Goal: Task Accomplishment & Management: Complete application form

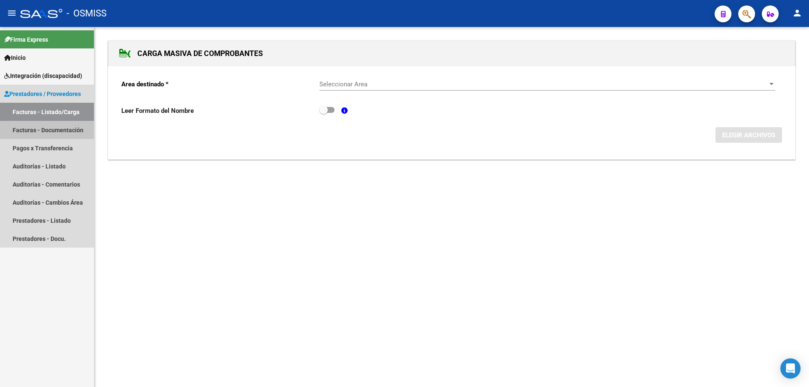
click at [54, 132] on link "Facturas - Documentación" at bounding box center [47, 130] width 94 height 18
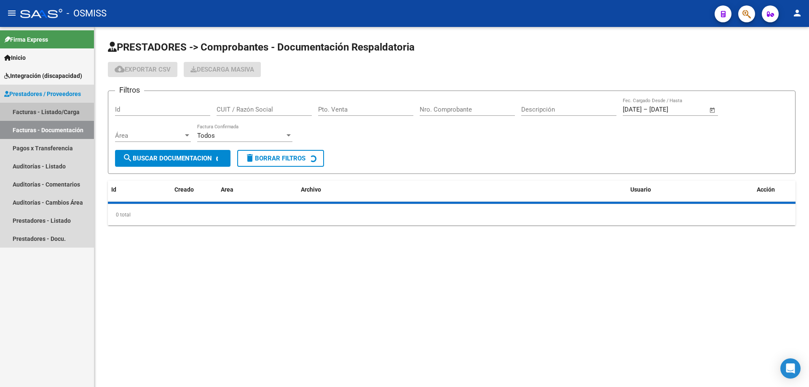
click at [56, 110] on link "Facturas - Listado/Carga" at bounding box center [47, 112] width 94 height 18
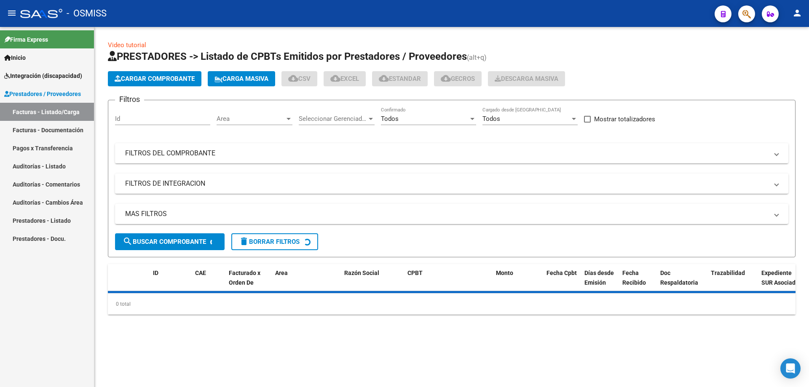
click at [414, 117] on div "Todos" at bounding box center [425, 119] width 88 height 8
click at [411, 156] on span "No" at bounding box center [428, 156] width 95 height 19
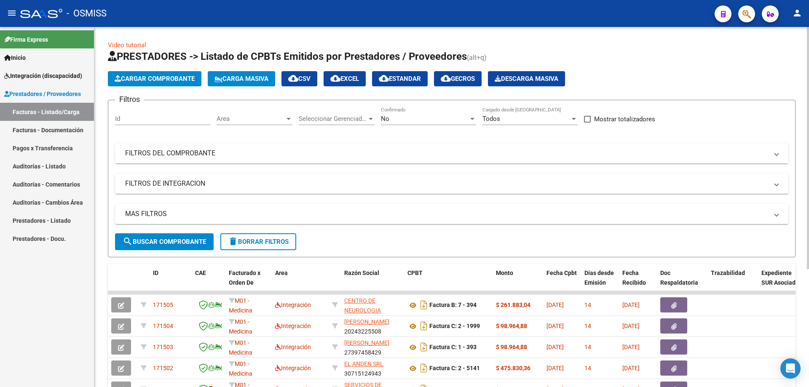
click at [158, 185] on mat-panel-title "FILTROS DE INTEGRACION" at bounding box center [446, 183] width 643 height 9
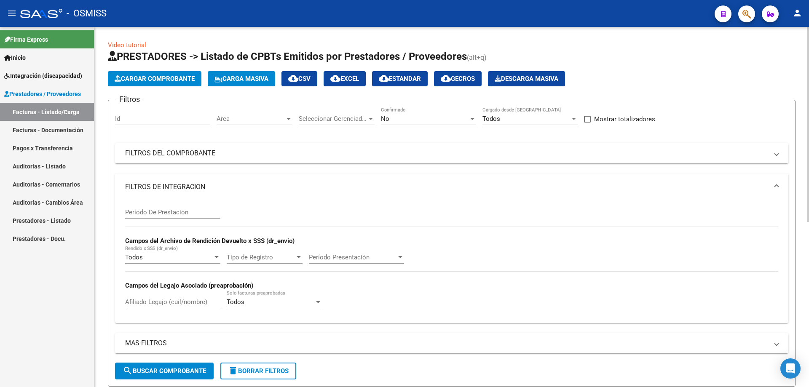
click at [160, 213] on input "Período De Prestación" at bounding box center [172, 212] width 95 height 8
type input "202509"
click at [292, 152] on mat-panel-title "FILTROS DEL COMPROBANTE" at bounding box center [446, 153] width 643 height 9
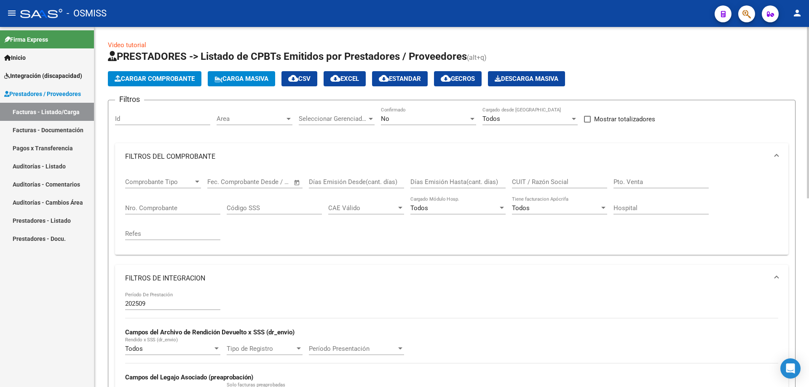
click at [531, 180] on input "CUIT / Razón Social" at bounding box center [559, 182] width 95 height 8
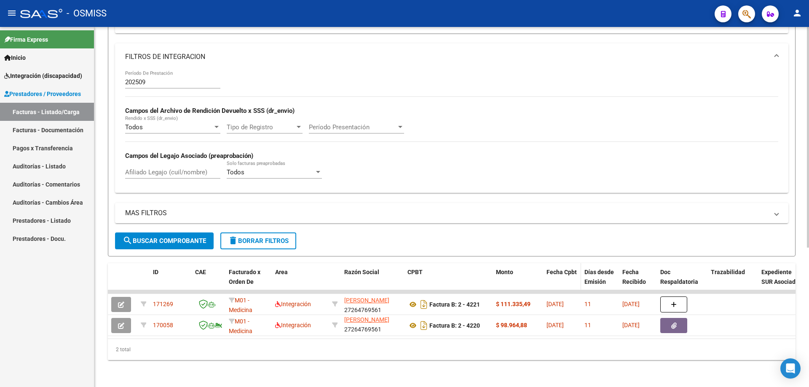
scroll to position [228, 0]
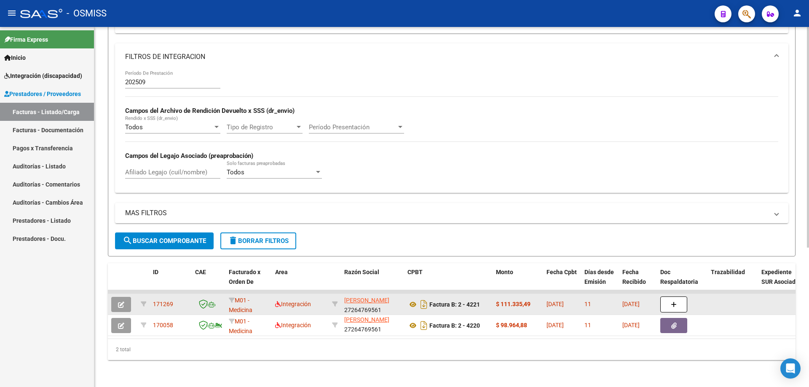
type input "rotili"
click at [123, 302] on icon "button" at bounding box center [121, 305] width 6 height 6
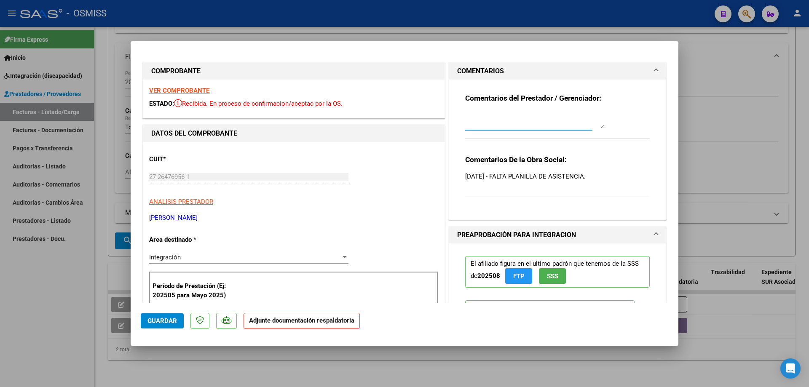
click at [494, 125] on textarea at bounding box center [534, 120] width 139 height 17
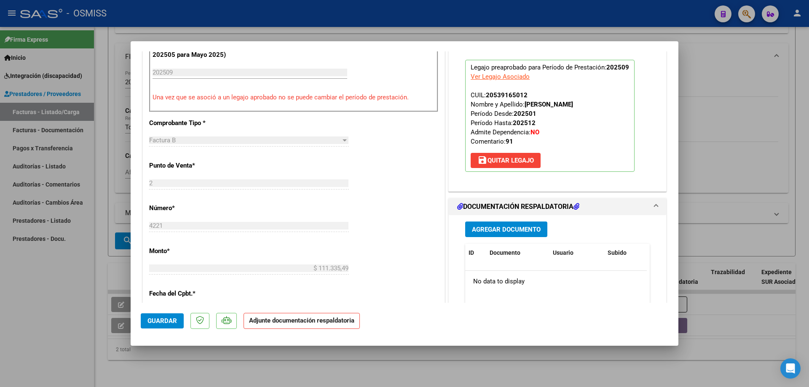
scroll to position [295, 0]
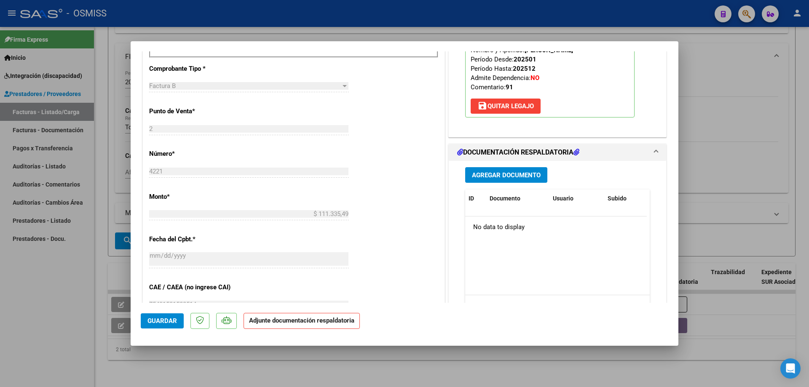
type textarea "agrego asistencia 15/10"
click at [471, 184] on div "Agregar Documento ID Documento Usuario Subido Acción No data to display 0 total…" at bounding box center [557, 245] width 197 height 168
click at [472, 178] on span "Agregar Documento" at bounding box center [506, 175] width 69 height 8
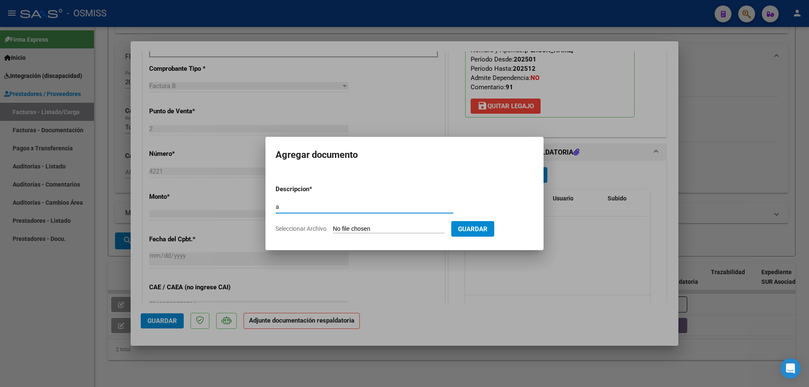
type input "a"
click at [347, 230] on input "Seleccionar Archivo" at bounding box center [389, 229] width 112 height 8
type input "C:\fakepath\FERNANDEZ ELIAS - SEPT.pdf"
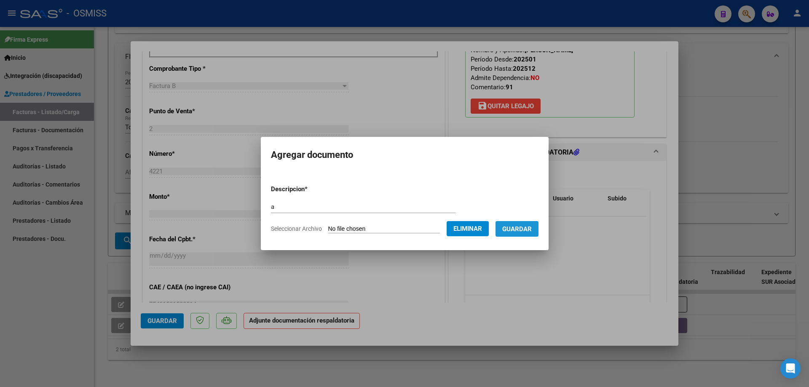
click at [521, 228] on span "Guardar" at bounding box center [516, 229] width 29 height 8
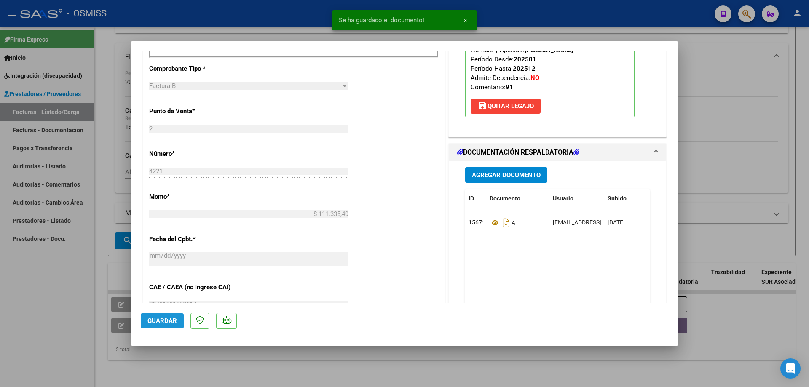
click at [153, 321] on span "Guardar" at bounding box center [161, 321] width 29 height 8
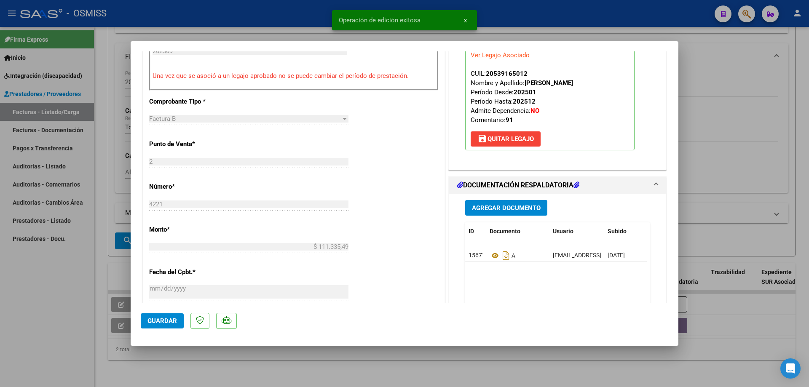
scroll to position [211, 0]
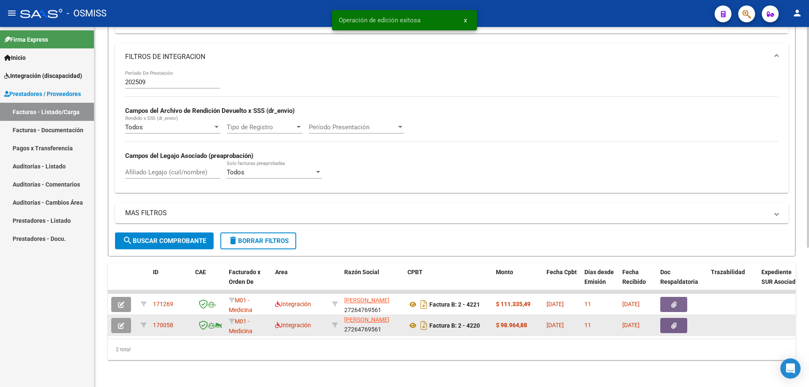
click at [120, 323] on icon "button" at bounding box center [121, 326] width 6 height 6
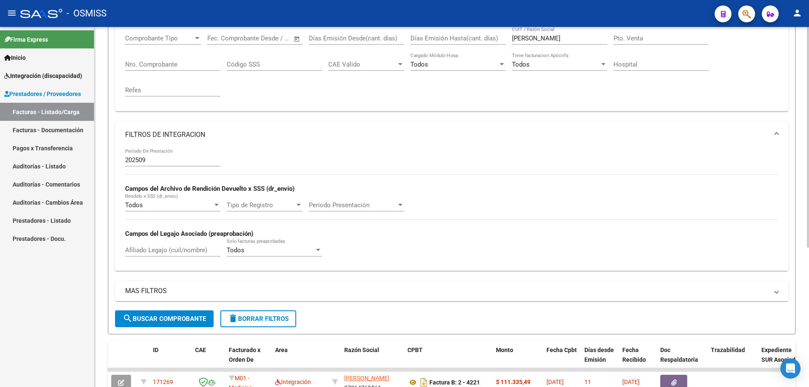
scroll to position [101, 0]
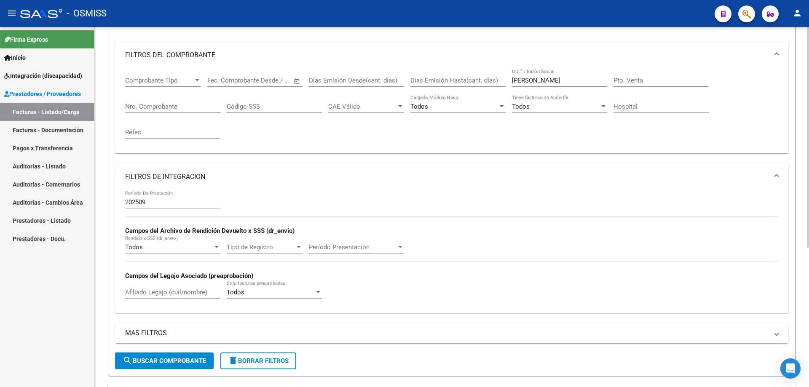
drag, startPoint x: 530, startPoint y: 80, endPoint x: 554, endPoint y: 68, distance: 26.9
click at [494, 80] on div "Comprobante Tipo Comprobante Tipo Fecha inicio – Fecha fin Fec. Comprobante Des…" at bounding box center [451, 108] width 653 height 78
type input "ayala"
click at [178, 368] on button "search Buscar Comprobante" at bounding box center [164, 360] width 99 height 17
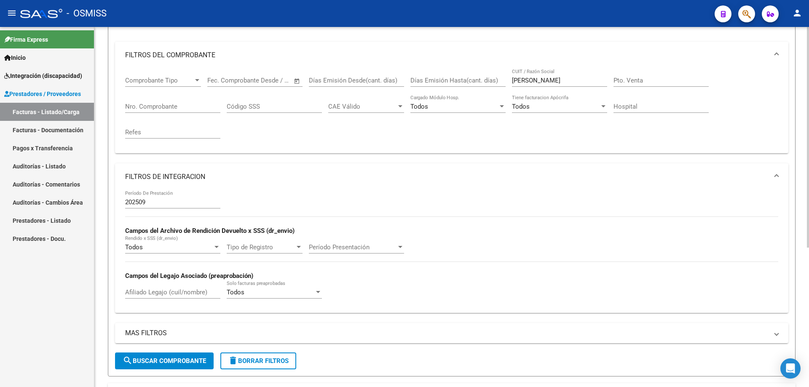
scroll to position [228, 0]
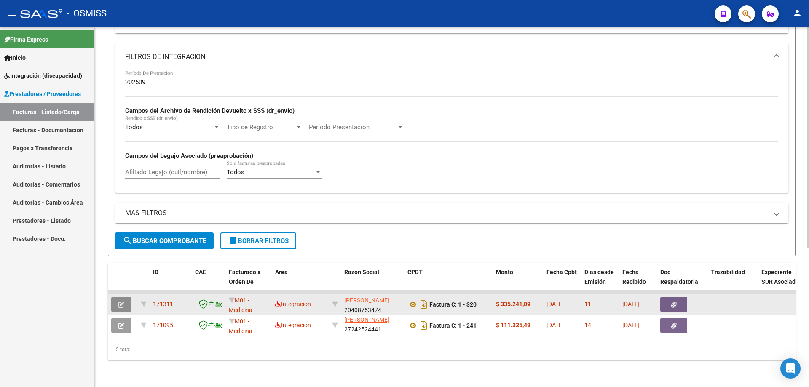
click at [118, 302] on icon "button" at bounding box center [121, 305] width 6 height 6
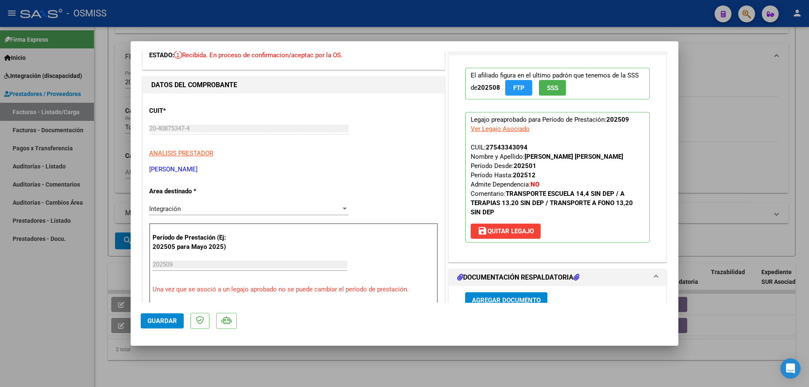
scroll to position [0, 0]
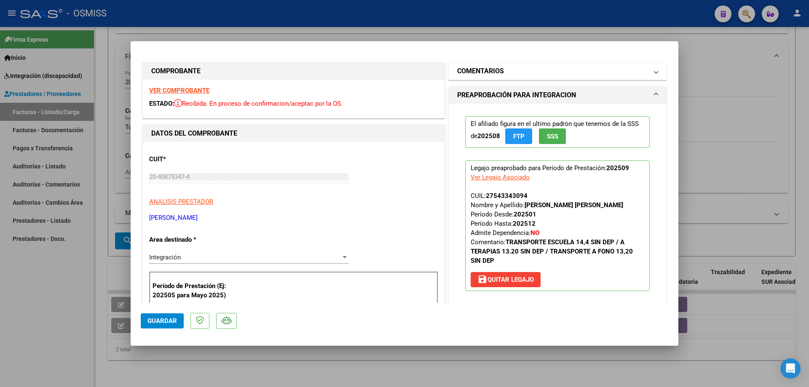
click at [483, 69] on h1 "COMENTARIOS" at bounding box center [480, 71] width 47 height 10
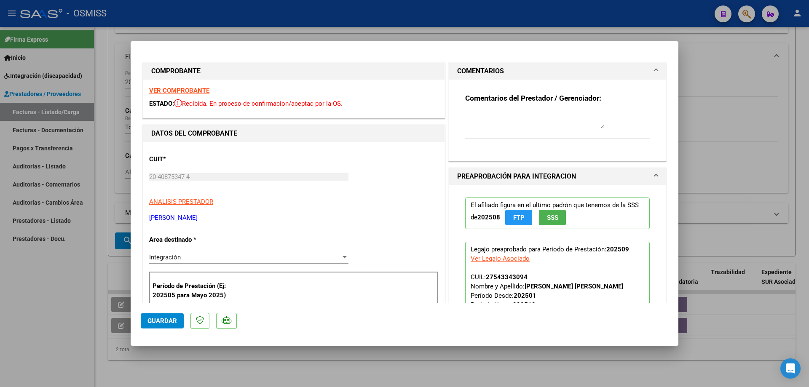
type input "$ 0,00"
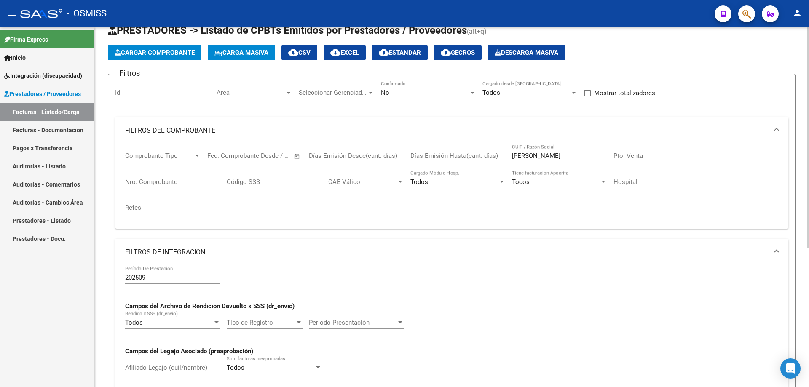
scroll to position [17, 0]
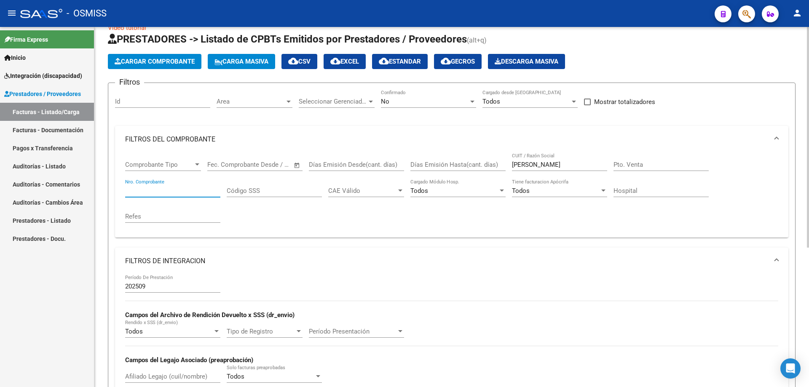
click at [168, 191] on input "Nro. Comprobante" at bounding box center [172, 191] width 95 height 8
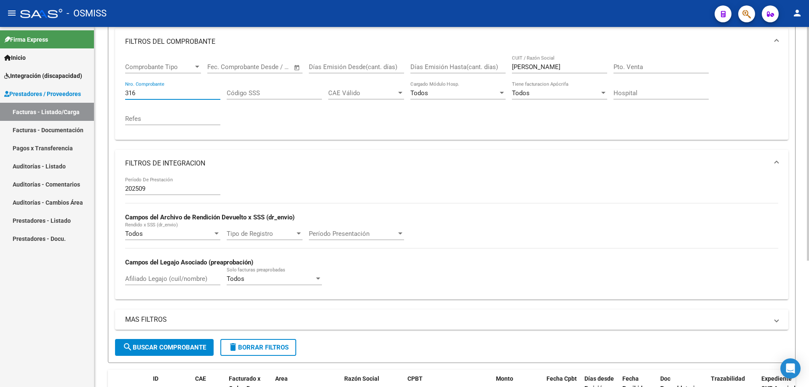
scroll to position [110, 0]
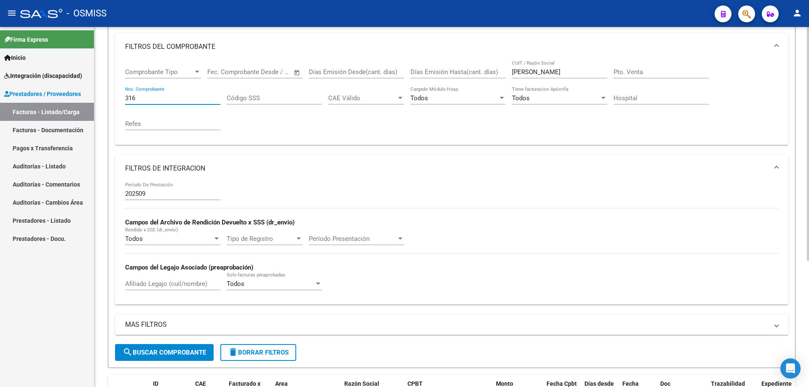
type input "316"
drag, startPoint x: 149, startPoint y: 192, endPoint x: 142, endPoint y: 192, distance: 6.7
click at [142, 192] on input "202509" at bounding box center [172, 194] width 95 height 8
type input "20250"
drag, startPoint x: 150, startPoint y: 194, endPoint x: 110, endPoint y: 192, distance: 40.0
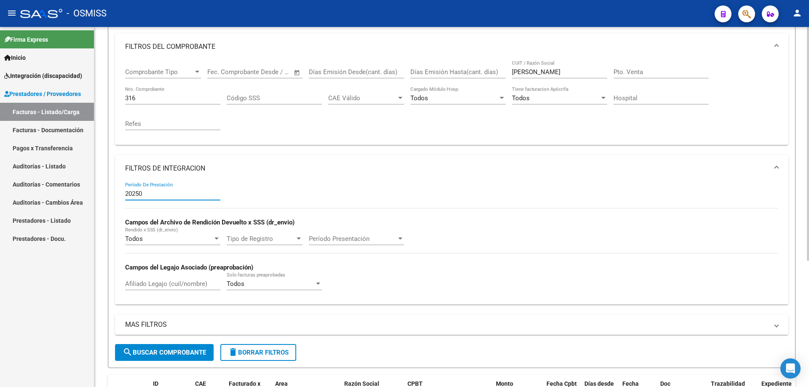
click at [110, 192] on form "Filtros Id Area Area Seleccionar Gerenciador Seleccionar Gerenciador No Confirm…" at bounding box center [451, 179] width 687 height 378
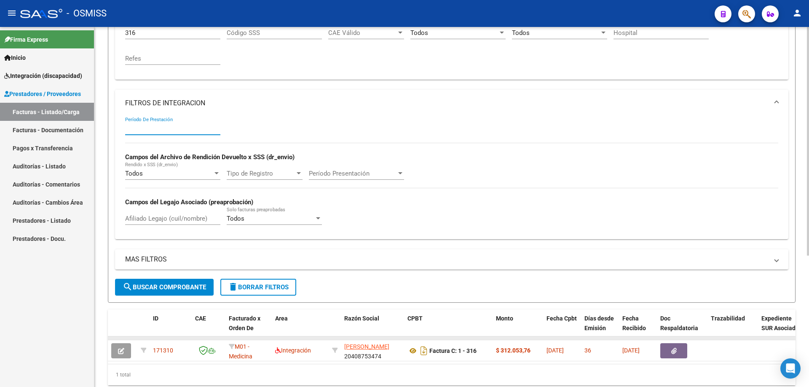
scroll to position [207, 0]
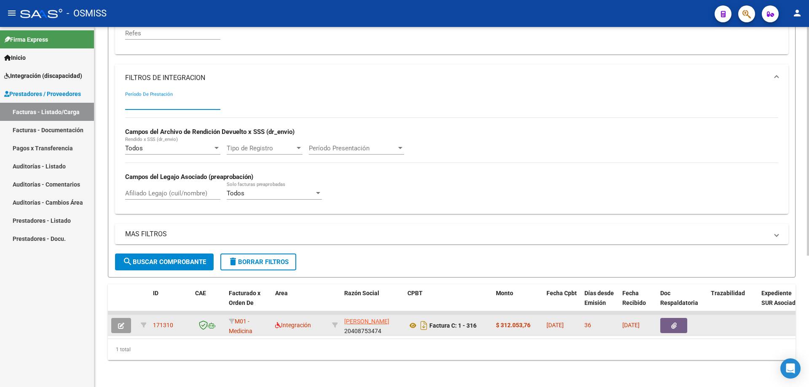
click at [123, 323] on icon "button" at bounding box center [121, 326] width 6 height 6
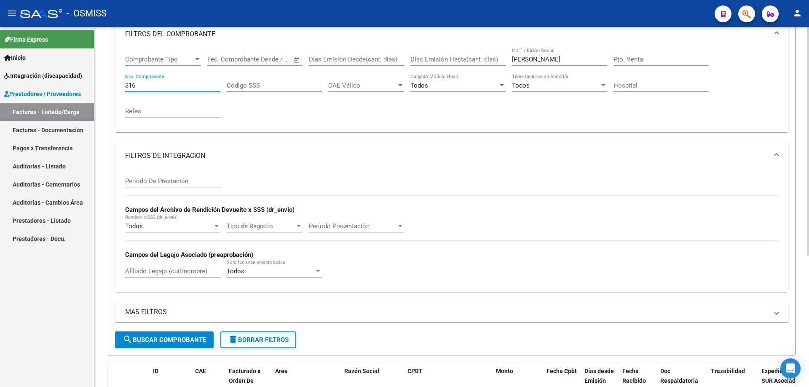
drag, startPoint x: 139, startPoint y: 86, endPoint x: 113, endPoint y: 83, distance: 26.3
click at [113, 83] on form "Filtros Id Area Area Seleccionar Gerenciador Seleccionar Gerenciador No Confirm…" at bounding box center [451, 166] width 687 height 378
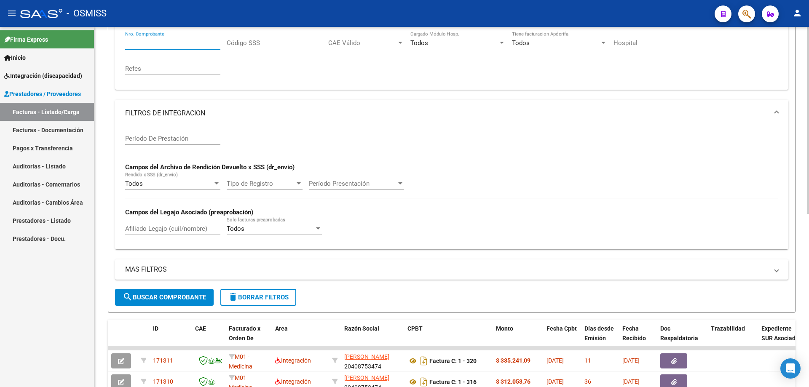
scroll to position [249, 0]
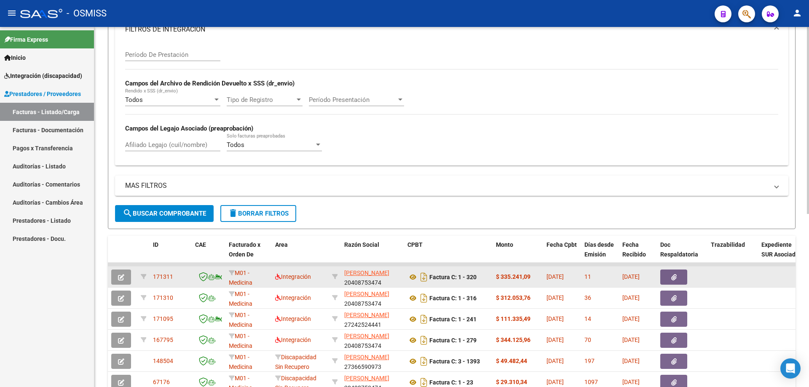
click at [123, 275] on icon "button" at bounding box center [121, 277] width 6 height 6
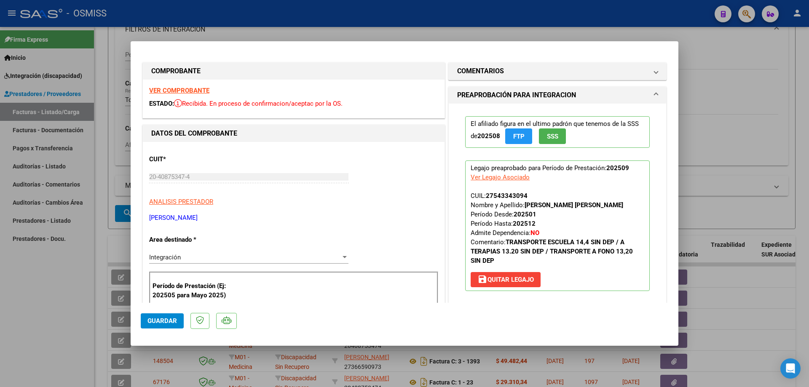
click at [197, 89] on strong "VER COMPROBANTE" at bounding box center [179, 91] width 60 height 8
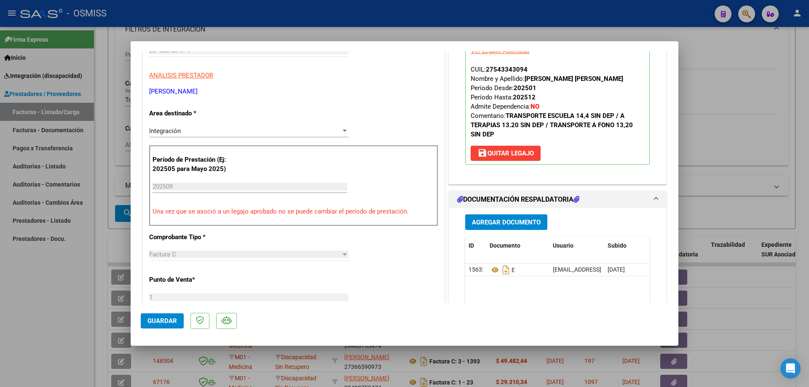
scroll to position [0, 0]
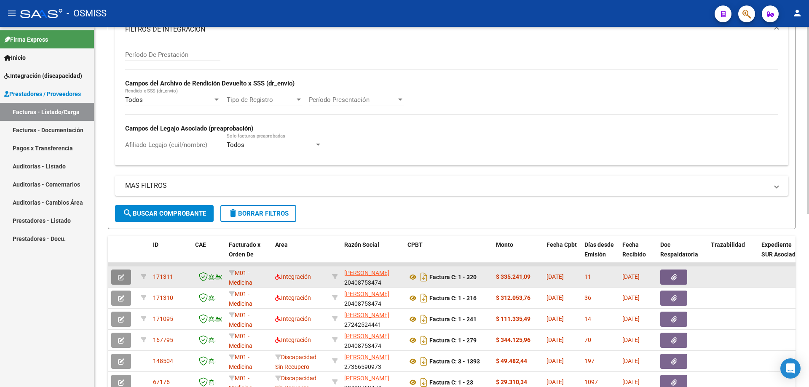
click at [124, 278] on button "button" at bounding box center [121, 277] width 20 height 15
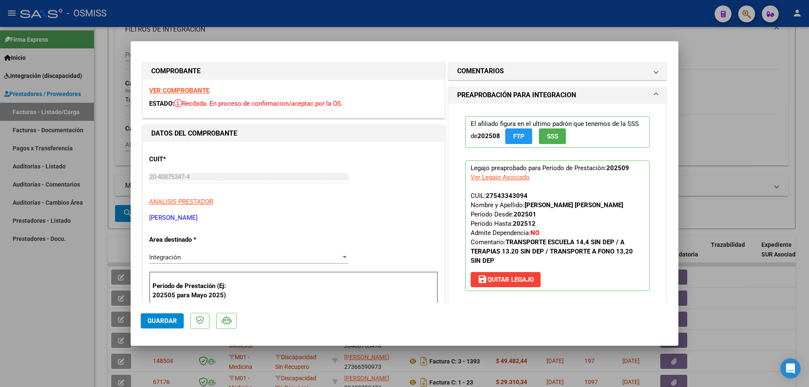
click at [183, 89] on strong "VER COMPROBANTE" at bounding box center [179, 91] width 60 height 8
type input "$ 0,00"
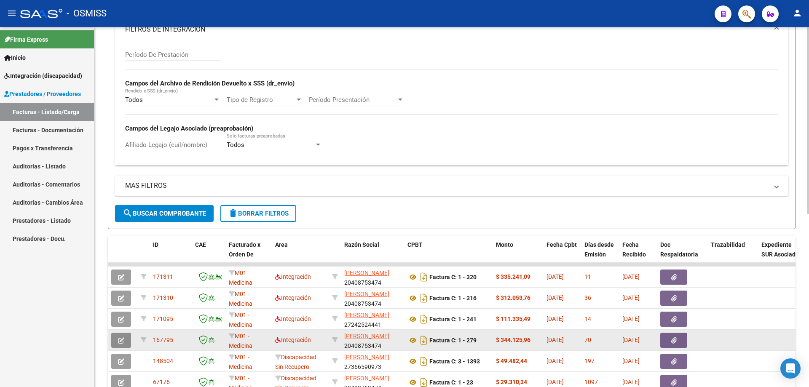
click at [125, 342] on button "button" at bounding box center [121, 340] width 20 height 15
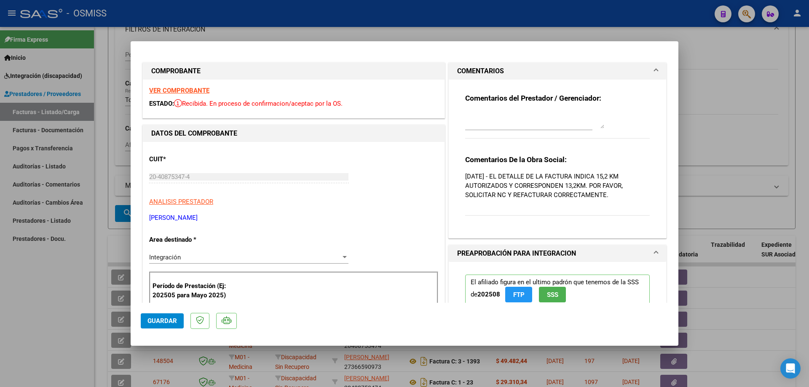
scroll to position [42, 0]
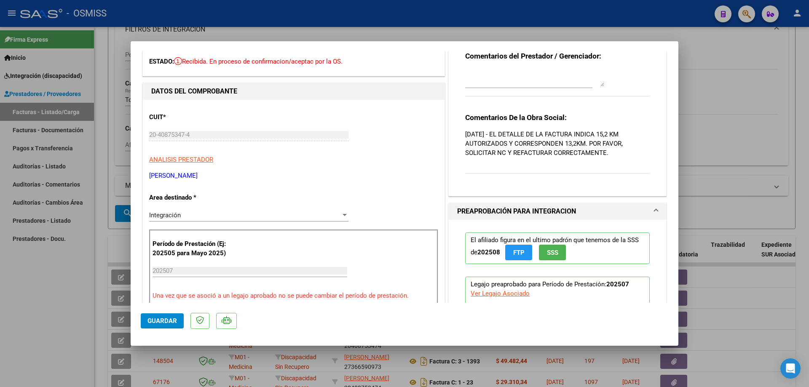
click at [521, 73] on textarea at bounding box center [534, 77] width 139 height 17
drag, startPoint x: 612, startPoint y: 157, endPoint x: 454, endPoint y: 116, distance: 163.4
click at [454, 116] on div "Comentarios del Prestador / Gerenciador: Comentarios De la Obra Social: 17/09/2…" at bounding box center [556, 116] width 217 height 158
copy div "Comentarios De la Obra Social: 17/09/2025 - EL DETALLE DE LA FACTURA INDICA 15,…"
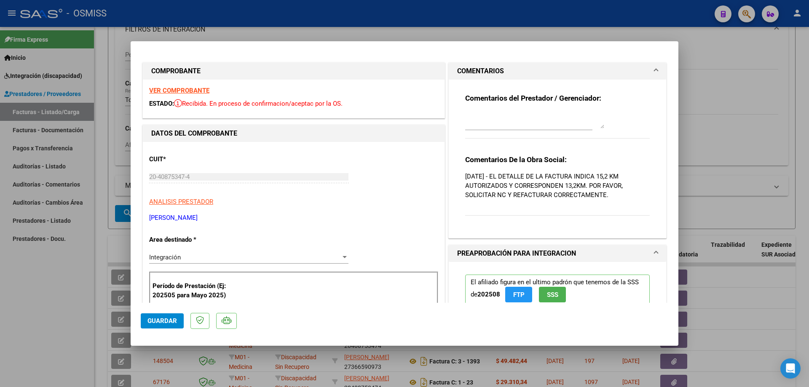
click at [507, 125] on textarea at bounding box center [534, 120] width 139 height 17
type textarea "reclamo NC 14/10"
click at [162, 320] on span "Guardar" at bounding box center [161, 321] width 29 height 8
click at [158, 323] on span "Guardar" at bounding box center [161, 321] width 29 height 8
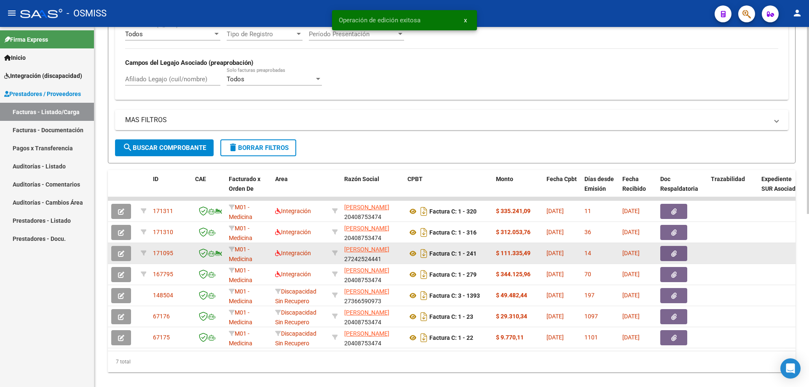
scroll to position [333, 0]
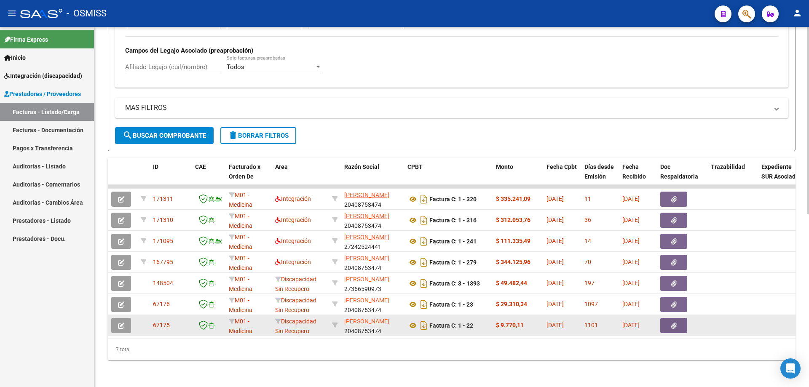
click at [120, 323] on button "button" at bounding box center [121, 325] width 20 height 15
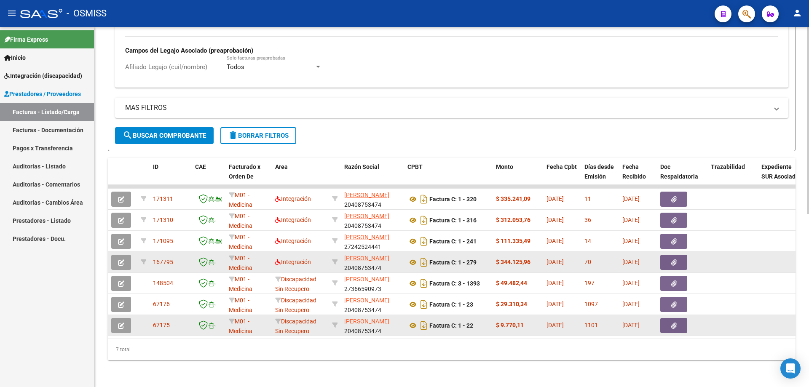
click at [126, 256] on button "button" at bounding box center [121, 262] width 20 height 15
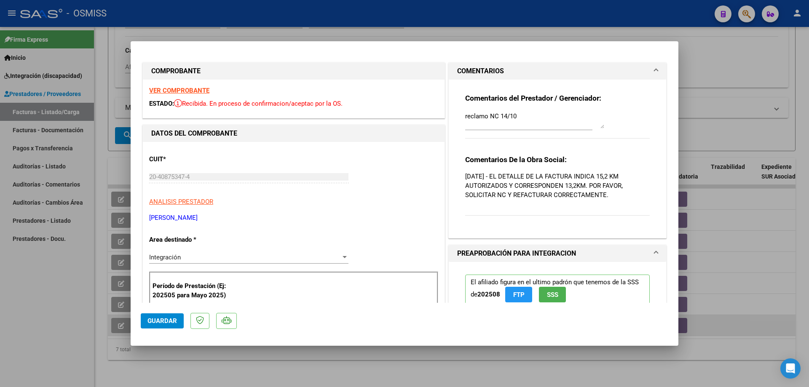
scroll to position [84, 0]
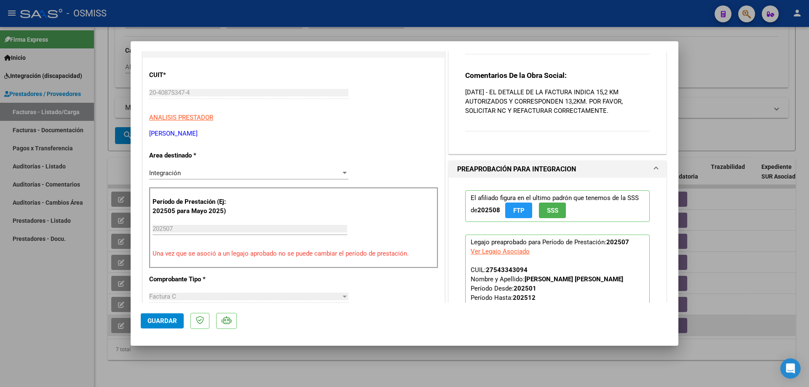
type input "$ 0,00"
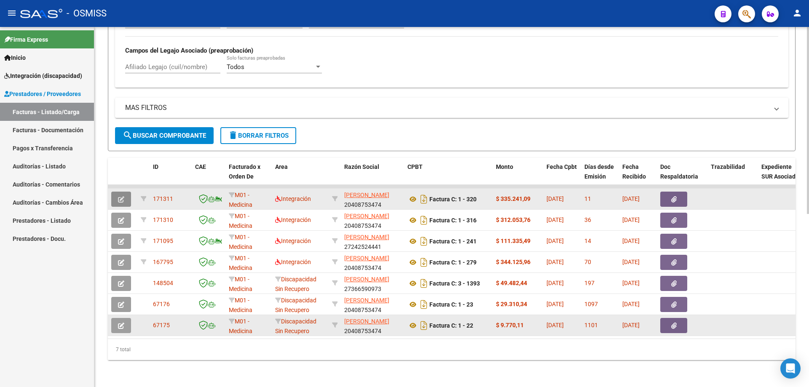
click at [123, 196] on icon "button" at bounding box center [121, 199] width 6 height 6
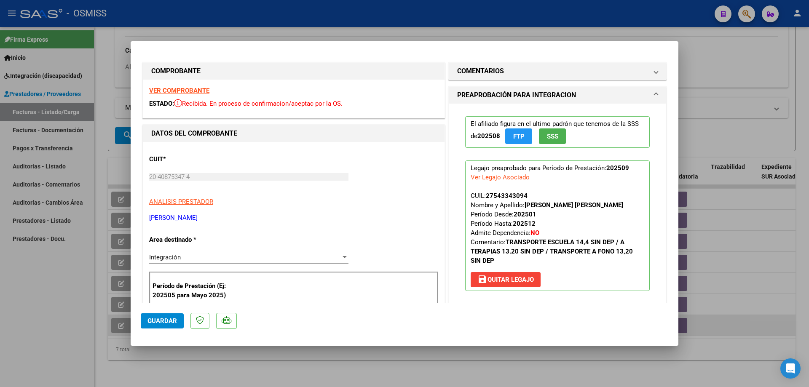
type input "$ 0,00"
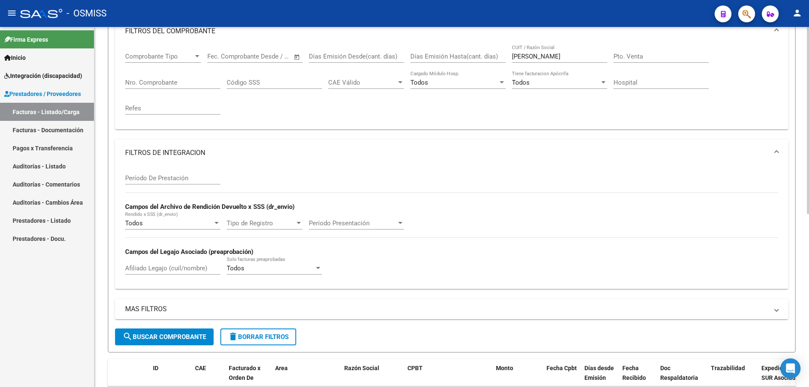
scroll to position [123, 0]
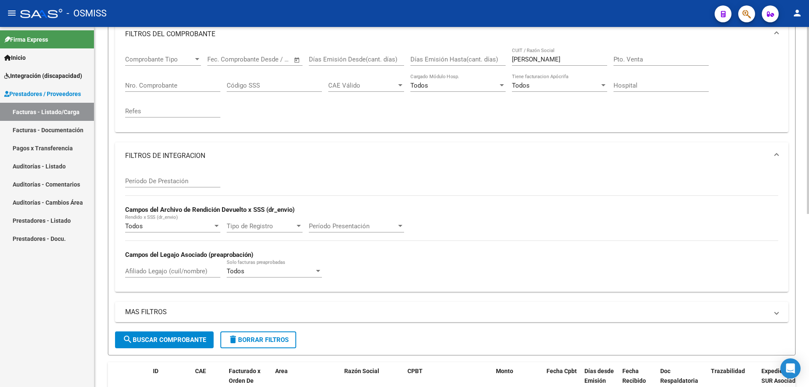
click at [502, 60] on div "Comprobante Tipo Comprobante Tipo Fecha inicio – Fecha fin Fec. Comprobante Des…" at bounding box center [451, 87] width 653 height 78
type input "ROTILI"
click at [156, 339] on span "search Buscar Comprobante" at bounding box center [164, 340] width 83 height 8
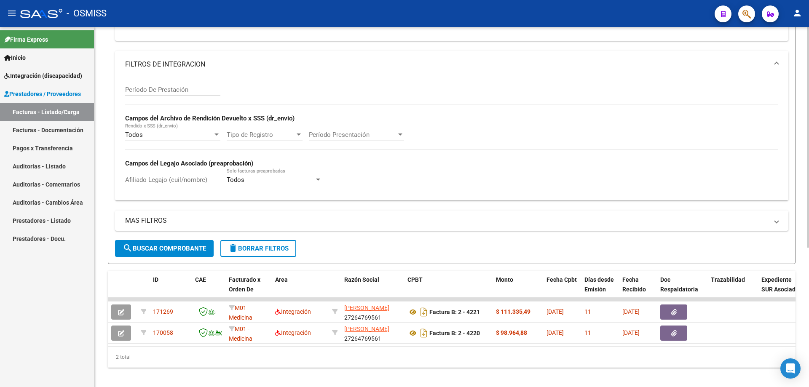
scroll to position [228, 0]
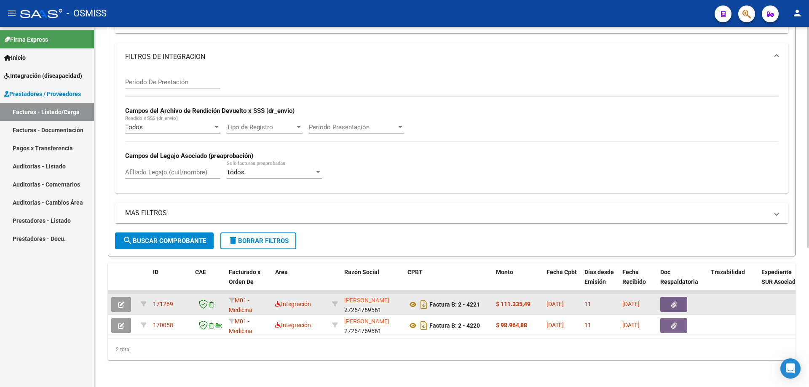
click at [122, 302] on icon "button" at bounding box center [121, 305] width 6 height 6
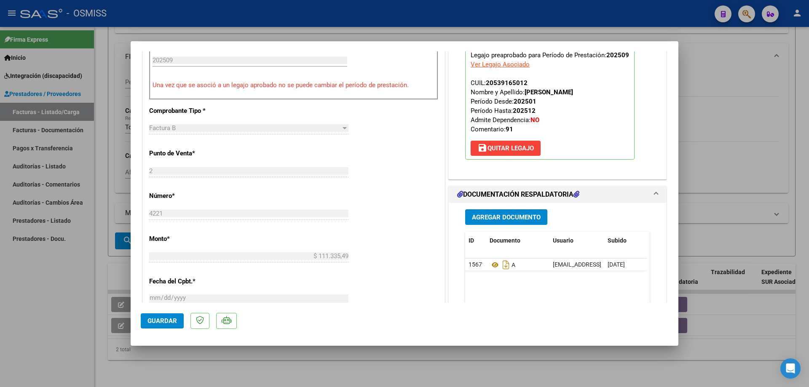
scroll to position [211, 0]
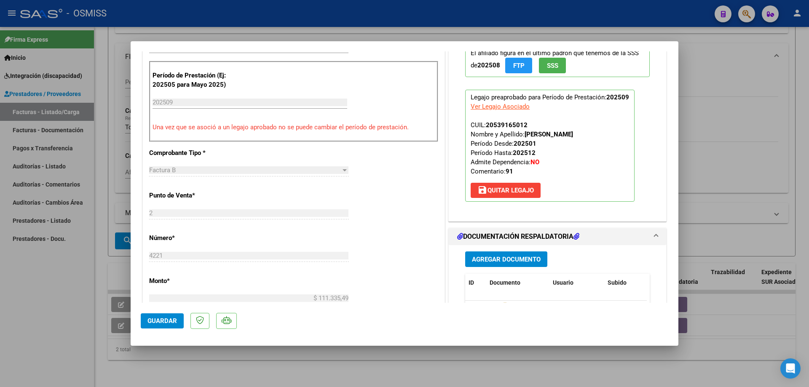
type input "$ 0,00"
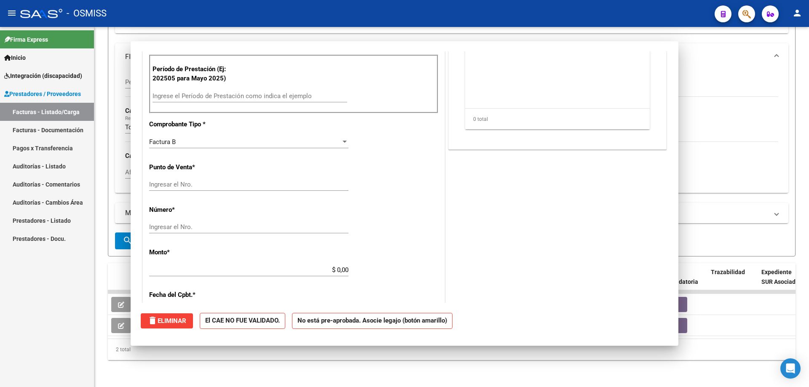
scroll to position [204, 0]
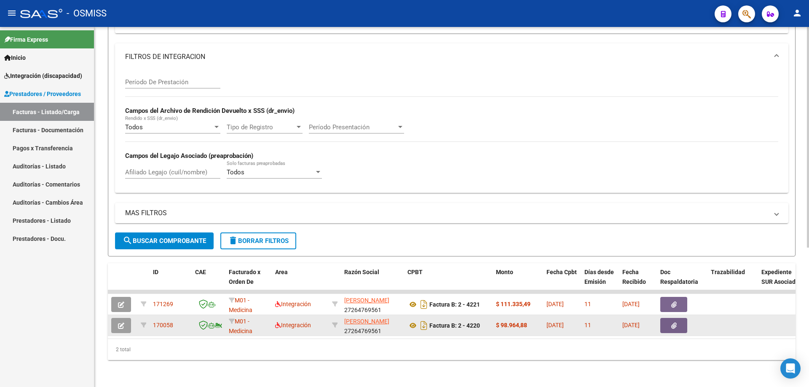
click at [115, 323] on button "button" at bounding box center [121, 325] width 20 height 15
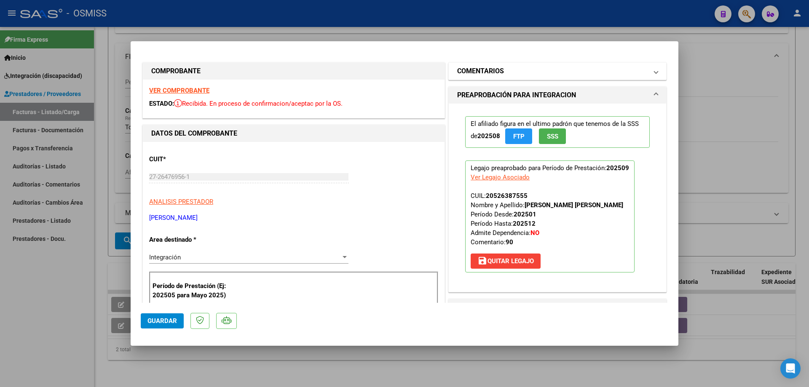
click at [494, 69] on h1 "COMENTARIOS" at bounding box center [480, 71] width 47 height 10
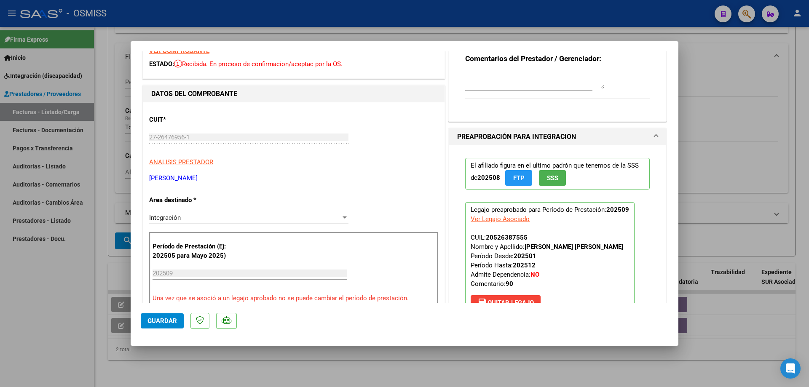
scroll to position [0, 0]
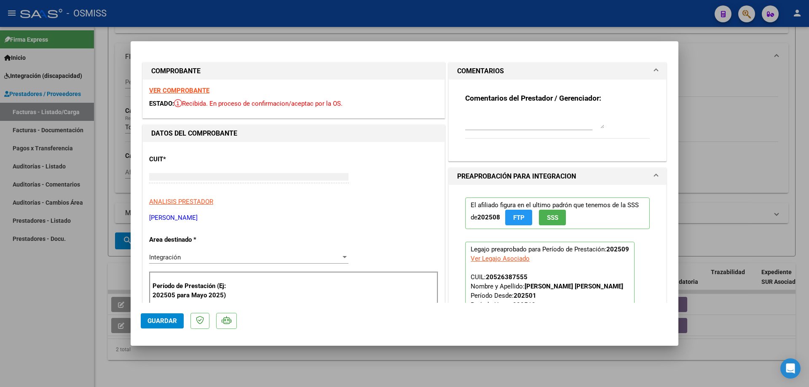
type input "$ 0,00"
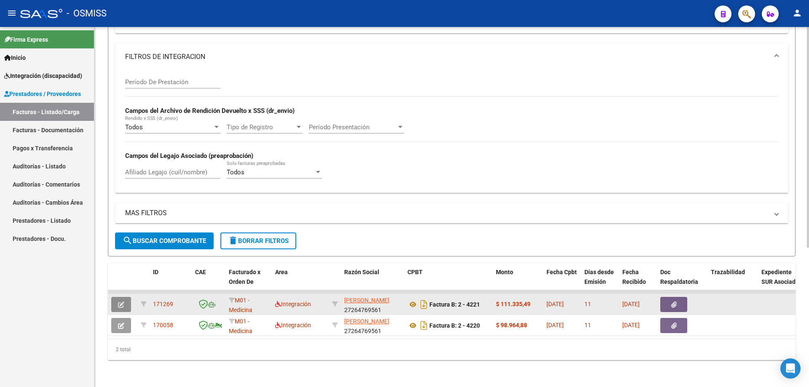
click at [118, 302] on icon "button" at bounding box center [121, 305] width 6 height 6
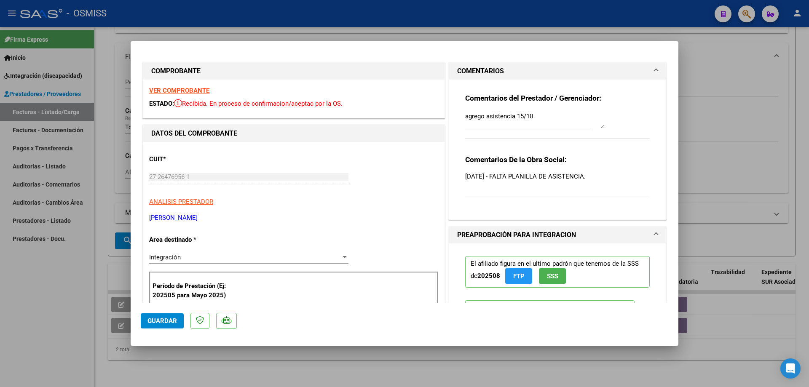
scroll to position [253, 0]
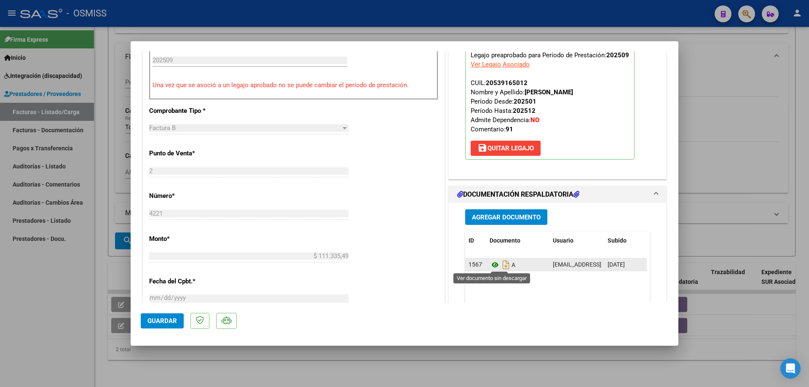
click at [491, 266] on icon at bounding box center [494, 265] width 11 height 10
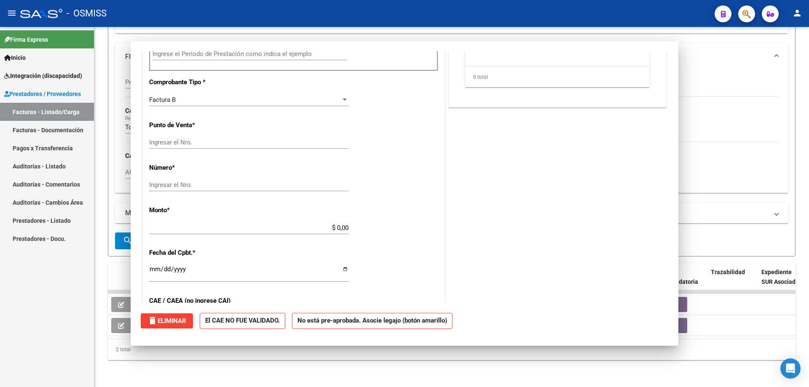
scroll to position [0, 0]
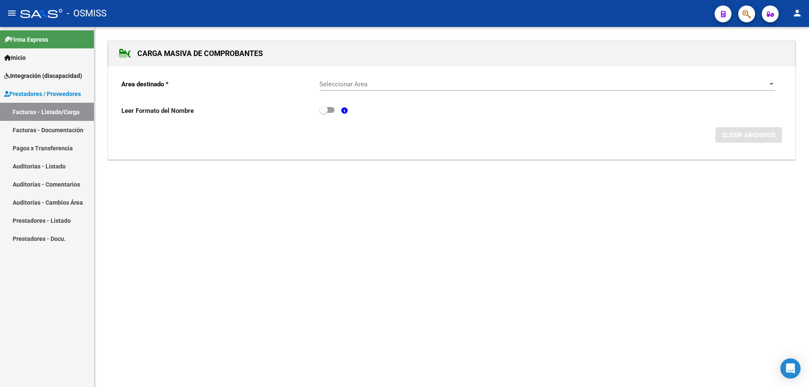
click at [427, 84] on span "Seleccionar Area" at bounding box center [543, 84] width 448 height 8
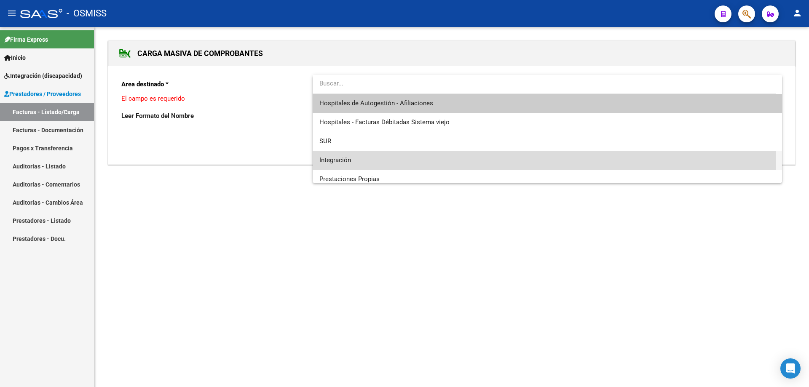
click at [394, 154] on span "Integración" at bounding box center [547, 160] width 456 height 19
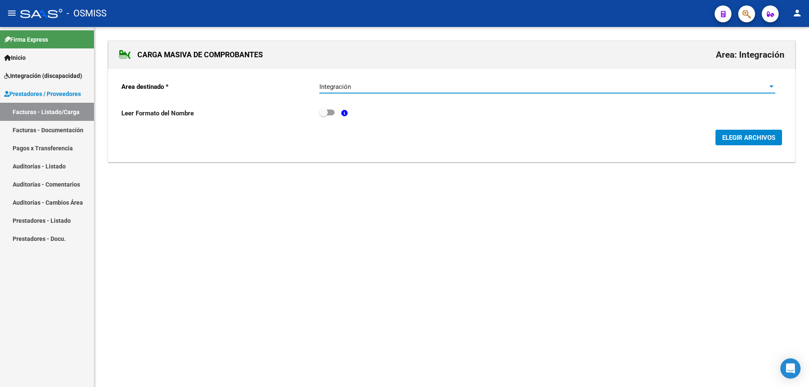
click at [743, 136] on span "ELEGIR ARCHIVOS" at bounding box center [748, 138] width 53 height 8
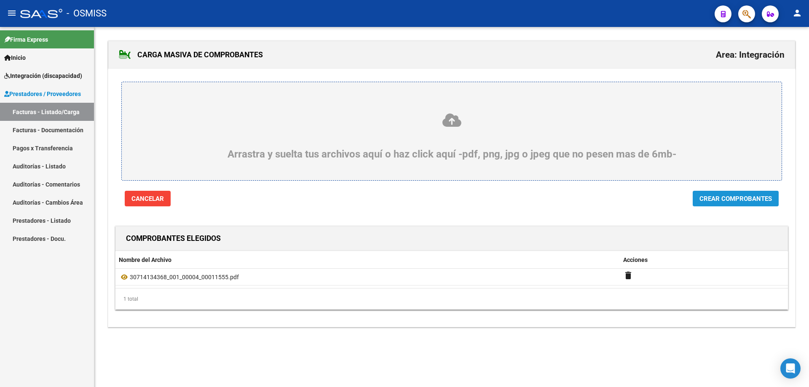
drag, startPoint x: 721, startPoint y: 196, endPoint x: 680, endPoint y: 208, distance: 42.1
click at [722, 195] on span "Crear Comprobantes" at bounding box center [735, 199] width 72 height 8
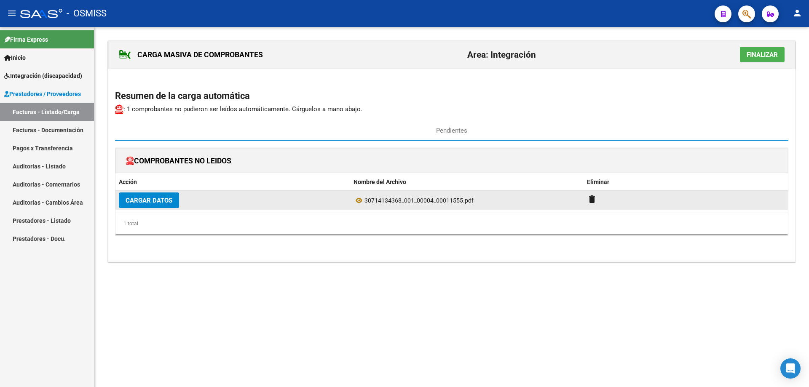
click at [132, 201] on span "Cargar Datos" at bounding box center [148, 201] width 47 height 8
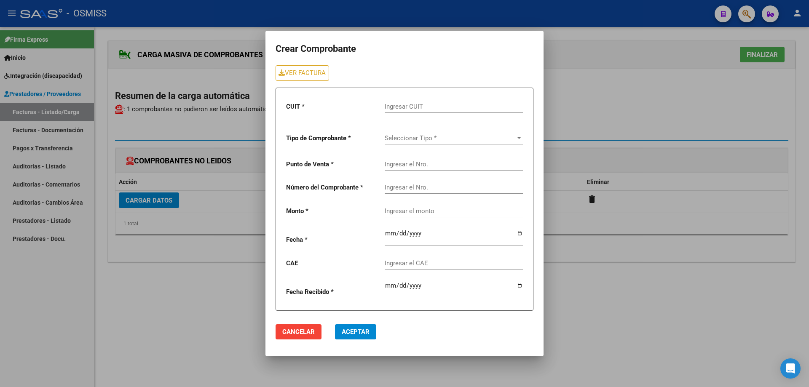
click at [408, 107] on input "Ingresar CUIT" at bounding box center [453, 107] width 138 height 8
type input "30-71413436-8"
click at [408, 141] on span "Seleccionar Tipo *" at bounding box center [449, 138] width 131 height 8
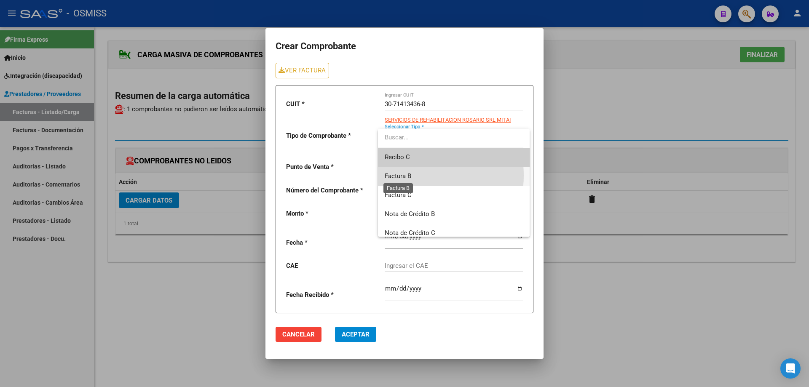
click at [409, 176] on span "Factura B" at bounding box center [397, 176] width 27 height 8
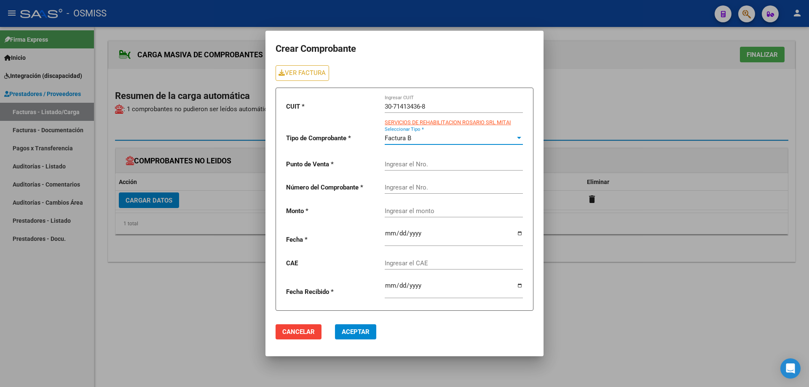
click at [403, 162] on input "Ingresar el Nro." at bounding box center [453, 164] width 138 height 8
click at [319, 67] on link "VER FACTURA" at bounding box center [301, 73] width 53 height 16
click at [408, 163] on input "Ingresar el Nro." at bounding box center [453, 164] width 138 height 8
type input "4"
click at [409, 187] on input "Ingresar el Nro." at bounding box center [453, 188] width 138 height 8
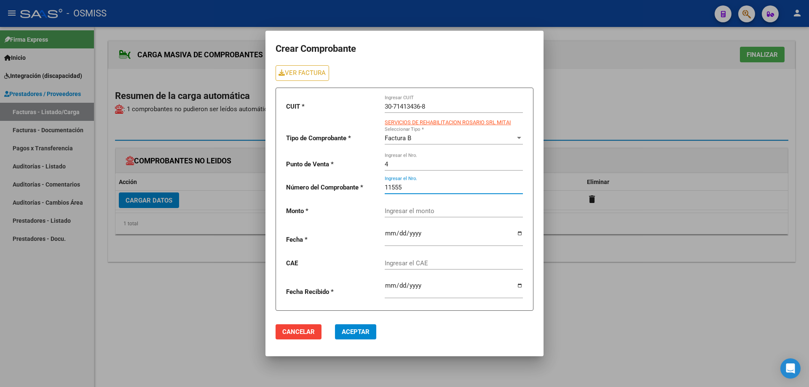
type input "11555"
paste input "435376.56"
type input "435376.56"
click at [387, 233] on input "date" at bounding box center [453, 236] width 138 height 13
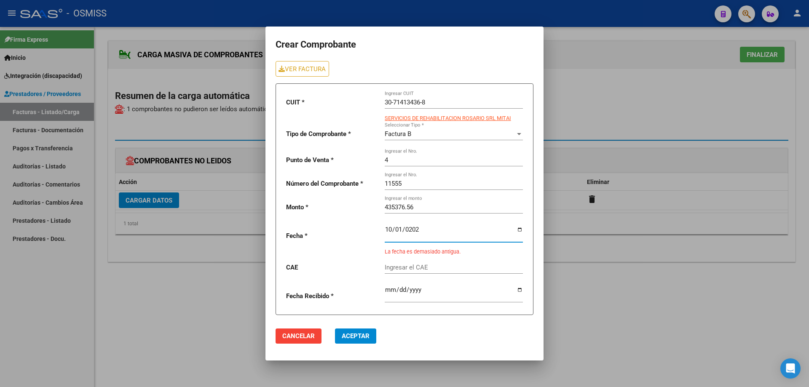
type input "2025-10-01"
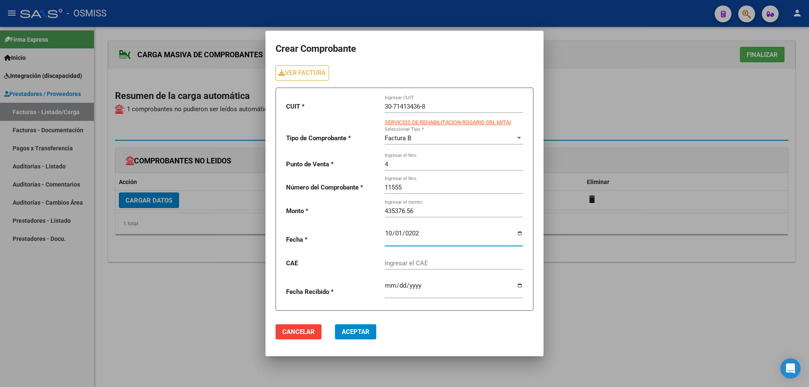
click at [432, 260] on input "Ingresar el CAE" at bounding box center [453, 263] width 138 height 8
paste input "75408202906988"
type input "75408202906988"
click at [362, 333] on span "Aceptar" at bounding box center [356, 332] width 28 height 8
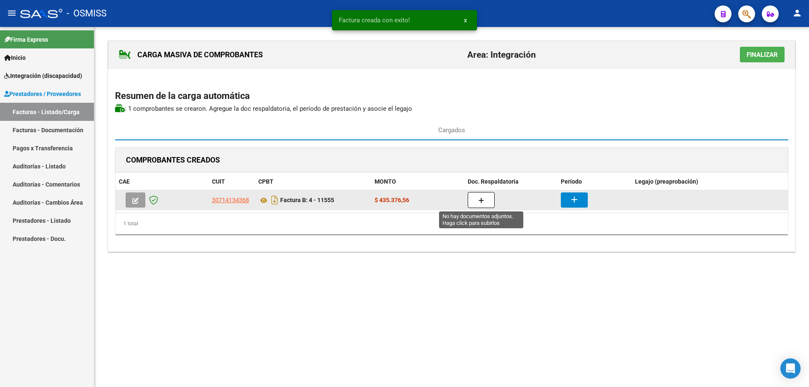
click at [485, 198] on button "button" at bounding box center [480, 200] width 27 height 16
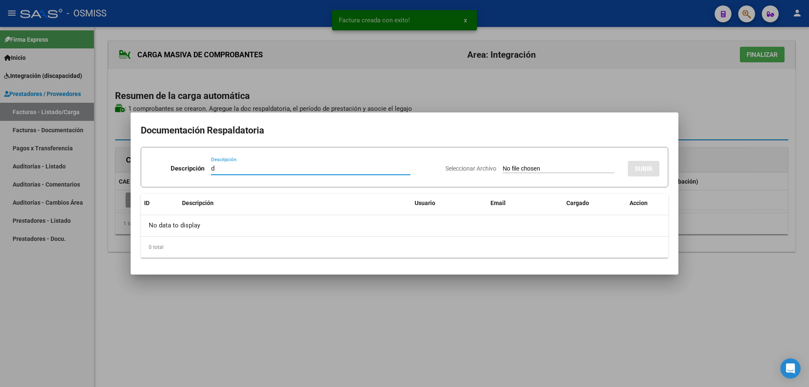
type input "d"
click at [502, 170] on input "Seleccionar Archivo" at bounding box center [558, 169] width 112 height 8
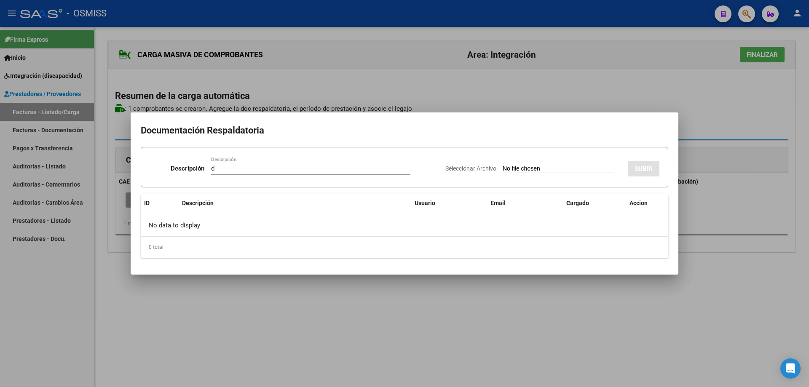
type input "C:\fakepath\Jaitt Barzola Catalina.pdf"
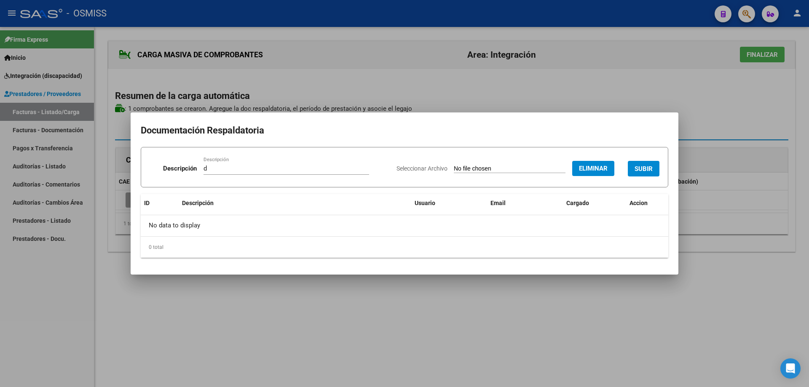
click at [634, 166] on span "SUBIR" at bounding box center [643, 169] width 18 height 8
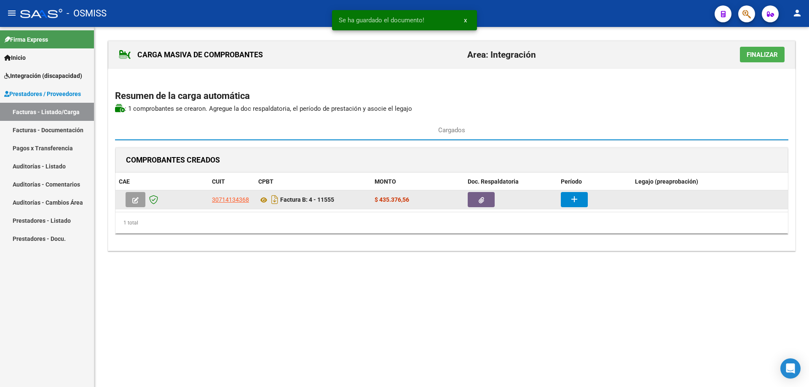
click at [573, 196] on mat-icon "add" at bounding box center [574, 199] width 10 height 10
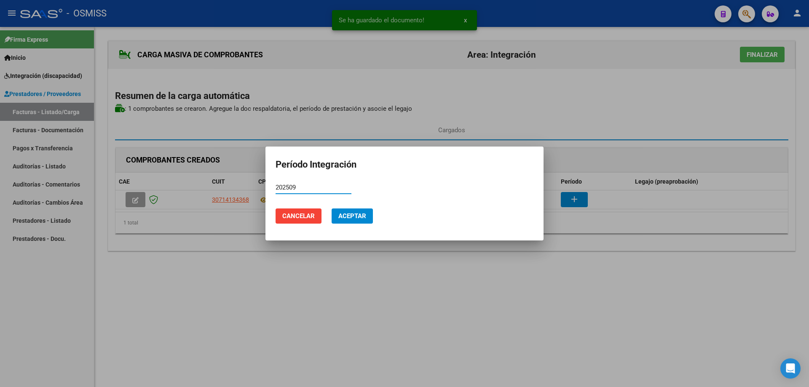
drag, startPoint x: 303, startPoint y: 187, endPoint x: 271, endPoint y: 185, distance: 32.0
click at [271, 185] on mat-dialog-content "202509 Período (AAAAMM)" at bounding box center [404, 191] width 278 height 21
type input "202509"
click at [368, 219] on button "Aceptar" at bounding box center [351, 215] width 41 height 15
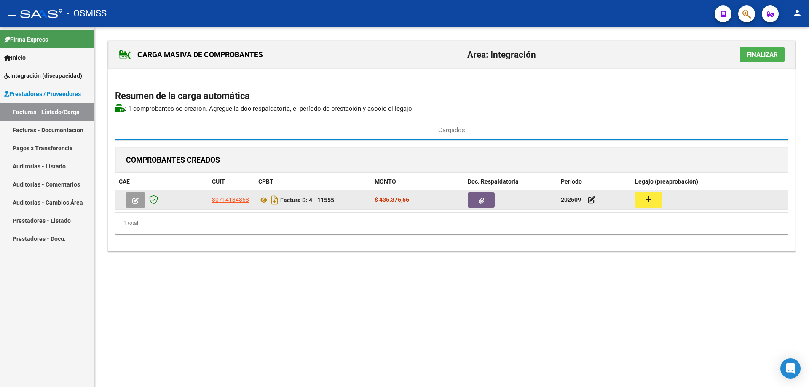
click at [651, 200] on mat-icon "add" at bounding box center [648, 199] width 10 height 10
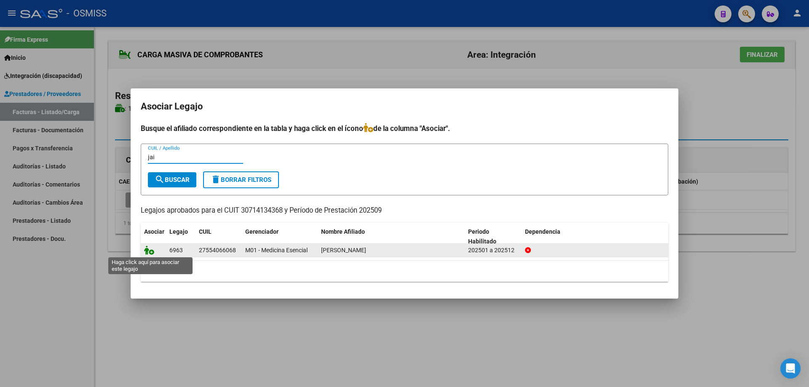
type input "jai"
click at [144, 248] on icon at bounding box center [149, 250] width 10 height 9
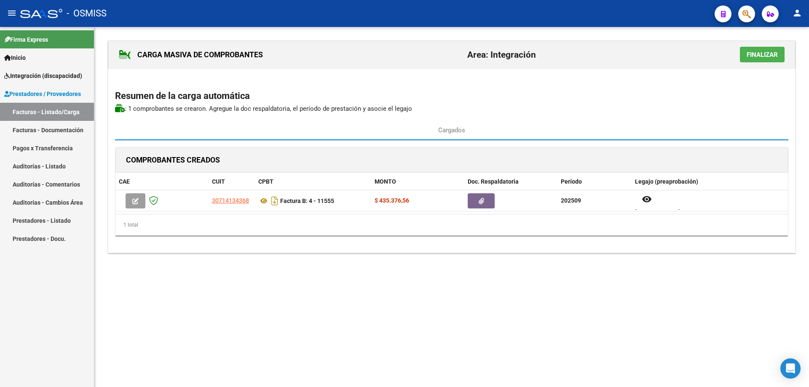
click at [754, 57] on span "Finalizar" at bounding box center [761, 55] width 31 height 8
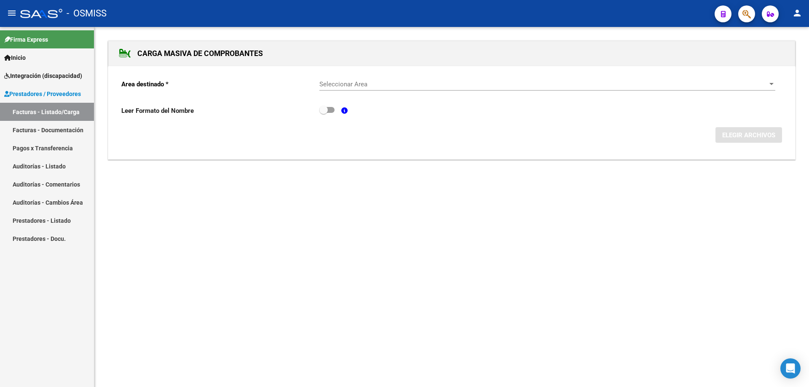
click at [383, 86] on span "Seleccionar Area" at bounding box center [543, 84] width 448 height 8
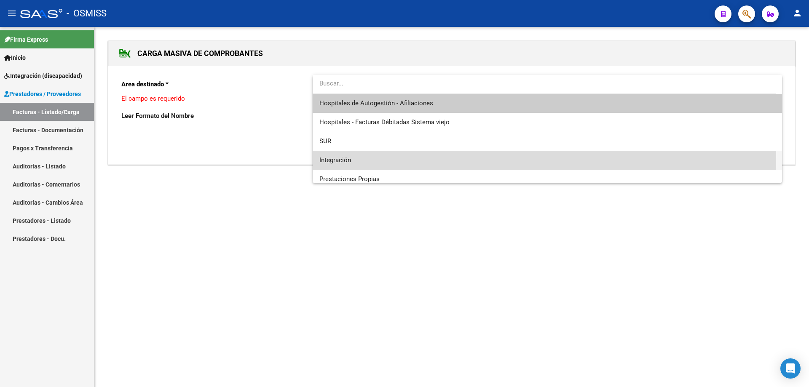
click at [381, 153] on span "Integración" at bounding box center [547, 160] width 456 height 19
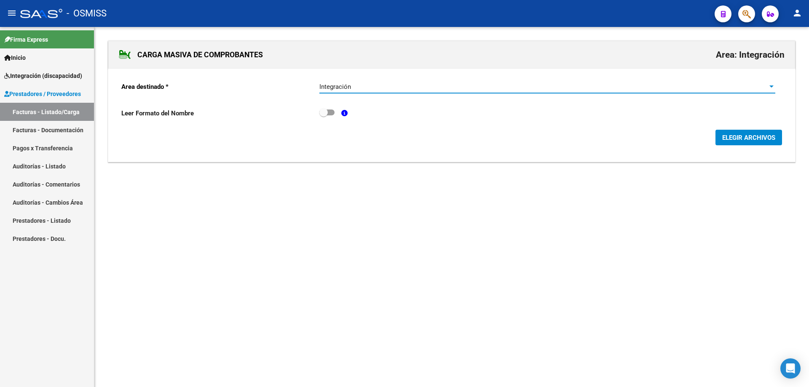
click at [758, 138] on span "ELEGIR ARCHIVOS" at bounding box center [748, 138] width 53 height 8
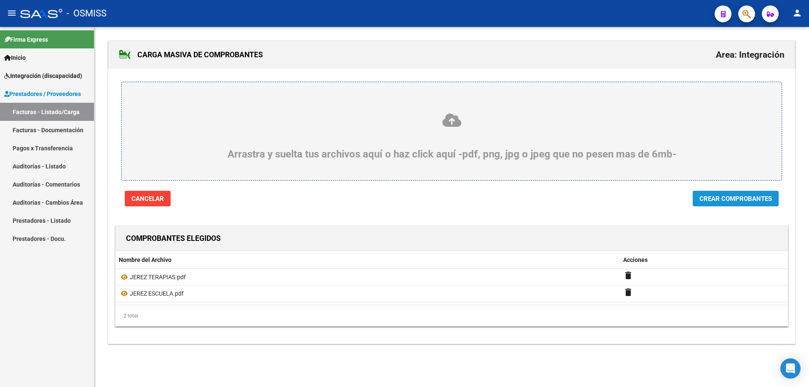
click at [743, 195] on span "Crear Comprobantes" at bounding box center [735, 199] width 72 height 8
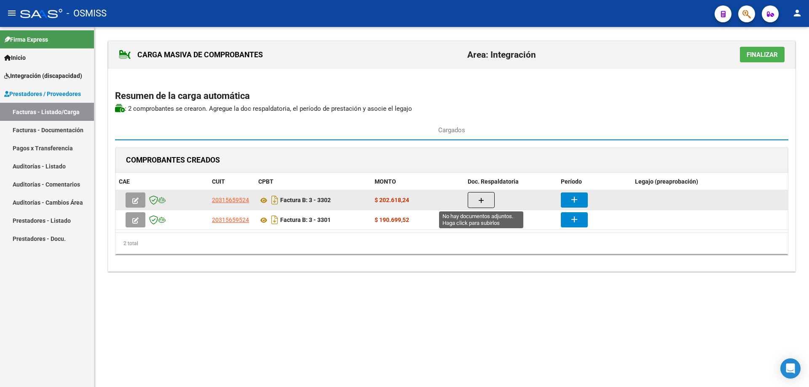
click at [489, 203] on button "button" at bounding box center [480, 200] width 27 height 16
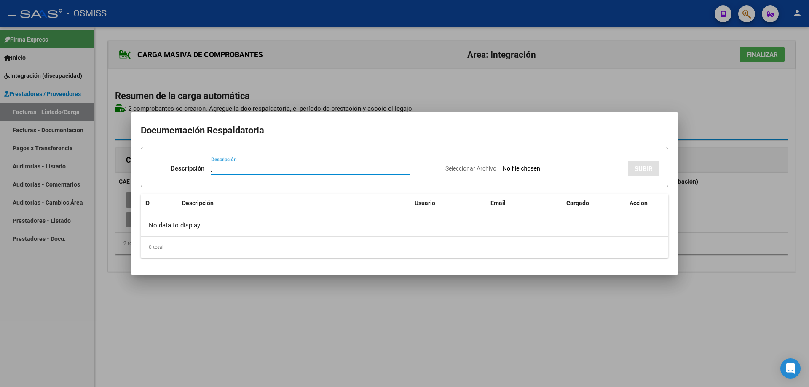
type input "j"
click at [515, 170] on input "Seleccionar Archivo" at bounding box center [558, 169] width 112 height 8
type input "C:\fakepath\ASISTENCIA JEREZ TERAPIAS.pdf"
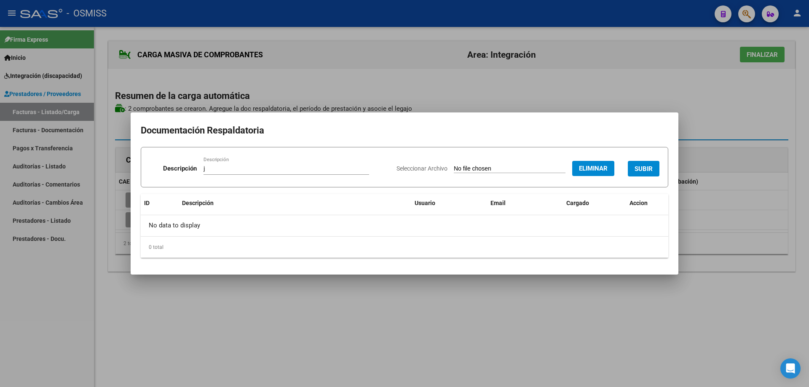
click at [641, 167] on span "SUBIR" at bounding box center [643, 169] width 18 height 8
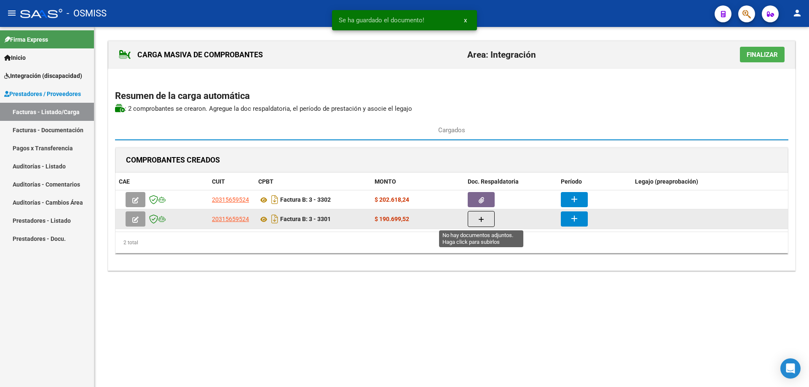
click at [476, 219] on button "button" at bounding box center [480, 219] width 27 height 16
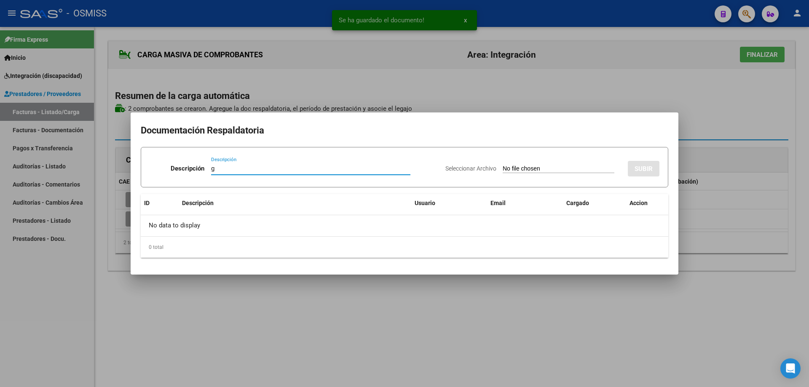
type input "g"
click at [502, 169] on input "Seleccionar Archivo" at bounding box center [558, 169] width 112 height 8
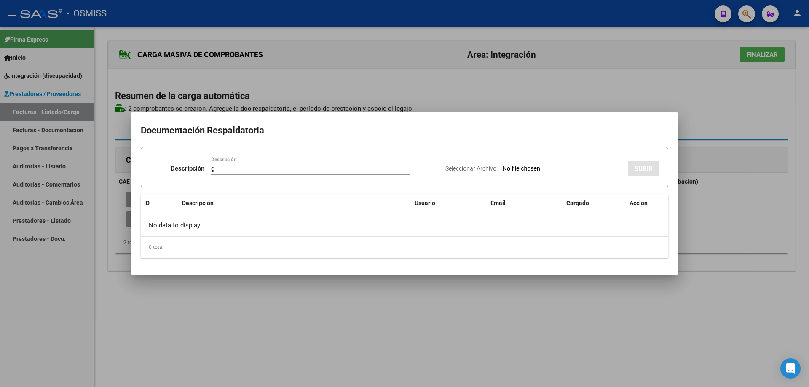
type input "C:\fakepath\ASISTENCIA JEREZ ESCUELA.pdf"
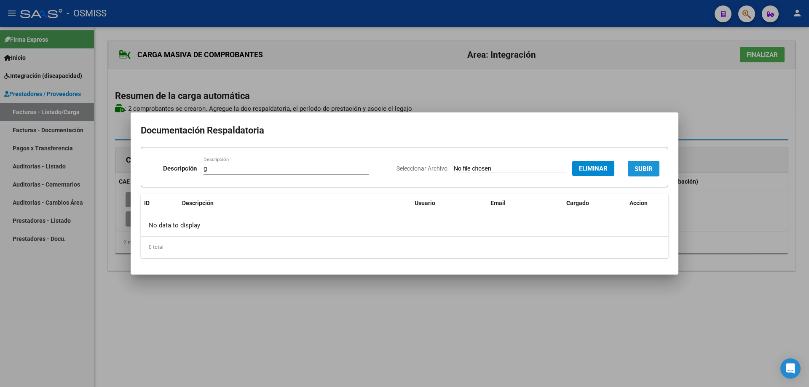
click at [639, 167] on span "SUBIR" at bounding box center [643, 169] width 18 height 8
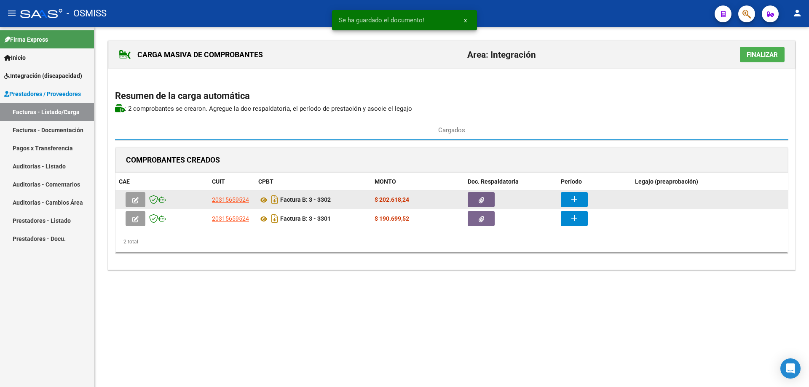
click at [580, 199] on button "add" at bounding box center [574, 199] width 27 height 15
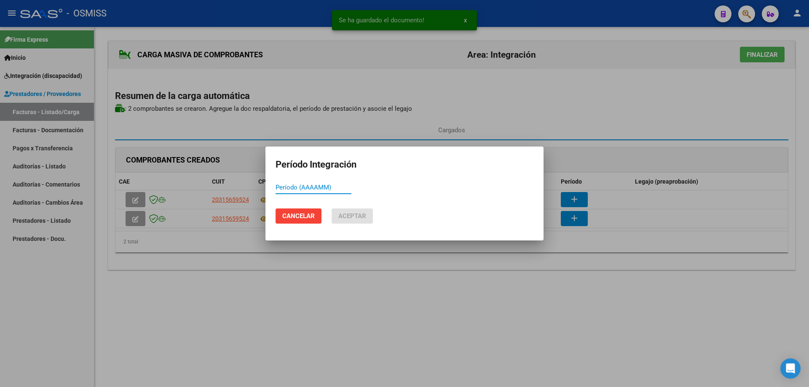
paste input "202509"
type input "202509"
click at [367, 212] on button "Aceptar" at bounding box center [351, 215] width 41 height 15
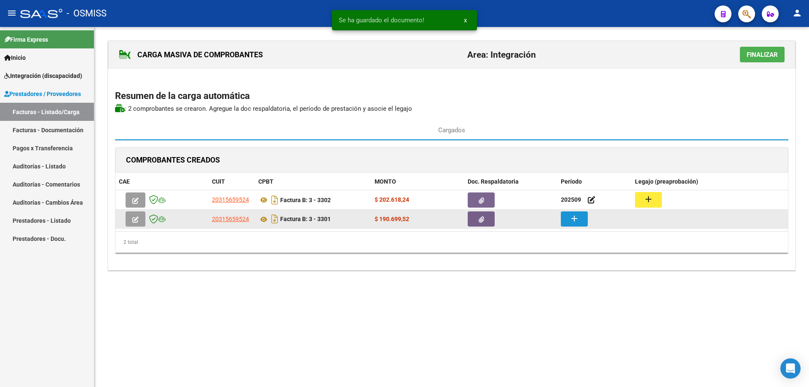
click at [583, 224] on button "add" at bounding box center [574, 218] width 27 height 15
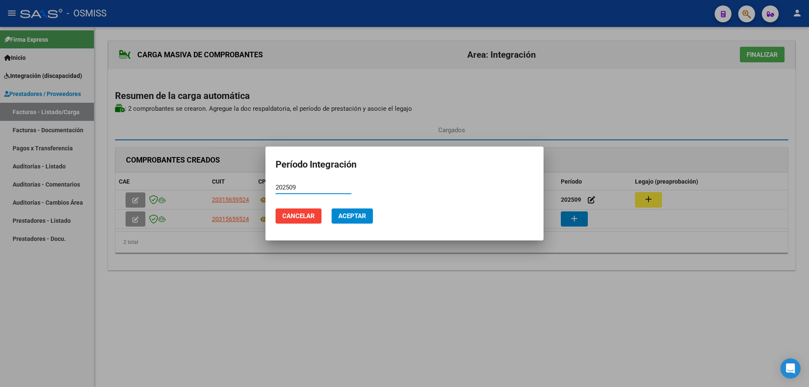
type input "202509"
click at [347, 216] on span "Aceptar" at bounding box center [352, 216] width 28 height 8
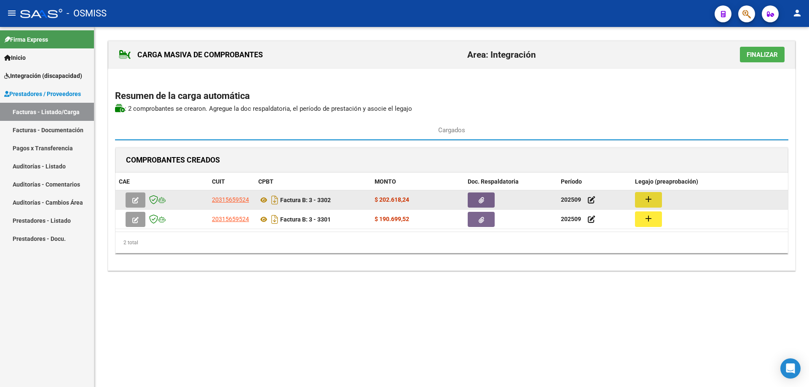
click at [659, 197] on button "add" at bounding box center [648, 200] width 27 height 16
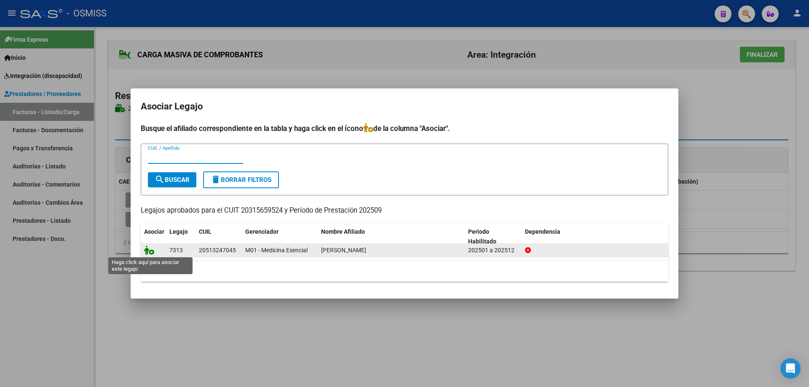
click at [149, 253] on icon at bounding box center [149, 250] width 10 height 9
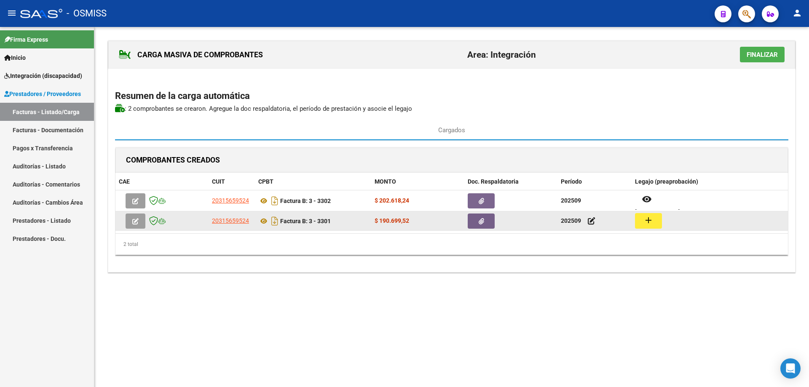
click at [641, 221] on button "add" at bounding box center [648, 221] width 27 height 16
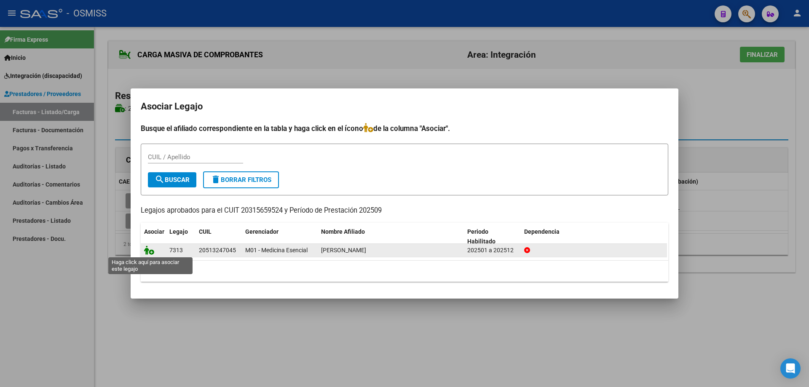
click at [149, 252] on icon at bounding box center [149, 250] width 10 height 9
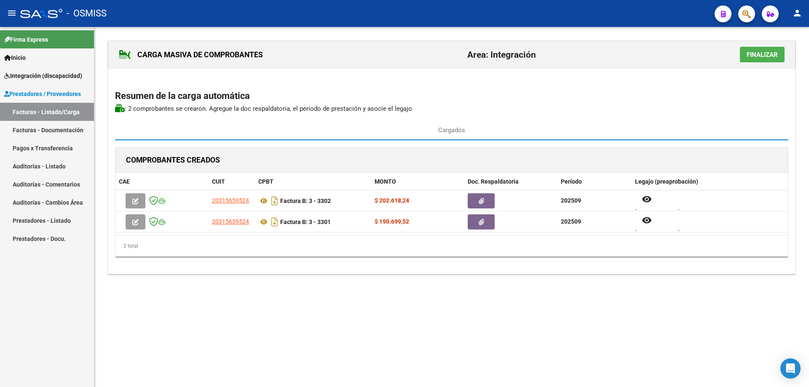
click at [748, 59] on span "Finalizar" at bounding box center [761, 55] width 31 height 8
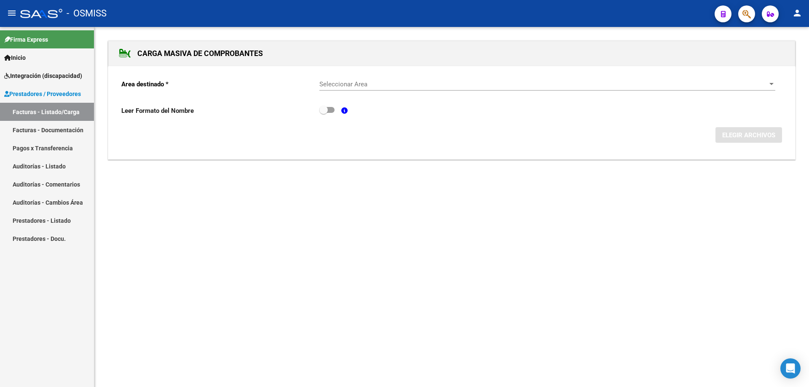
click at [384, 88] on span "Seleccionar Area" at bounding box center [543, 84] width 448 height 8
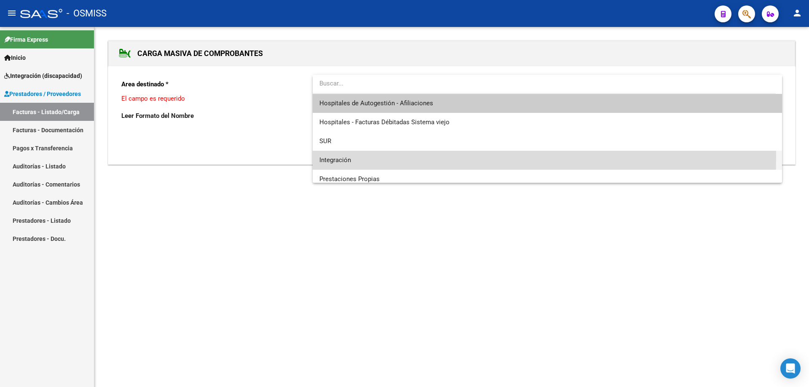
click at [372, 157] on span "Integración" at bounding box center [547, 160] width 456 height 19
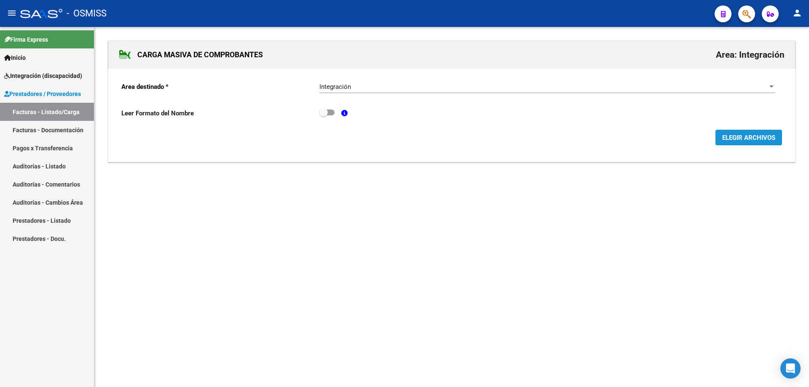
click at [740, 138] on span "ELEGIR ARCHIVOS" at bounding box center [748, 138] width 53 height 8
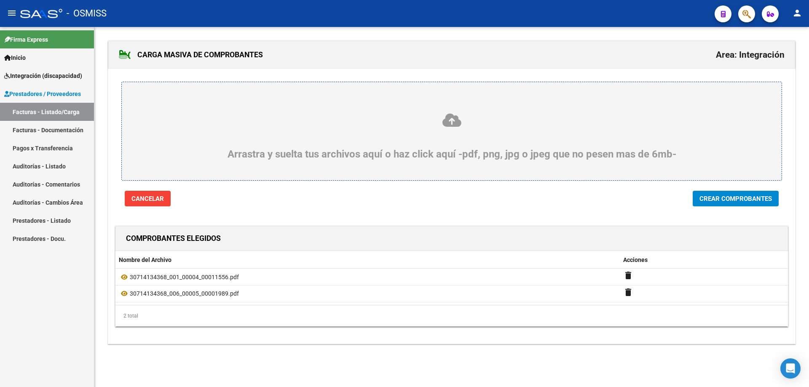
click at [752, 200] on span "Crear Comprobantes" at bounding box center [735, 199] width 72 height 8
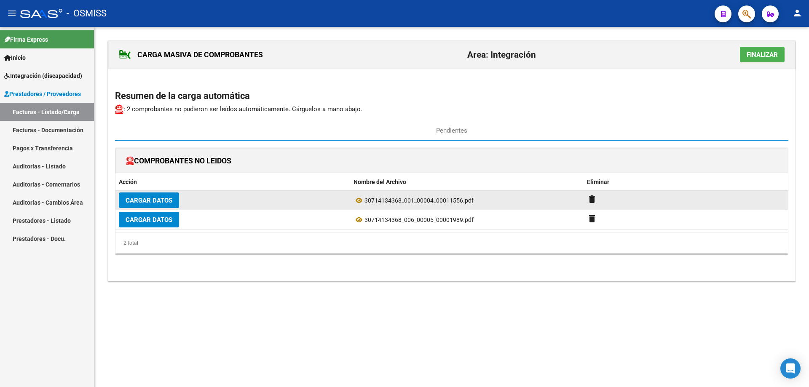
click at [138, 202] on span "Cargar Datos" at bounding box center [148, 201] width 47 height 8
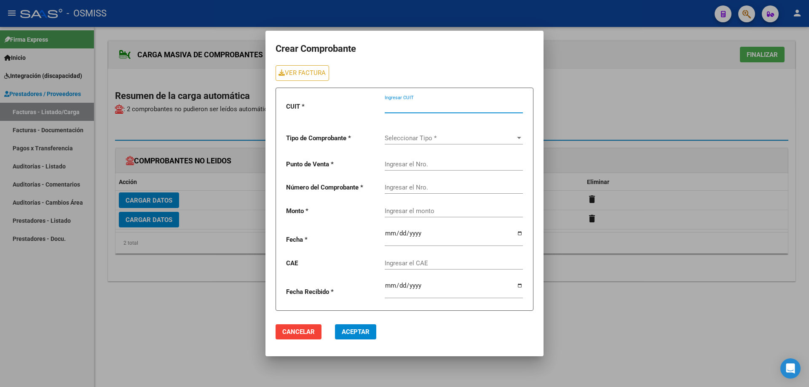
click at [402, 105] on input "Ingresar CUIT" at bounding box center [453, 107] width 138 height 8
type input "30-71413436-8"
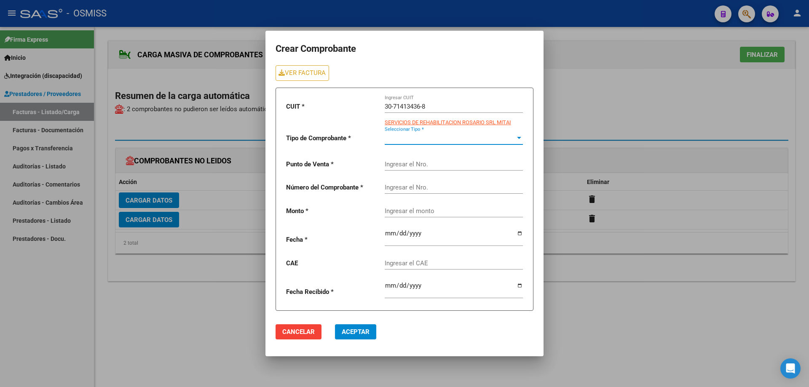
click at [412, 139] on span "Seleccionar Tipo *" at bounding box center [449, 138] width 131 height 8
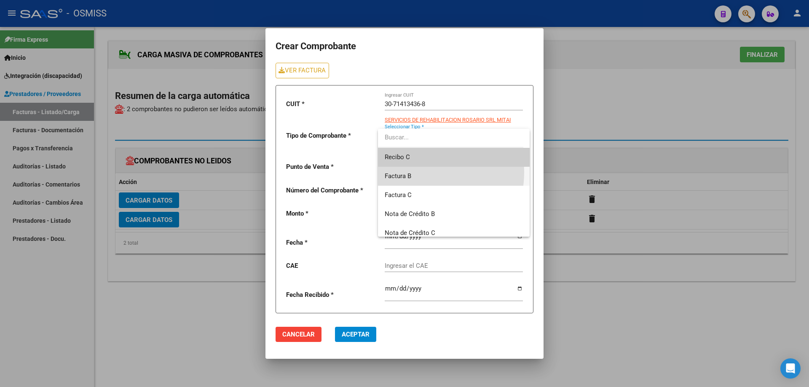
click at [414, 173] on span "Factura B" at bounding box center [453, 176] width 138 height 19
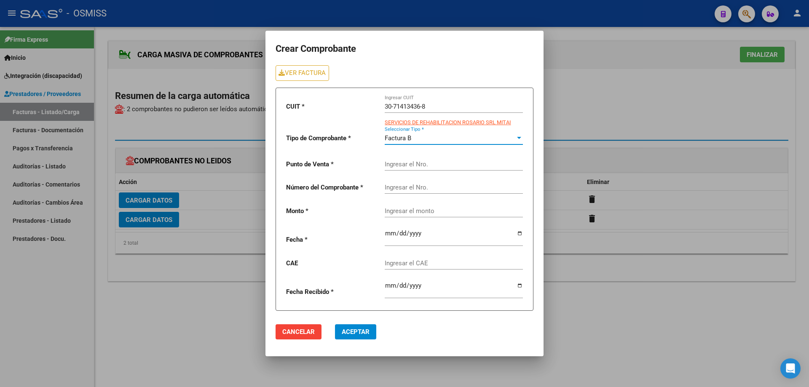
click at [410, 168] on div "Ingresar el Nro." at bounding box center [453, 161] width 138 height 18
click at [316, 69] on link "VER FACTURA" at bounding box center [301, 73] width 53 height 16
click at [406, 168] on div "Ingresar el Nro." at bounding box center [453, 161] width 138 height 18
type input "4"
click at [400, 189] on input "Ingresar el Nro." at bounding box center [453, 188] width 138 height 8
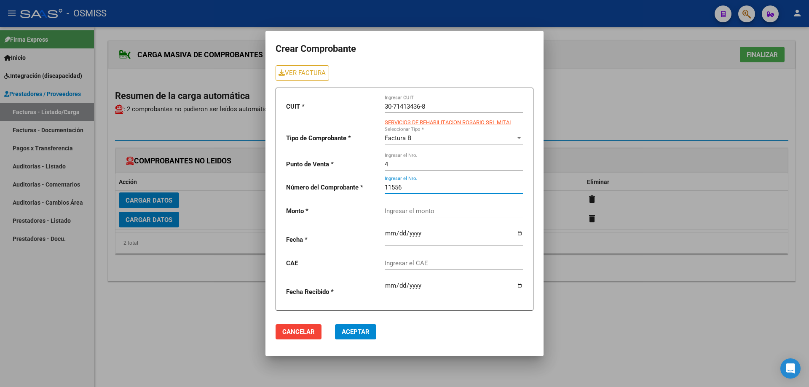
type input "11556"
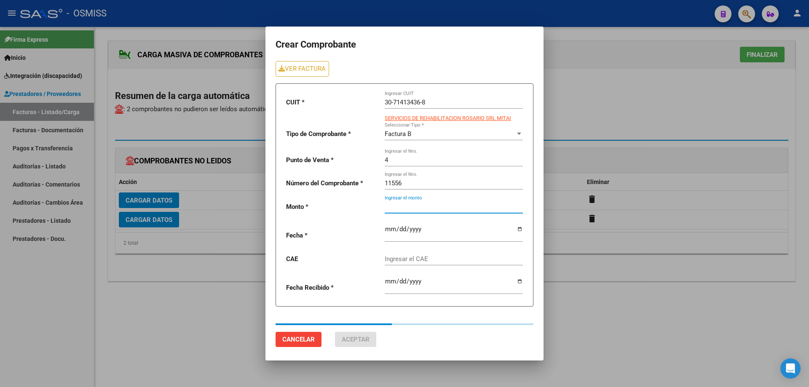
click at [410, 212] on div "Ingresar el monto" at bounding box center [453, 204] width 138 height 18
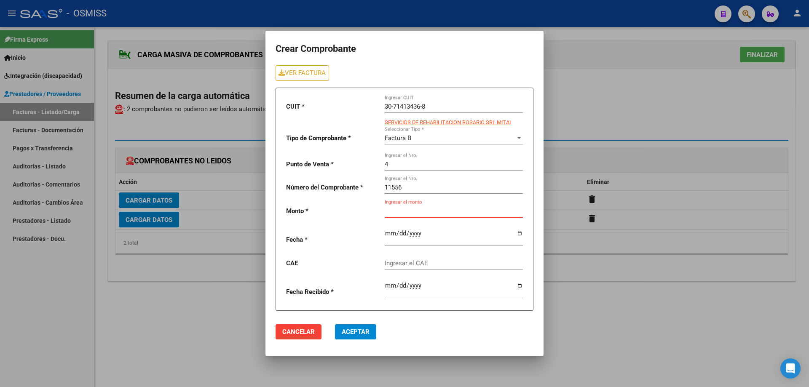
paste input "435376.56"
type input "435376.56"
click at [390, 234] on input "date" at bounding box center [453, 236] width 138 height 13
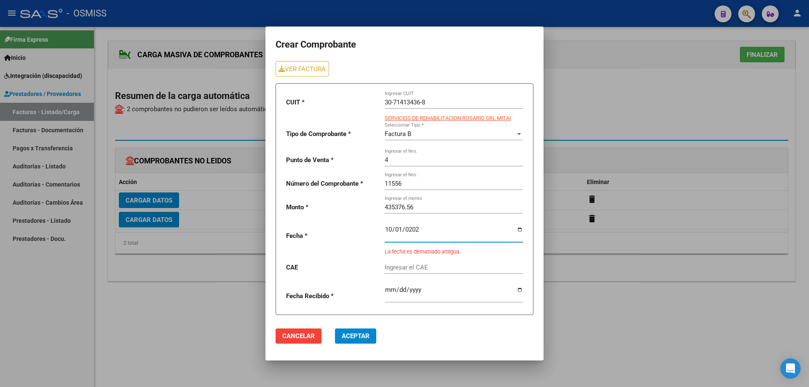
type input "2025-10-01"
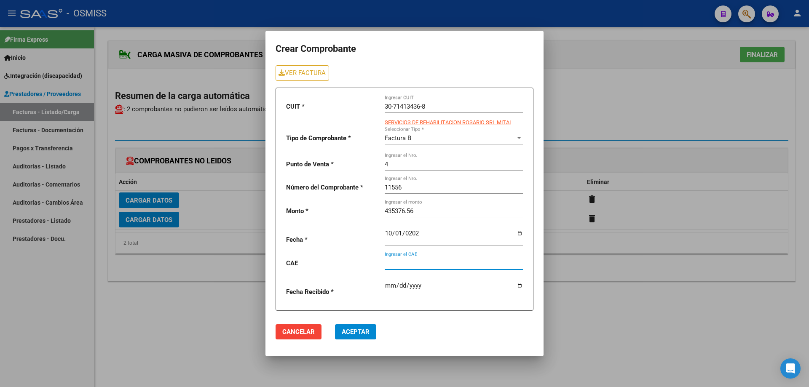
click at [419, 264] on input "Ingresar el CAE" at bounding box center [453, 263] width 138 height 8
paste input "75408203382000"
type input "75408203382000"
click at [351, 334] on span "Aceptar" at bounding box center [356, 332] width 28 height 8
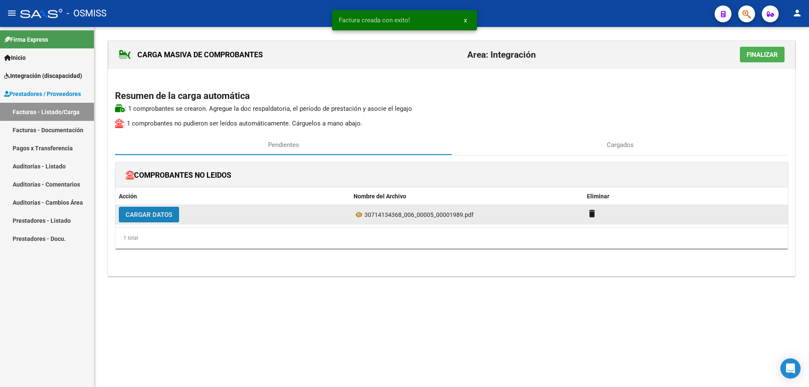
click at [162, 214] on span "Cargar Datos" at bounding box center [148, 215] width 47 height 8
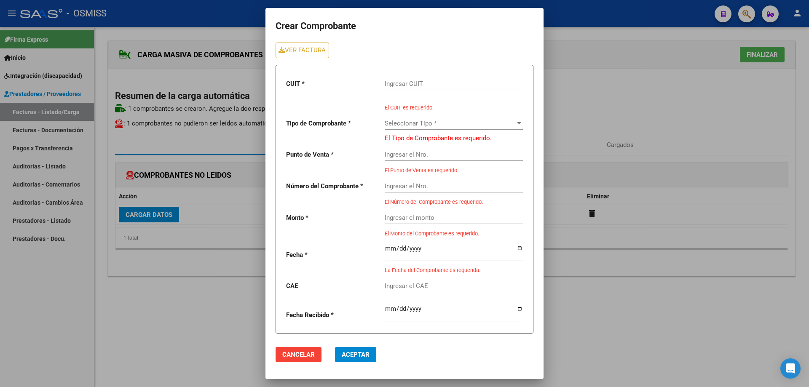
click at [402, 80] on input "Ingresar CUIT" at bounding box center [453, 84] width 138 height 8
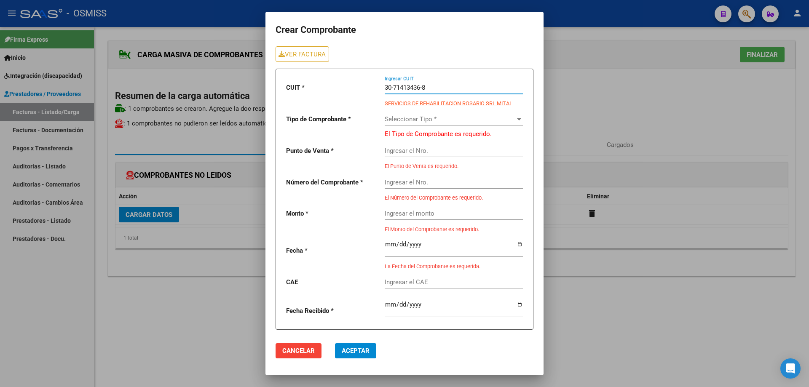
type input "30-71413436-8"
click at [422, 119] on span "Seleccionar Tipo *" at bounding box center [449, 119] width 131 height 8
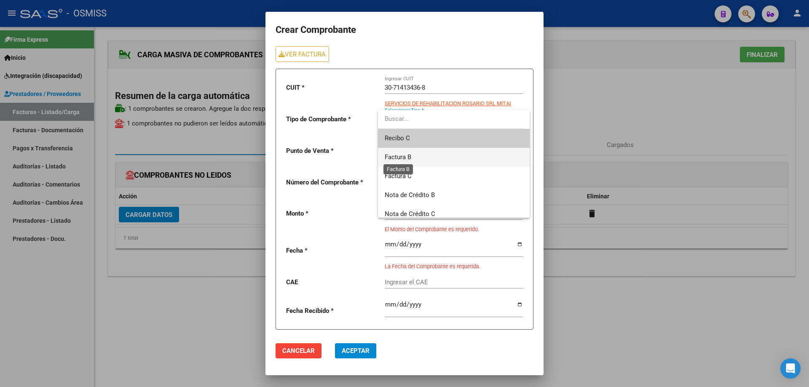
click at [407, 158] on span "Factura B" at bounding box center [397, 157] width 27 height 8
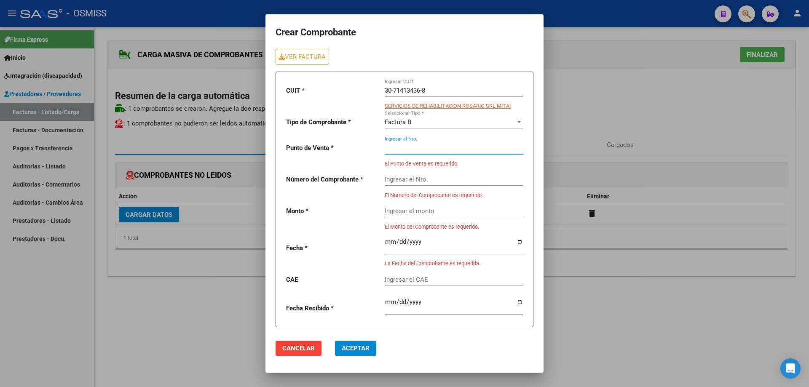
click at [403, 147] on input "Ingresar el Nro." at bounding box center [453, 148] width 138 height 8
click at [304, 58] on link "VER FACTURA" at bounding box center [301, 57] width 53 height 16
click at [399, 147] on input "Ingresar el Nro." at bounding box center [453, 148] width 138 height 8
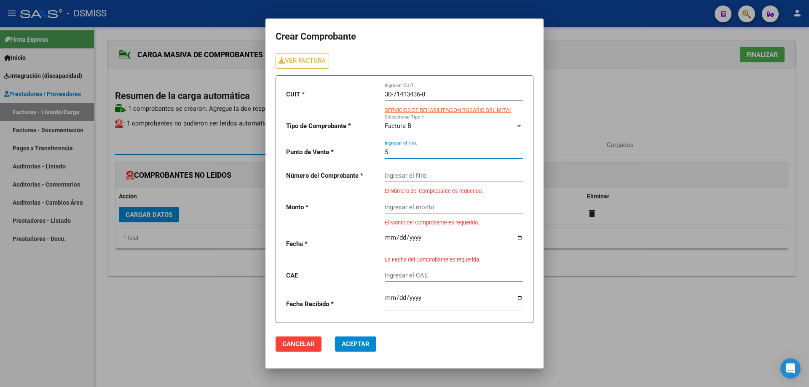
type input "5"
click at [404, 174] on input "Ingresar el Nro." at bounding box center [453, 176] width 138 height 8
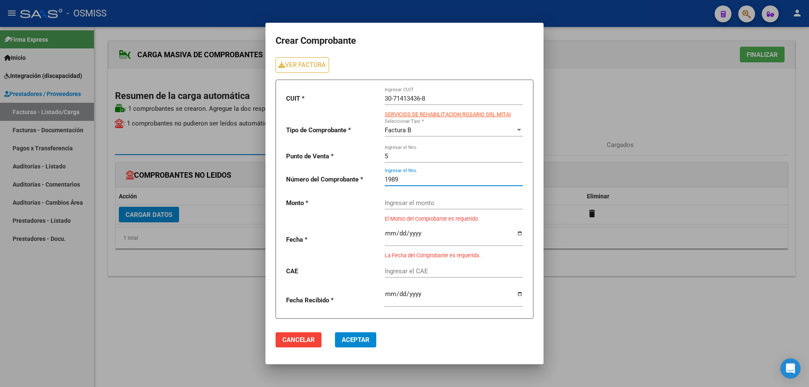
type input "1989"
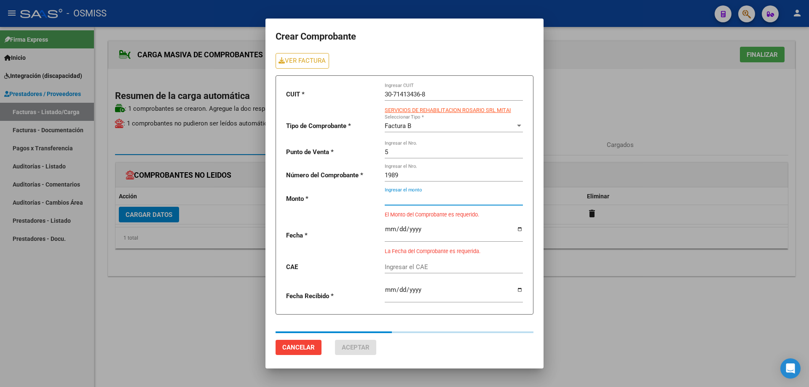
click at [403, 200] on input "Ingresar el monto" at bounding box center [453, 199] width 138 height 8
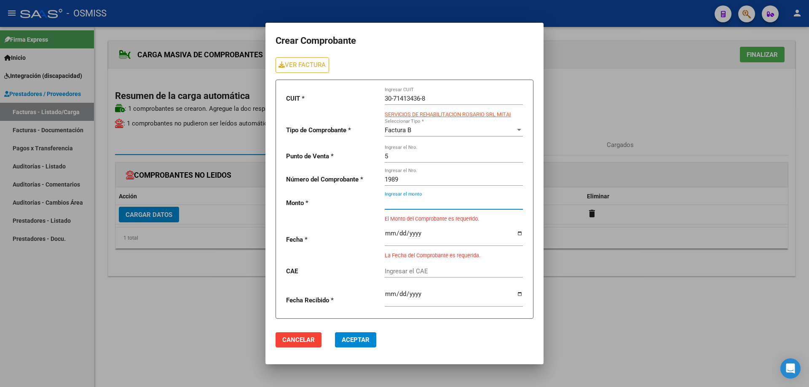
paste input "475830.36"
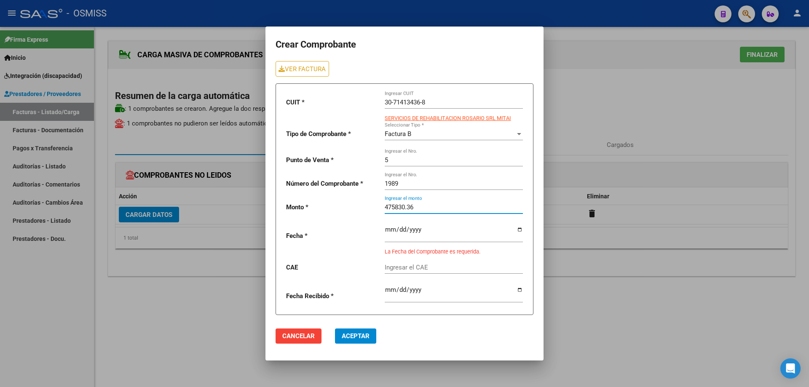
type input "475830.36"
click at [391, 231] on input "date" at bounding box center [453, 232] width 138 height 13
type input "2025-10-01"
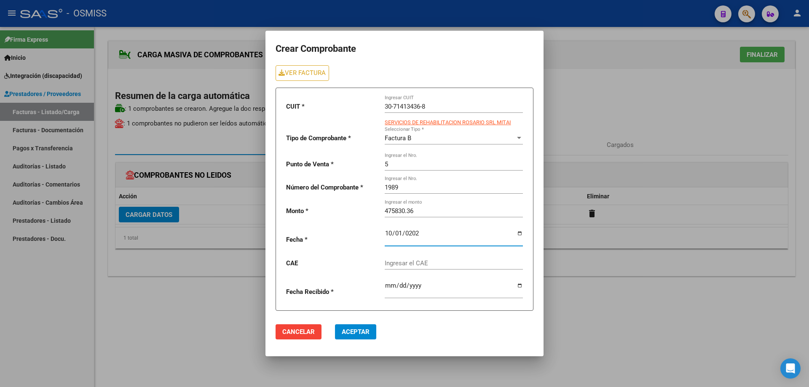
click at [399, 263] on input "Ingresar el CAE" at bounding box center [453, 263] width 138 height 8
paste input "75408141790728"
type input "75408141790728"
click at [354, 333] on span "Aceptar" at bounding box center [356, 332] width 28 height 8
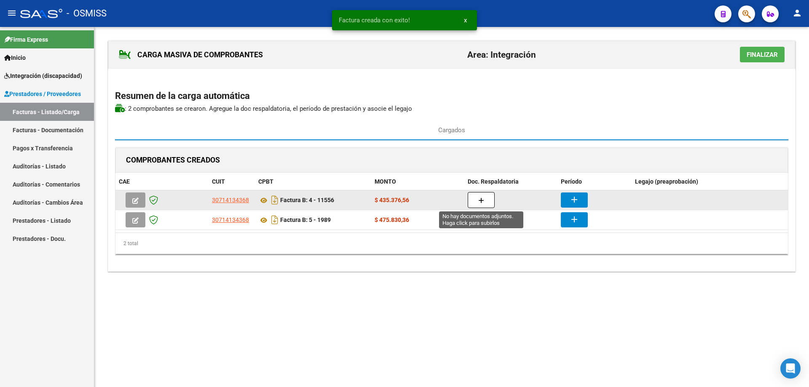
click at [485, 196] on button "button" at bounding box center [480, 200] width 27 height 16
click at [488, 200] on button "button" at bounding box center [480, 200] width 27 height 16
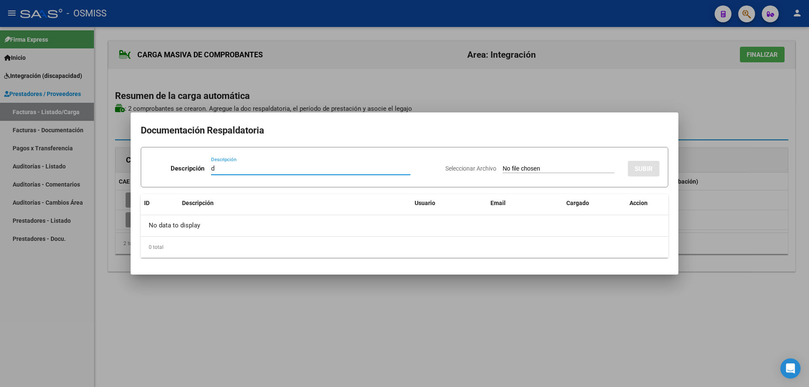
type input "d"
click at [502, 166] on input "Seleccionar Archivo" at bounding box center [558, 169] width 112 height 8
type input "C:\fakepath\Jerez Santiago.pdf"
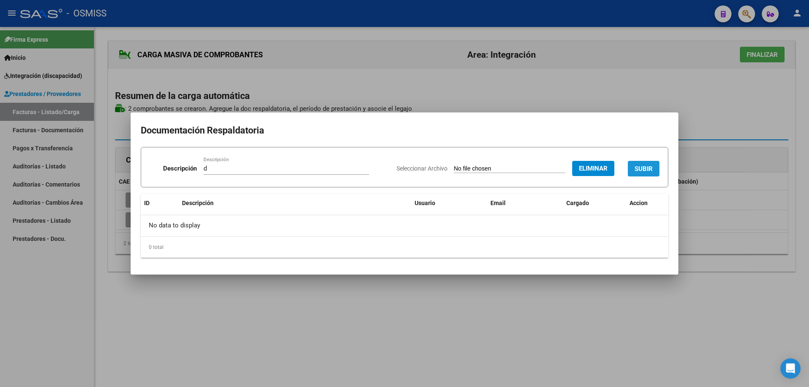
click at [639, 165] on span "SUBIR" at bounding box center [643, 169] width 18 height 8
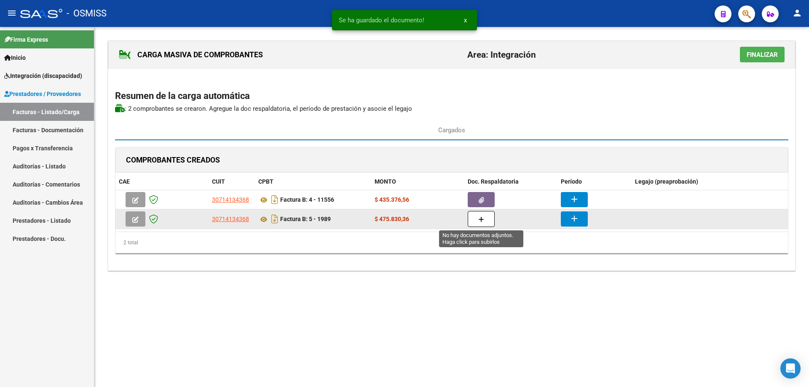
click at [479, 221] on icon "button" at bounding box center [481, 219] width 6 height 6
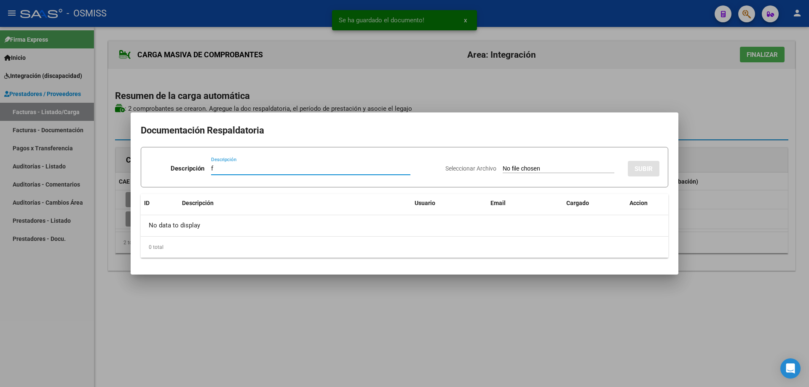
type input "f"
click at [512, 166] on input "Seleccionar Archivo" at bounding box center [558, 169] width 112 height 8
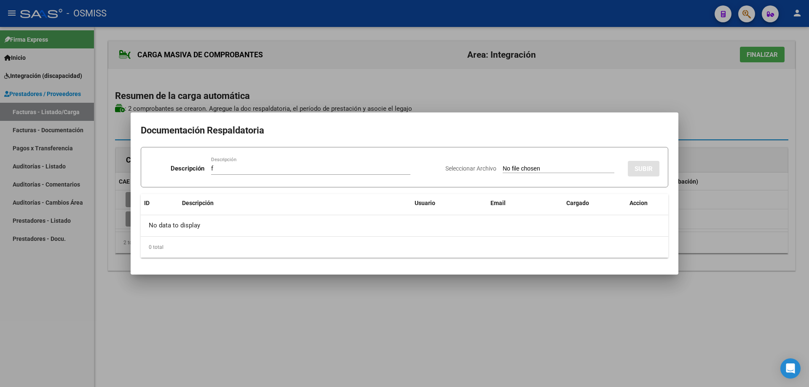
type input "C:\fakepath\JEREZ SANTIAGO.pdf"
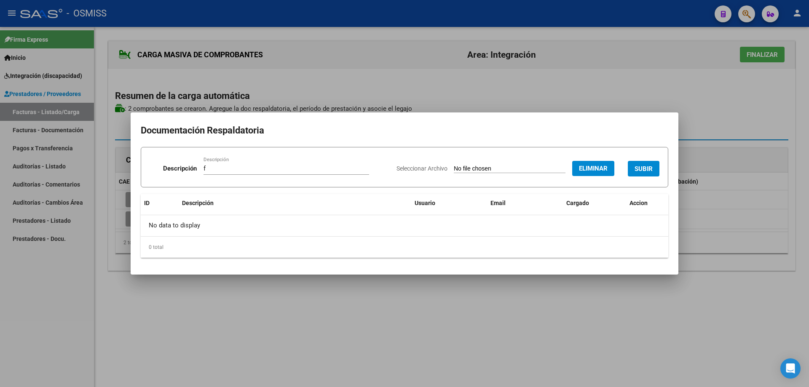
click at [641, 167] on span "SUBIR" at bounding box center [643, 169] width 18 height 8
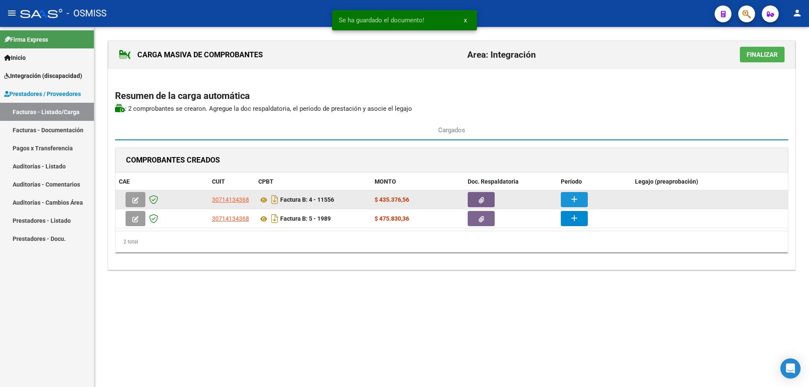
click at [573, 198] on mat-icon "add" at bounding box center [574, 199] width 10 height 10
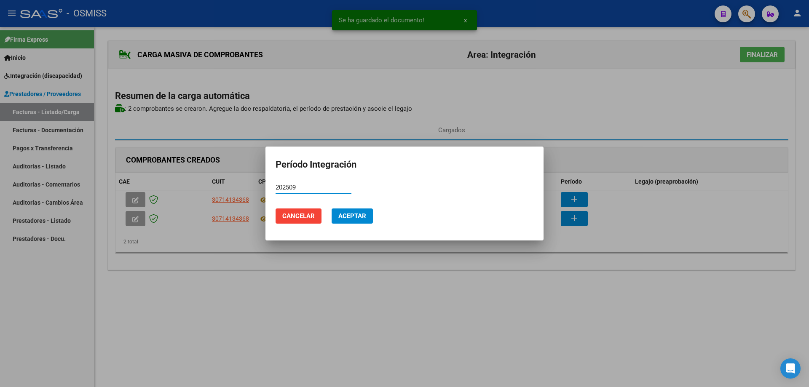
drag, startPoint x: 307, startPoint y: 187, endPoint x: 275, endPoint y: 188, distance: 32.4
click at [275, 188] on mat-dialog-content "202509 Período (AAAAMM)" at bounding box center [404, 191] width 278 height 21
type input "202509"
click at [346, 218] on span "Aceptar" at bounding box center [352, 216] width 28 height 8
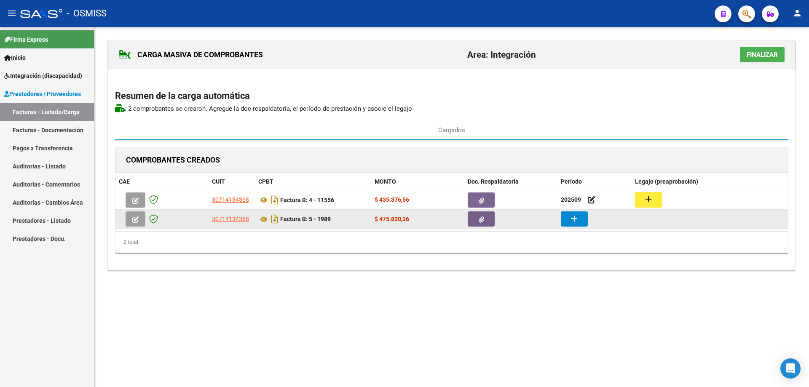
click at [579, 220] on mat-icon "add" at bounding box center [574, 219] width 10 height 10
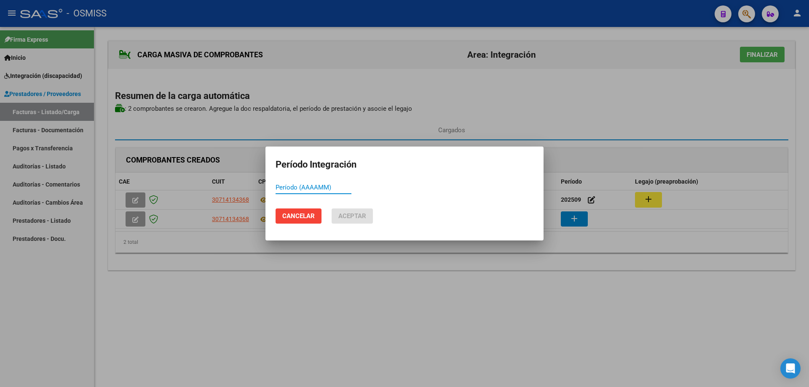
paste input "202509"
type input "202509"
click at [347, 219] on span "Aceptar" at bounding box center [352, 216] width 28 height 8
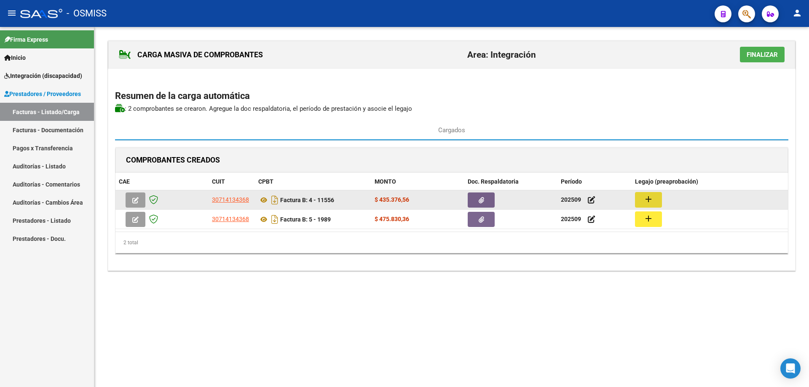
click at [657, 204] on button "add" at bounding box center [648, 200] width 27 height 16
click at [650, 202] on mat-icon "add" at bounding box center [648, 199] width 10 height 10
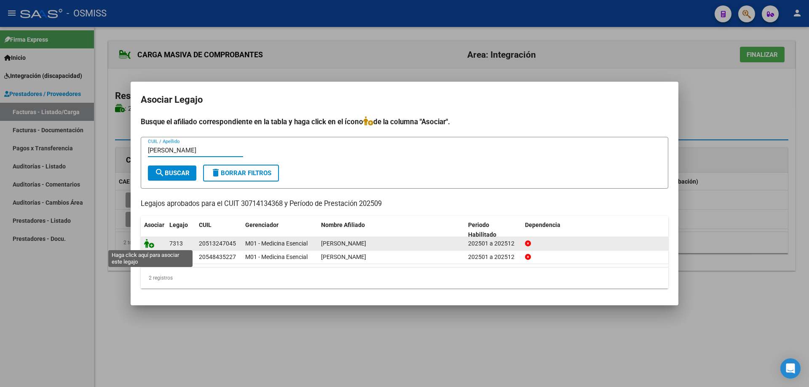
type input "jere"
click at [149, 243] on icon at bounding box center [149, 243] width 10 height 9
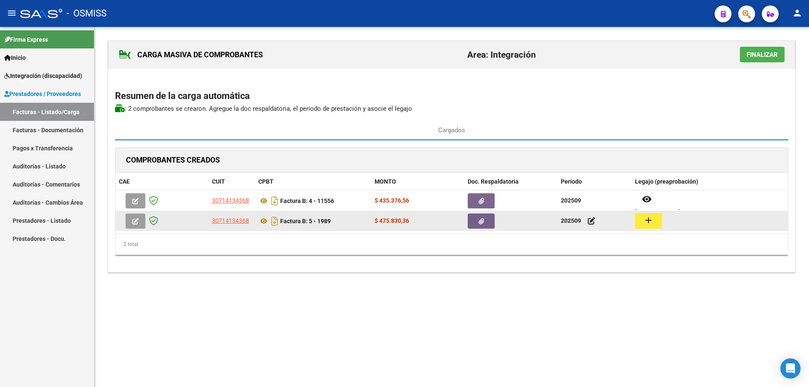
click at [654, 222] on button "add" at bounding box center [648, 221] width 27 height 16
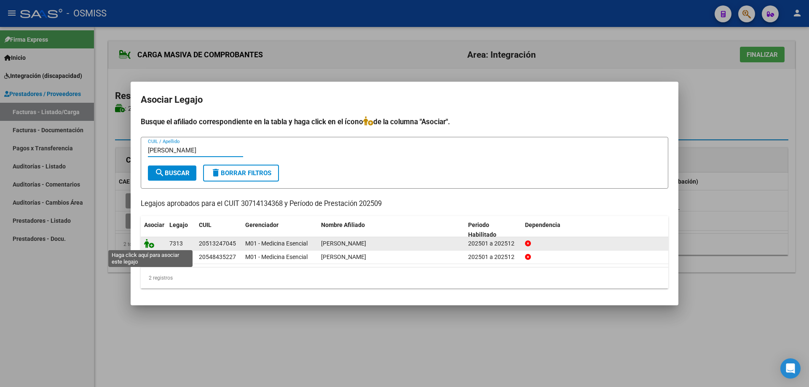
type input "jere"
click at [147, 243] on icon at bounding box center [149, 243] width 10 height 9
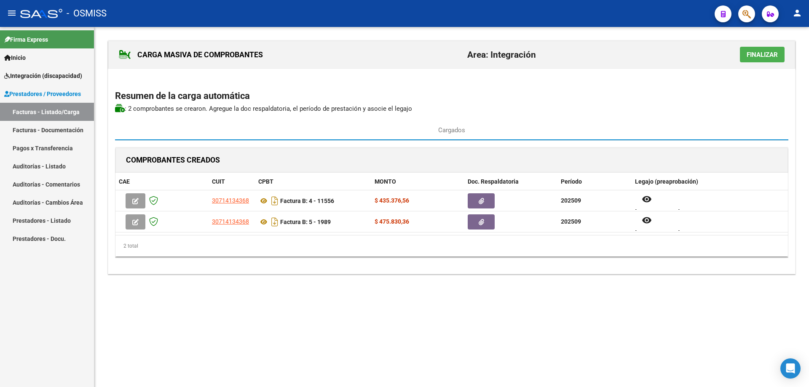
click at [750, 52] on span "Finalizar" at bounding box center [761, 55] width 31 height 8
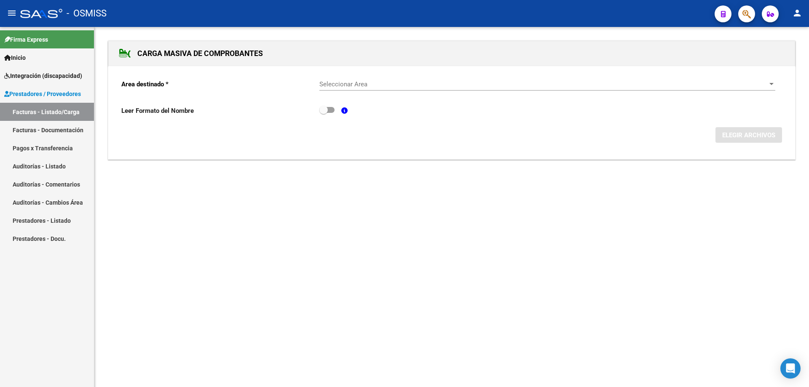
click at [327, 88] on div "Seleccionar Area Seleccionar Area" at bounding box center [547, 81] width 456 height 18
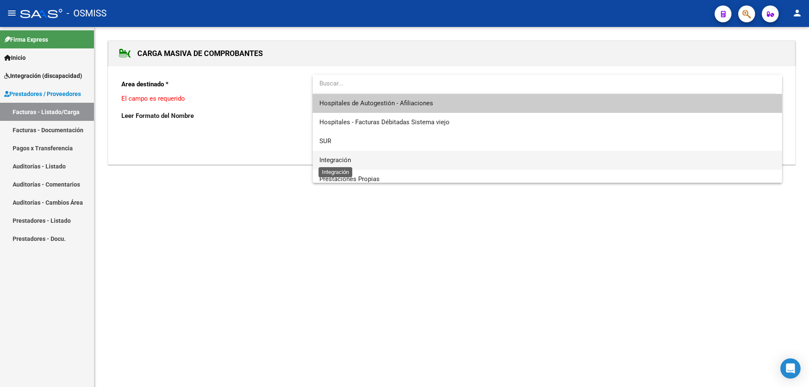
click at [342, 159] on span "Integración" at bounding box center [335, 160] width 32 height 8
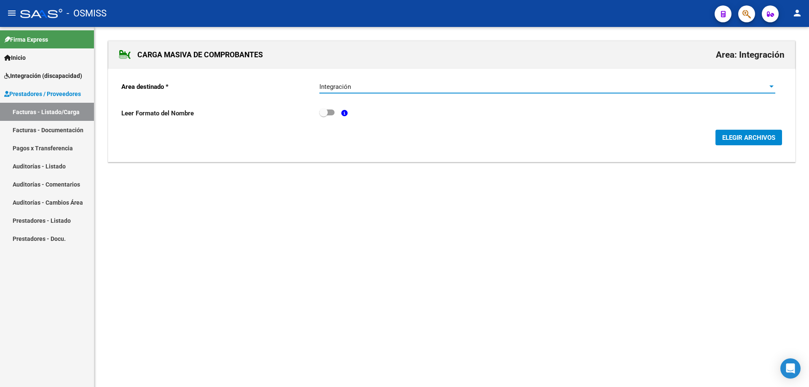
click at [732, 133] on button "ELEGIR ARCHIVOS" at bounding box center [748, 138] width 67 height 16
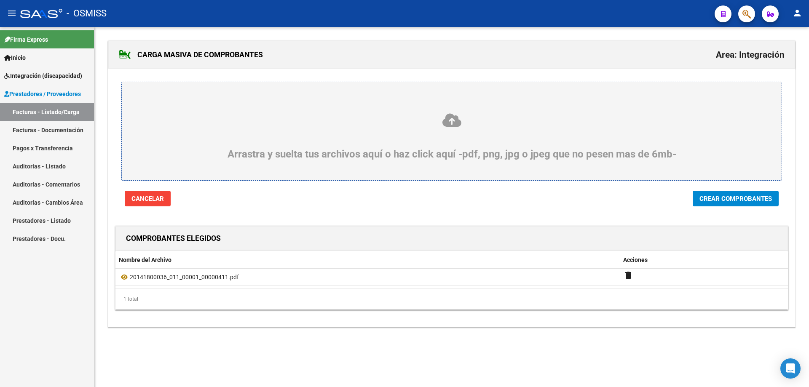
click at [741, 201] on span "Crear Comprobantes" at bounding box center [735, 199] width 72 height 8
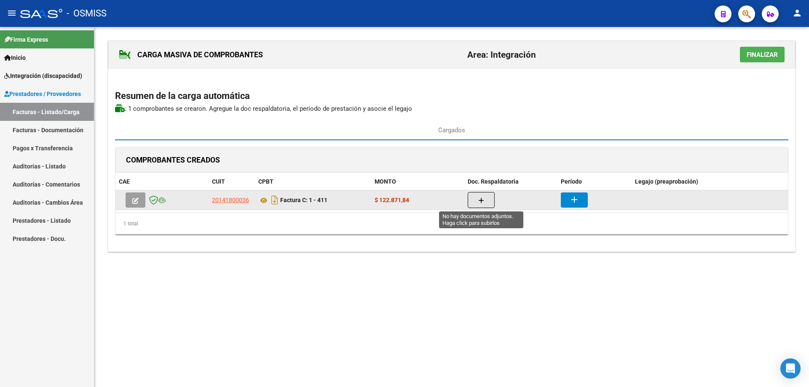
click at [487, 194] on button "button" at bounding box center [480, 200] width 27 height 16
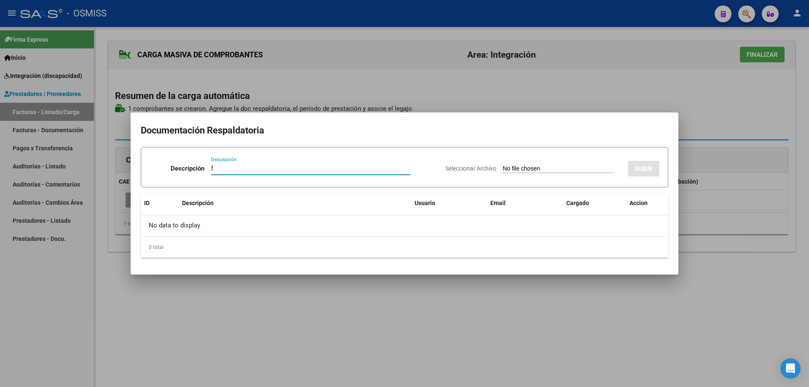
type input "f"
click at [512, 169] on input "Seleccionar Archivo" at bounding box center [558, 169] width 112 height 8
type input "C:\fakepath\Krochmal Esc Sept 2025.pdf"
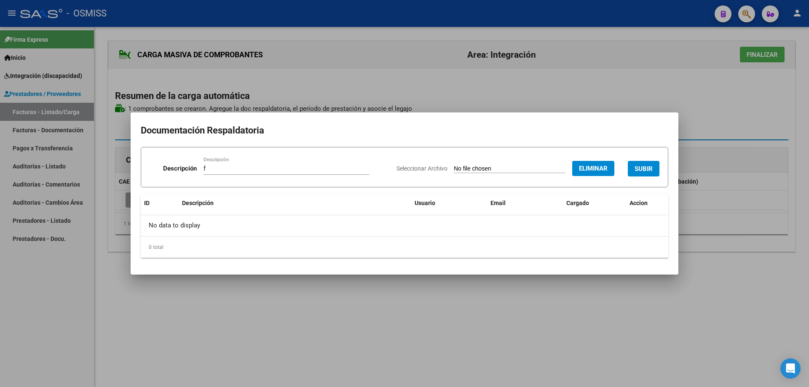
click at [647, 165] on span "SUBIR" at bounding box center [643, 169] width 18 height 8
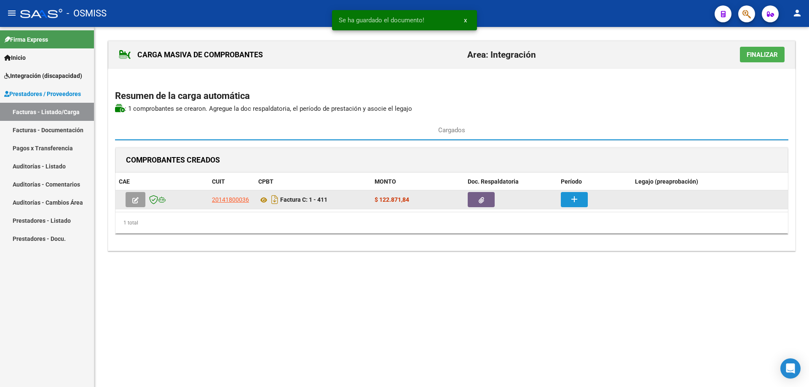
click at [574, 195] on mat-icon "add" at bounding box center [574, 199] width 10 height 10
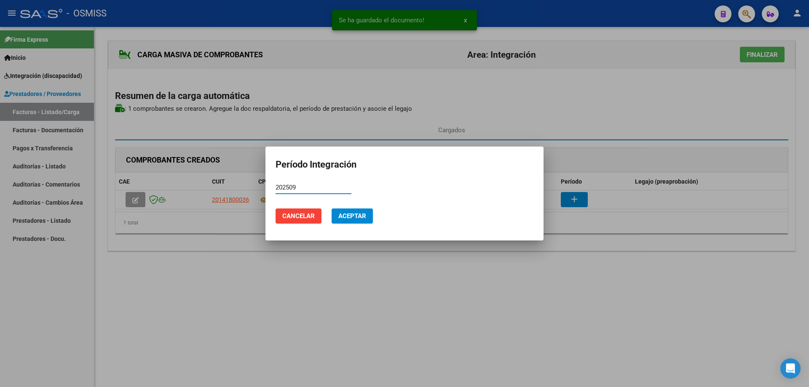
type input "202509"
click at [343, 216] on span "Aceptar" at bounding box center [352, 216] width 28 height 8
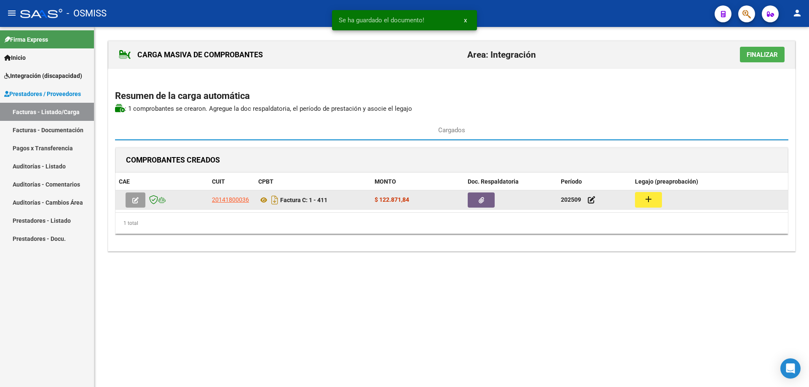
click at [654, 204] on button "add" at bounding box center [648, 200] width 27 height 16
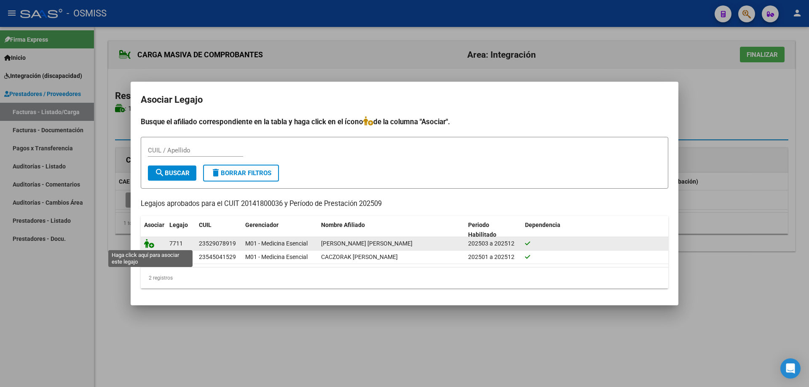
click at [147, 245] on icon at bounding box center [149, 243] width 10 height 9
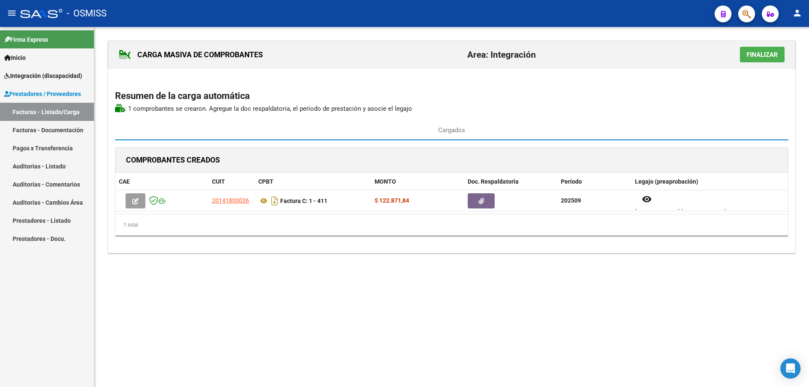
click at [754, 53] on span "Finalizar" at bounding box center [761, 55] width 31 height 8
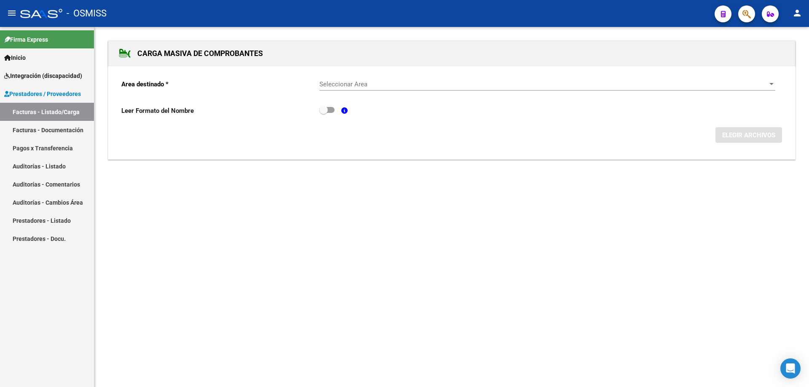
click at [388, 86] on span "Seleccionar Area" at bounding box center [543, 84] width 448 height 8
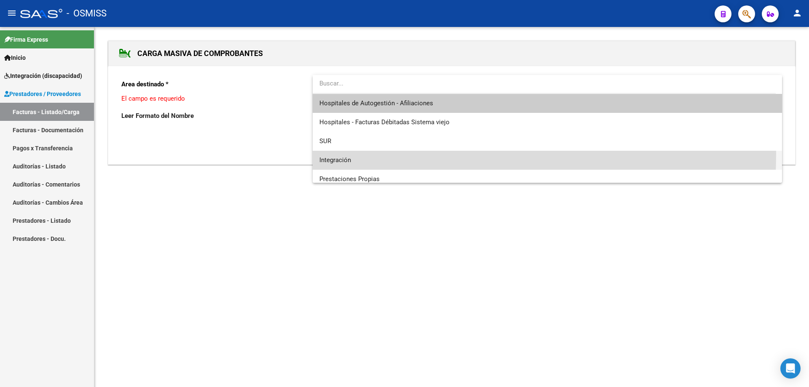
click at [370, 154] on span "Integración" at bounding box center [547, 160] width 456 height 19
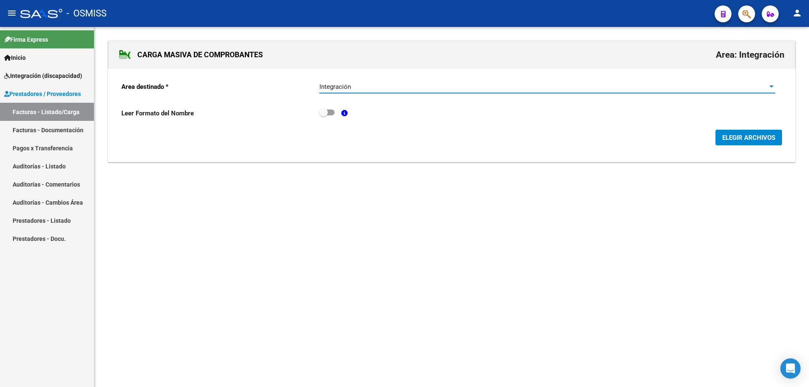
click at [731, 136] on span "ELEGIR ARCHIVOS" at bounding box center [748, 138] width 53 height 8
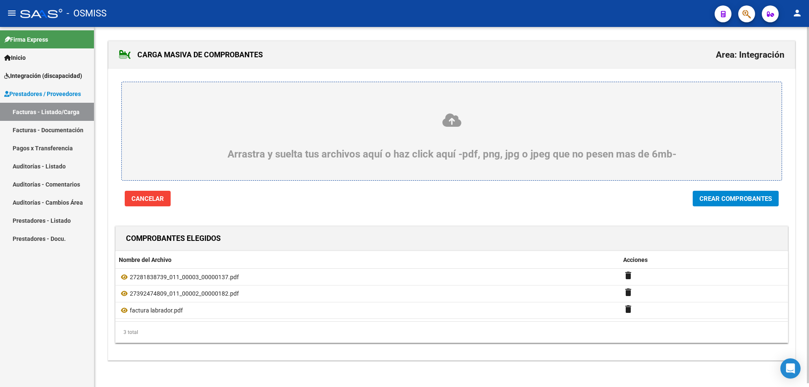
click at [712, 194] on button "Crear Comprobantes" at bounding box center [735, 199] width 86 height 16
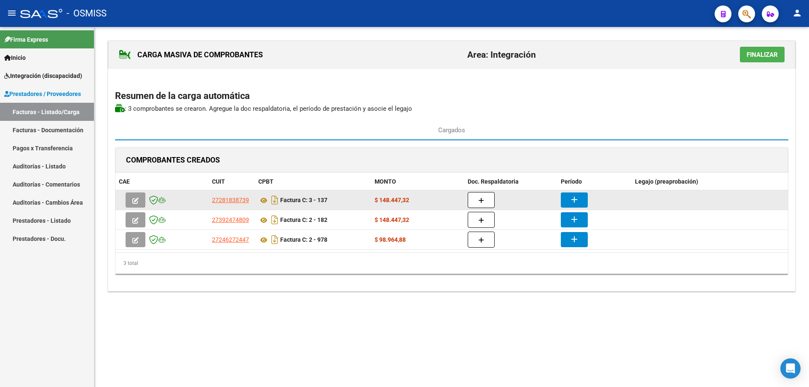
click at [481, 199] on icon "button" at bounding box center [481, 201] width 6 height 6
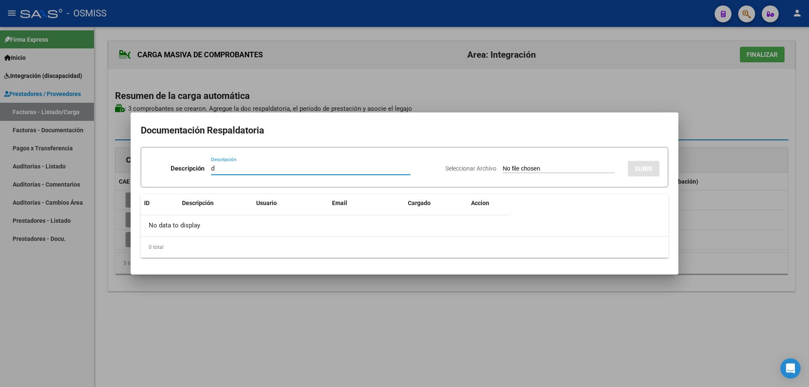
type input "d"
click at [502, 169] on input "Seleccionar Archivo" at bounding box center [558, 169] width 112 height 8
type input "C:\fakepath\ASISTENCIA.pdf"
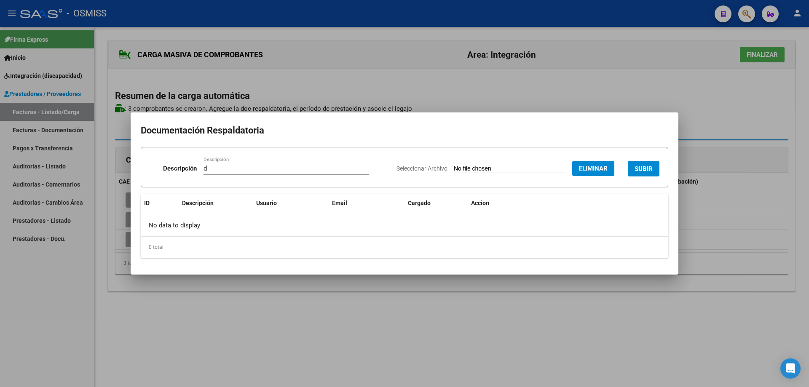
click at [646, 165] on span "SUBIR" at bounding box center [643, 169] width 18 height 8
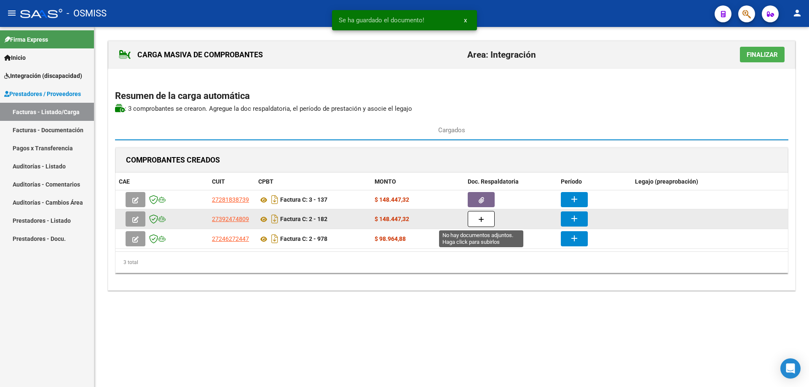
click at [478, 219] on icon "button" at bounding box center [481, 219] width 6 height 6
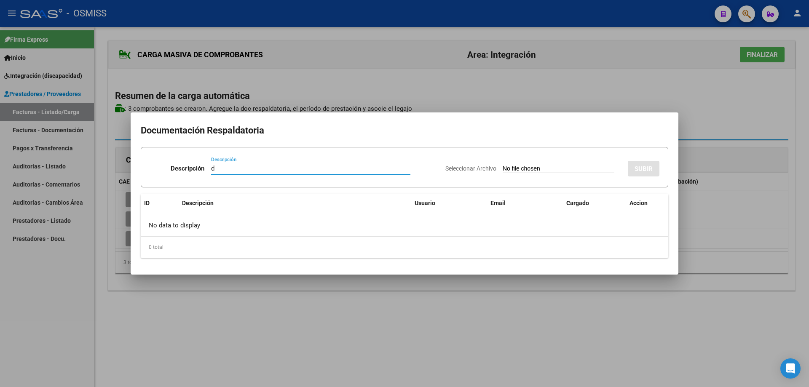
type input "d"
click at [508, 167] on input "Seleccionar Archivo" at bounding box center [558, 169] width 112 height 8
type input "C:\fakepath\Asistencia Labrador Antonio.pdf"
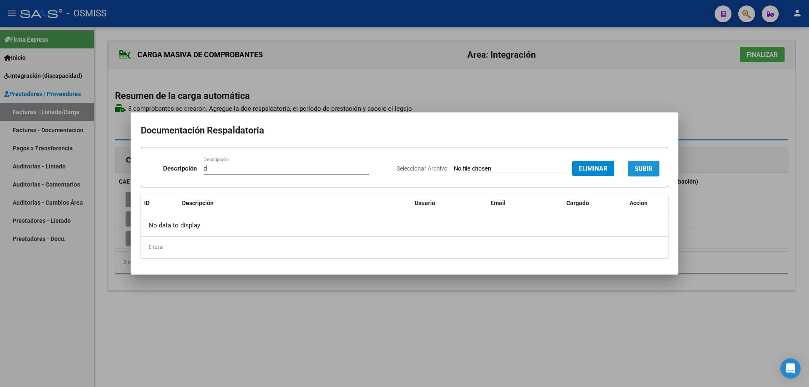
click at [644, 167] on span "SUBIR" at bounding box center [643, 169] width 18 height 8
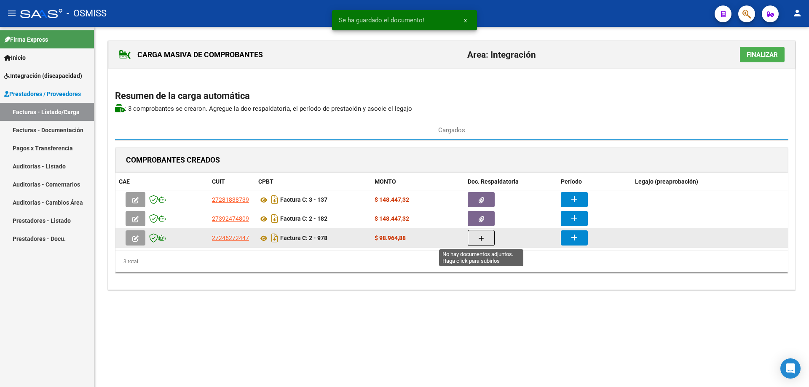
click at [485, 238] on button "button" at bounding box center [480, 238] width 27 height 16
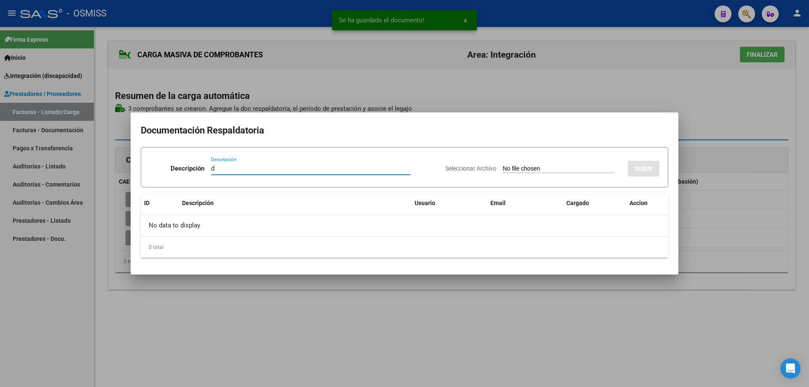
type input "d"
click at [513, 169] on input "Seleccionar Archivo" at bounding box center [558, 169] width 112 height 8
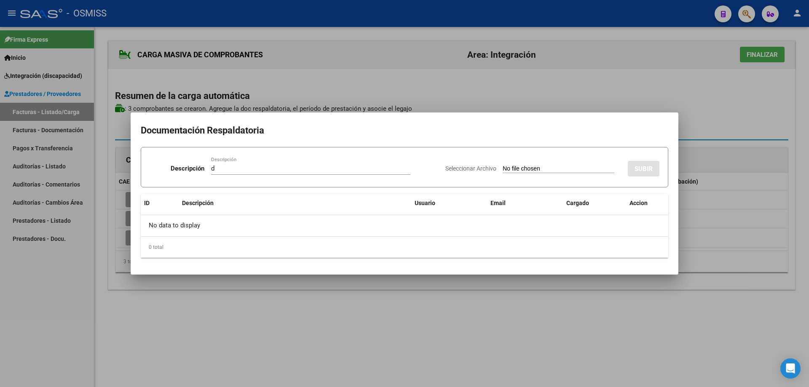
type input "C:\fakepath\asistencia labrador.pdf"
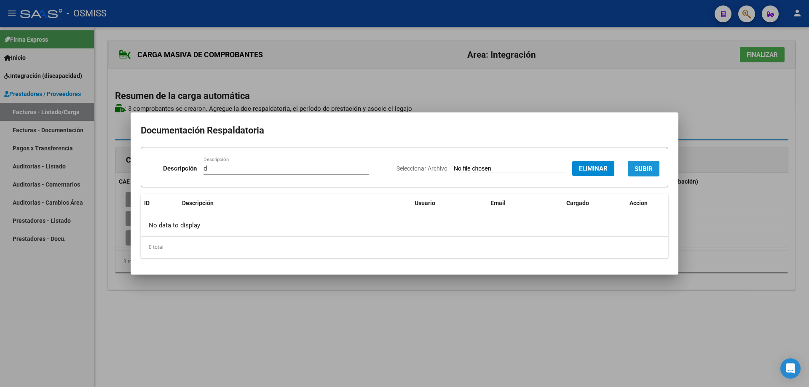
click at [643, 166] on span "SUBIR" at bounding box center [643, 169] width 18 height 8
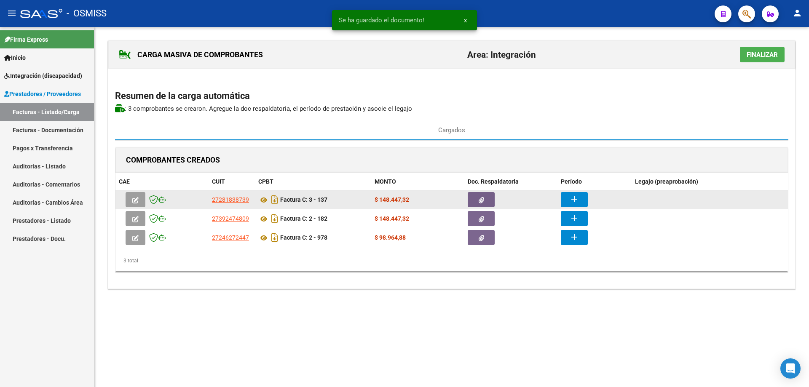
click at [579, 200] on mat-icon "add" at bounding box center [574, 199] width 10 height 10
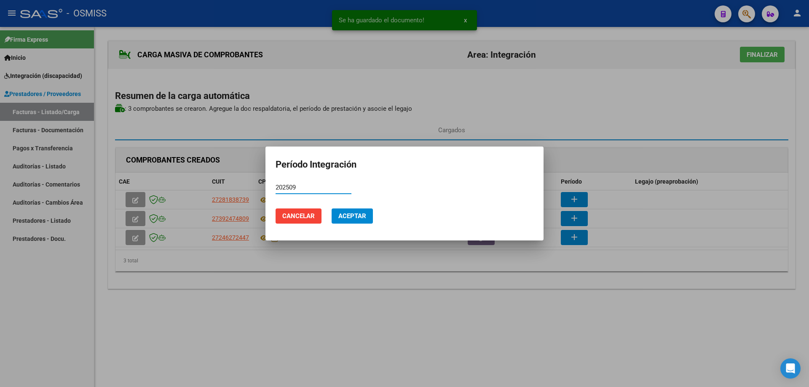
type input "202509"
click at [358, 217] on span "Aceptar" at bounding box center [352, 216] width 28 height 8
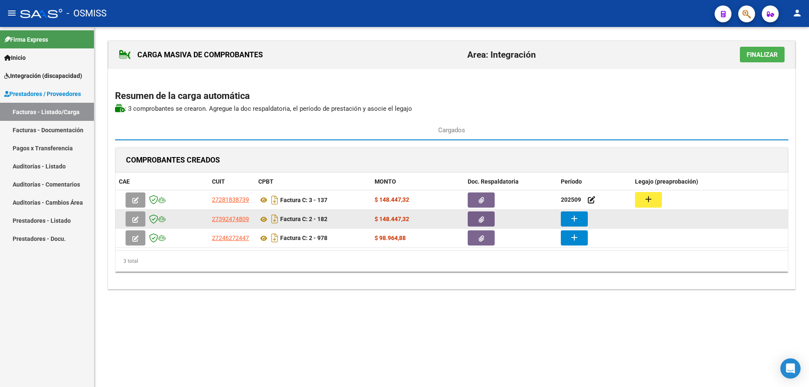
click at [571, 216] on mat-icon "add" at bounding box center [574, 219] width 10 height 10
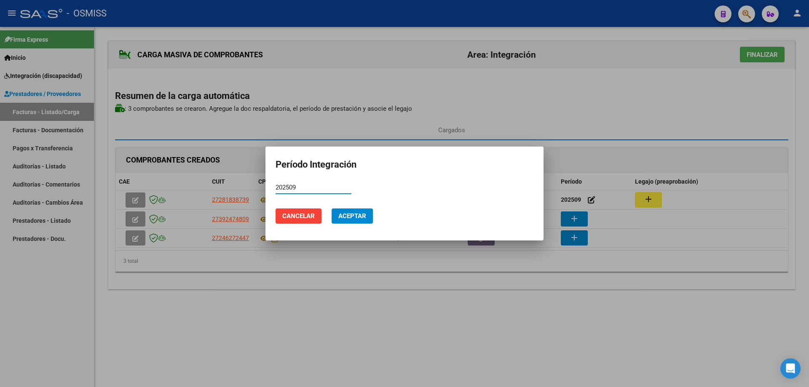
type input "202509"
click at [363, 217] on span "Aceptar" at bounding box center [352, 216] width 28 height 8
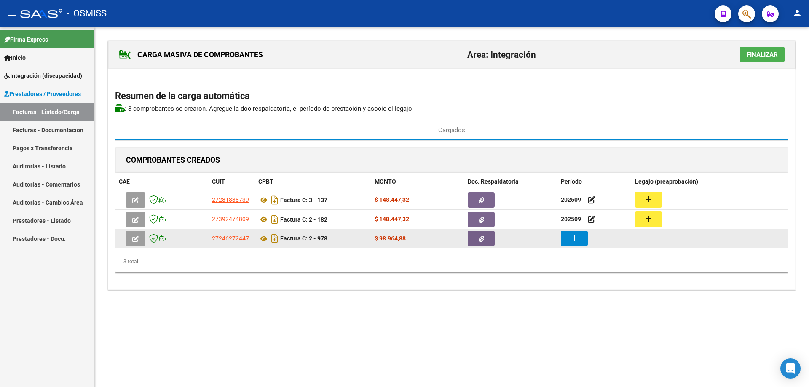
click at [582, 238] on button "add" at bounding box center [574, 238] width 27 height 15
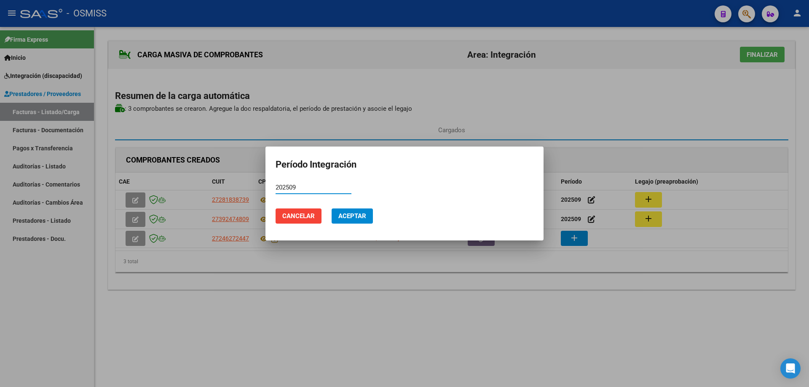
type input "202509"
click at [353, 207] on mat-dialog-actions "Cancelar Aceptar" at bounding box center [404, 216] width 258 height 29
click at [354, 213] on span "Aceptar" at bounding box center [352, 216] width 28 height 8
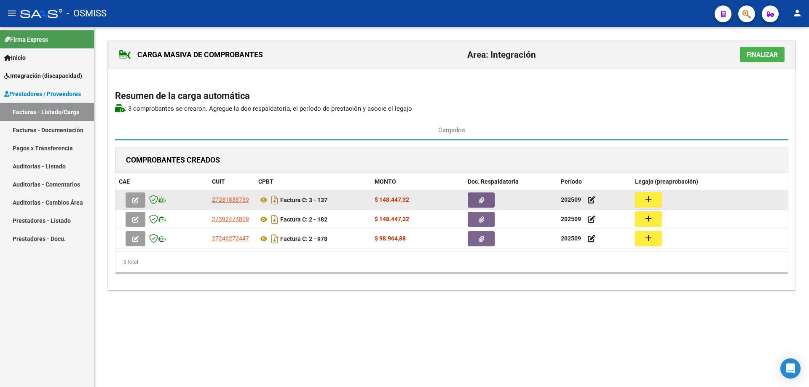
click at [648, 197] on mat-icon "add" at bounding box center [648, 199] width 10 height 10
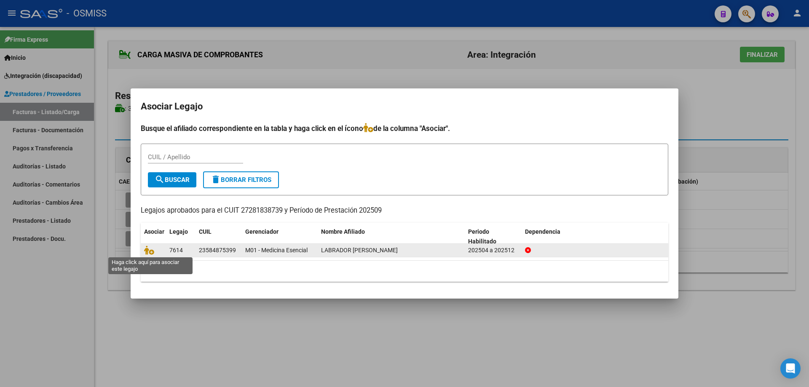
drag, startPoint x: 150, startPoint y: 252, endPoint x: 189, endPoint y: 252, distance: 39.2
click at [150, 251] on icon at bounding box center [149, 250] width 10 height 9
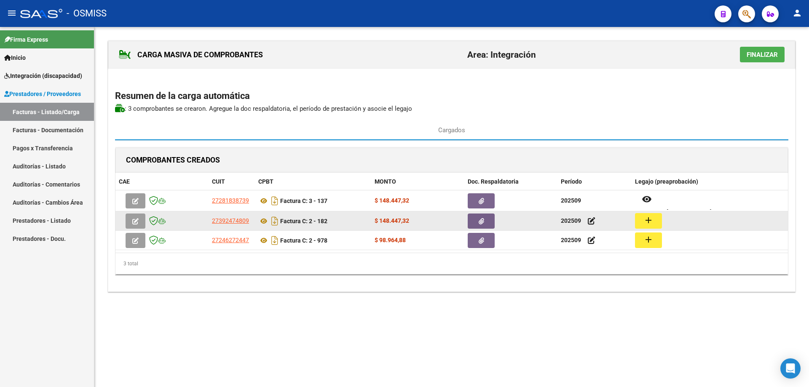
click at [643, 222] on button "add" at bounding box center [648, 221] width 27 height 16
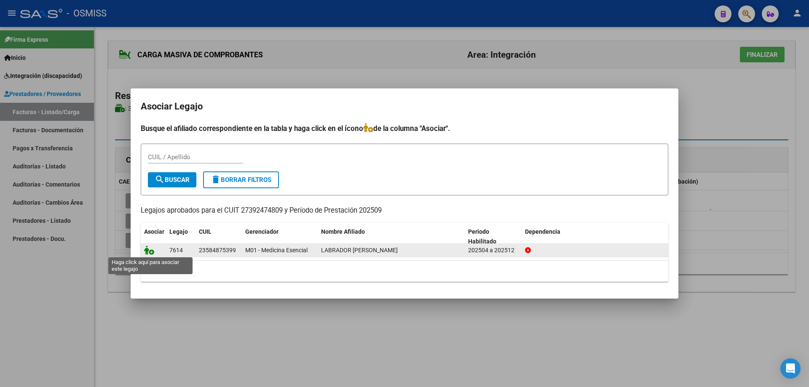
click at [148, 252] on icon at bounding box center [149, 250] width 10 height 9
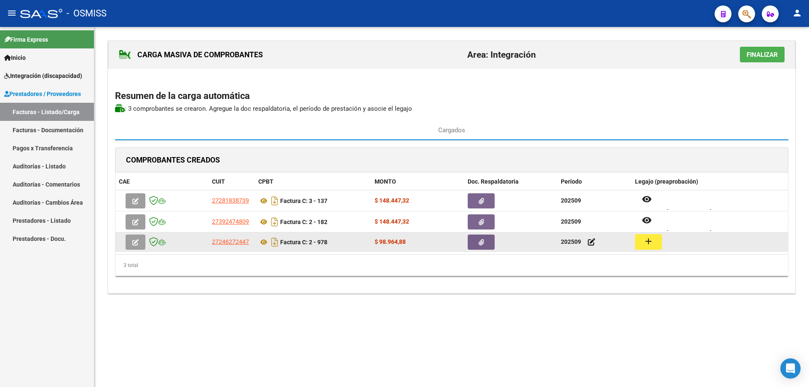
click at [649, 243] on mat-icon "add" at bounding box center [648, 241] width 10 height 10
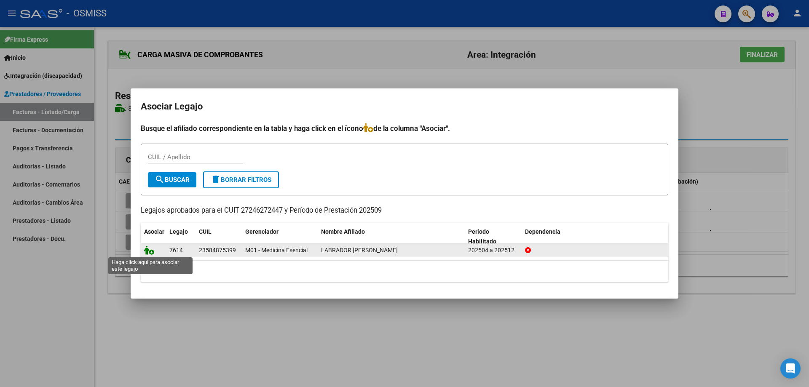
click at [150, 252] on icon at bounding box center [149, 250] width 10 height 9
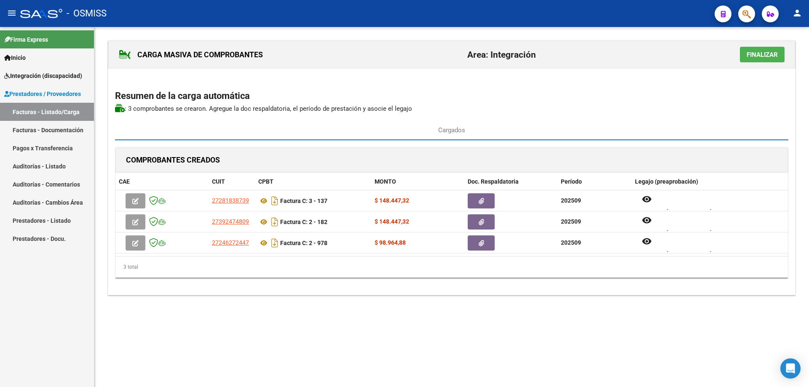
click at [774, 56] on span "Finalizar" at bounding box center [761, 55] width 31 height 8
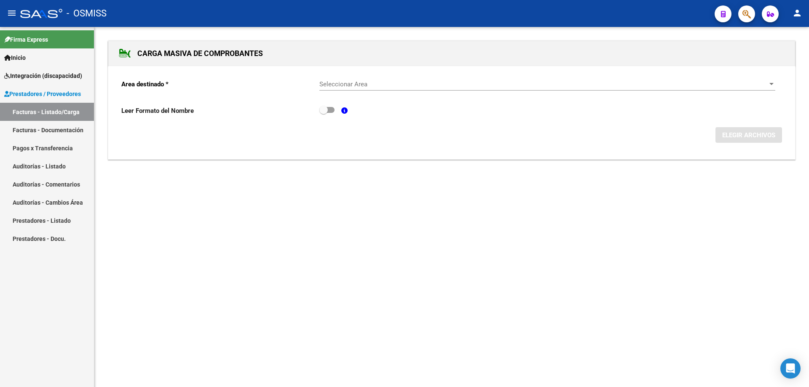
click at [360, 84] on span "Seleccionar Area" at bounding box center [543, 84] width 448 height 8
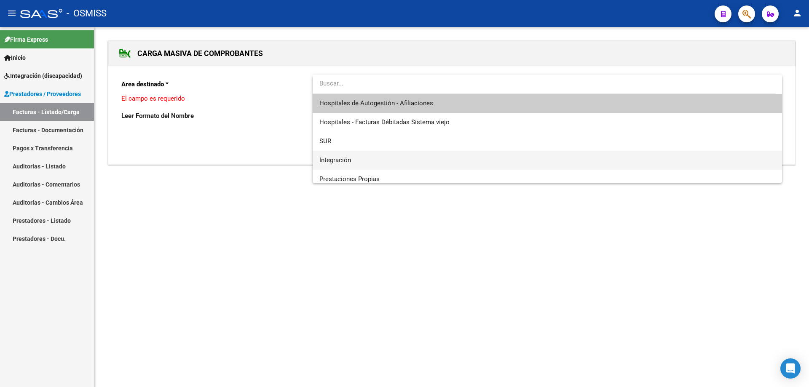
click at [369, 158] on span "Integración" at bounding box center [547, 160] width 456 height 19
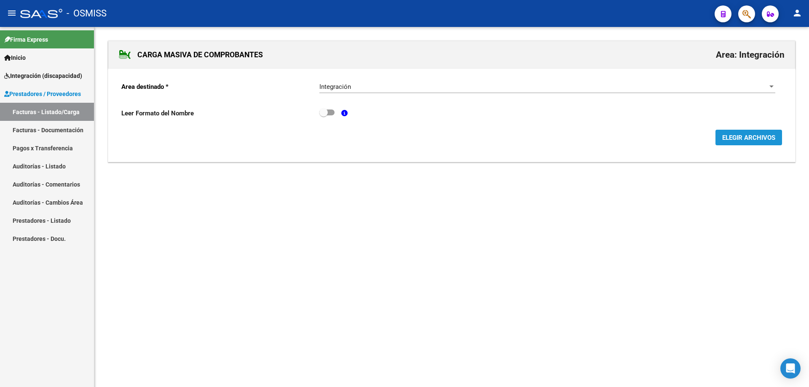
click at [751, 139] on span "ELEGIR ARCHIVOS" at bounding box center [748, 138] width 53 height 8
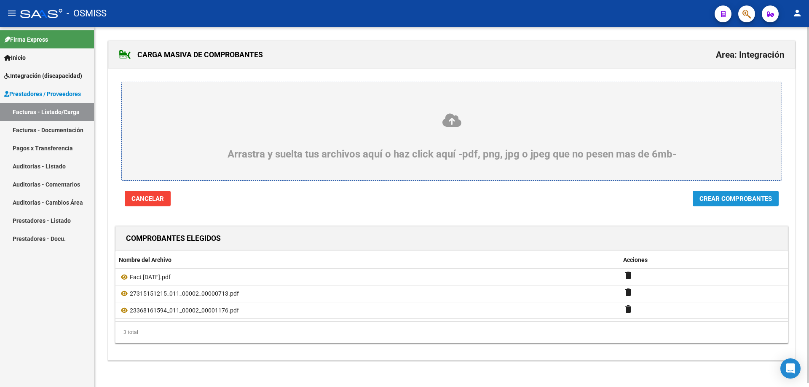
click at [717, 199] on span "Crear Comprobantes" at bounding box center [735, 199] width 72 height 8
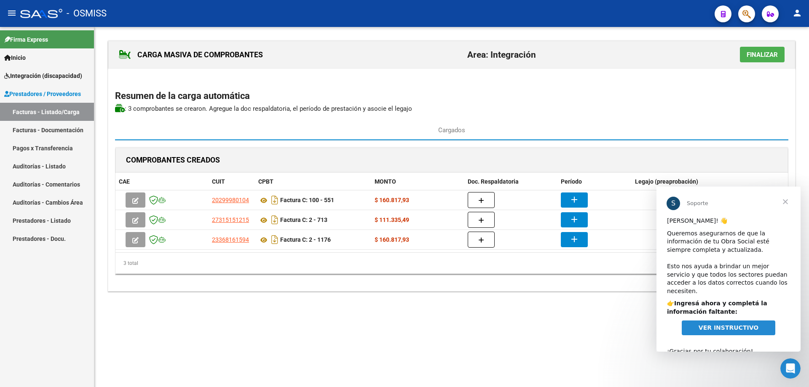
click at [785, 203] on span "Cerrar" at bounding box center [785, 202] width 30 height 30
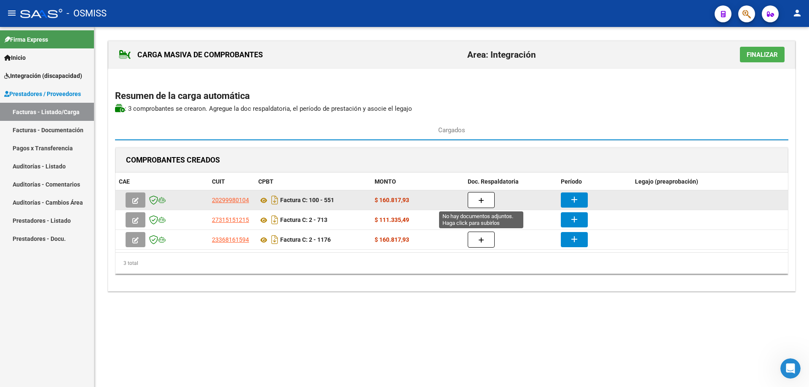
click at [480, 202] on icon "button" at bounding box center [481, 201] width 6 height 6
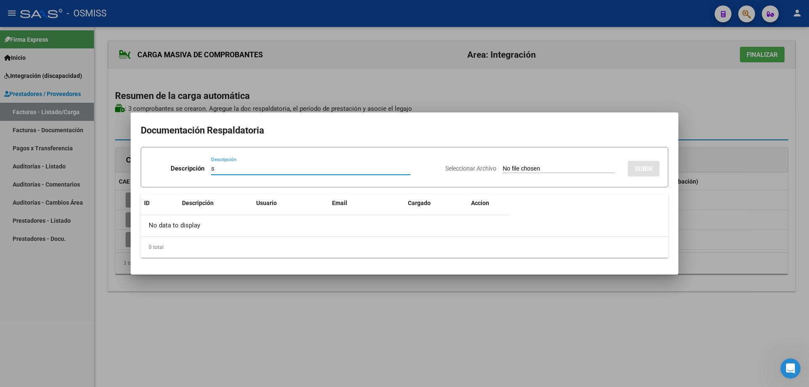
type input "s"
click at [532, 170] on input "Seleccionar Archivo" at bounding box center [558, 169] width 112 height 8
type input "C:\fakepath\Asistencia septiembre 2025.pdf"
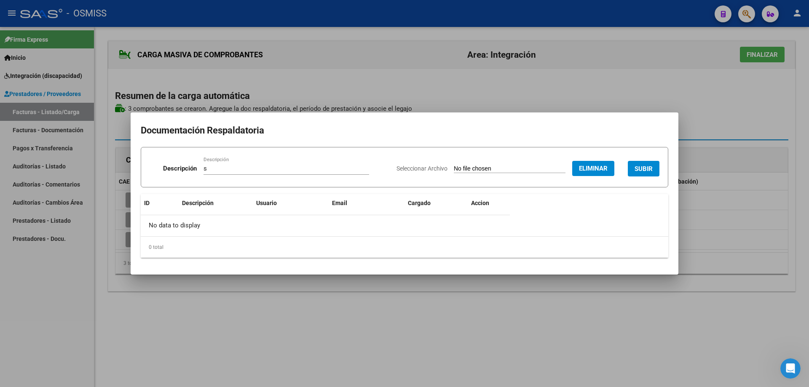
click at [646, 168] on span "SUBIR" at bounding box center [643, 169] width 18 height 8
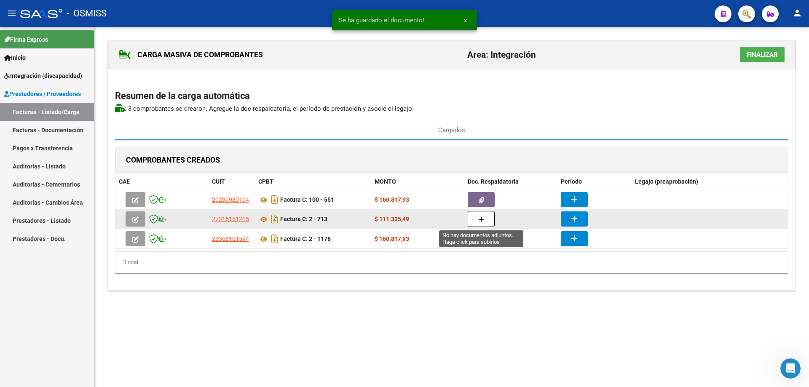
click at [478, 217] on button "button" at bounding box center [480, 219] width 27 height 16
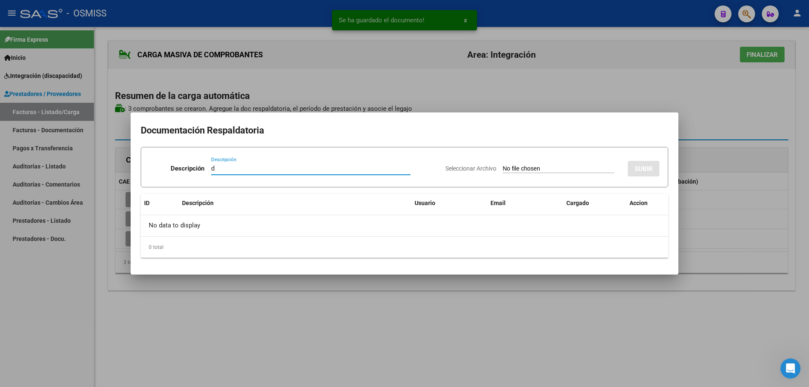
type input "d"
click at [503, 174] on div "Seleccionar Archivo SUBIR" at bounding box center [552, 167] width 214 height 26
click at [505, 169] on input "Seleccionar Archivo" at bounding box center [558, 169] width 112 height 8
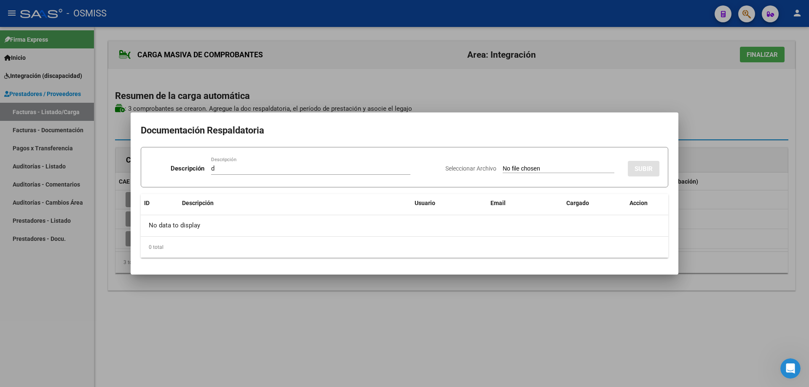
type input "C:\fakepath\Adobe Scan 03 oct 2025 (2).pdf"
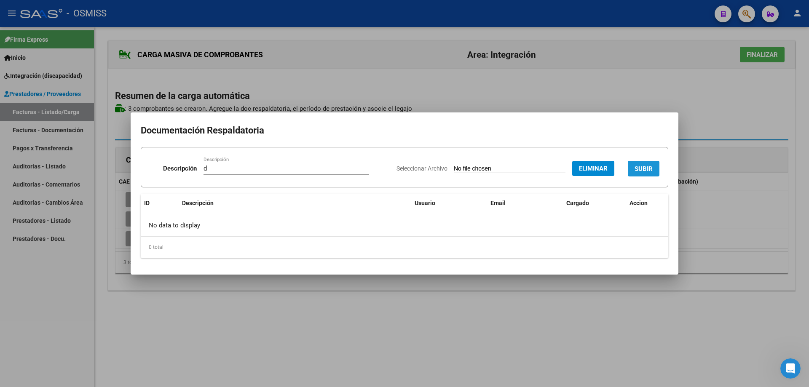
click at [643, 166] on span "SUBIR" at bounding box center [643, 169] width 18 height 8
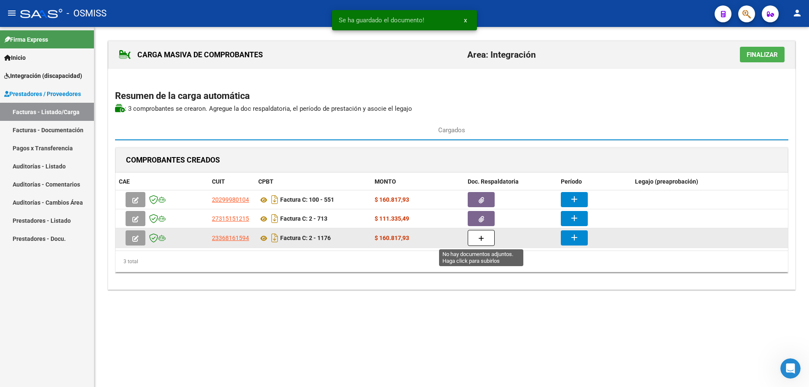
click at [482, 238] on icon "button" at bounding box center [481, 238] width 6 height 6
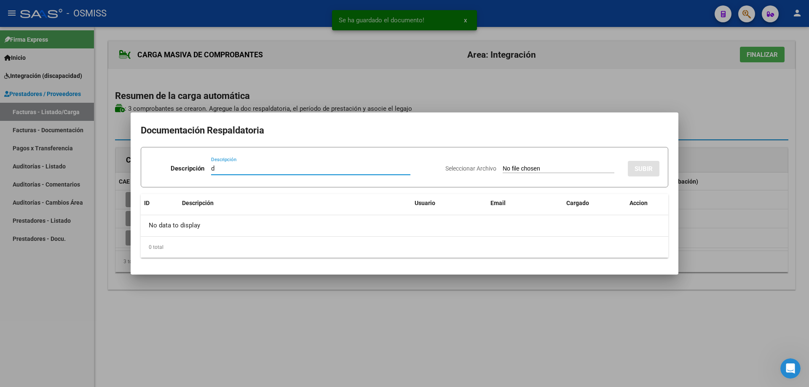
type input "d"
click at [509, 166] on input "Seleccionar Archivo" at bounding box center [558, 169] width 112 height 8
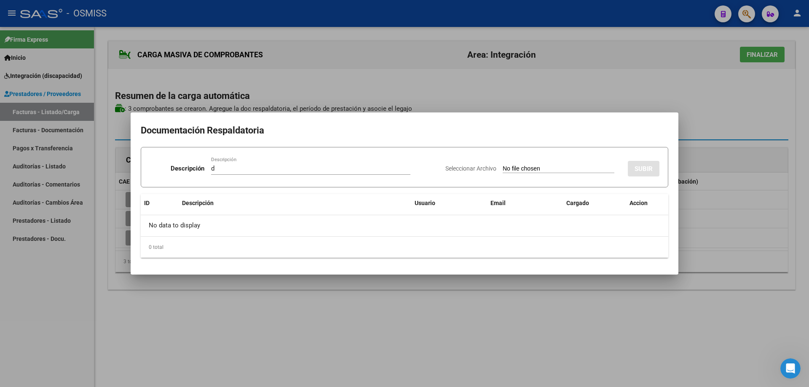
type input "C:\fakepath\CamScanner 5-7-25 08.50.pdf"
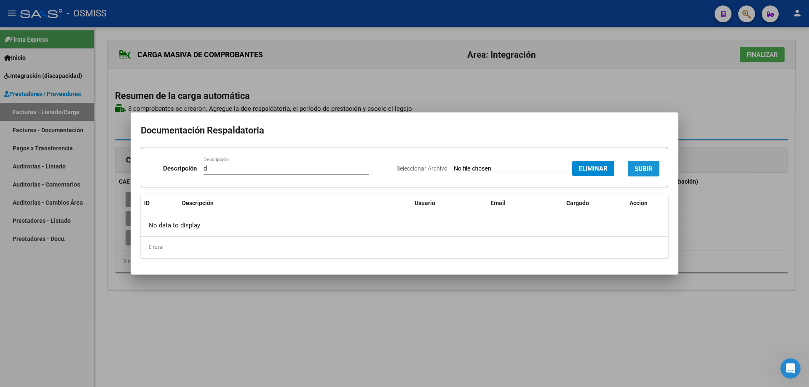
click at [638, 164] on button "SUBIR" at bounding box center [643, 169] width 32 height 16
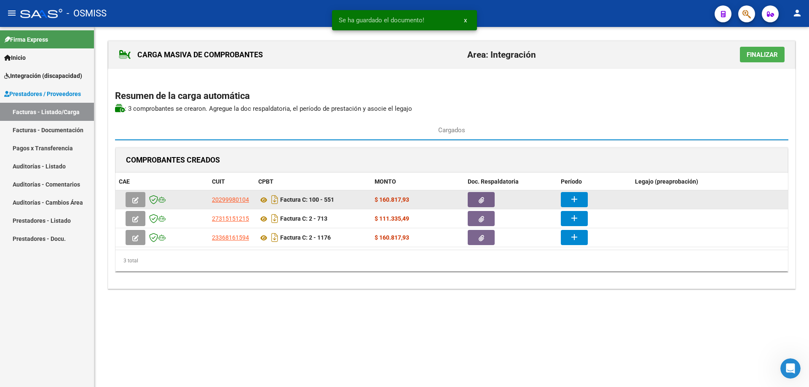
click at [574, 201] on mat-icon "add" at bounding box center [574, 199] width 10 height 10
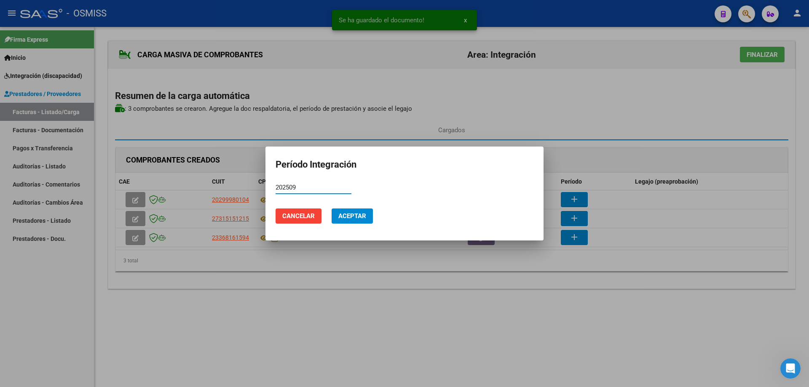
type input "202509"
click at [354, 217] on span "Aceptar" at bounding box center [352, 216] width 28 height 8
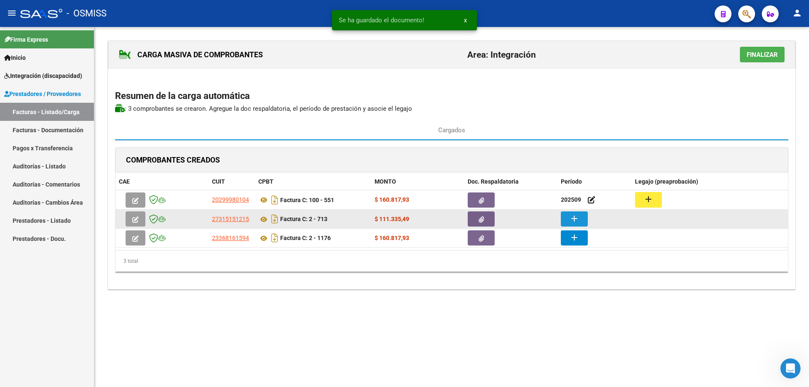
click at [577, 219] on mat-icon "add" at bounding box center [574, 219] width 10 height 10
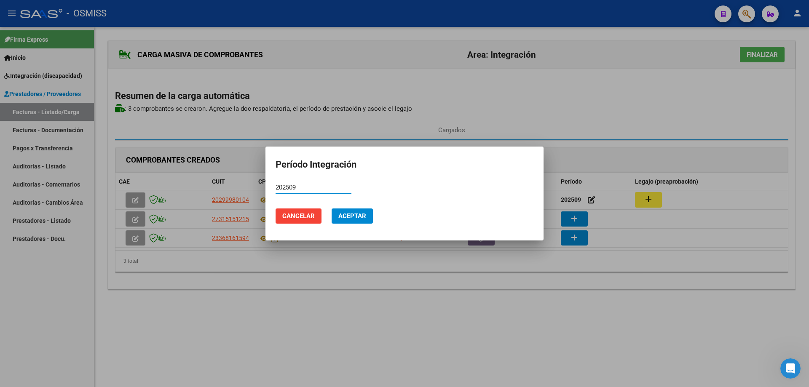
type input "202509"
click at [343, 211] on button "Aceptar" at bounding box center [351, 215] width 41 height 15
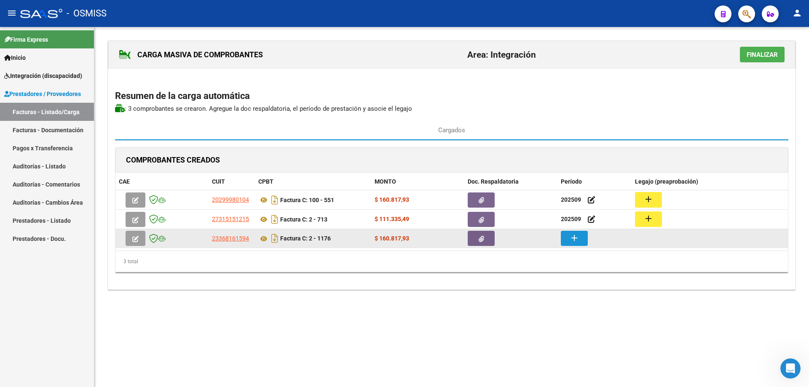
click at [578, 239] on mat-icon "add" at bounding box center [574, 238] width 10 height 10
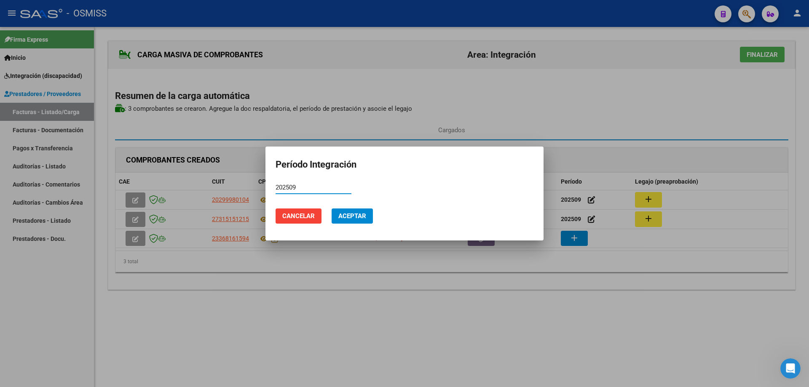
type input "202509"
click at [355, 211] on button "Aceptar" at bounding box center [351, 215] width 41 height 15
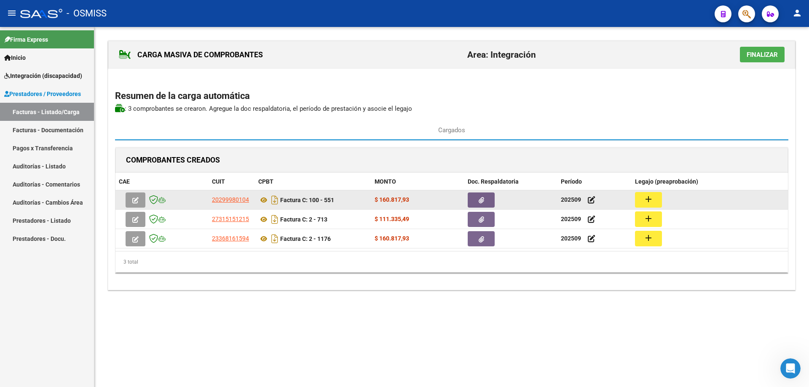
click at [646, 198] on mat-icon "add" at bounding box center [648, 199] width 10 height 10
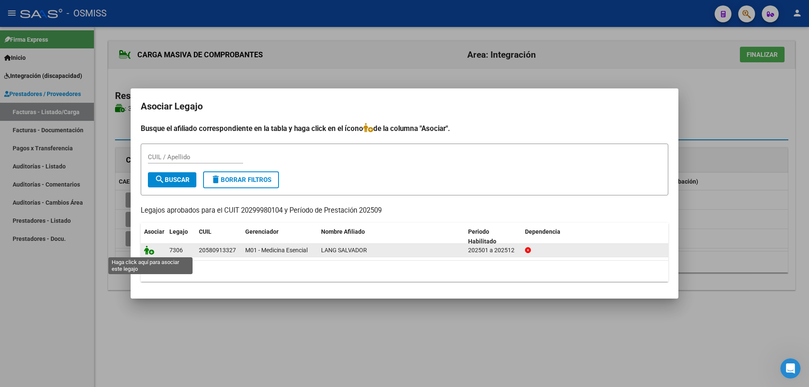
drag, startPoint x: 147, startPoint y: 252, endPoint x: 152, endPoint y: 254, distance: 5.3
click at [147, 252] on icon at bounding box center [149, 250] width 10 height 9
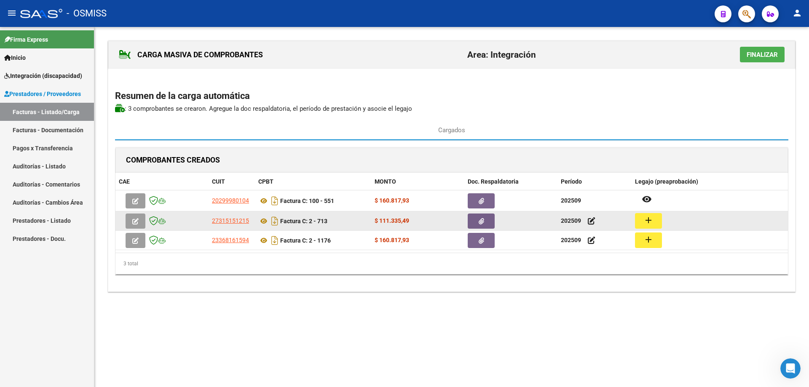
click at [653, 218] on mat-icon "add" at bounding box center [648, 220] width 10 height 10
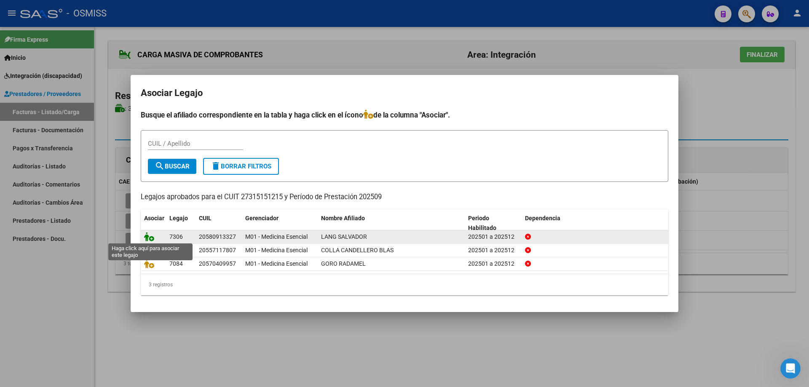
click at [150, 238] on icon at bounding box center [149, 236] width 10 height 9
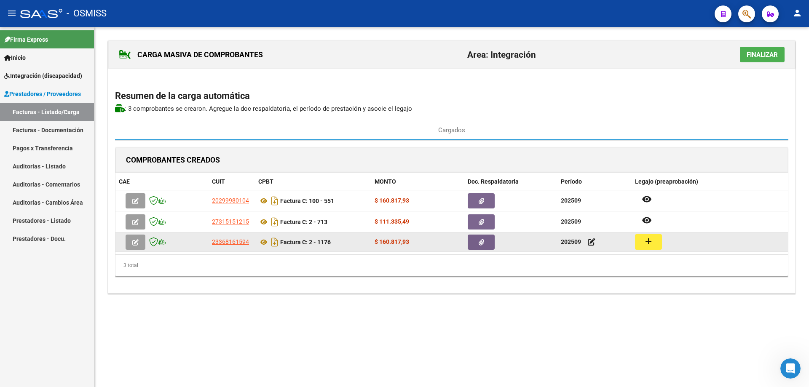
click at [649, 242] on mat-icon "add" at bounding box center [648, 241] width 10 height 10
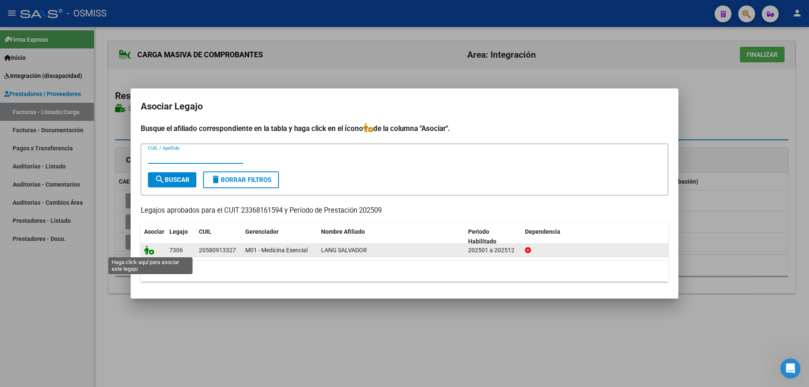
click at [150, 252] on icon at bounding box center [149, 250] width 10 height 9
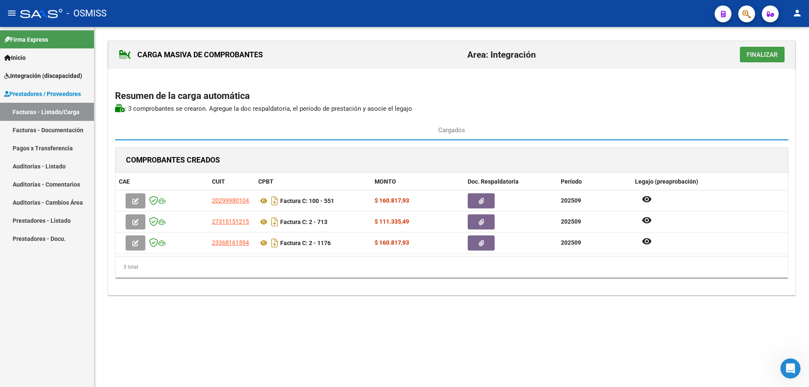
click at [750, 54] on span "Finalizar" at bounding box center [761, 55] width 31 height 8
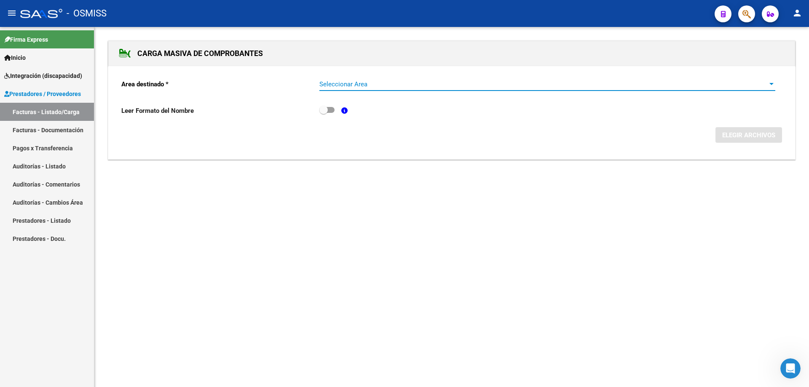
click at [376, 87] on span "Seleccionar Area" at bounding box center [543, 84] width 448 height 8
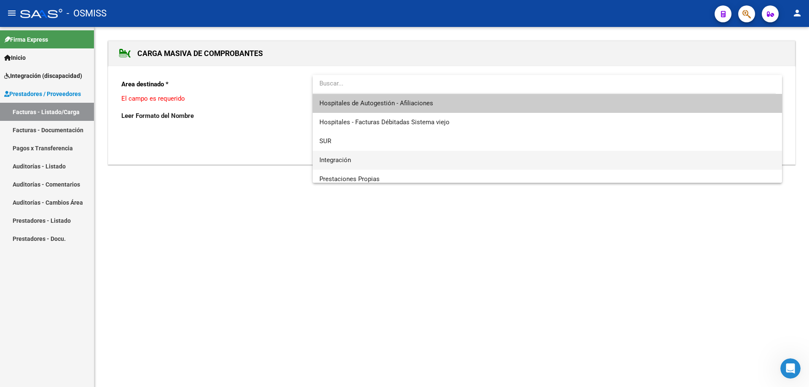
click at [371, 157] on span "Integración" at bounding box center [547, 160] width 456 height 19
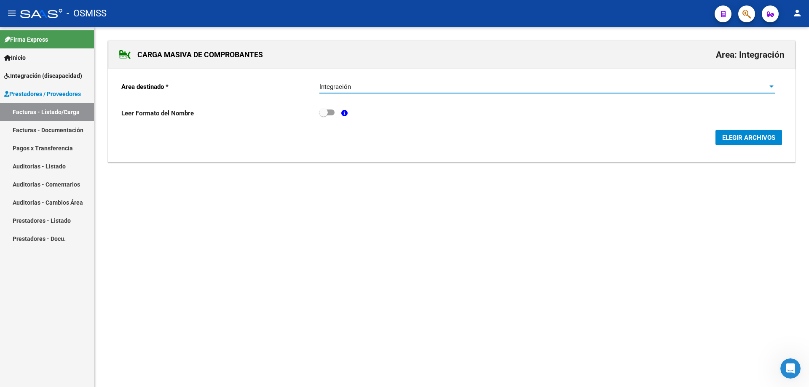
click at [740, 139] on span "ELEGIR ARCHIVOS" at bounding box center [748, 138] width 53 height 8
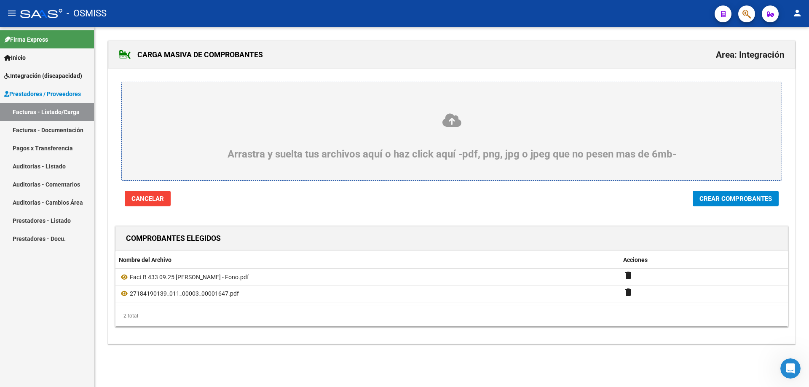
click at [744, 199] on span "Crear Comprobantes" at bounding box center [735, 199] width 72 height 8
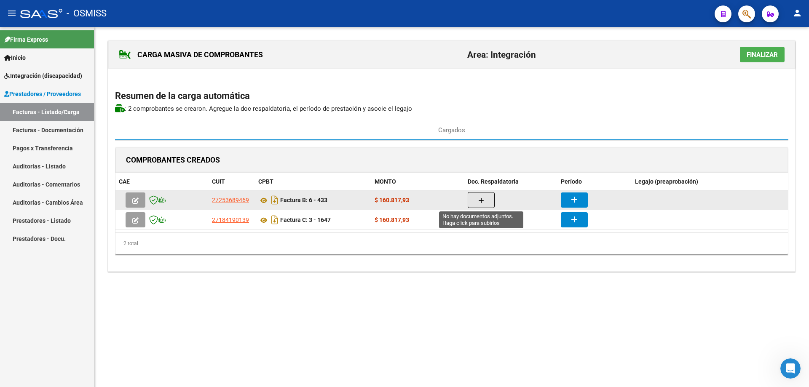
click at [481, 200] on icon "button" at bounding box center [481, 201] width 6 height 6
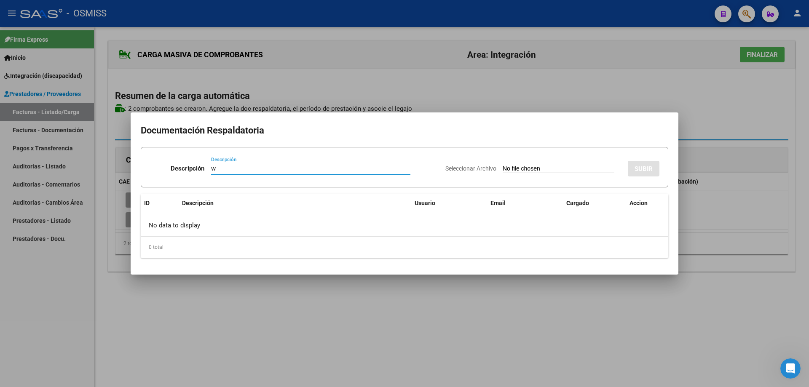
type input "w"
click at [502, 167] on input "Seleccionar Archivo" at bounding box center [558, 169] width 112 height 8
type input "C:\fakepath\Asist 09.25 Latorre fono.pdf"
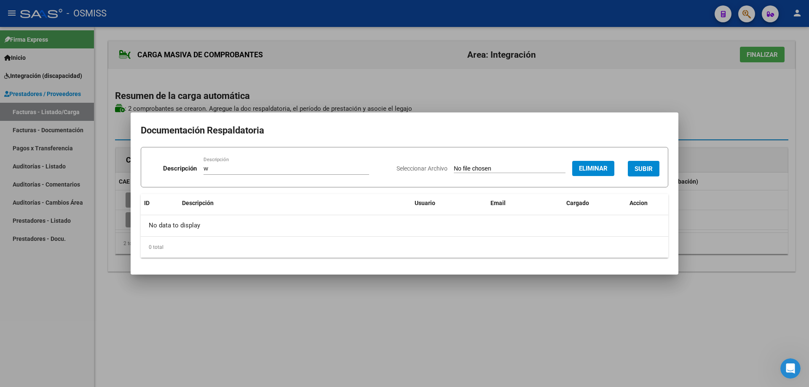
click at [646, 165] on span "SUBIR" at bounding box center [643, 169] width 18 height 8
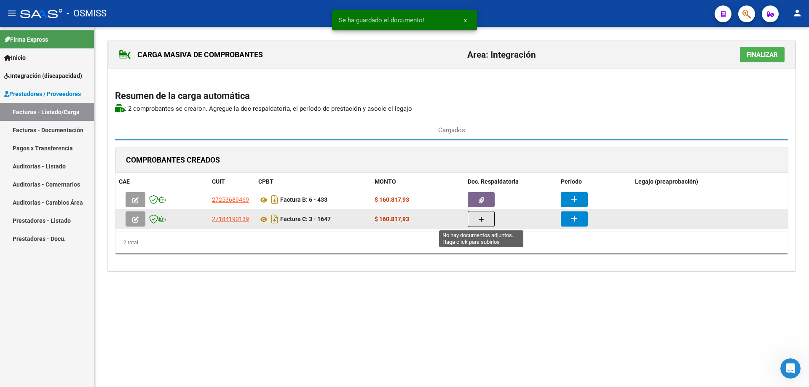
click at [487, 218] on button "button" at bounding box center [480, 219] width 27 height 16
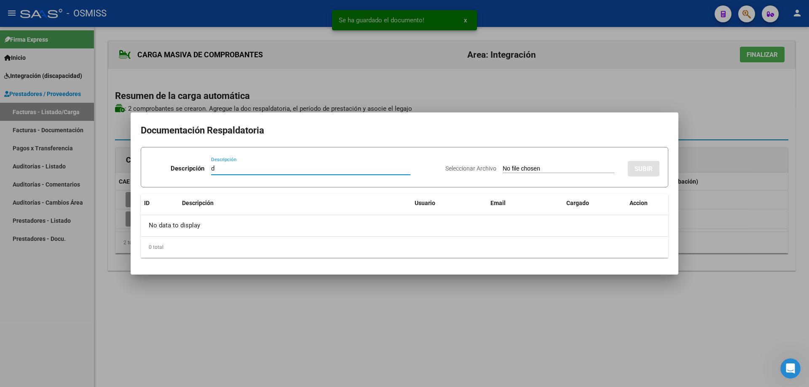
type input "d"
click at [502, 167] on input "Seleccionar Archivo" at bounding box center [558, 169] width 112 height 8
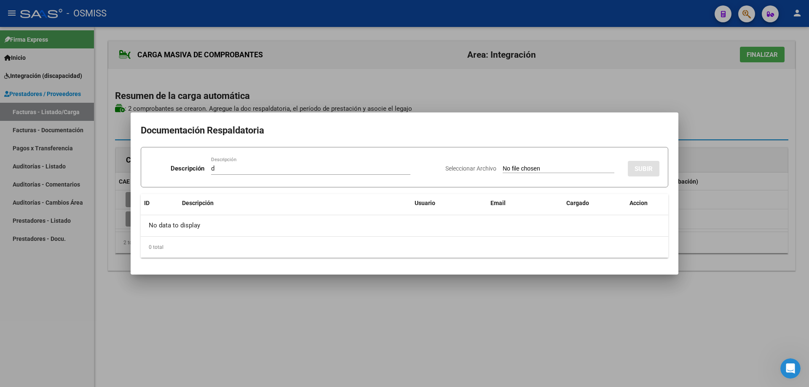
type input "C:\fakepath\LATORRE BAUTISTA ASISTENCIAS SEPTIEMBRE 25 T.O.pdf"
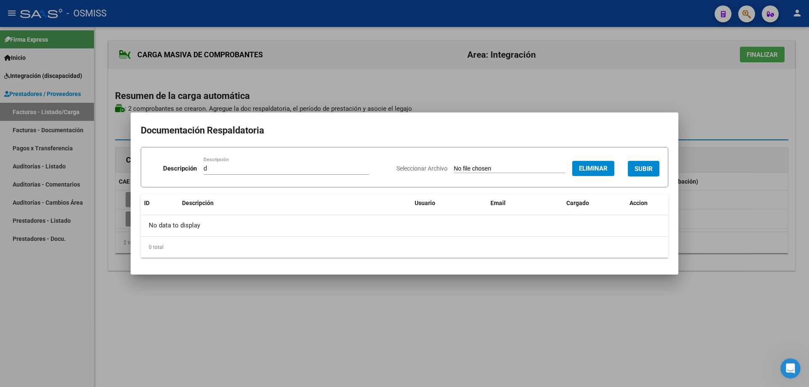
click at [643, 166] on span "SUBIR" at bounding box center [643, 169] width 18 height 8
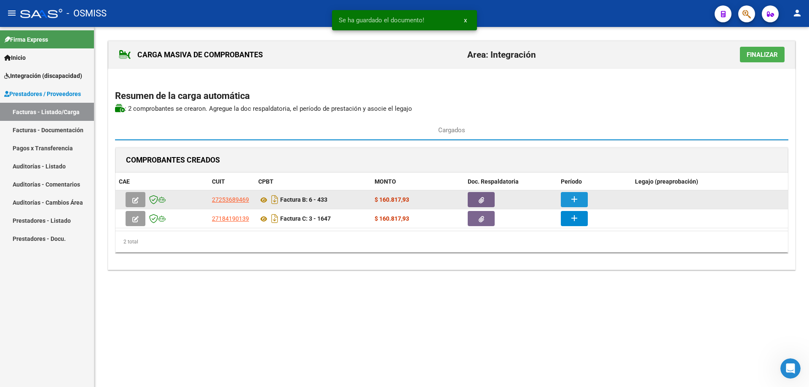
click at [571, 198] on mat-icon "add" at bounding box center [574, 199] width 10 height 10
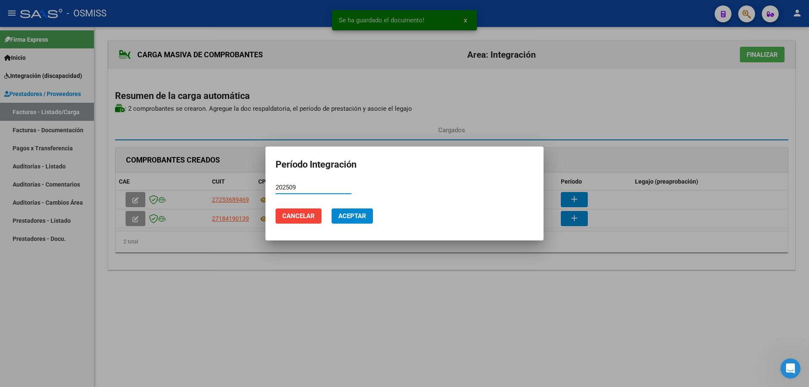
drag, startPoint x: 309, startPoint y: 187, endPoint x: 275, endPoint y: 184, distance: 34.2
click at [274, 184] on mat-dialog-content "202509 Período (AAAAMM)" at bounding box center [404, 191] width 278 height 21
type input "202509"
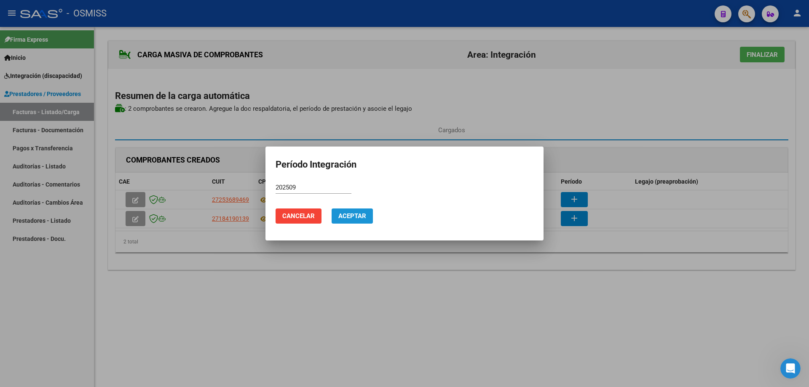
click at [352, 216] on span "Aceptar" at bounding box center [352, 216] width 28 height 8
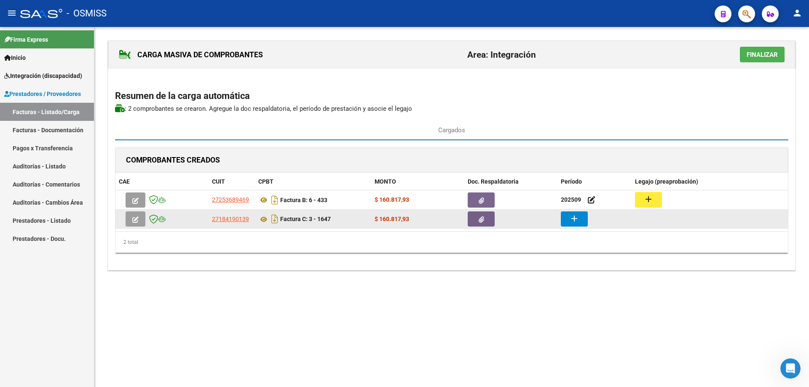
click at [570, 221] on mat-icon "add" at bounding box center [574, 219] width 10 height 10
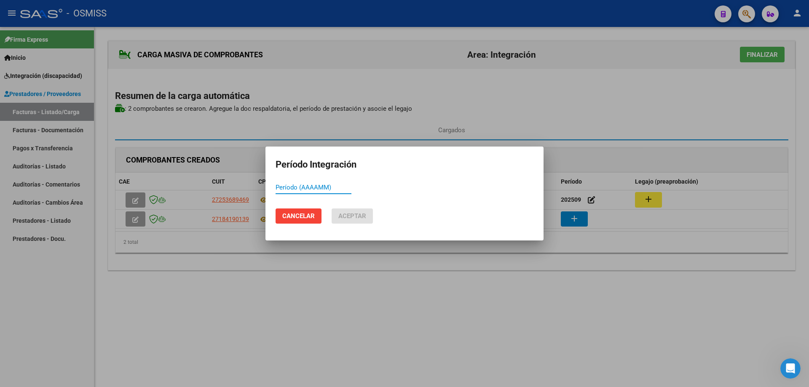
paste input "202509"
type input "202509"
click at [362, 214] on span "Aceptar" at bounding box center [352, 216] width 28 height 8
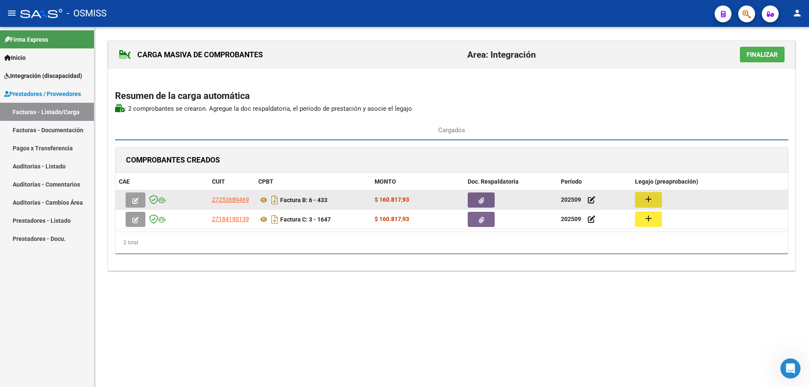
click at [651, 198] on mat-icon "add" at bounding box center [648, 199] width 10 height 10
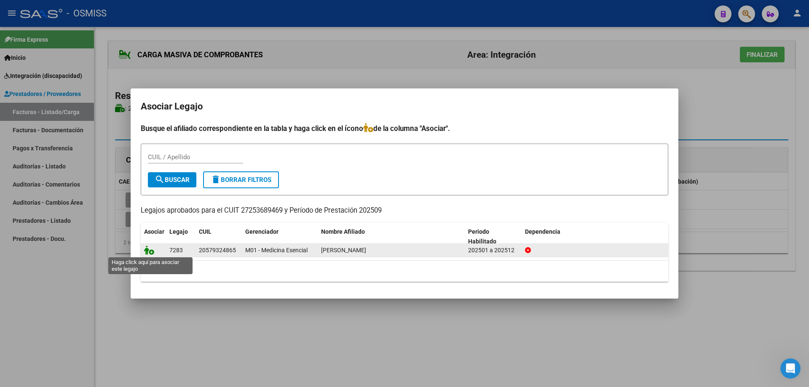
click at [152, 252] on icon at bounding box center [149, 250] width 10 height 9
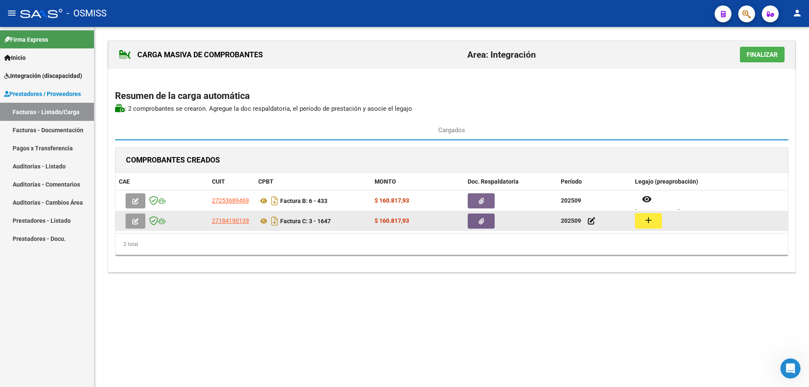
click at [653, 218] on mat-icon "add" at bounding box center [648, 220] width 10 height 10
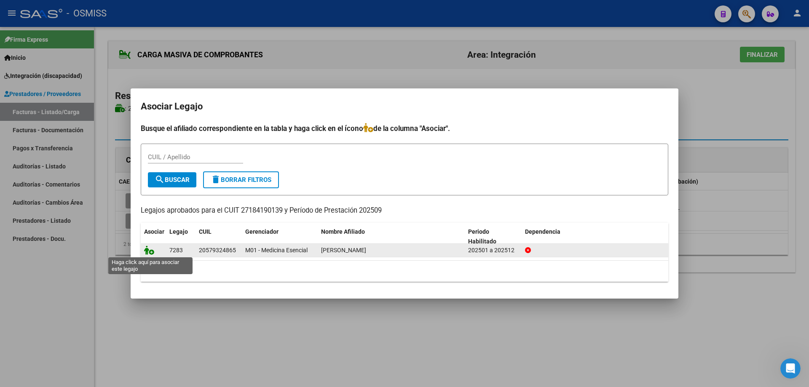
click at [149, 253] on icon at bounding box center [149, 250] width 10 height 9
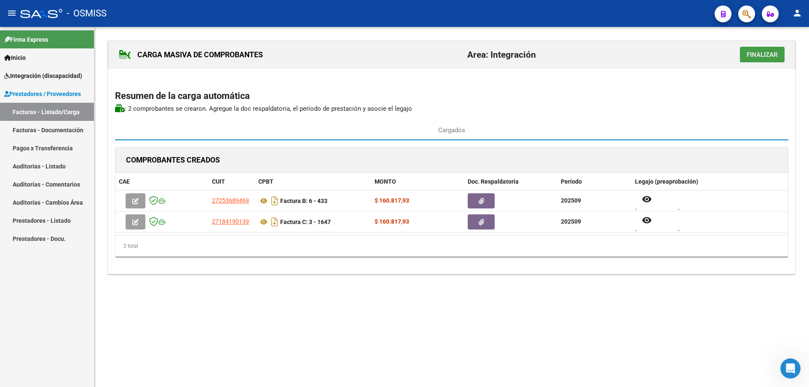
click at [754, 54] on span "Finalizar" at bounding box center [761, 55] width 31 height 8
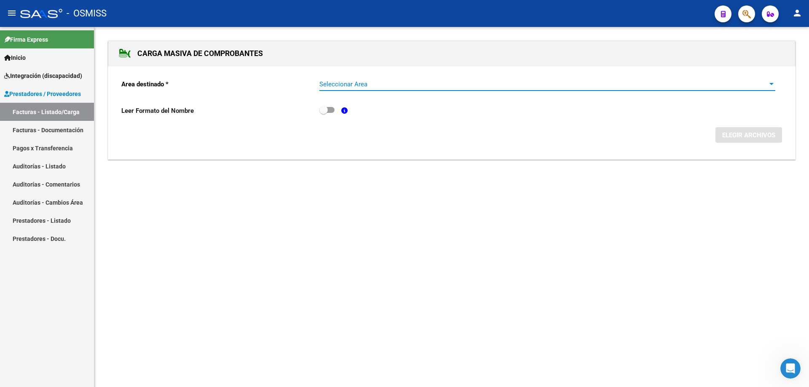
click at [396, 87] on span "Seleccionar Area" at bounding box center [543, 84] width 448 height 8
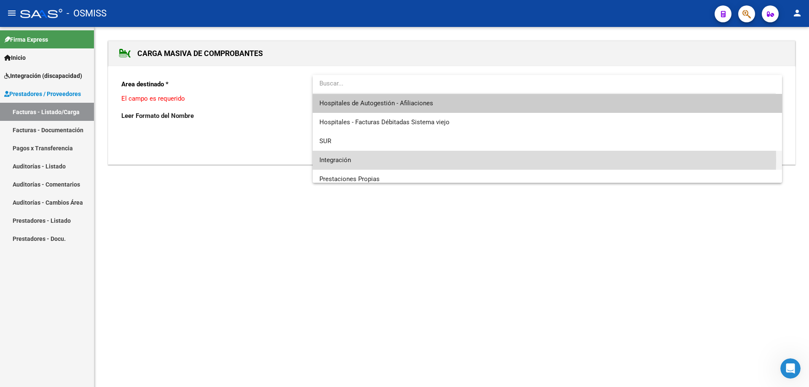
click at [379, 160] on span "Integración" at bounding box center [547, 160] width 456 height 19
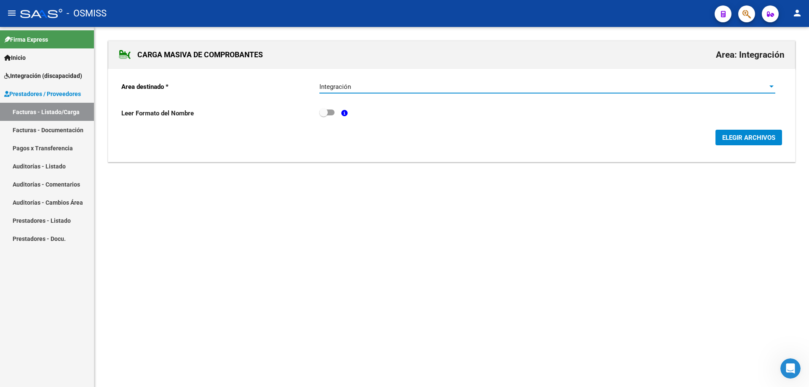
click at [741, 139] on span "ELEGIR ARCHIVOS" at bounding box center [748, 138] width 53 height 8
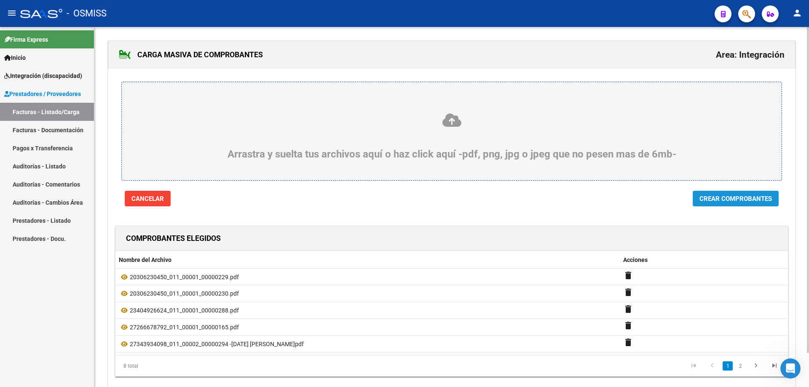
click at [742, 200] on span "Crear Comprobantes" at bounding box center [735, 199] width 72 height 8
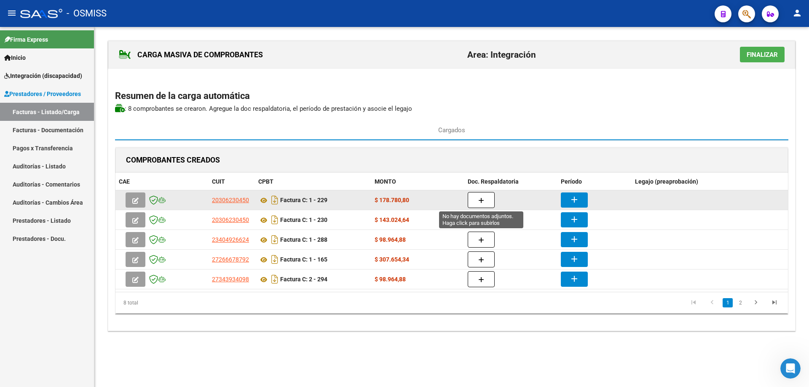
click at [487, 200] on button "button" at bounding box center [480, 200] width 27 height 16
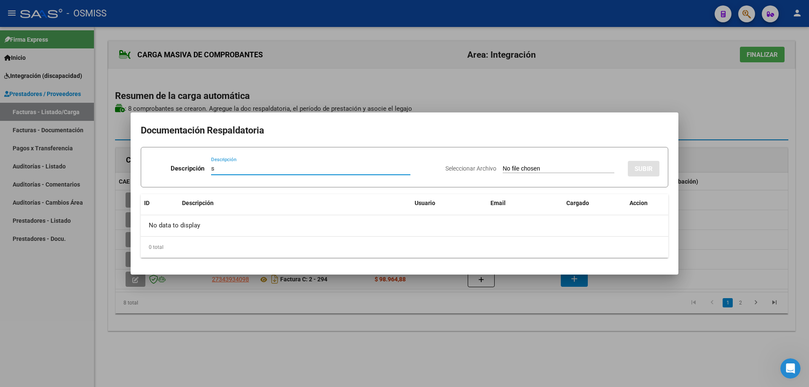
type input "s"
click at [502, 169] on input "Seleccionar Archivo" at bounding box center [558, 169] width 112 height 8
type input "C:\fakepath\Bauti Esc.pdf"
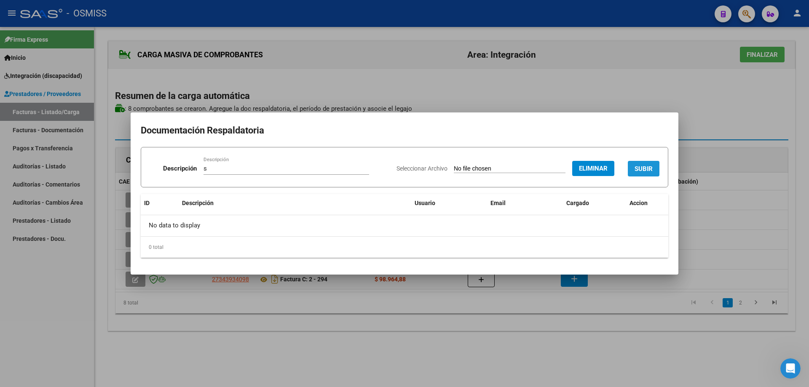
click at [649, 163] on button "SUBIR" at bounding box center [643, 169] width 32 height 16
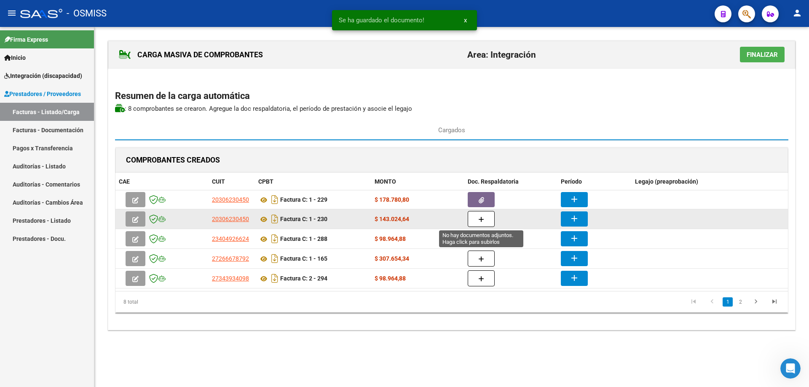
click at [487, 219] on button "button" at bounding box center [480, 219] width 27 height 16
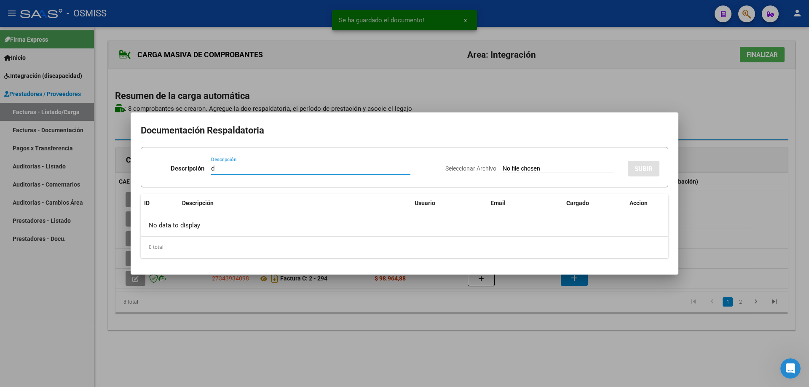
type input "d"
click at [532, 168] on input "Seleccionar Archivo" at bounding box center [558, 169] width 112 height 8
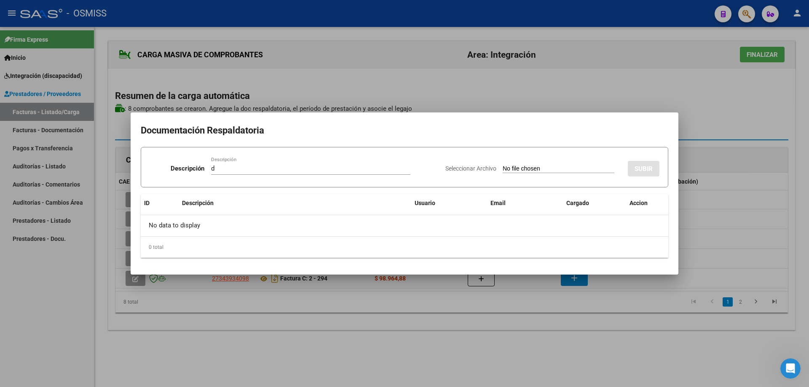
type input "C:\fakepath\Bauti Terap.pdf"
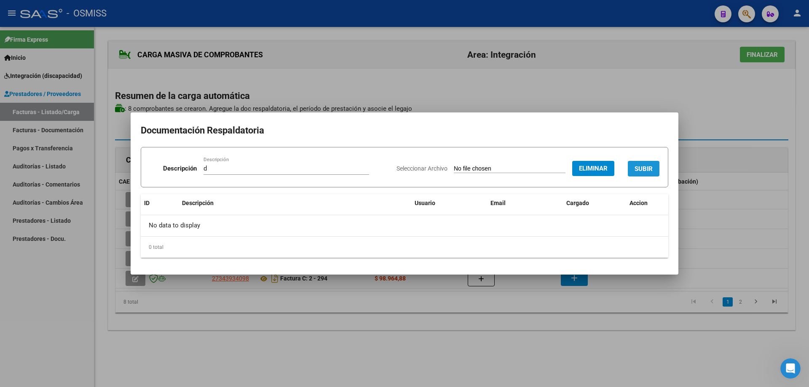
click at [635, 168] on span "SUBIR" at bounding box center [643, 169] width 18 height 8
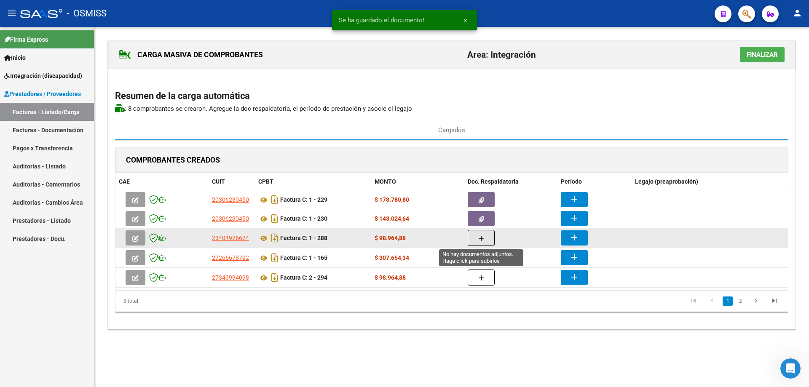
click at [489, 238] on button "button" at bounding box center [480, 238] width 27 height 16
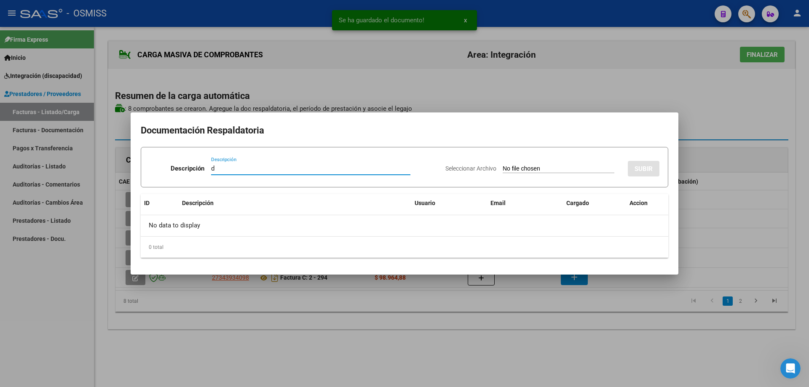
type input "d"
click at [518, 166] on input "Seleccionar Archivo" at bounding box center [558, 169] width 112 height 8
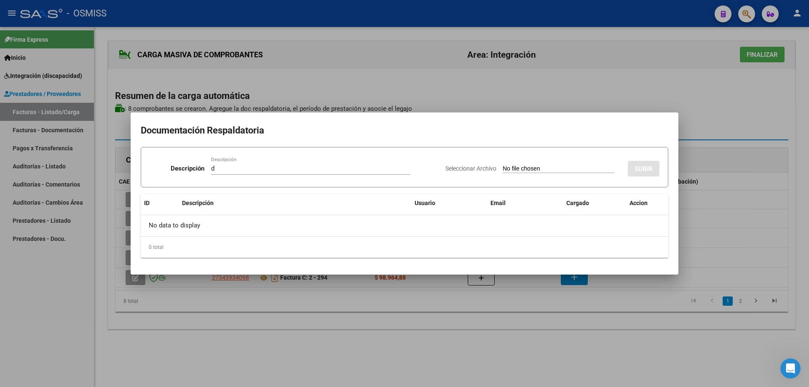
type input "C:\fakepath\Asistencia.pdf"
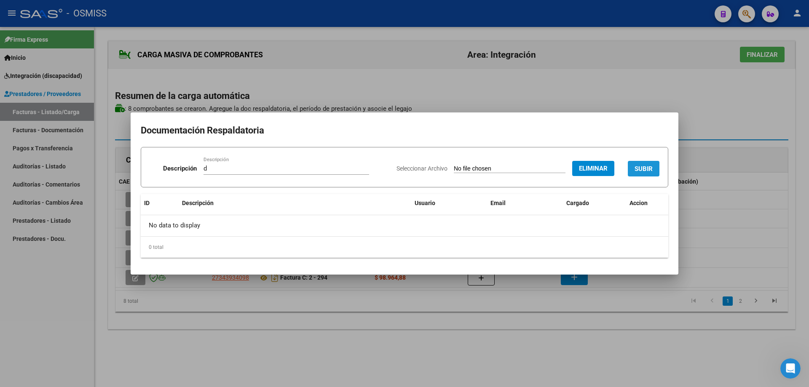
click at [650, 165] on span "SUBIR" at bounding box center [643, 169] width 18 height 8
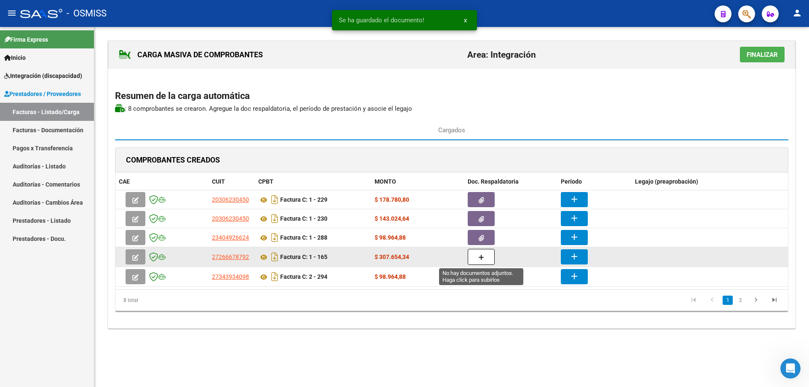
click at [486, 256] on button "button" at bounding box center [480, 257] width 27 height 16
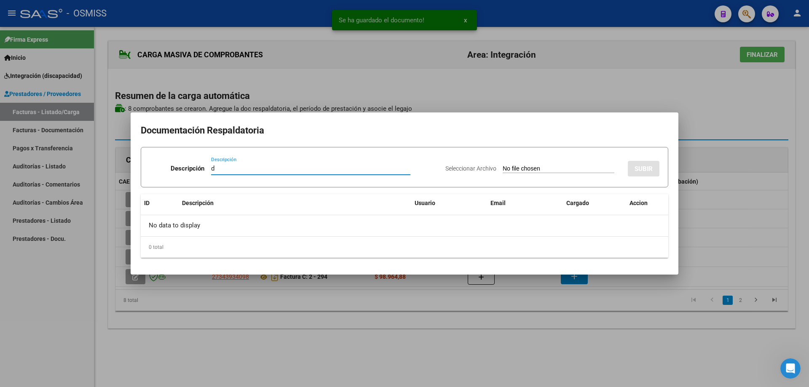
type input "d"
click at [515, 171] on input "Seleccionar Archivo" at bounding box center [558, 169] width 112 height 8
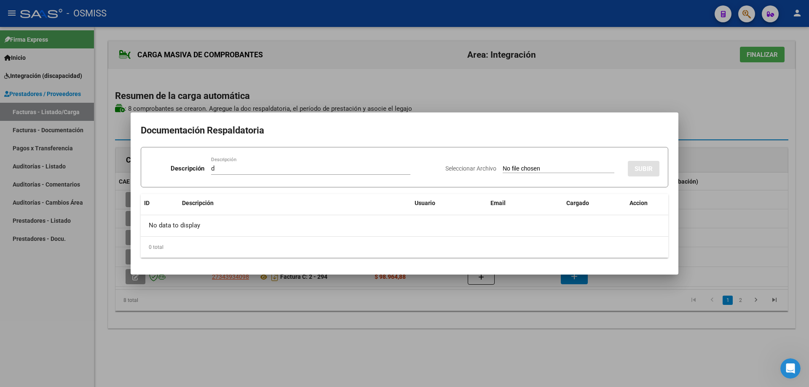
type input "C:\fakepath\asistencia Bautista Lazzaro Bermudez septiembre 2025.pdf"
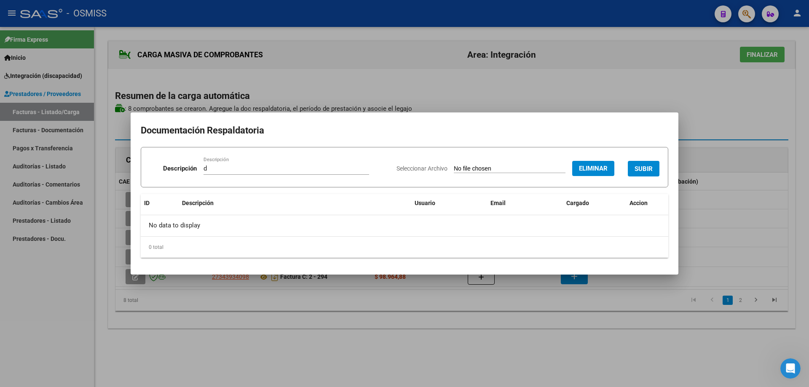
click at [646, 165] on span "SUBIR" at bounding box center [643, 169] width 18 height 8
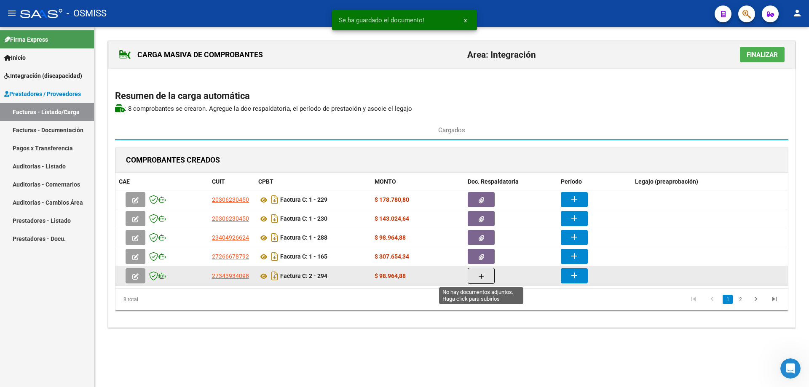
click at [478, 276] on button "button" at bounding box center [480, 276] width 27 height 16
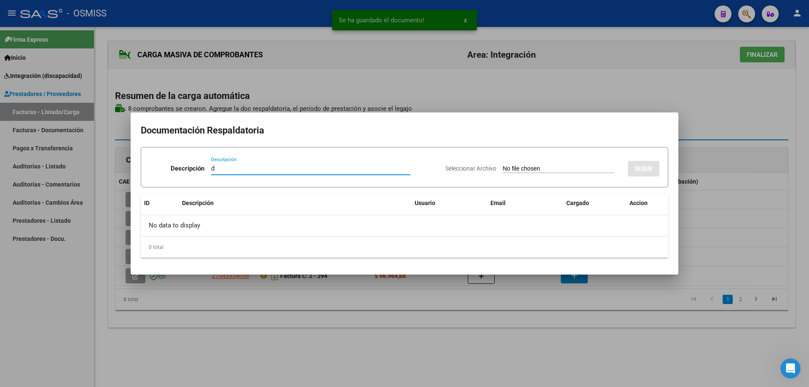
type input "d"
click at [525, 166] on input "Seleccionar Archivo" at bounding box center [558, 169] width 112 height 8
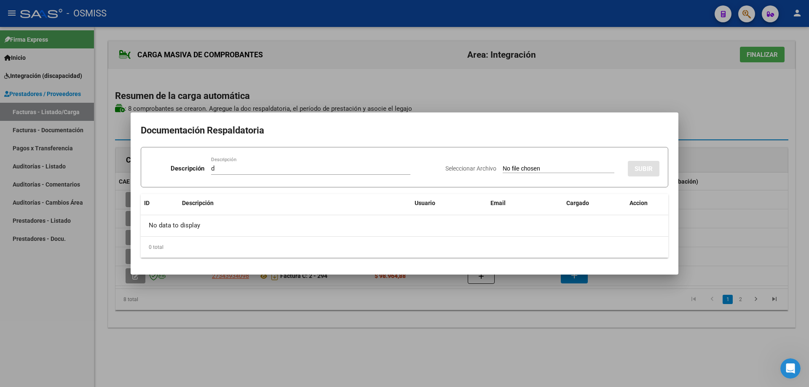
type input "C:\fakepath\Planilla Septiembre 2025 -bautista.pdf"
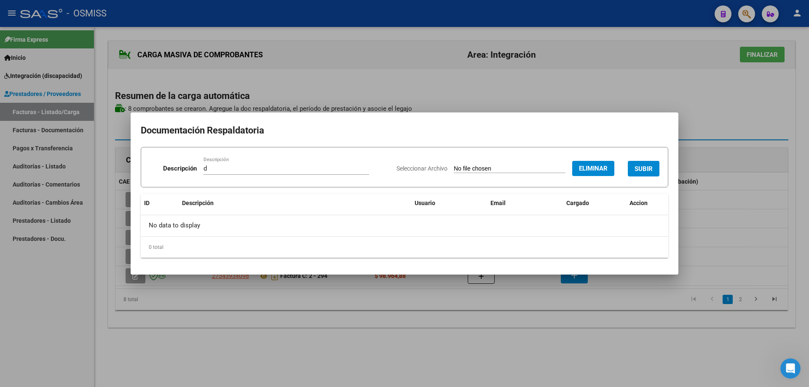
click at [648, 166] on span "SUBIR" at bounding box center [643, 169] width 18 height 8
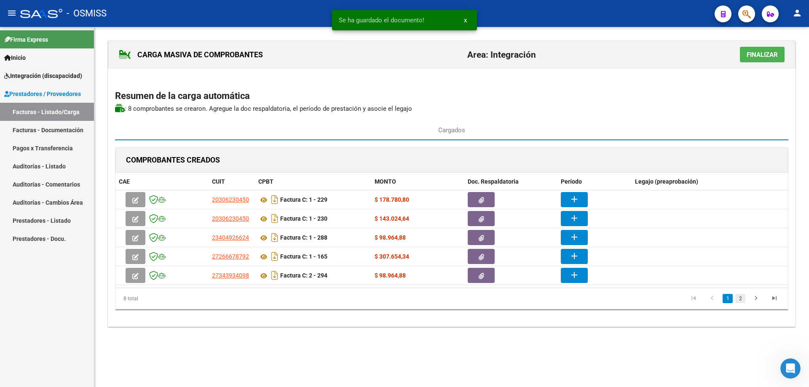
click at [740, 300] on link "2" at bounding box center [740, 298] width 10 height 9
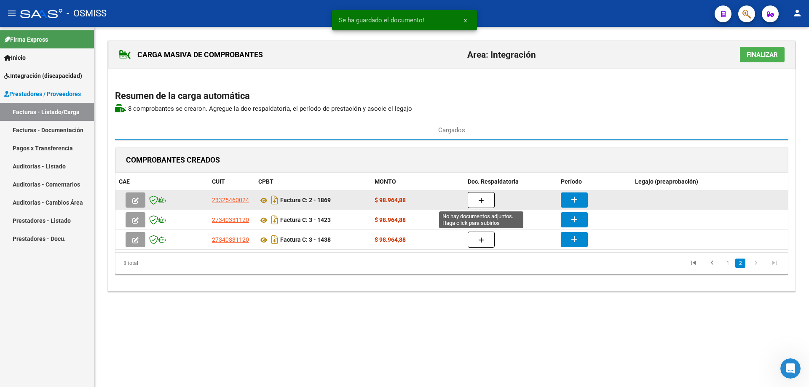
click at [477, 197] on button "button" at bounding box center [480, 200] width 27 height 16
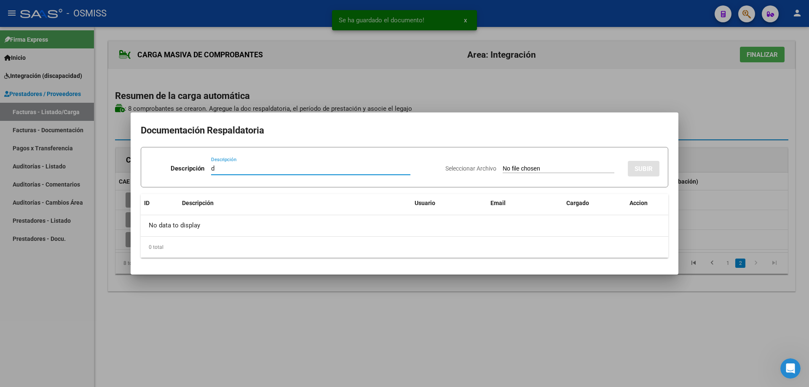
type input "d"
click at [502, 171] on input "Seleccionar Archivo" at bounding box center [558, 169] width 112 height 8
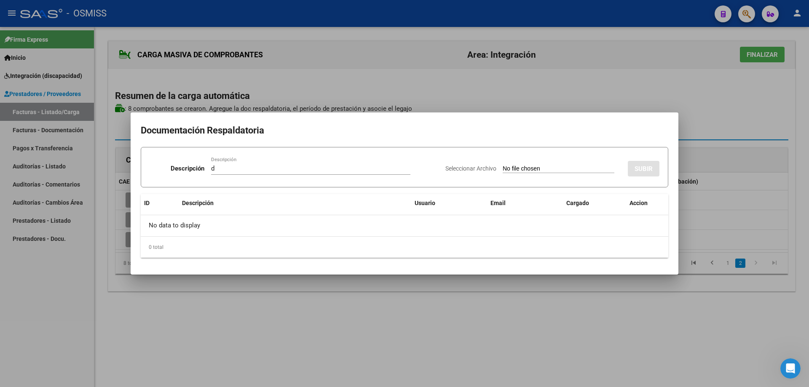
type input "C:\fakepath\Asist Lazzaro sep25.pdf"
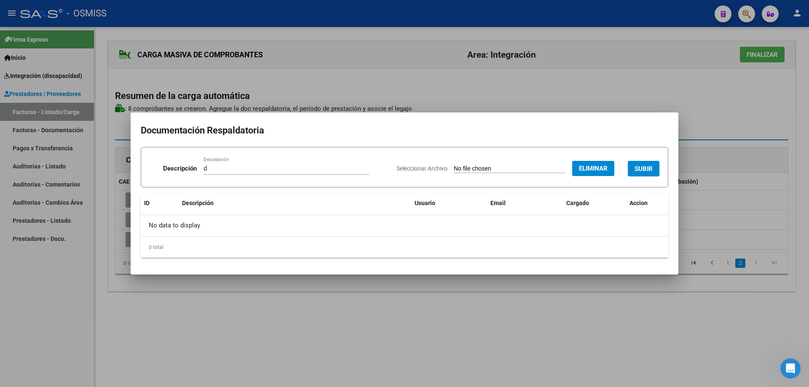
click at [651, 169] on span "SUBIR" at bounding box center [643, 169] width 18 height 8
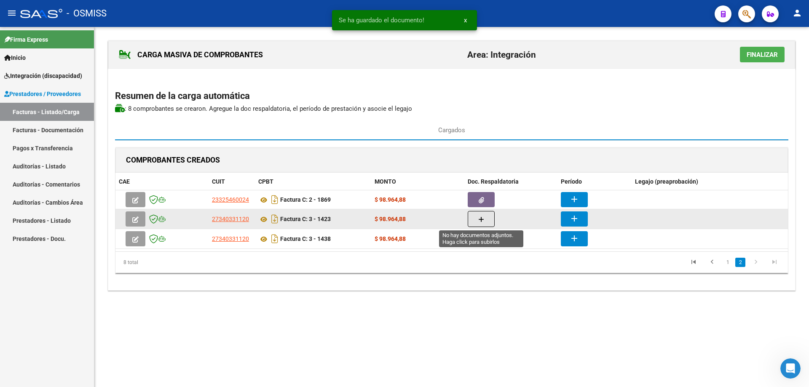
click at [475, 217] on button "button" at bounding box center [480, 219] width 27 height 16
click at [483, 222] on icon "button" at bounding box center [481, 219] width 6 height 6
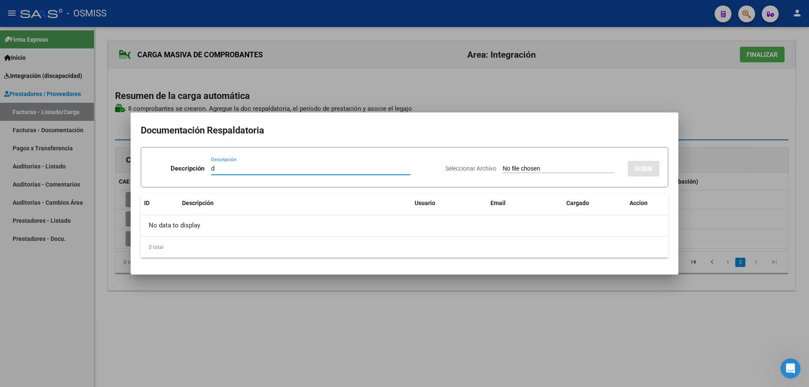
type input "d"
click at [505, 170] on input "Seleccionar Archivo" at bounding box center [558, 169] width 112 height 8
type input "C:\fakepath\ASIST AGOSTO.pdf"
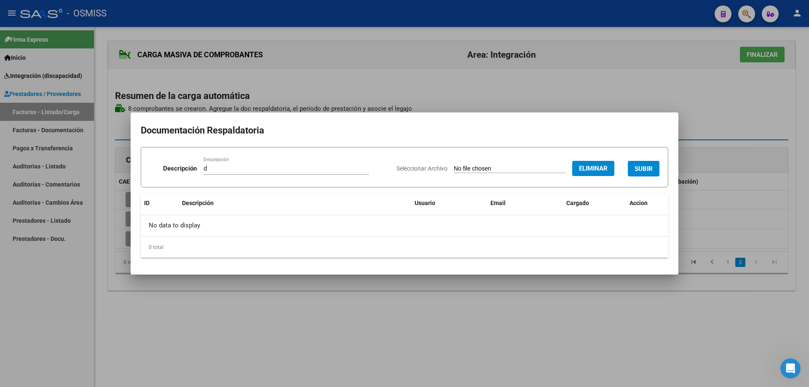
click at [648, 168] on span "SUBIR" at bounding box center [643, 169] width 18 height 8
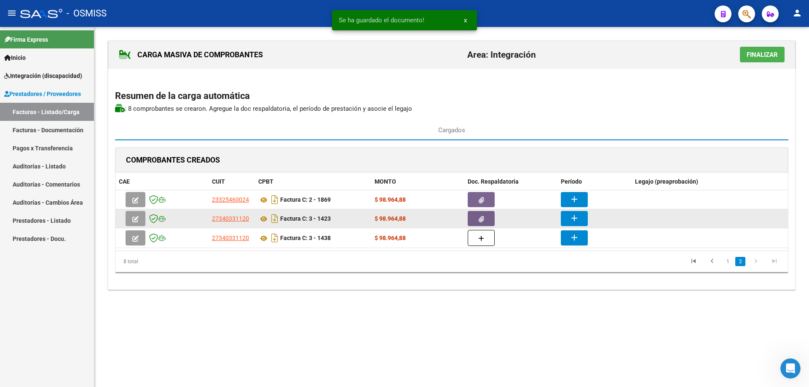
click at [572, 220] on mat-icon "add" at bounding box center [574, 218] width 10 height 10
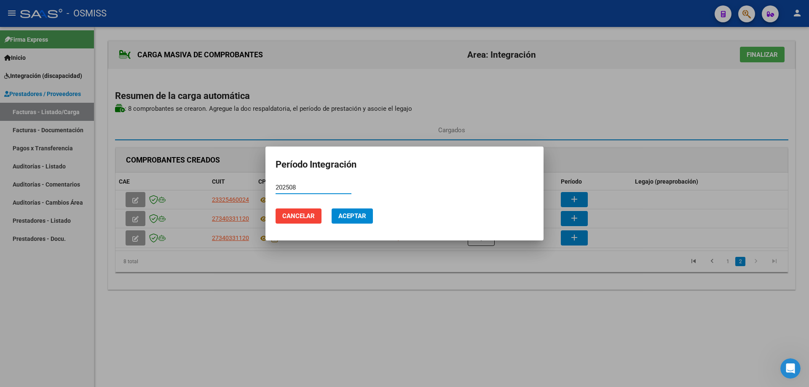
type input "202508"
click at [350, 215] on span "Aceptar" at bounding box center [352, 216] width 28 height 8
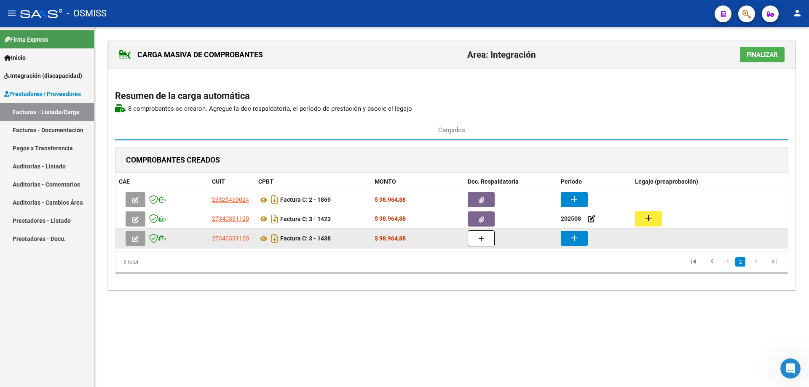
click at [487, 240] on button "button" at bounding box center [480, 238] width 27 height 16
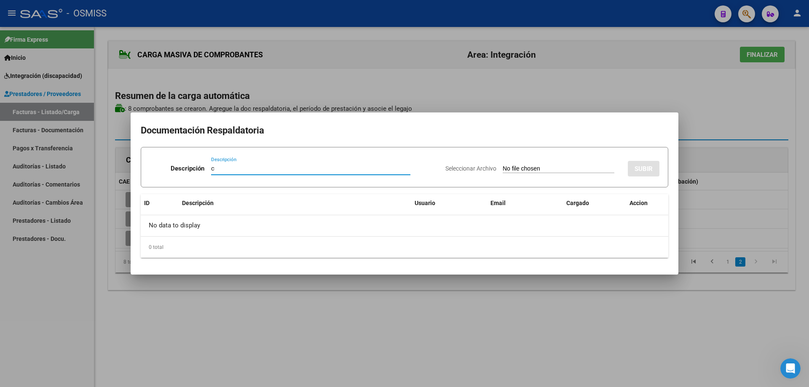
type input "c"
click at [509, 168] on input "Seleccionar Archivo" at bounding box center [558, 169] width 112 height 8
type input "C:\fakepath\ASIST SEPT.pdf"
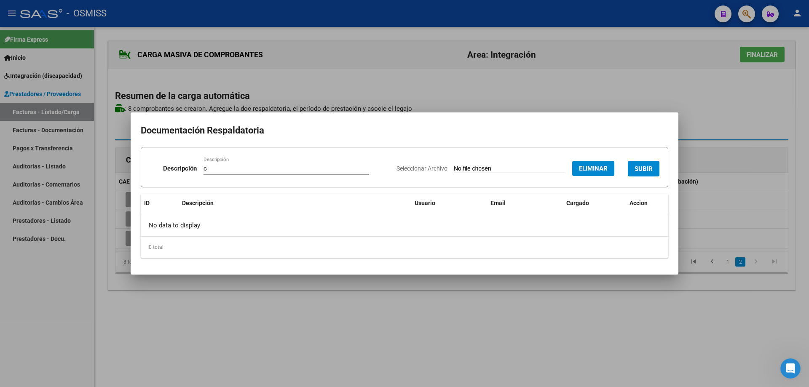
click at [646, 171] on span "SUBIR" at bounding box center [643, 169] width 18 height 8
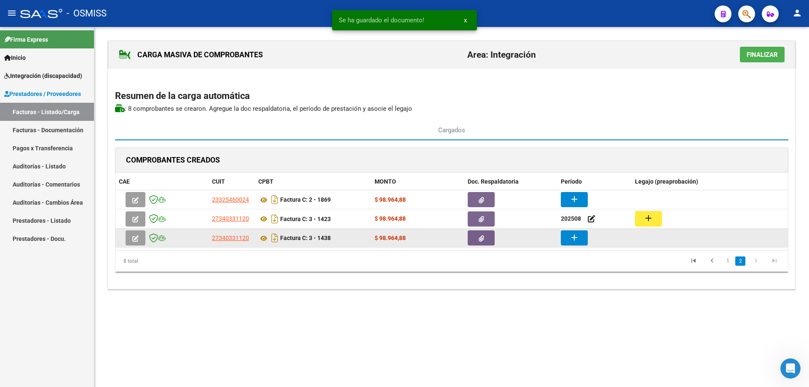
click at [565, 242] on button "add" at bounding box center [574, 237] width 27 height 15
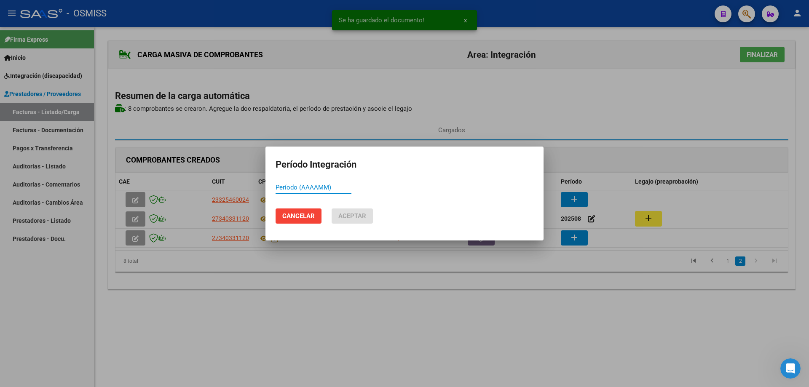
paste input "11550"
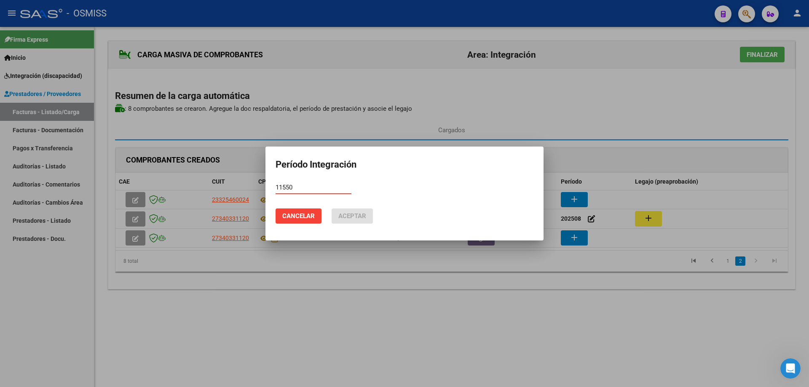
drag, startPoint x: 304, startPoint y: 184, endPoint x: 290, endPoint y: 182, distance: 14.2
click at [290, 182] on div "11550 Período (AAAAMM)" at bounding box center [313, 187] width 76 height 13
type input "1"
type input "202509"
drag, startPoint x: 300, startPoint y: 192, endPoint x: 281, endPoint y: 184, distance: 19.9
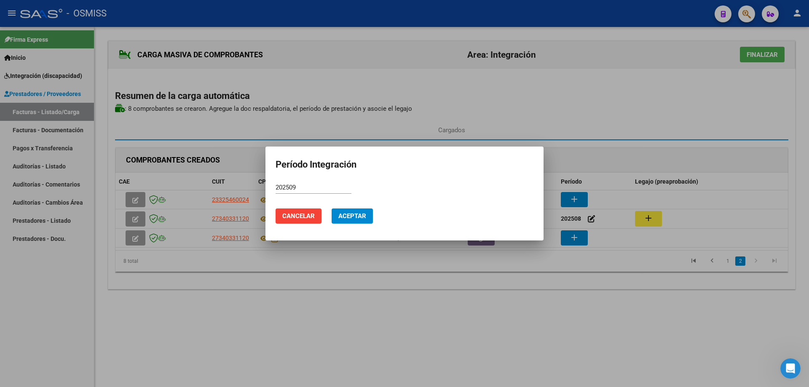
click at [281, 184] on div "202509 Período (AAAAMM)" at bounding box center [313, 187] width 76 height 13
drag, startPoint x: 299, startPoint y: 189, endPoint x: 270, endPoint y: 186, distance: 30.0
click at [270, 186] on mat-dialog-content "202509 Período (AAAAMM)" at bounding box center [404, 191] width 278 height 21
click at [361, 216] on span "Aceptar" at bounding box center [352, 216] width 28 height 8
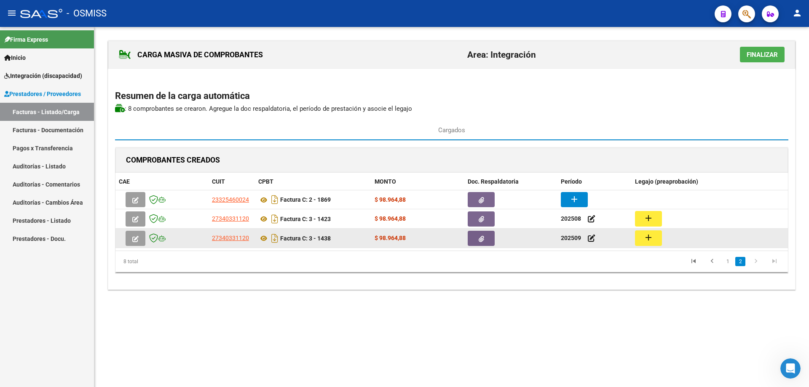
click at [652, 238] on mat-icon "add" at bounding box center [648, 237] width 10 height 10
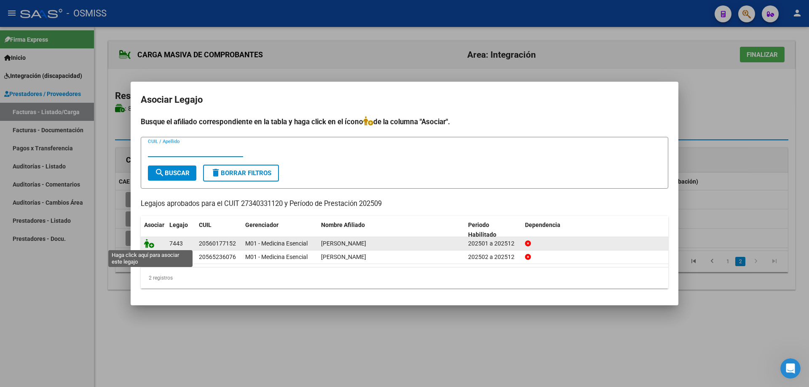
click at [148, 245] on icon at bounding box center [149, 243] width 10 height 9
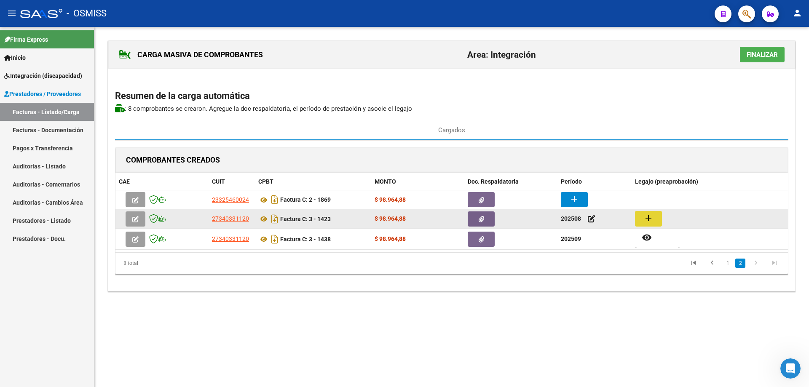
click at [644, 217] on mat-icon "add" at bounding box center [648, 218] width 10 height 10
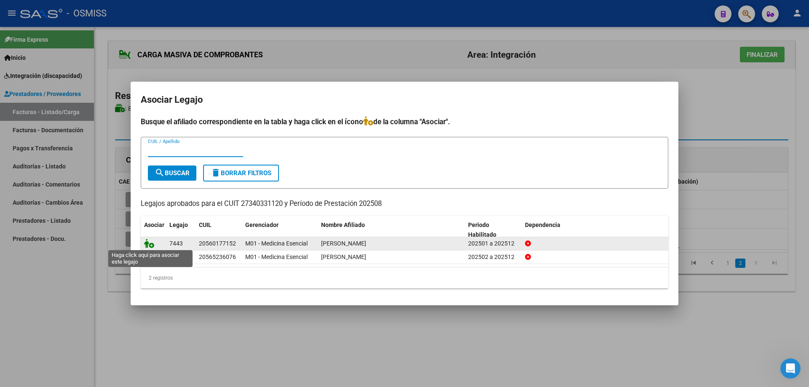
click at [147, 244] on icon at bounding box center [149, 243] width 10 height 9
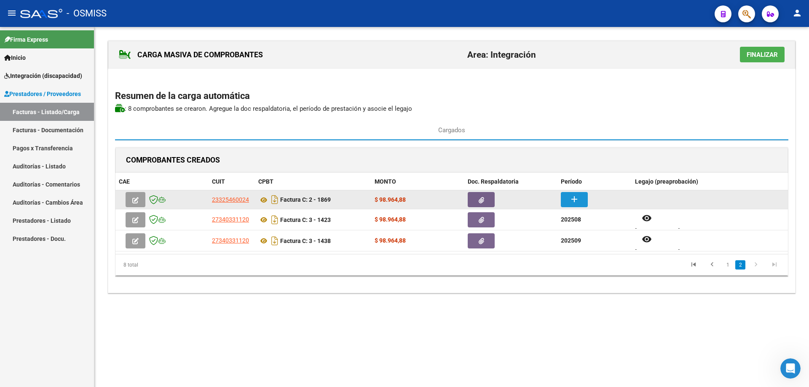
click at [570, 199] on mat-icon "add" at bounding box center [574, 199] width 10 height 10
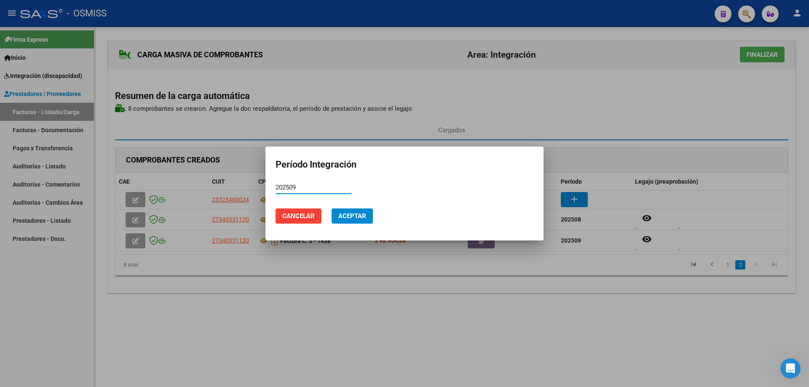
type input "202509"
click at [348, 217] on span "Aceptar" at bounding box center [352, 216] width 28 height 8
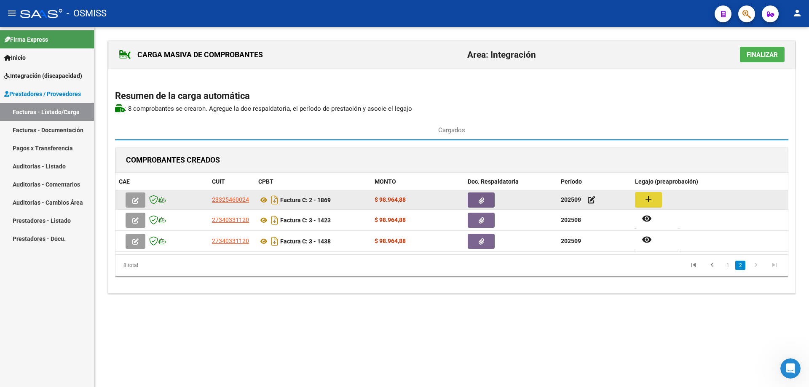
click at [652, 197] on mat-icon "add" at bounding box center [648, 199] width 10 height 10
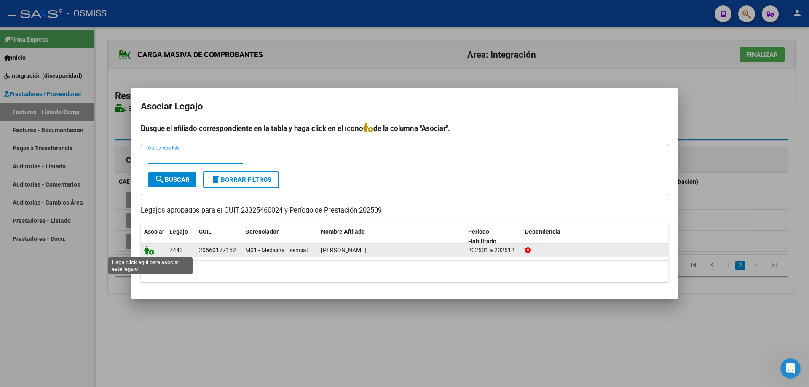
click at [145, 251] on icon at bounding box center [149, 250] width 10 height 9
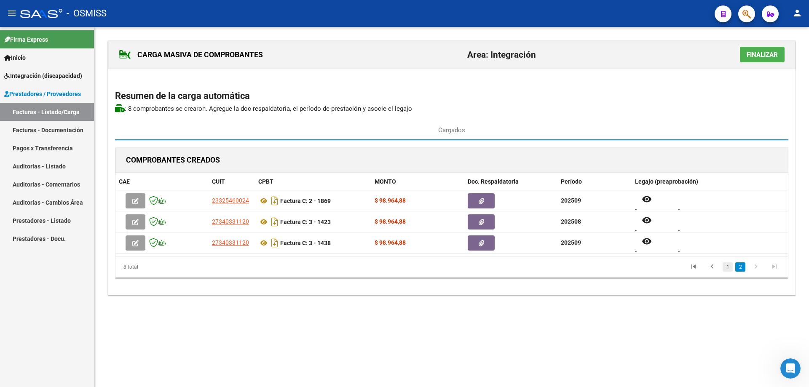
click at [728, 267] on link "1" at bounding box center [727, 266] width 10 height 9
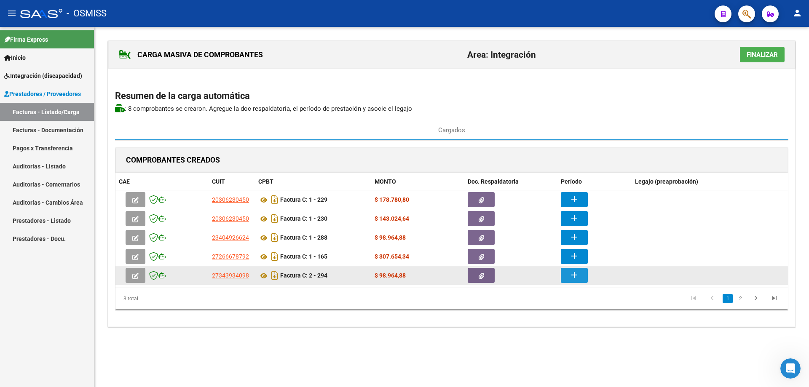
click at [577, 278] on mat-icon "add" at bounding box center [574, 275] width 10 height 10
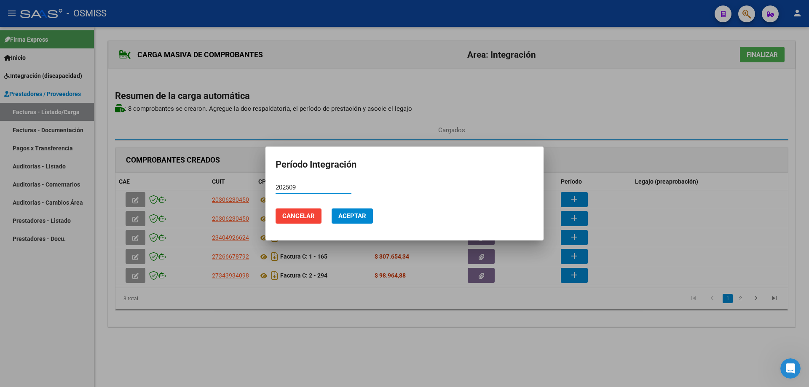
type input "202509"
click at [360, 215] on span "Aceptar" at bounding box center [352, 216] width 28 height 8
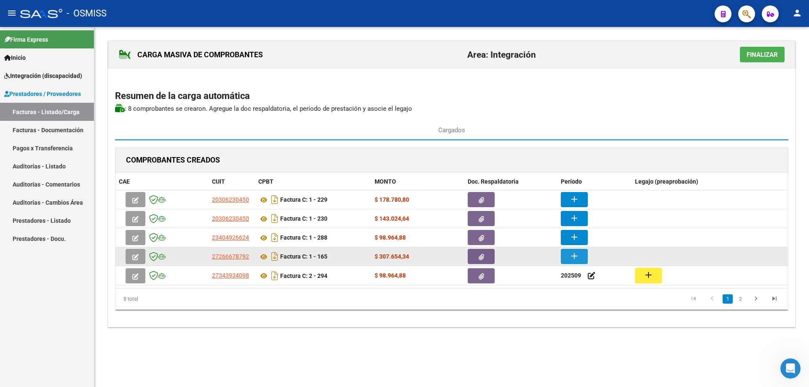
click at [569, 259] on mat-icon "add" at bounding box center [574, 256] width 10 height 10
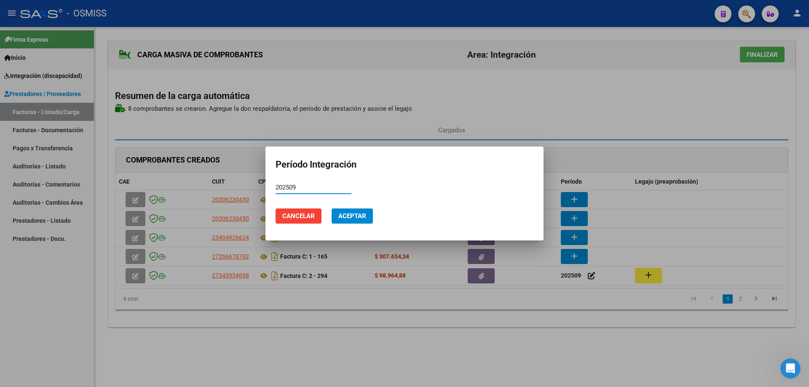
type input "202509"
click at [371, 214] on button "Aceptar" at bounding box center [351, 215] width 41 height 15
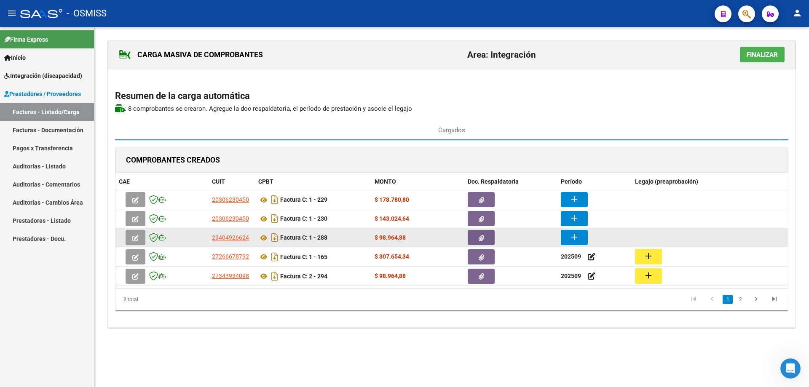
click at [571, 240] on mat-icon "add" at bounding box center [574, 237] width 10 height 10
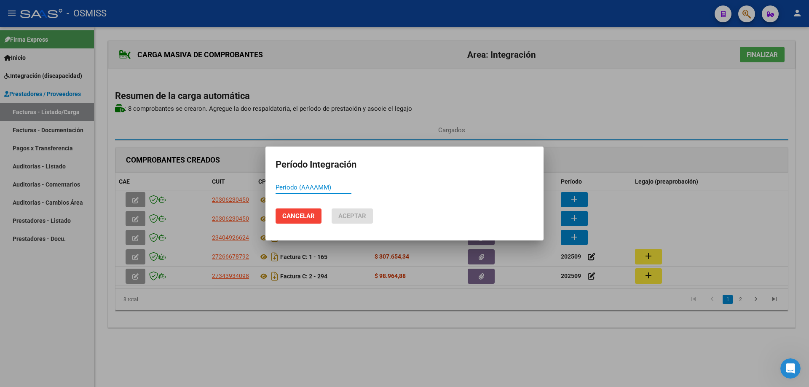
paste input "202509"
type input "202509"
click at [341, 220] on button "Aceptar" at bounding box center [351, 215] width 41 height 15
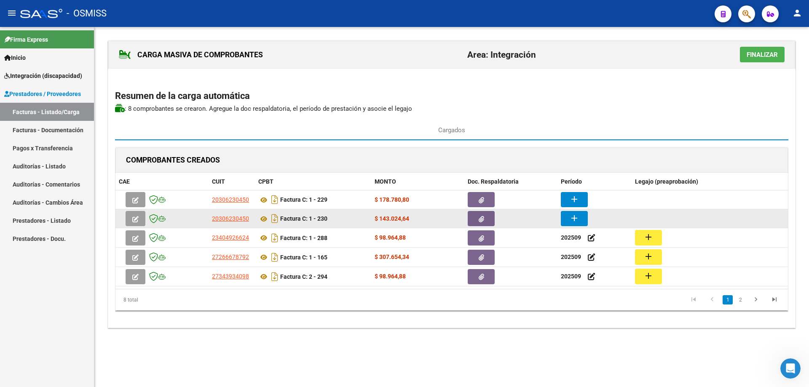
click at [576, 219] on mat-icon "add" at bounding box center [574, 218] width 10 height 10
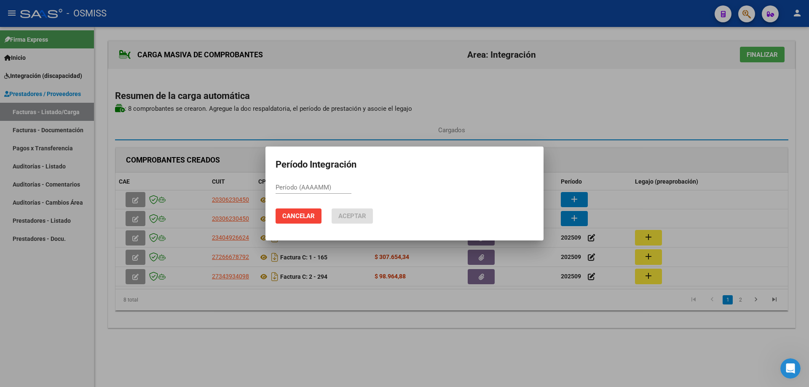
drag, startPoint x: 290, startPoint y: 183, endPoint x: 293, endPoint y: 187, distance: 5.3
paste input "202509"
type input "202509"
click at [353, 211] on button "Aceptar" at bounding box center [351, 215] width 41 height 15
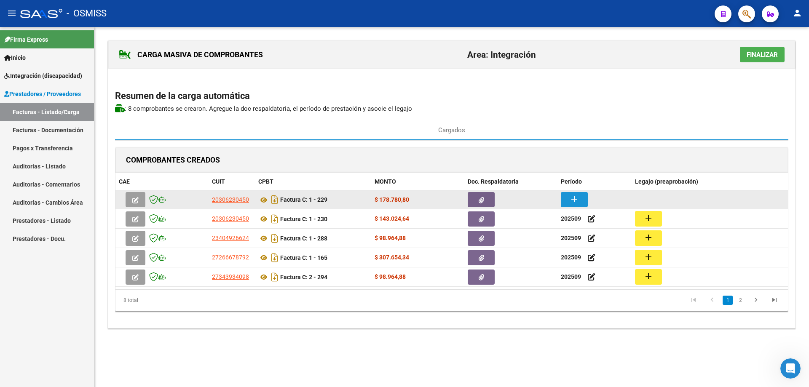
click at [574, 203] on mat-icon "add" at bounding box center [574, 199] width 10 height 10
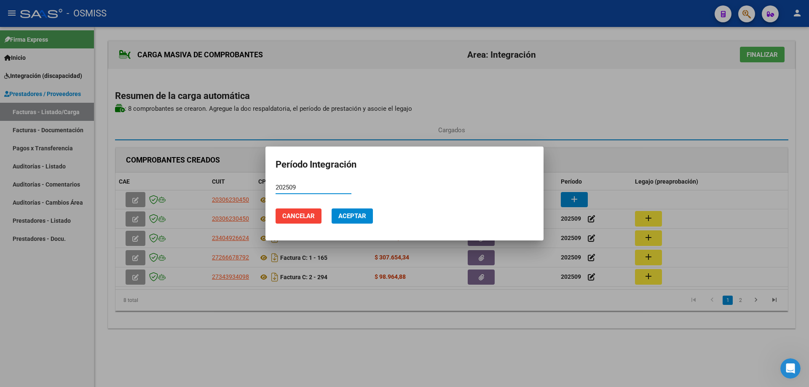
type input "202509"
click at [357, 219] on span "Aceptar" at bounding box center [352, 216] width 28 height 8
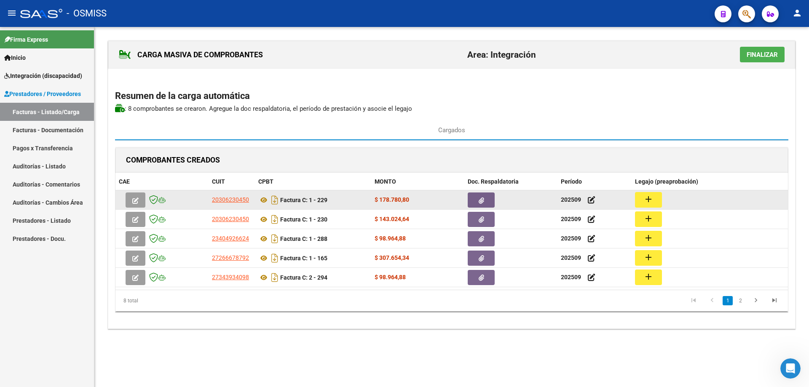
click at [652, 198] on mat-icon "add" at bounding box center [648, 199] width 10 height 10
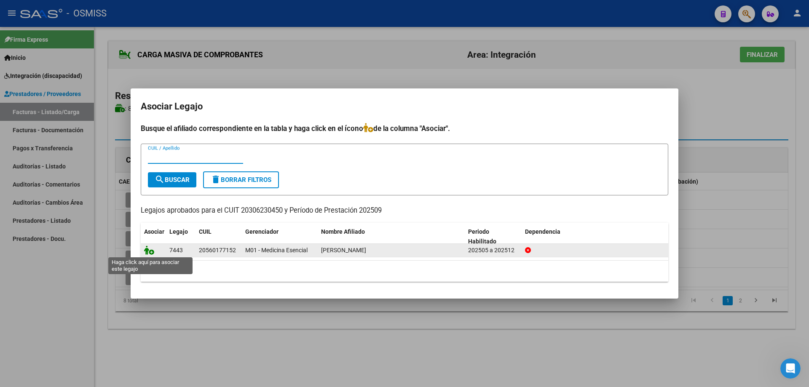
click at [152, 252] on icon at bounding box center [149, 250] width 10 height 9
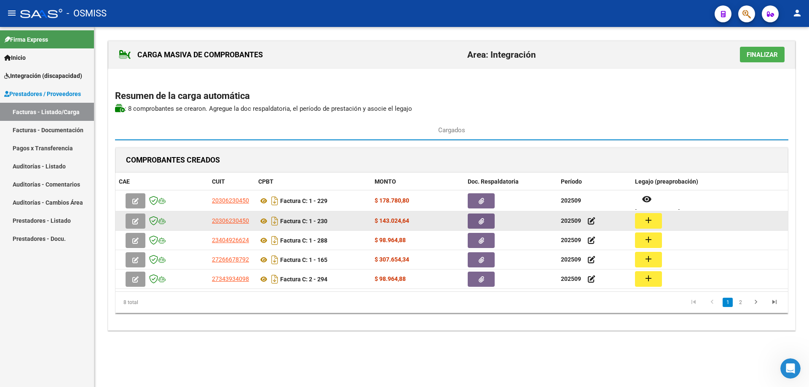
click at [644, 222] on mat-icon "add" at bounding box center [648, 220] width 10 height 10
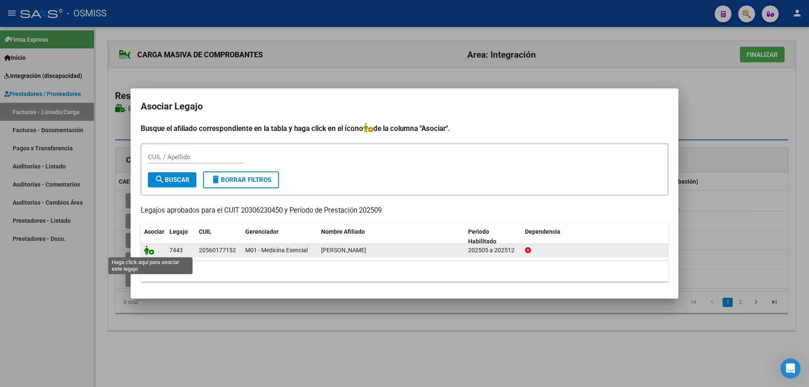
click at [148, 250] on icon at bounding box center [149, 250] width 10 height 9
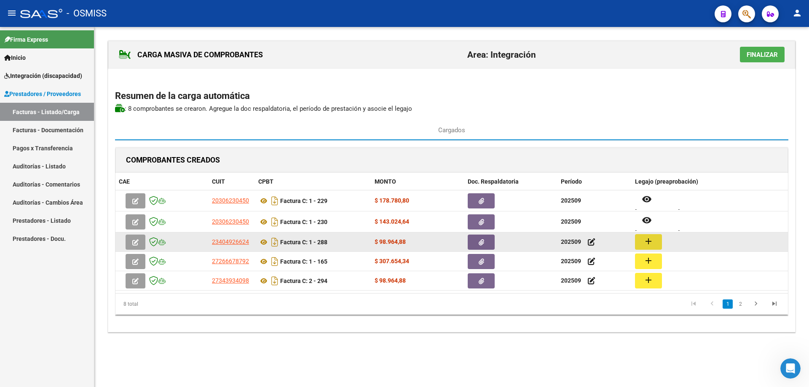
click at [646, 248] on button "add" at bounding box center [648, 242] width 27 height 16
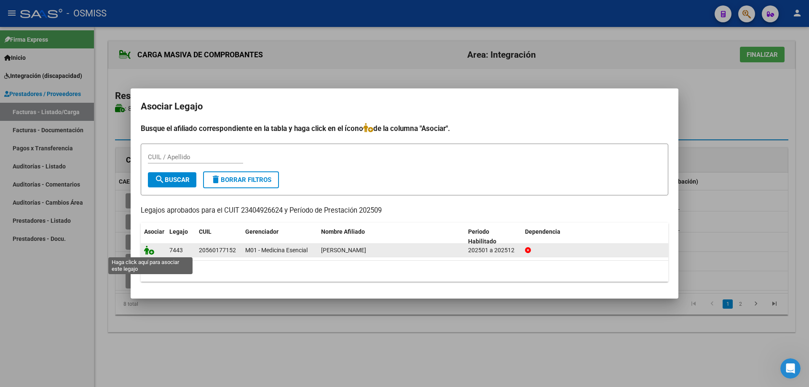
click at [149, 252] on icon at bounding box center [149, 250] width 10 height 9
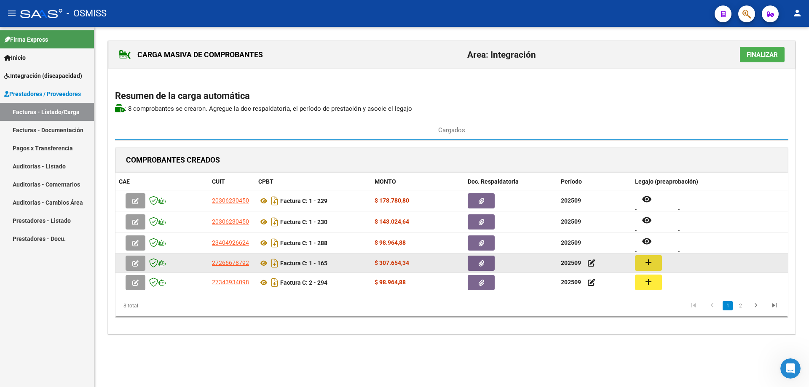
click at [651, 262] on button "add" at bounding box center [648, 263] width 27 height 16
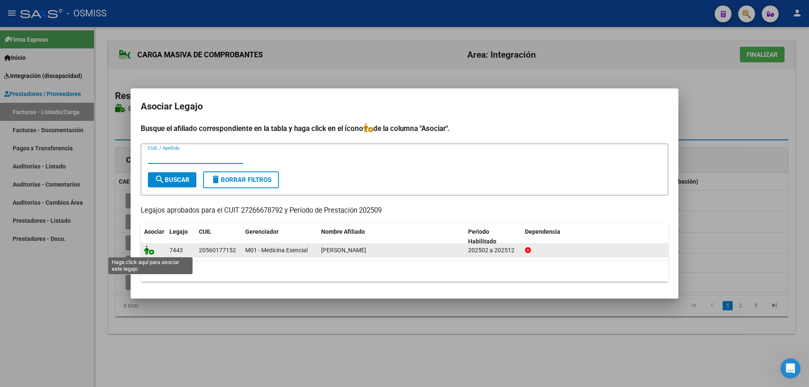
click at [152, 251] on icon at bounding box center [149, 250] width 10 height 9
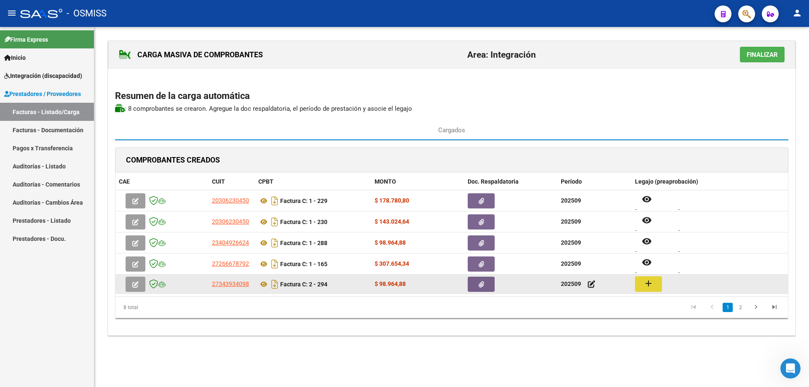
click at [647, 283] on mat-icon "add" at bounding box center [648, 283] width 10 height 10
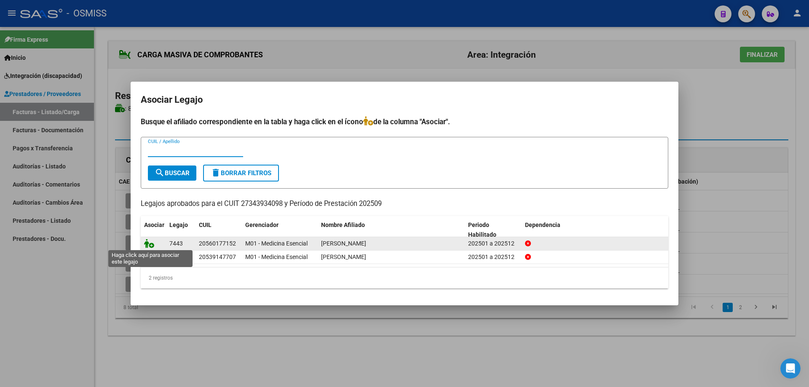
click at [148, 246] on icon at bounding box center [149, 243] width 10 height 9
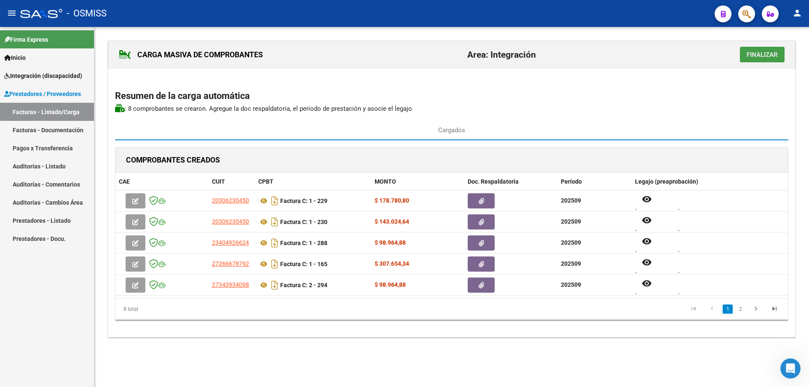
click at [755, 55] on span "Finalizar" at bounding box center [761, 55] width 31 height 8
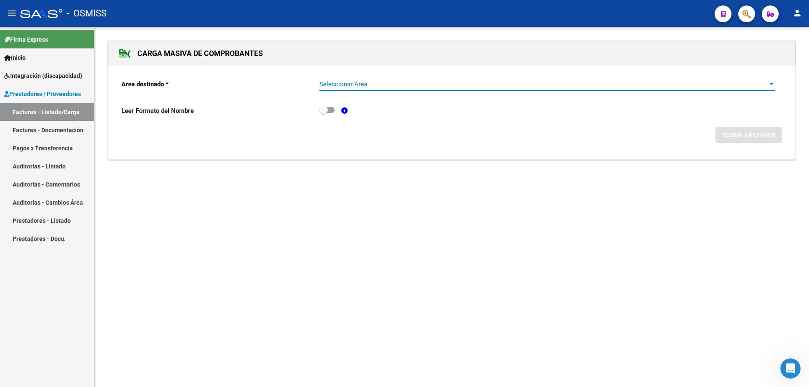
click at [400, 84] on span "Seleccionar Area" at bounding box center [543, 84] width 448 height 8
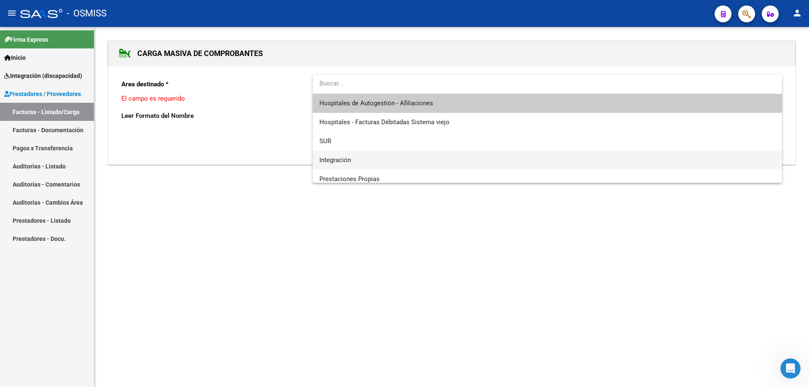
click at [383, 161] on span "Integración" at bounding box center [547, 160] width 456 height 19
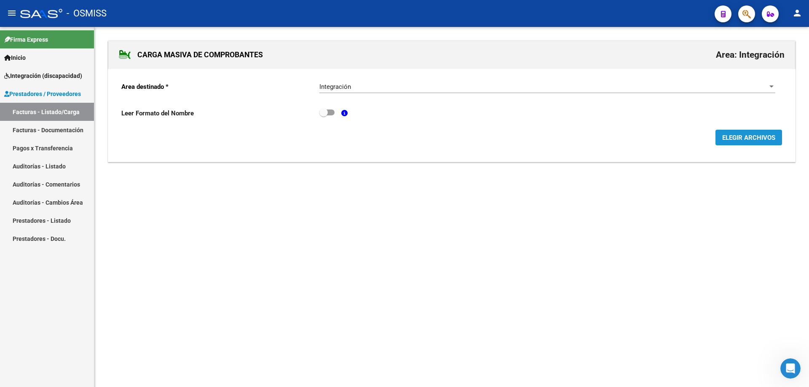
click at [746, 134] on span "ELEGIR ARCHIVOS" at bounding box center [748, 138] width 53 height 8
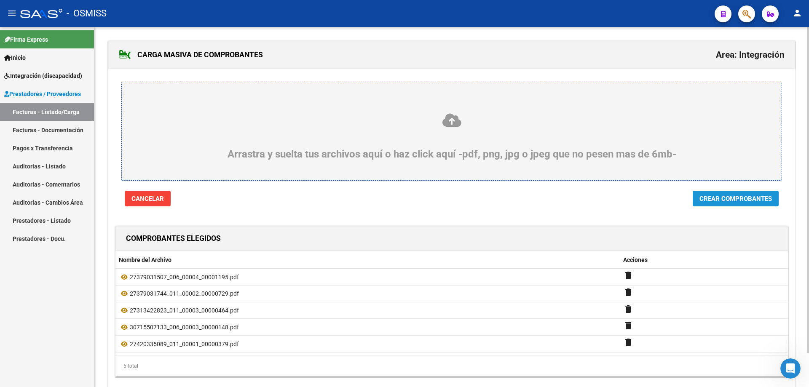
click at [731, 204] on button "Crear Comprobantes" at bounding box center [735, 199] width 86 height 16
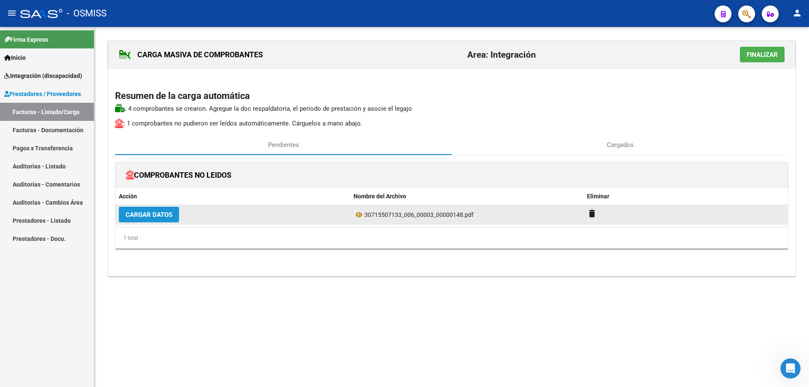
click at [165, 214] on span "Cargar Datos" at bounding box center [148, 215] width 47 height 8
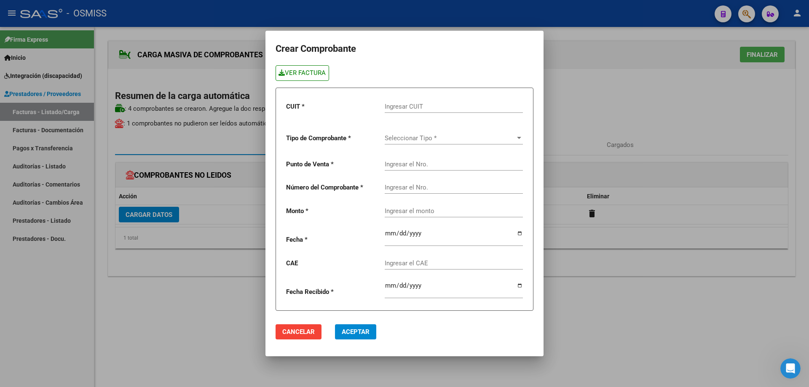
click at [291, 71] on link "VER FACTURA" at bounding box center [301, 73] width 53 height 16
paste input "30-71550713-3"
type input "30-71550713-3"
click at [417, 140] on span "Seleccionar Tipo *" at bounding box center [449, 138] width 131 height 8
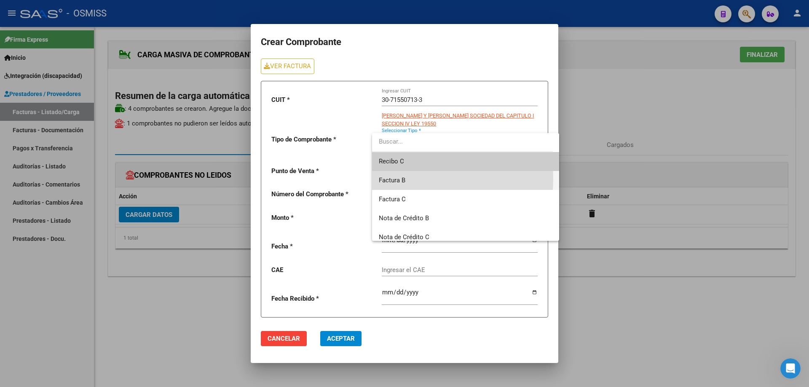
click at [419, 179] on span "Factura B" at bounding box center [466, 180] width 174 height 19
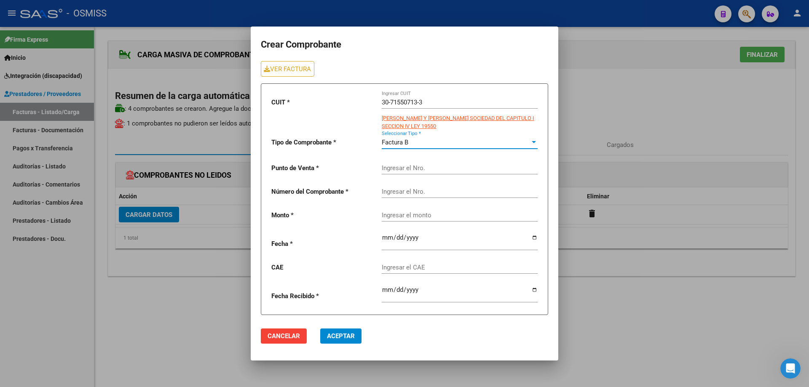
click at [414, 169] on input "Ingresar el Nro." at bounding box center [460, 168] width 156 height 8
type input "3"
click at [411, 193] on input "Ingresar el Nro." at bounding box center [460, 192] width 156 height 8
type input "148"
click at [414, 217] on div "Ingresar el monto" at bounding box center [460, 216] width 156 height 26
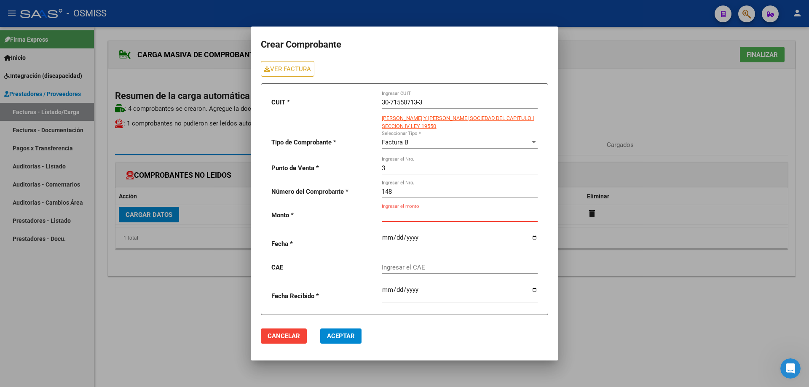
paste input "475830.36"
type input "475830.36"
click at [384, 236] on input "date" at bounding box center [460, 240] width 156 height 13
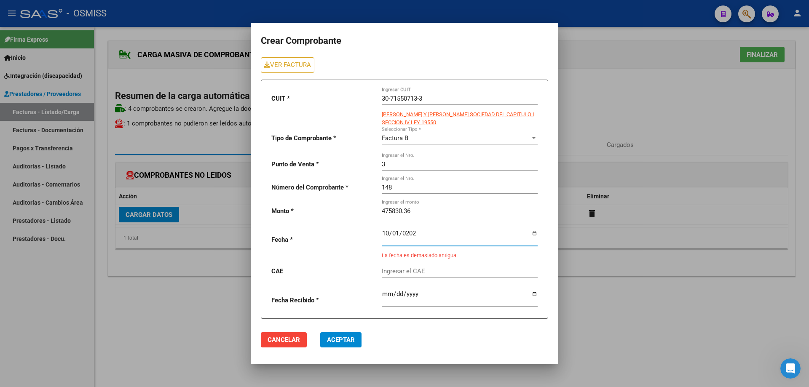
type input "2025-10-01"
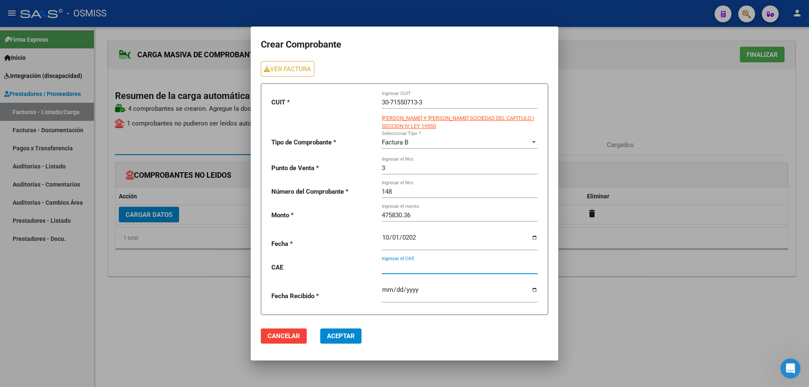
click at [411, 271] on input "Ingresar el CAE" at bounding box center [460, 268] width 156 height 8
paste input "75393858473258"
type input "75393858473258"
click at [327, 335] on span "Aceptar" at bounding box center [341, 336] width 28 height 8
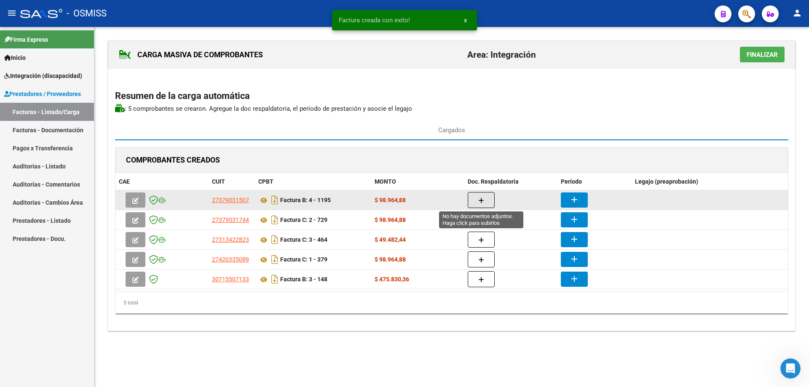
click at [480, 196] on span "button" at bounding box center [481, 200] width 6 height 8
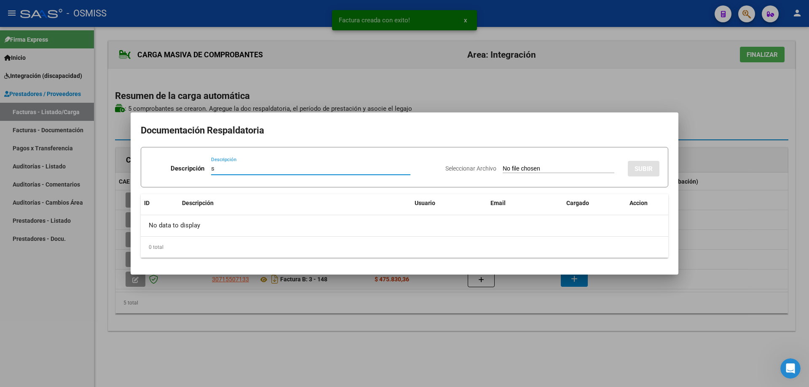
type input "s"
click at [516, 168] on input "Seleccionar Archivo" at bounding box center [558, 169] width 112 height 8
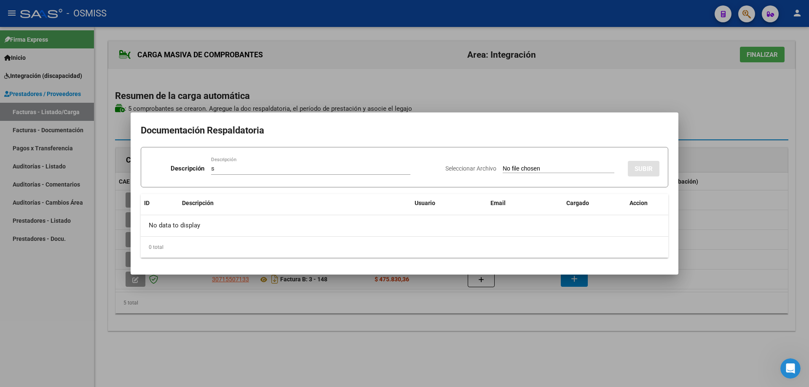
type input "C:\fakepath\IMG_2025_9_24_18_7_13_91092 (2 archivos fusionados).pdf"
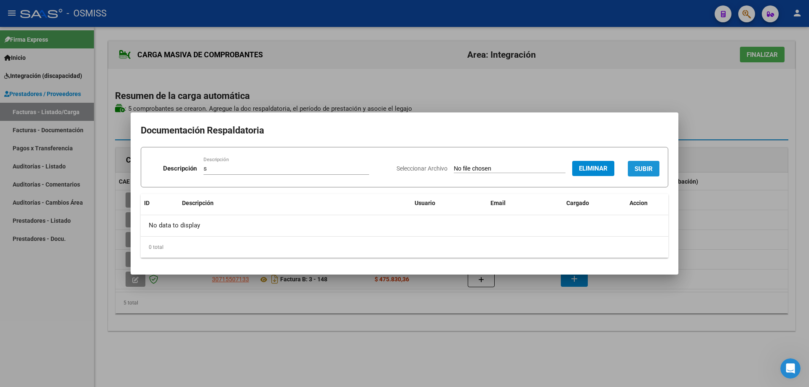
click at [647, 163] on button "SUBIR" at bounding box center [643, 169] width 32 height 16
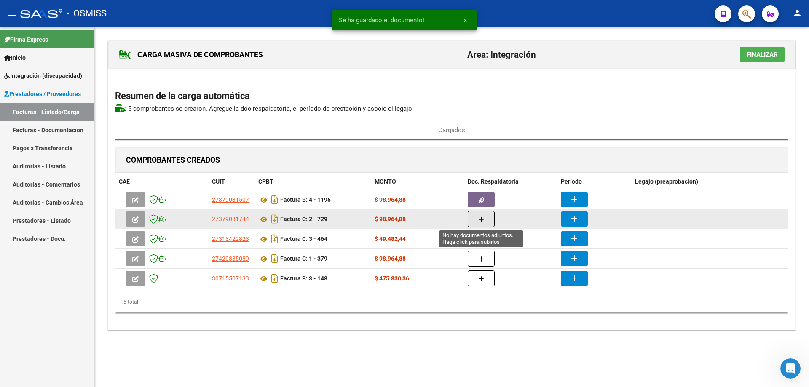
click at [478, 217] on icon "button" at bounding box center [481, 219] width 6 height 6
click at [482, 216] on span "button" at bounding box center [481, 219] width 6 height 8
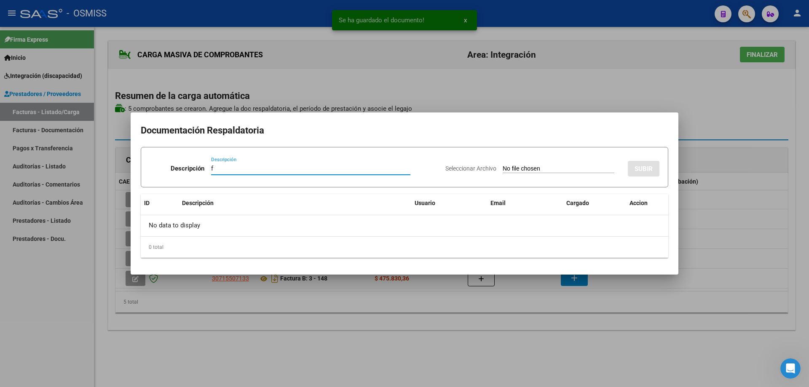
type input "f"
click at [502, 166] on input "Seleccionar Archivo" at bounding box center [558, 169] width 112 height 8
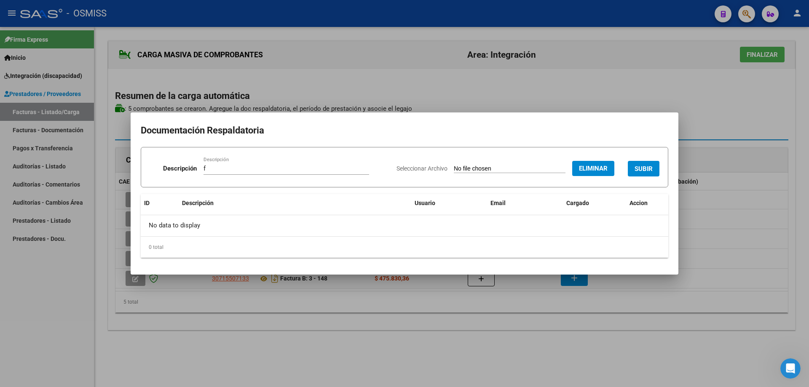
click at [640, 166] on span "SUBIR" at bounding box center [643, 169] width 18 height 8
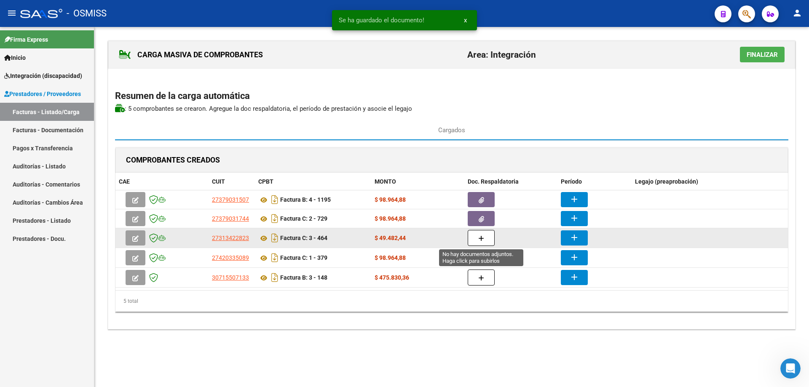
click at [485, 241] on button "button" at bounding box center [480, 238] width 27 height 16
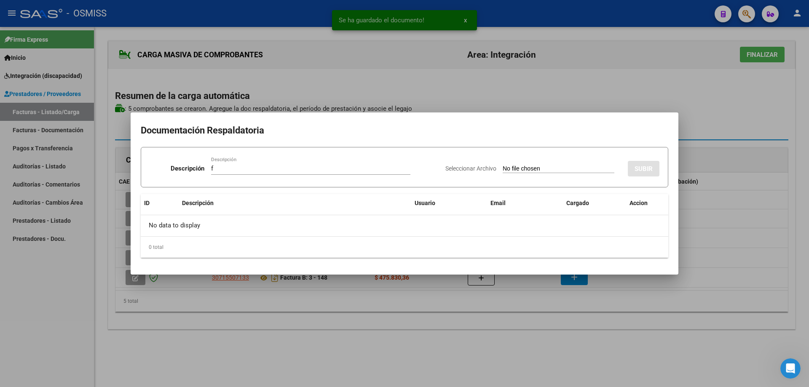
click at [503, 166] on input "Seleccionar Archivo" at bounding box center [558, 169] width 112 height 8
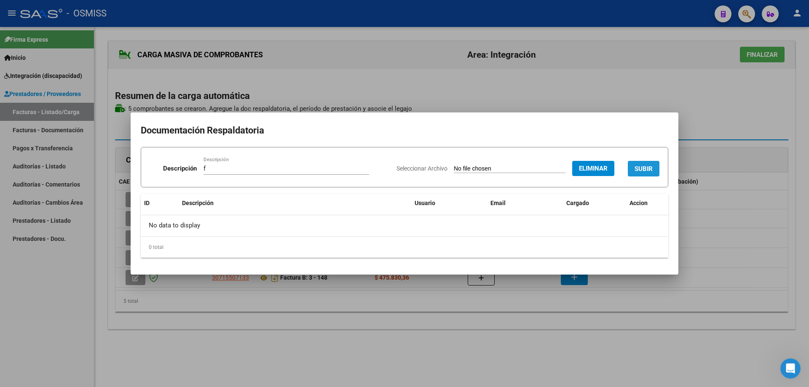
click at [645, 167] on span "SUBIR" at bounding box center [643, 169] width 18 height 8
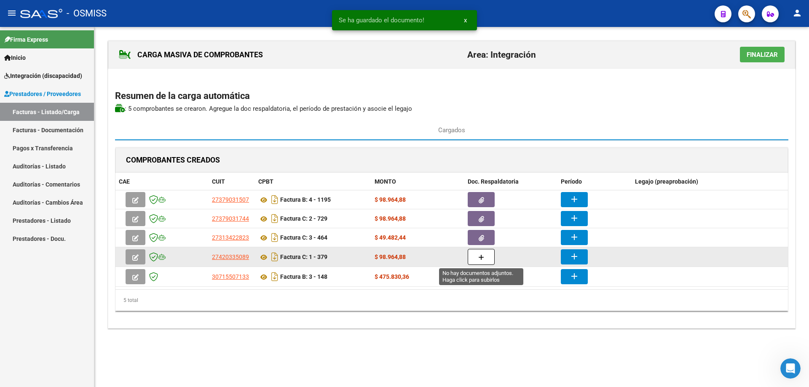
click at [485, 256] on button "button" at bounding box center [480, 257] width 27 height 16
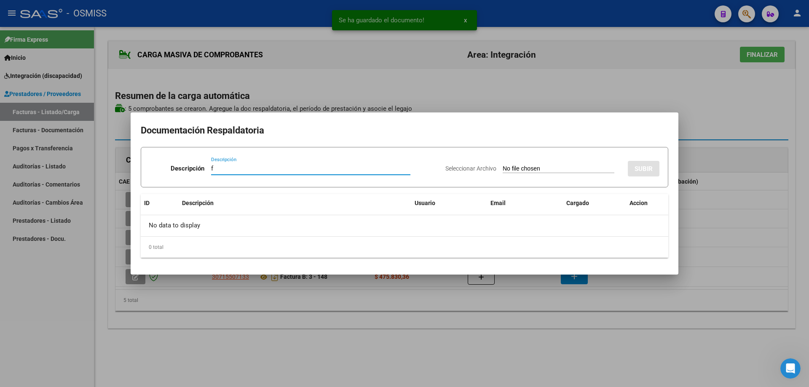
click at [502, 167] on input "Seleccionar Archivo" at bounding box center [558, 169] width 112 height 8
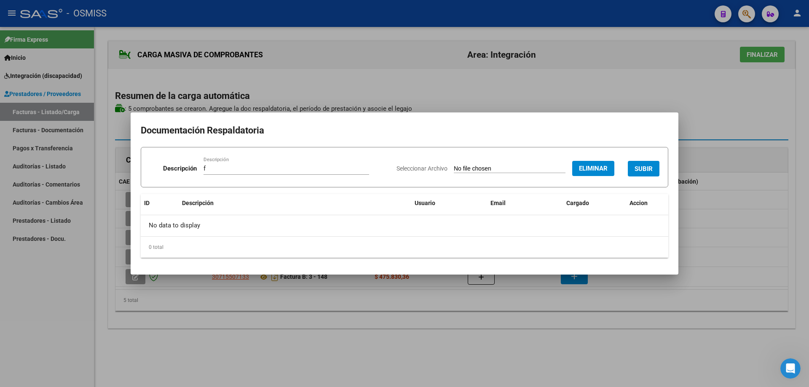
click at [636, 165] on span "SUBIR" at bounding box center [643, 169] width 18 height 8
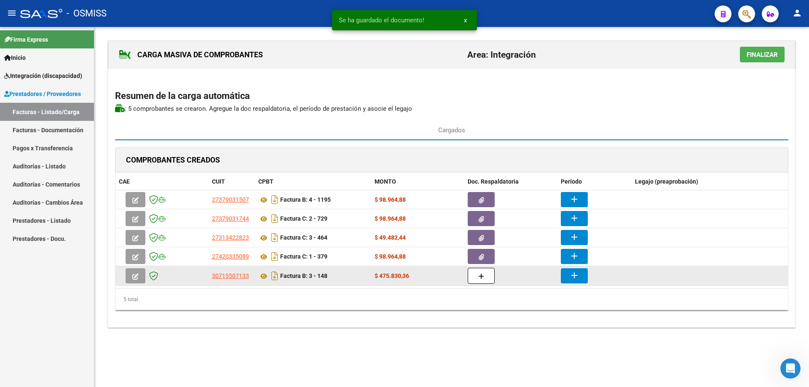
click at [488, 276] on button "button" at bounding box center [480, 276] width 27 height 16
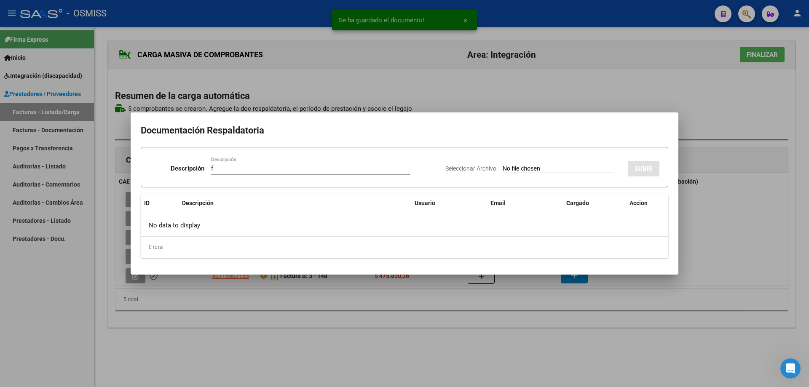
click at [502, 167] on input "Seleccionar Archivo" at bounding box center [558, 169] width 112 height 8
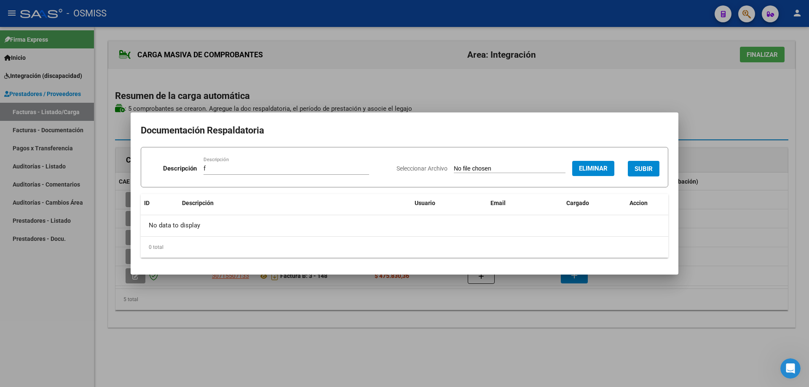
click at [644, 163] on button "SUBIR" at bounding box center [643, 169] width 32 height 16
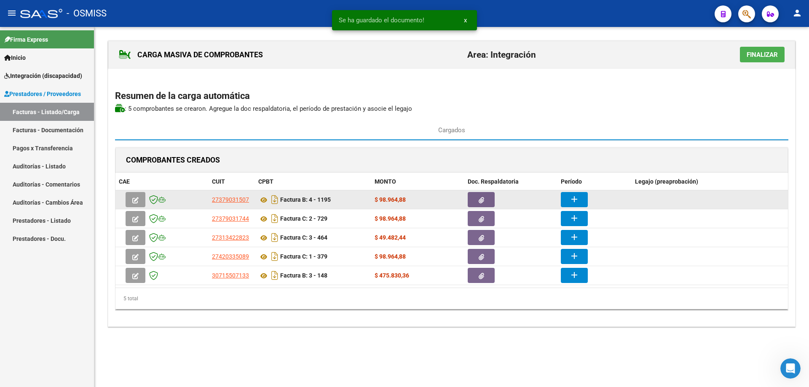
click at [570, 203] on mat-icon "add" at bounding box center [574, 199] width 10 height 10
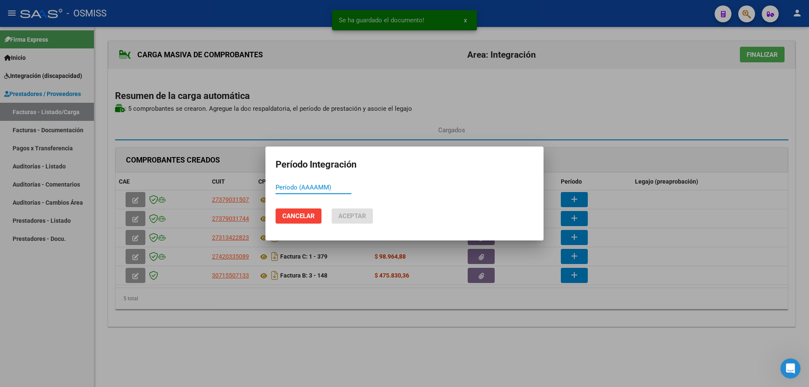
paste input "753938"
drag, startPoint x: 298, startPoint y: 184, endPoint x: 254, endPoint y: 185, distance: 43.8
click at [254, 185] on div "Se ha guardado el documento! x Período Integración 753938 Período (AAAAMM) Canc…" at bounding box center [404, 193] width 809 height 387
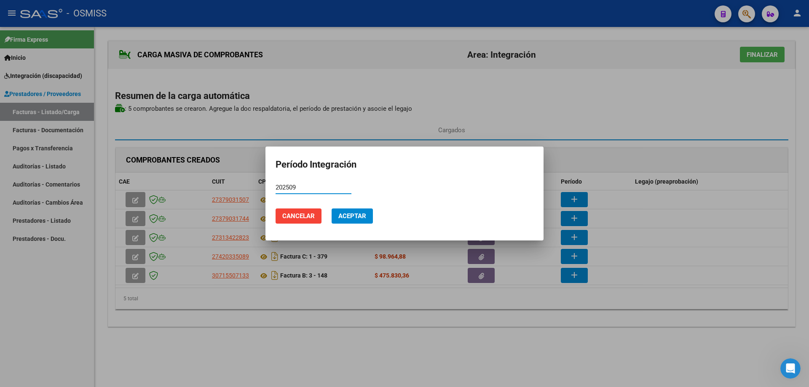
drag, startPoint x: 302, startPoint y: 185, endPoint x: 273, endPoint y: 181, distance: 28.5
click at [273, 181] on mat-dialog-container "Período Integración 202509 Período (AAAAMM) Cancelar Aceptar" at bounding box center [404, 194] width 278 height 94
click at [357, 219] on span "Aceptar" at bounding box center [352, 216] width 28 height 8
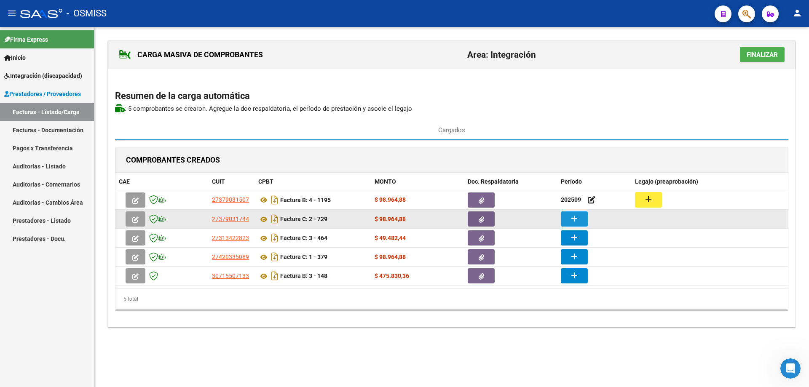
click at [582, 220] on button "add" at bounding box center [574, 218] width 27 height 15
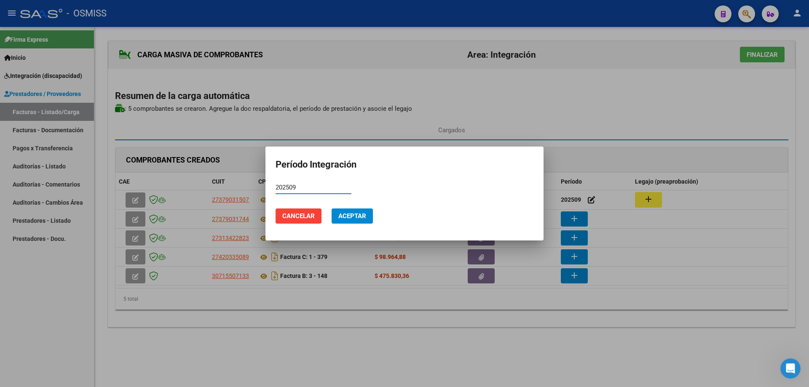
click at [350, 220] on button "Aceptar" at bounding box center [351, 215] width 41 height 15
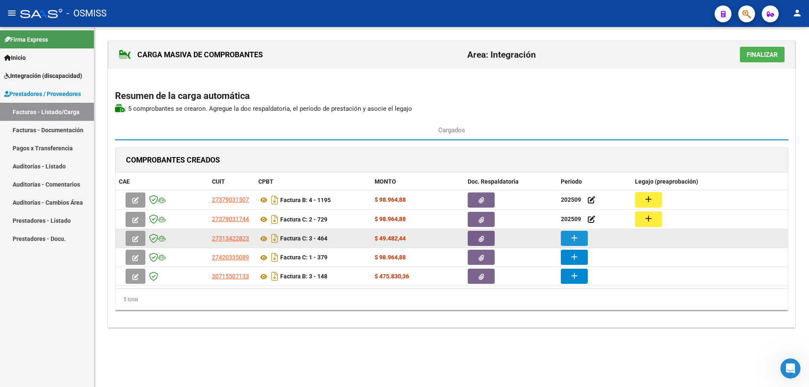
click at [579, 237] on button "add" at bounding box center [574, 238] width 27 height 15
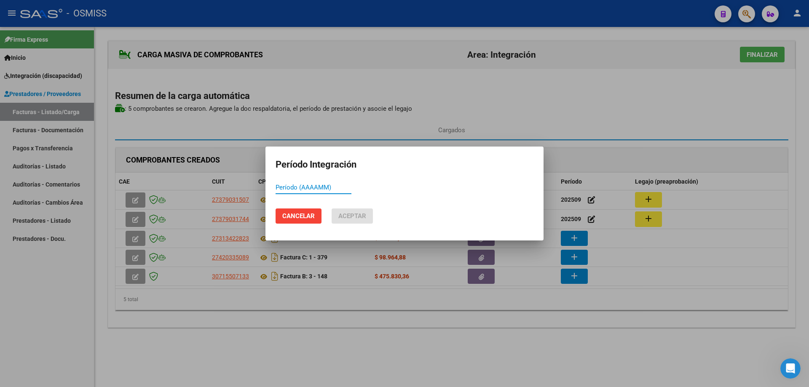
paste input "202509"
click at [344, 215] on span "Aceptar" at bounding box center [352, 216] width 28 height 8
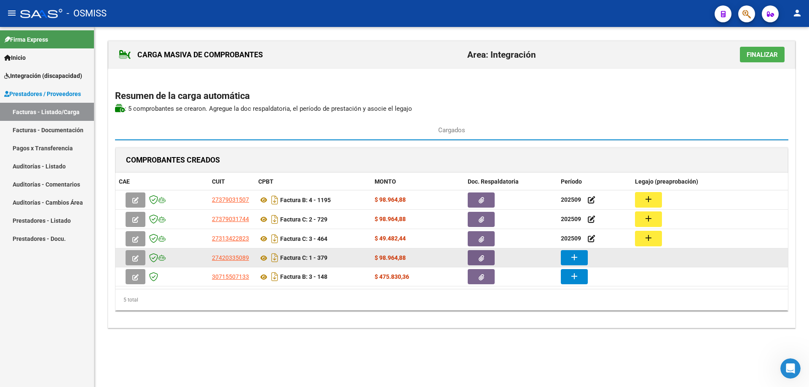
click at [580, 259] on button "add" at bounding box center [574, 257] width 27 height 15
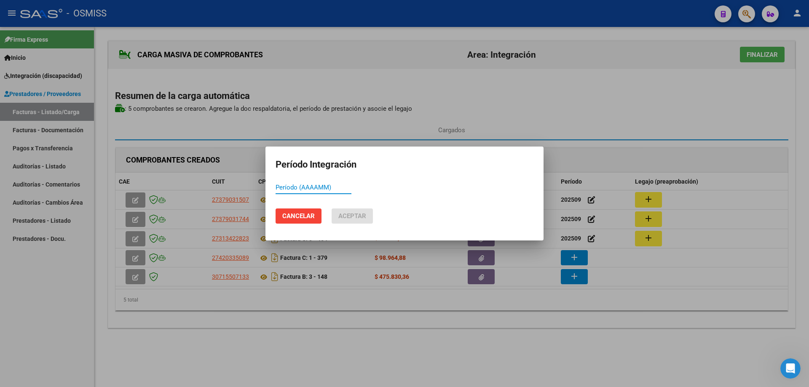
paste input "202509"
click at [347, 216] on span "Aceptar" at bounding box center [352, 216] width 28 height 8
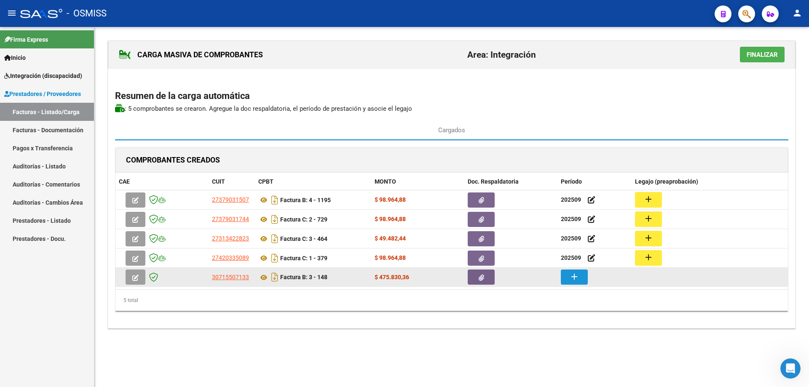
click at [577, 280] on mat-icon "add" at bounding box center [574, 277] width 10 height 10
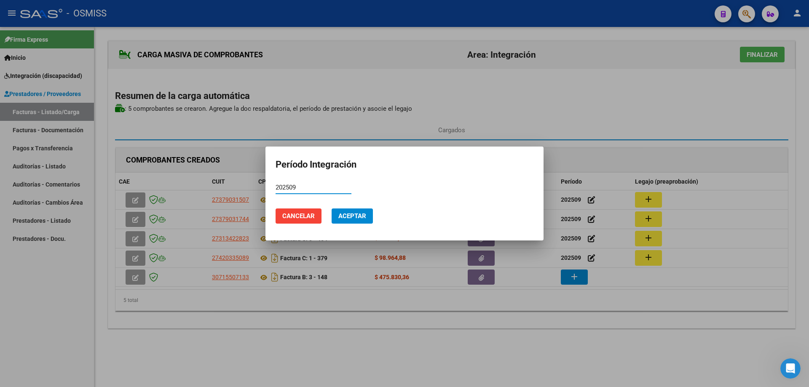
click at [353, 215] on span "Aceptar" at bounding box center [352, 216] width 28 height 8
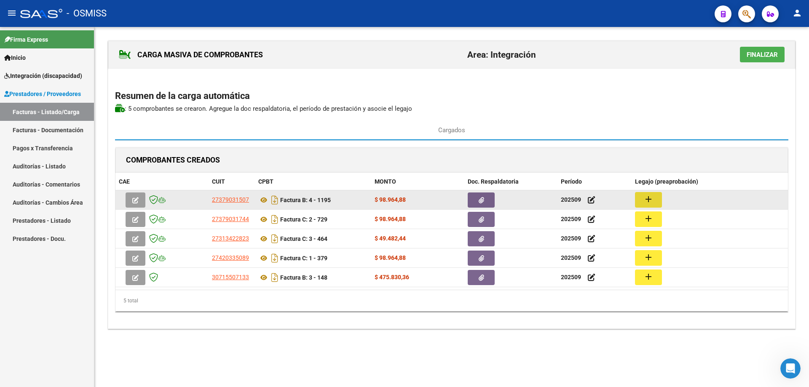
click at [649, 200] on mat-icon "add" at bounding box center [648, 199] width 10 height 10
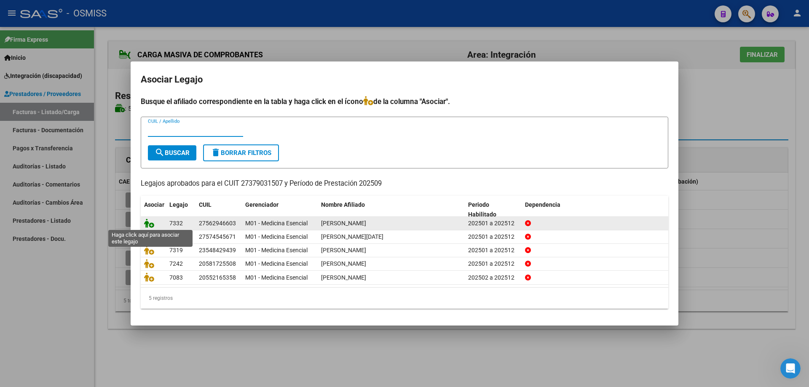
click at [148, 222] on icon at bounding box center [149, 223] width 10 height 9
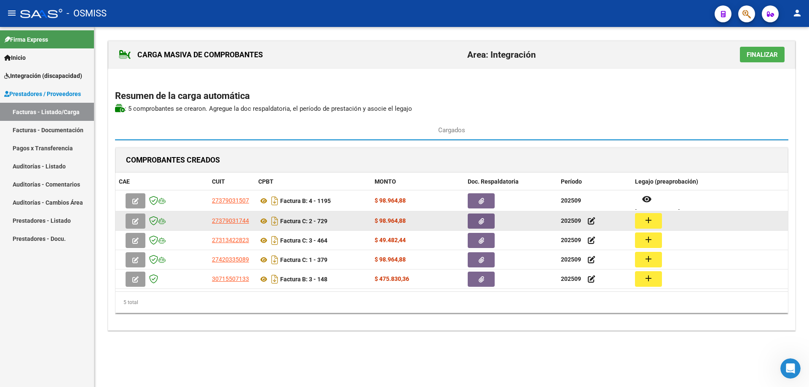
click at [649, 218] on mat-icon "add" at bounding box center [648, 220] width 10 height 10
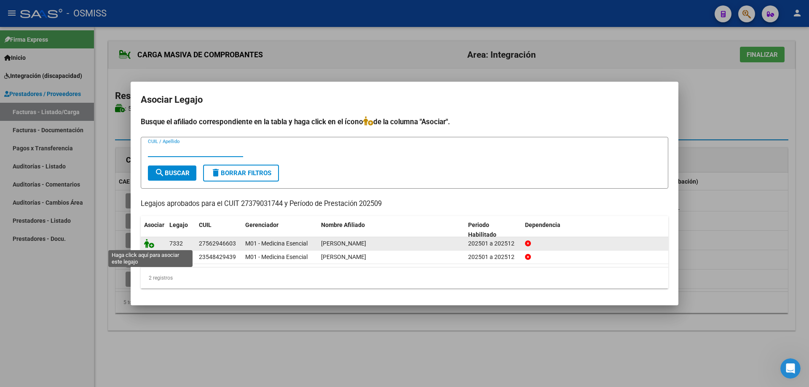
click at [145, 244] on icon at bounding box center [149, 243] width 10 height 9
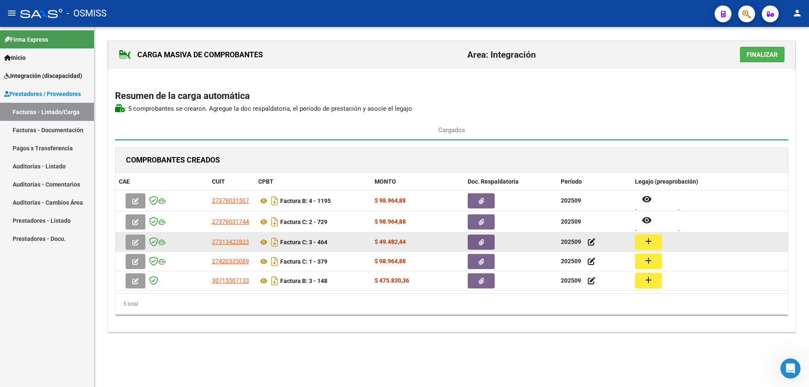
click at [647, 242] on mat-icon "add" at bounding box center [648, 241] width 10 height 10
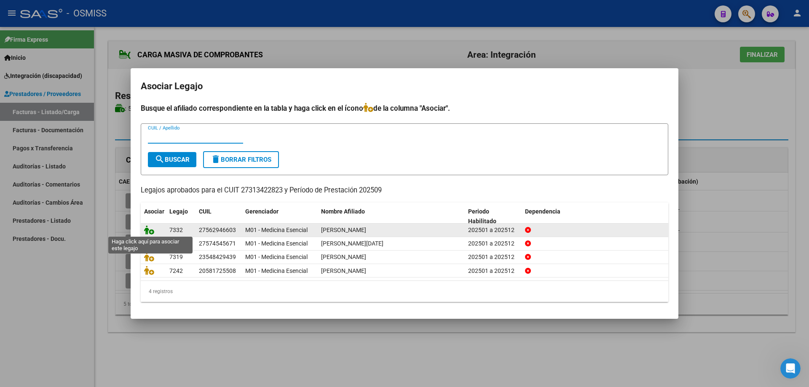
click at [152, 230] on icon at bounding box center [149, 229] width 10 height 9
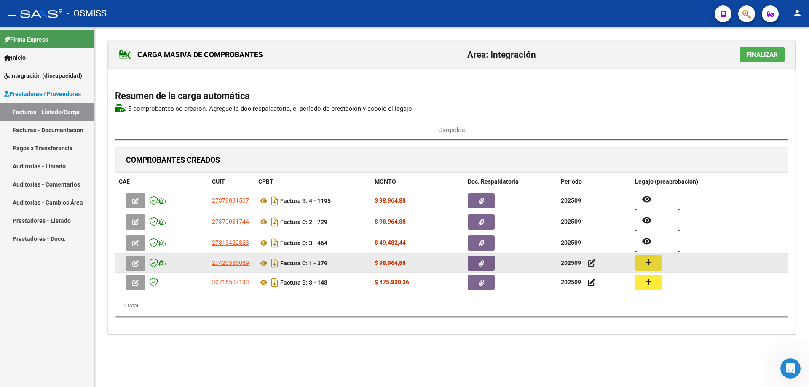
click at [643, 263] on mat-icon "add" at bounding box center [648, 262] width 10 height 10
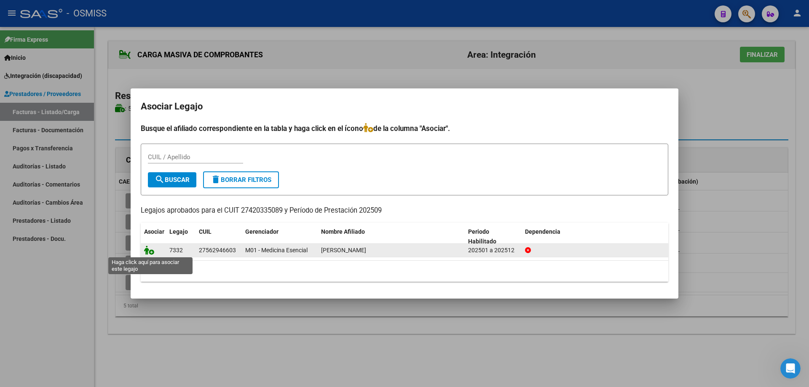
click at [152, 250] on icon at bounding box center [149, 250] width 10 height 9
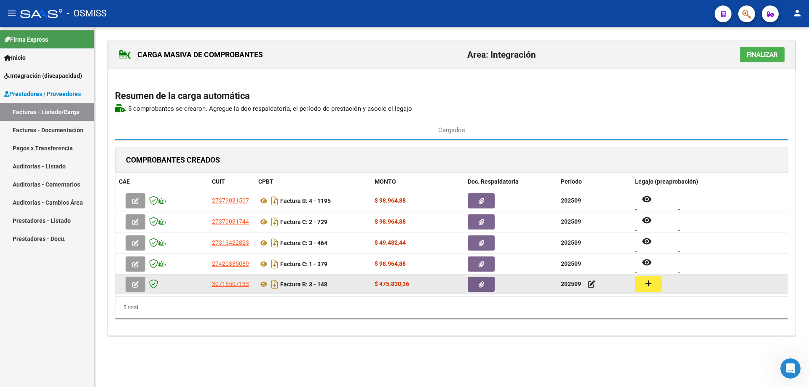
click at [652, 285] on mat-icon "add" at bounding box center [648, 283] width 10 height 10
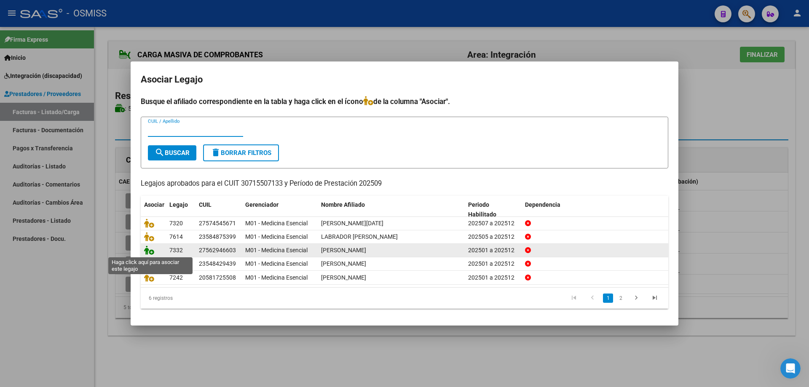
click at [152, 250] on icon at bounding box center [149, 250] width 10 height 9
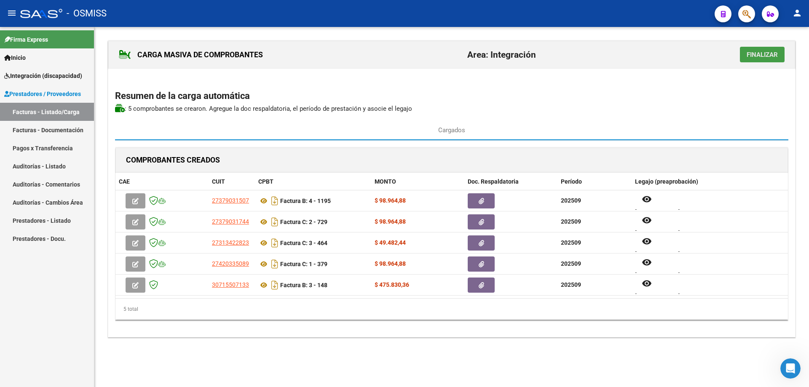
click at [772, 52] on span "Finalizar" at bounding box center [761, 55] width 31 height 8
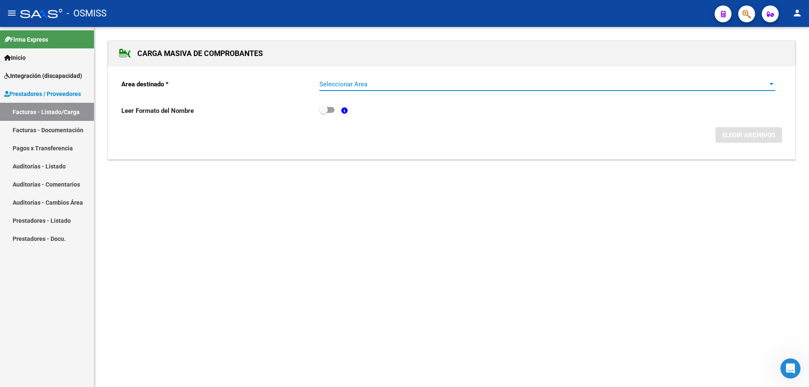
click at [329, 83] on span "Seleccionar Area" at bounding box center [543, 84] width 448 height 8
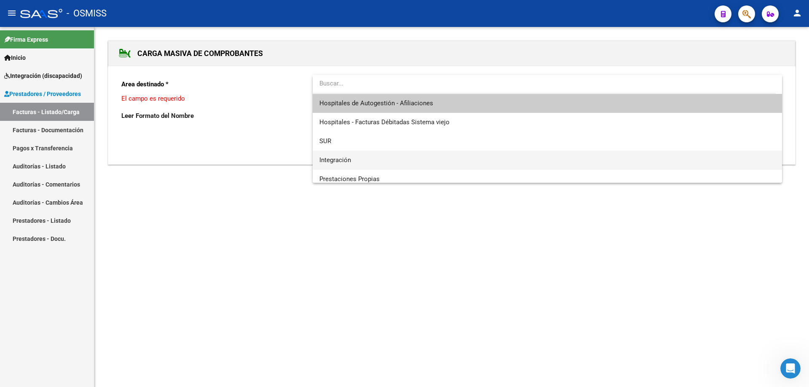
click at [338, 164] on span "Integración" at bounding box center [547, 160] width 456 height 19
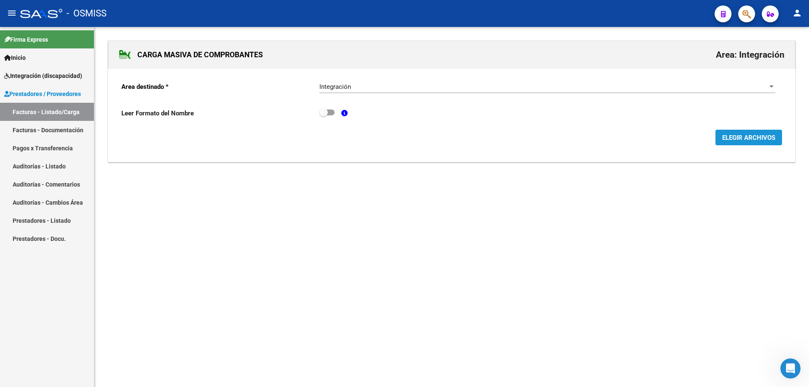
click at [731, 136] on span "ELEGIR ARCHIVOS" at bounding box center [748, 138] width 53 height 8
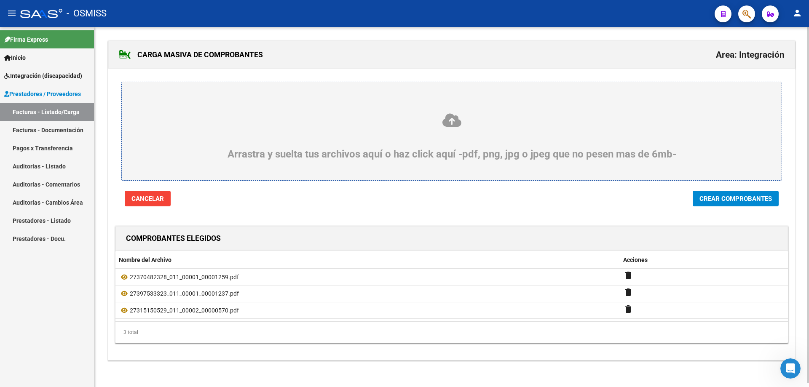
click at [752, 197] on span "Crear Comprobantes" at bounding box center [735, 199] width 72 height 8
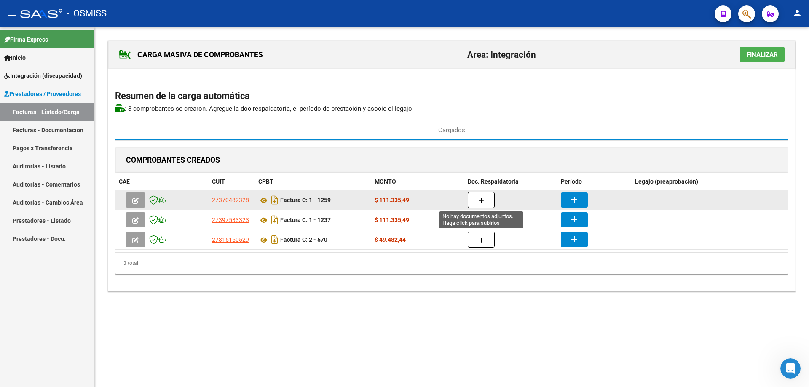
click at [481, 198] on icon "button" at bounding box center [481, 201] width 6 height 6
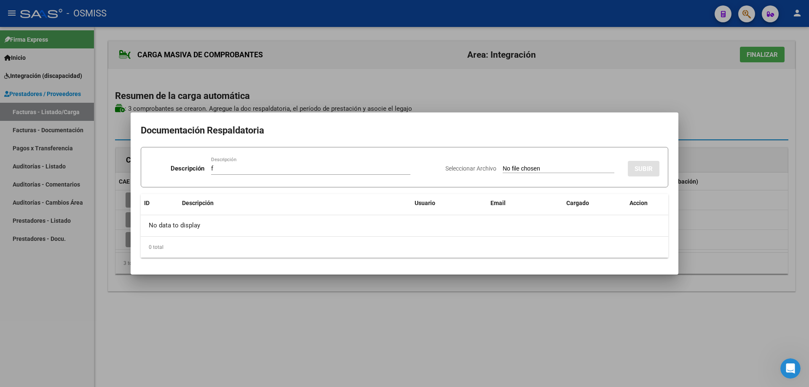
click at [502, 169] on input "Seleccionar Archivo" at bounding box center [558, 169] width 112 height 8
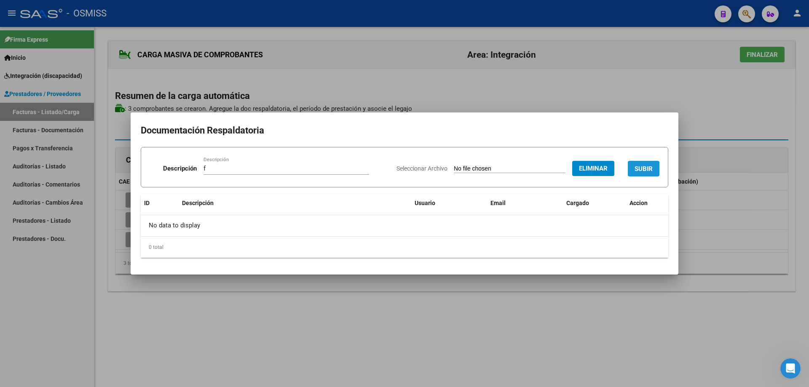
click at [641, 171] on span "SUBIR" at bounding box center [643, 169] width 18 height 8
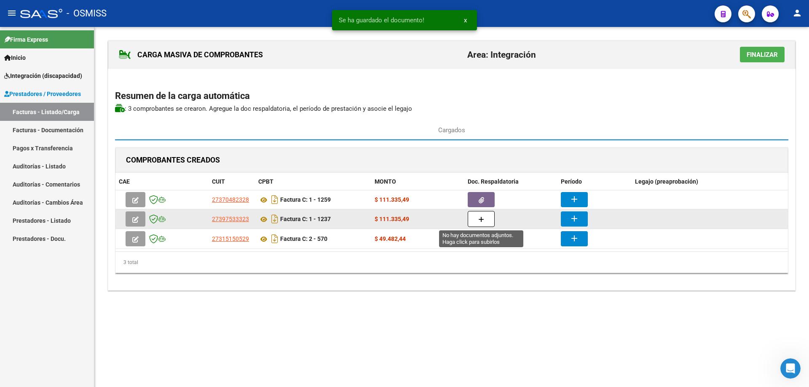
click at [474, 217] on button "button" at bounding box center [480, 219] width 27 height 16
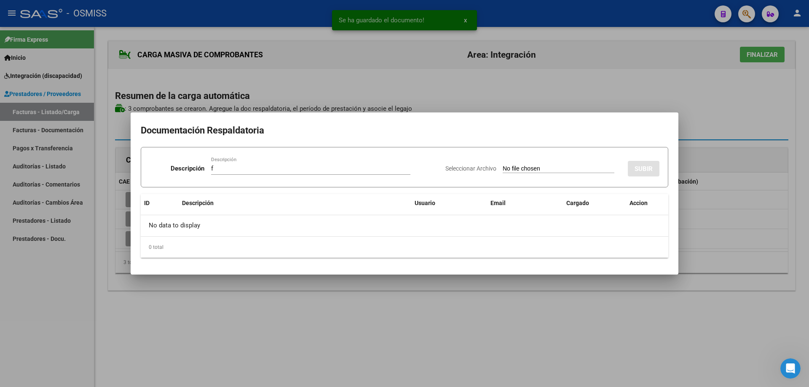
click at [509, 165] on app-file-uploader "Seleccionar Archivo" at bounding box center [533, 169] width 176 height 8
click at [507, 168] on input "Seleccionar Archivo" at bounding box center [558, 169] width 112 height 8
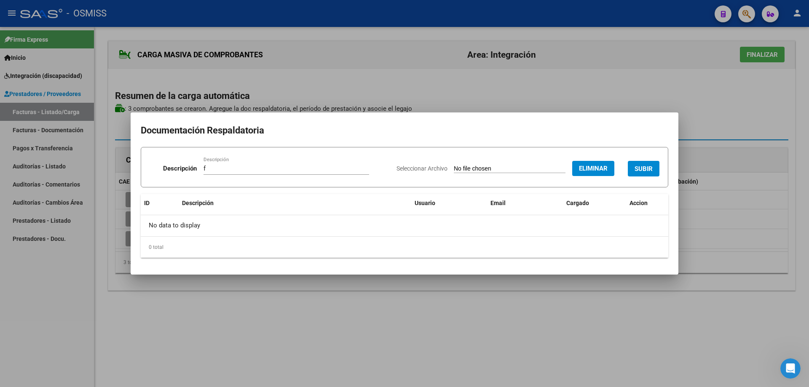
click at [653, 166] on button "SUBIR" at bounding box center [643, 169] width 32 height 16
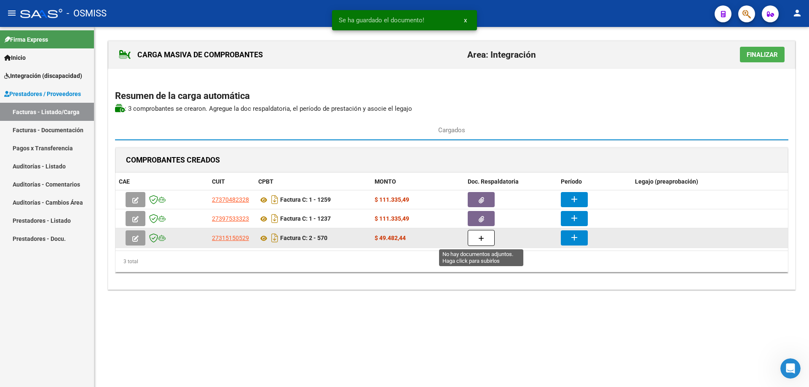
click at [480, 241] on icon "button" at bounding box center [481, 238] width 6 height 6
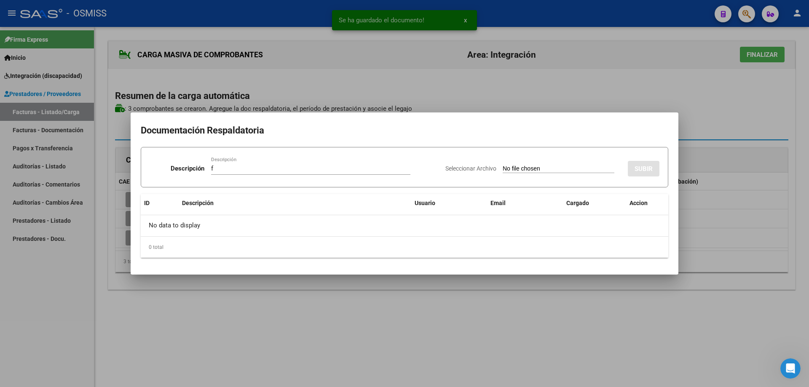
click at [502, 171] on input "Seleccionar Archivo" at bounding box center [558, 169] width 112 height 8
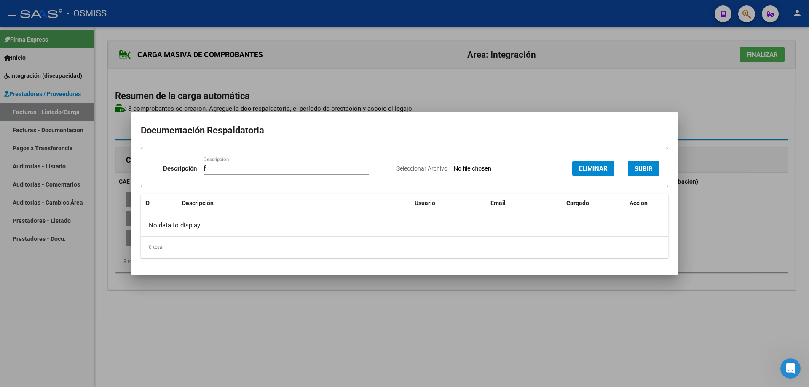
click at [650, 166] on span "SUBIR" at bounding box center [643, 169] width 18 height 8
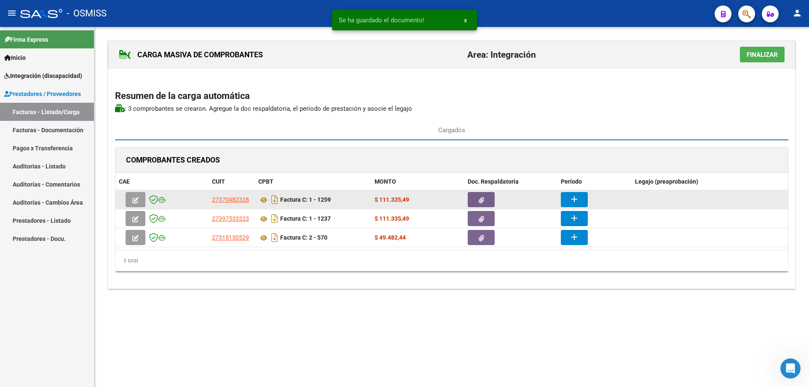
click at [567, 196] on button "add" at bounding box center [574, 199] width 27 height 15
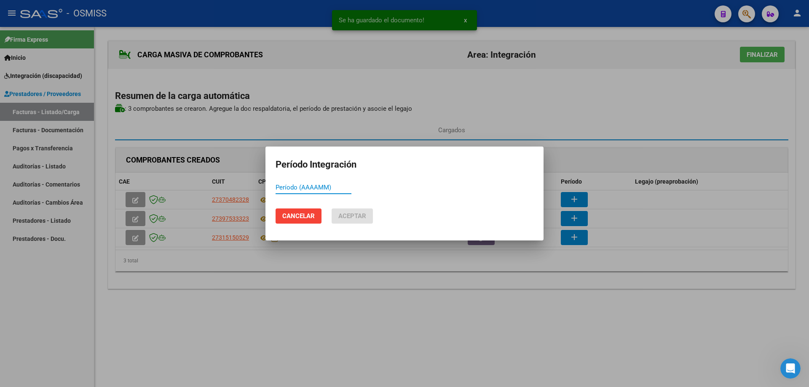
paste input "202509"
click at [367, 213] on button "Aceptar" at bounding box center [351, 215] width 41 height 15
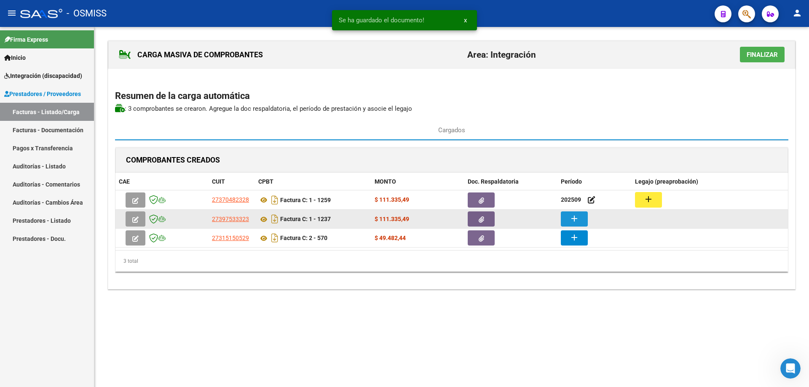
click at [571, 221] on mat-icon "add" at bounding box center [574, 219] width 10 height 10
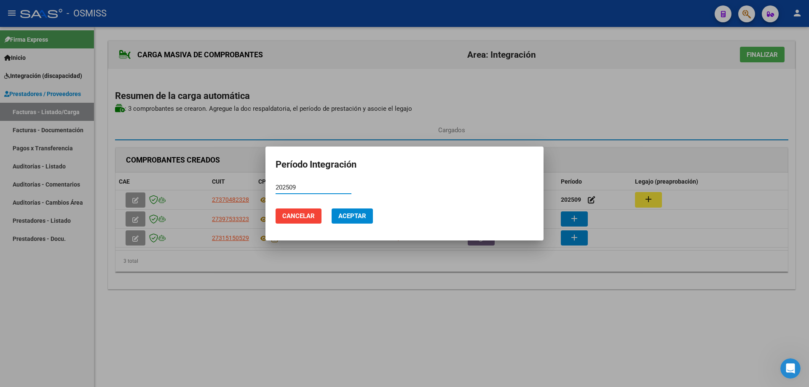
click at [346, 215] on span "Aceptar" at bounding box center [352, 216] width 28 height 8
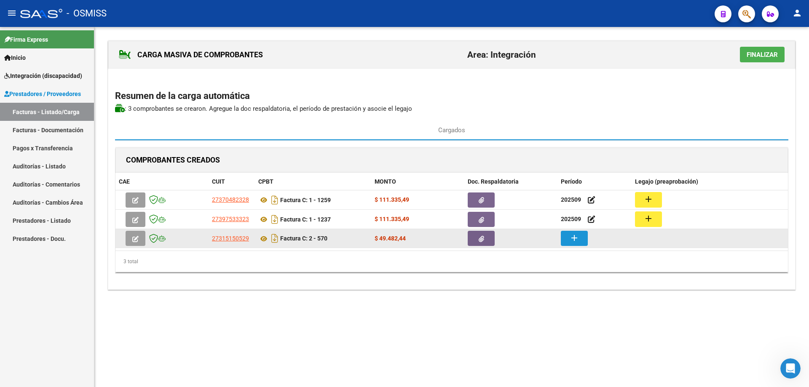
click at [581, 239] on button "add" at bounding box center [574, 238] width 27 height 15
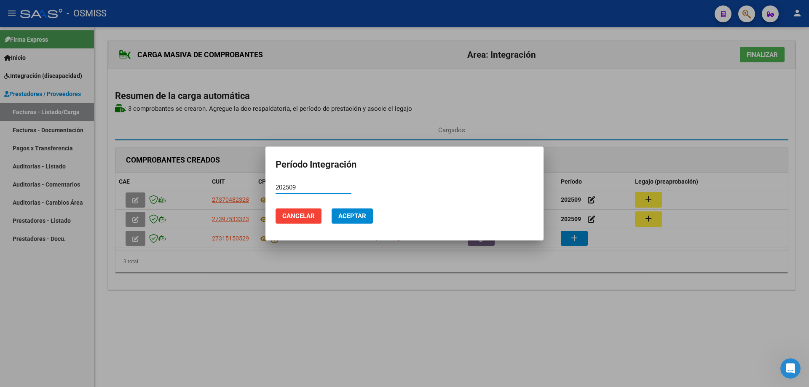
click at [346, 216] on span "Aceptar" at bounding box center [352, 216] width 28 height 8
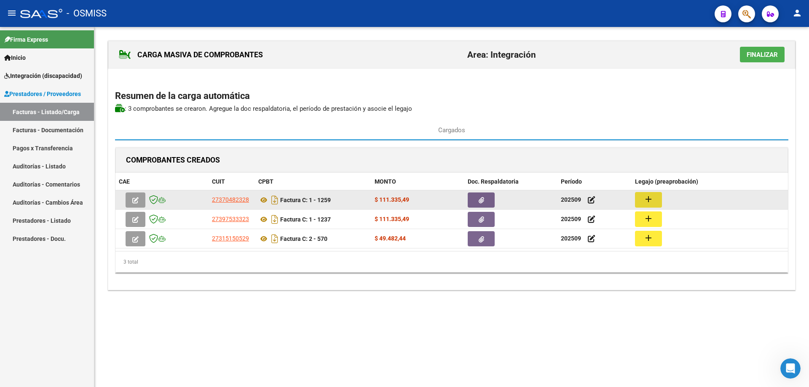
click at [653, 199] on button "add" at bounding box center [648, 200] width 27 height 16
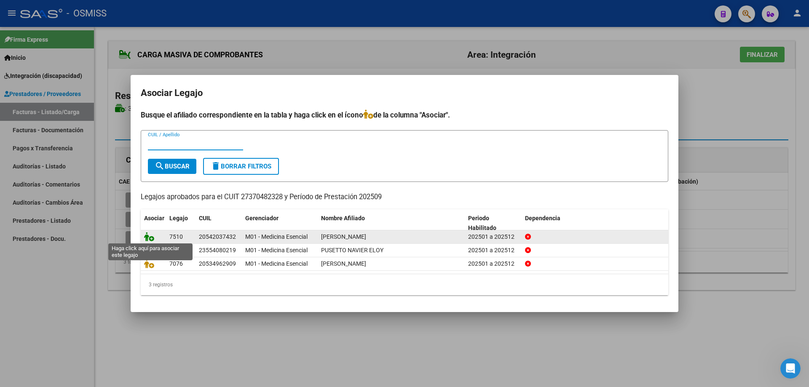
click at [145, 236] on icon at bounding box center [149, 236] width 10 height 9
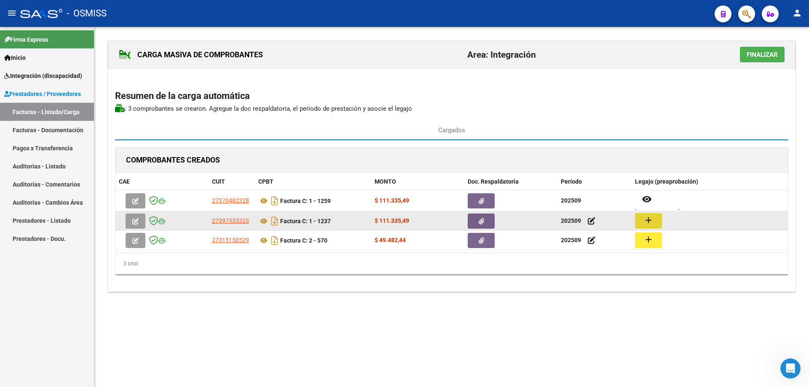
click at [652, 216] on button "add" at bounding box center [648, 221] width 27 height 16
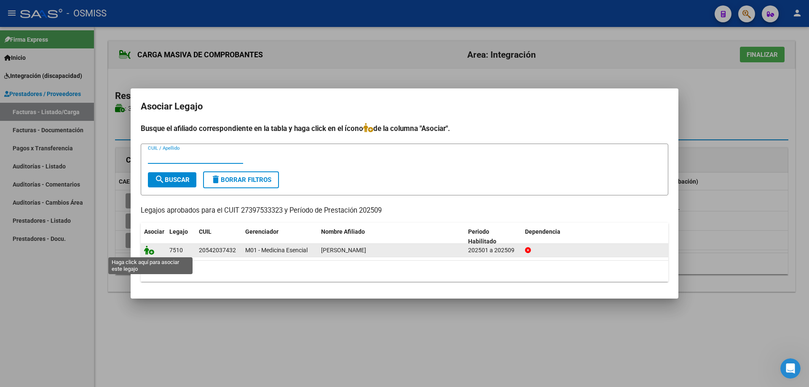
click at [147, 250] on icon at bounding box center [149, 250] width 10 height 9
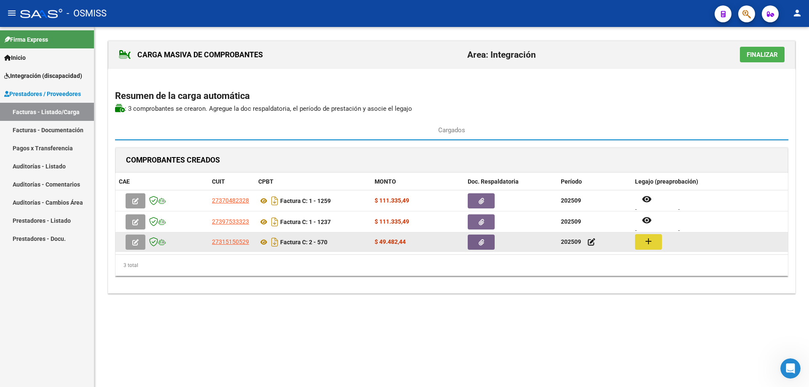
click at [651, 243] on mat-icon "add" at bounding box center [648, 241] width 10 height 10
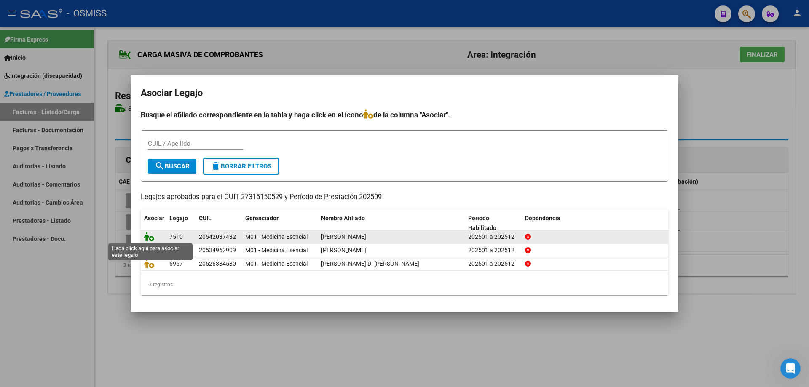
click at [147, 238] on icon at bounding box center [149, 236] width 10 height 9
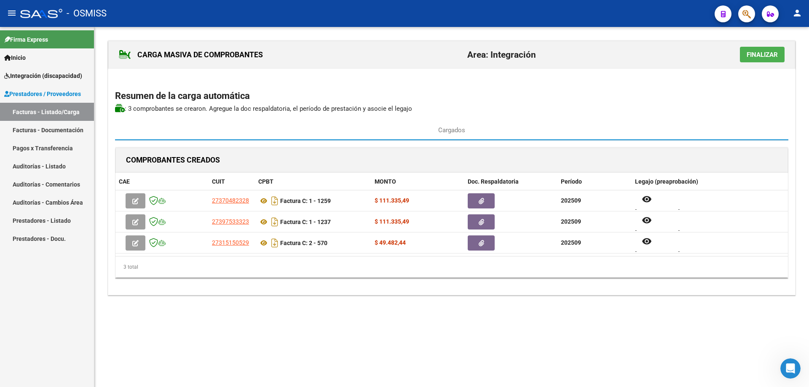
click at [761, 54] on span "Finalizar" at bounding box center [761, 55] width 31 height 8
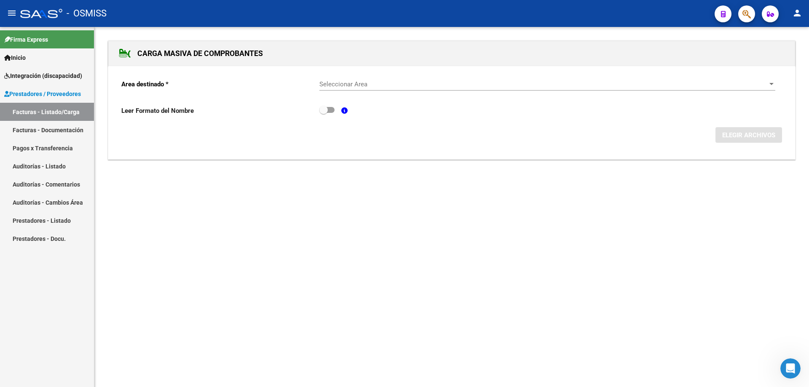
click at [384, 85] on span "Seleccionar Area" at bounding box center [543, 84] width 448 height 8
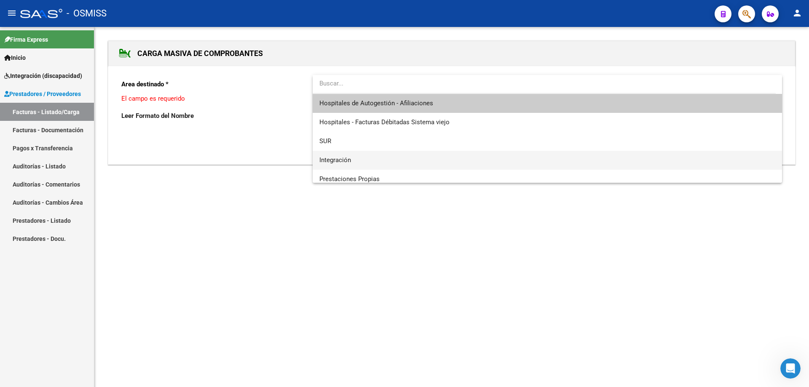
click at [380, 151] on span "Integración" at bounding box center [547, 160] width 456 height 19
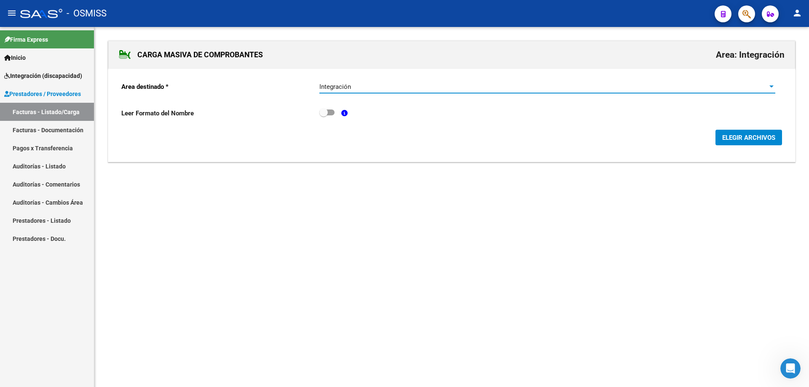
drag, startPoint x: 739, startPoint y: 140, endPoint x: 535, endPoint y: 263, distance: 238.0
click at [738, 140] on span "ELEGIR ARCHIVOS" at bounding box center [748, 138] width 53 height 8
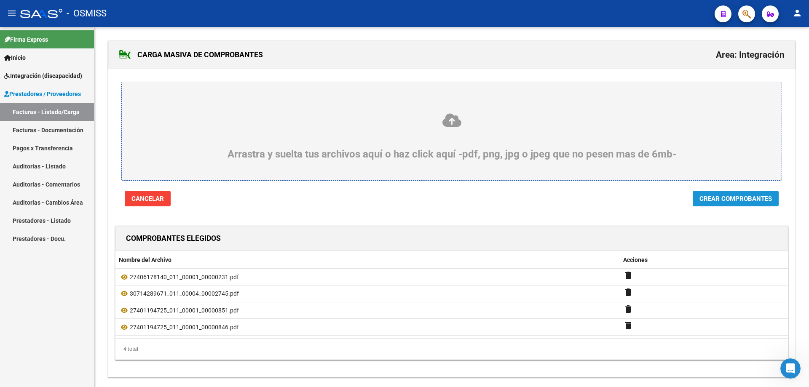
click at [749, 196] on span "Crear Comprobantes" at bounding box center [735, 199] width 72 height 8
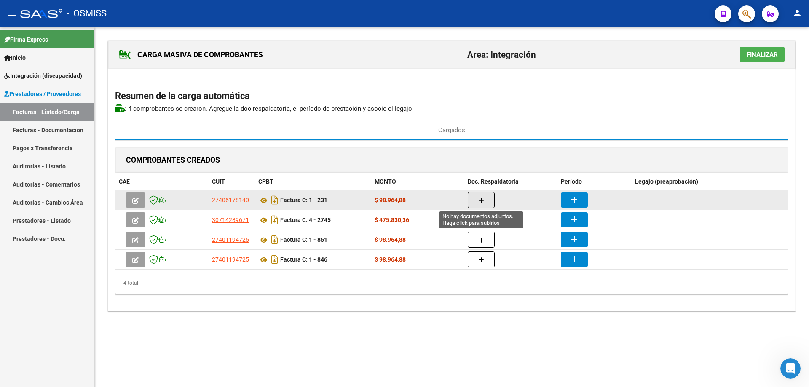
click at [483, 201] on icon "button" at bounding box center [481, 201] width 6 height 6
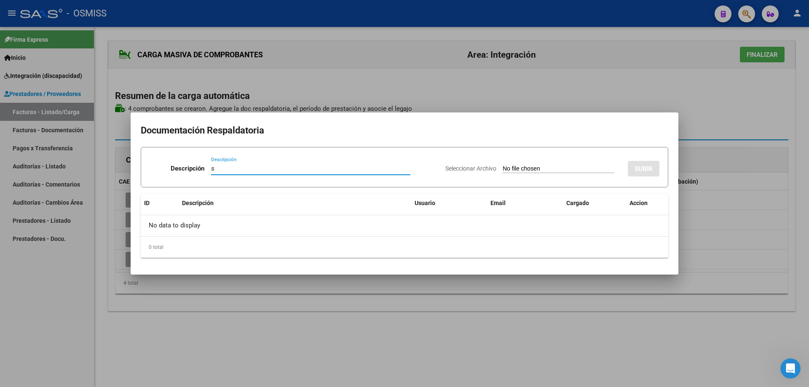
click at [502, 169] on input "Seleccionar Archivo" at bounding box center [558, 169] width 112 height 8
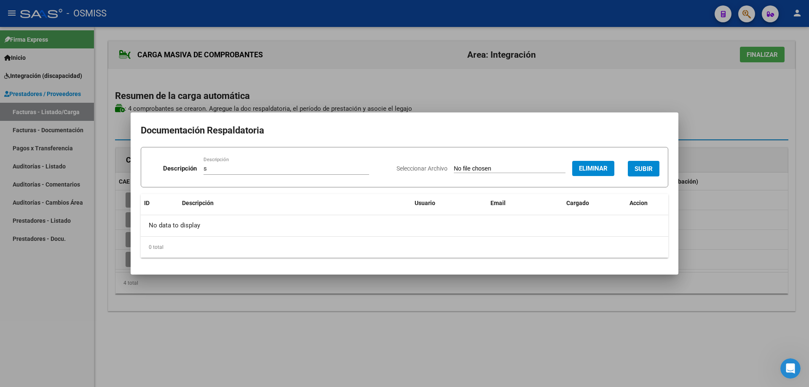
click at [635, 166] on span "SUBIR" at bounding box center [643, 169] width 18 height 8
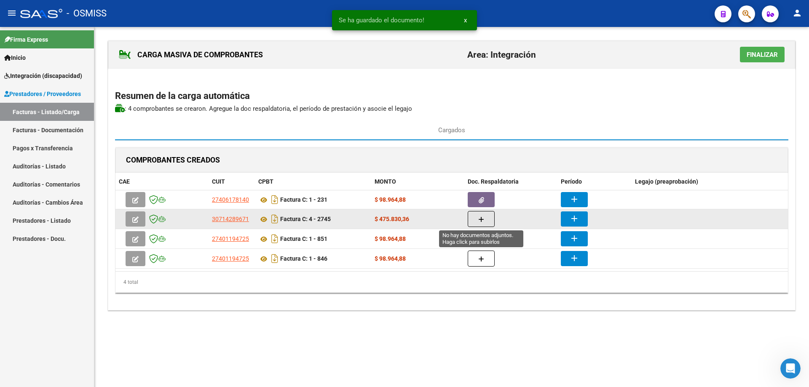
click at [483, 221] on icon "button" at bounding box center [481, 219] width 6 height 6
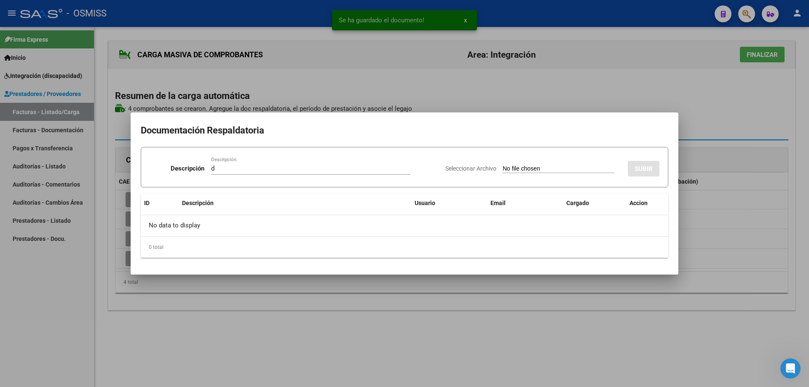
click at [502, 168] on input "Seleccionar Archivo" at bounding box center [558, 169] width 112 height 8
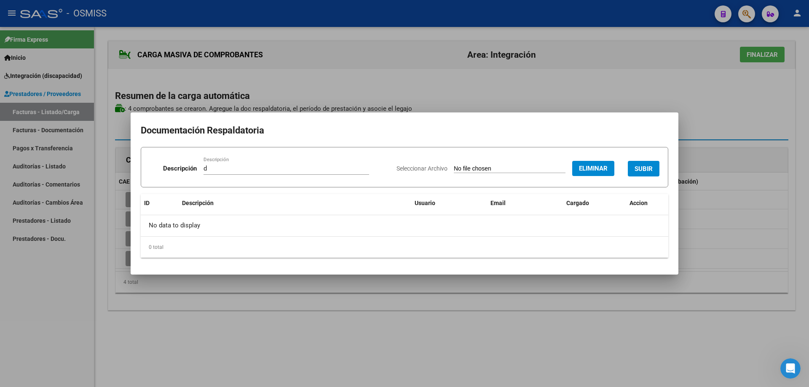
click at [647, 162] on button "SUBIR" at bounding box center [643, 169] width 32 height 16
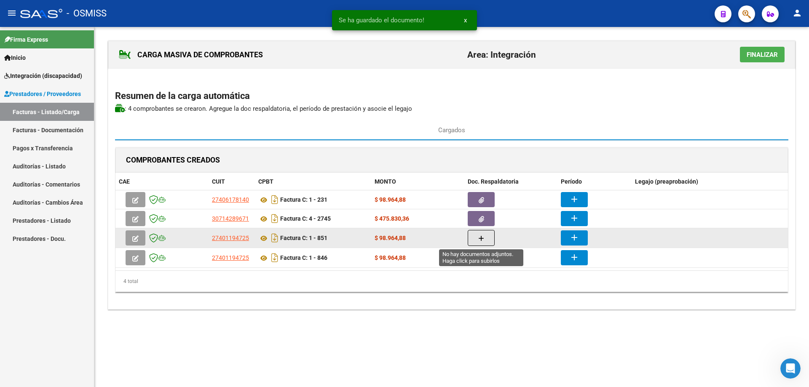
click at [472, 238] on button "button" at bounding box center [480, 238] width 27 height 16
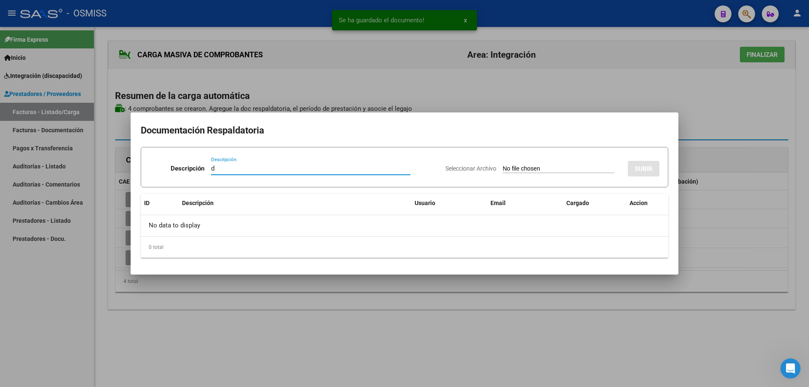
click at [502, 168] on input "Seleccionar Archivo" at bounding box center [558, 169] width 112 height 8
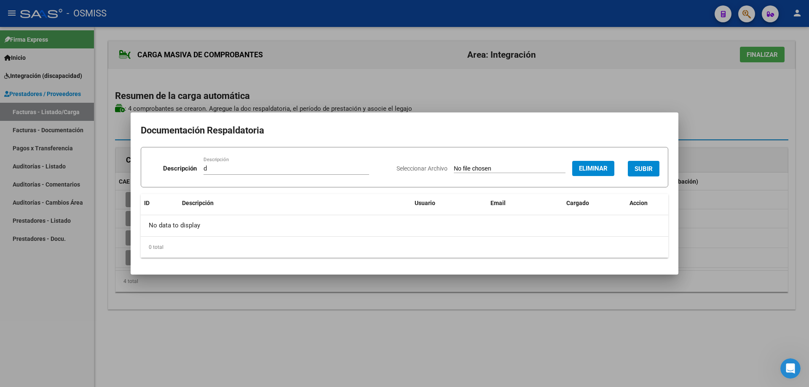
click at [633, 168] on button "SUBIR" at bounding box center [643, 169] width 32 height 16
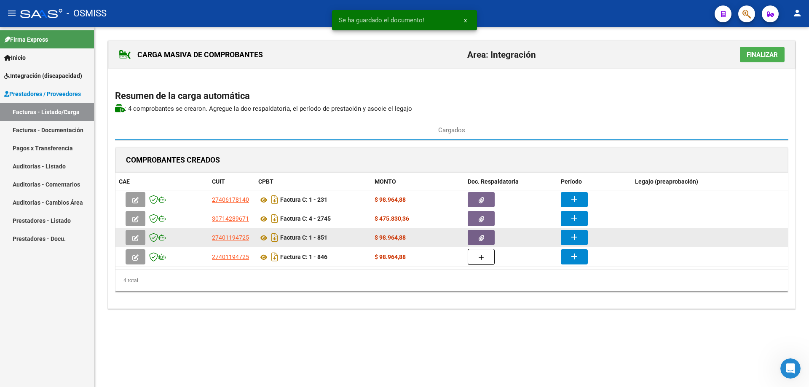
click at [488, 240] on button "button" at bounding box center [480, 237] width 27 height 15
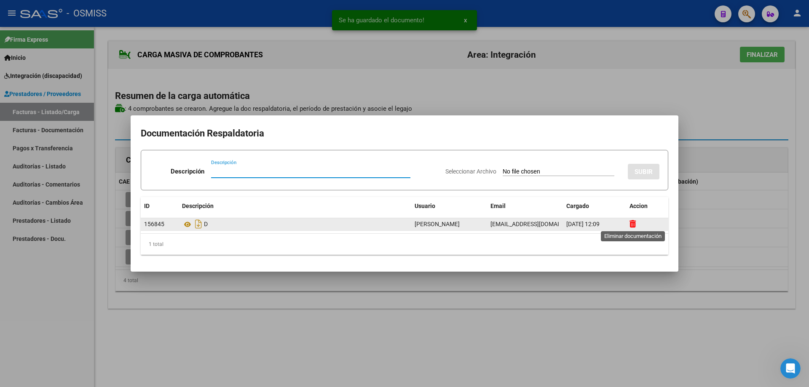
click at [634, 223] on icon at bounding box center [632, 224] width 6 height 8
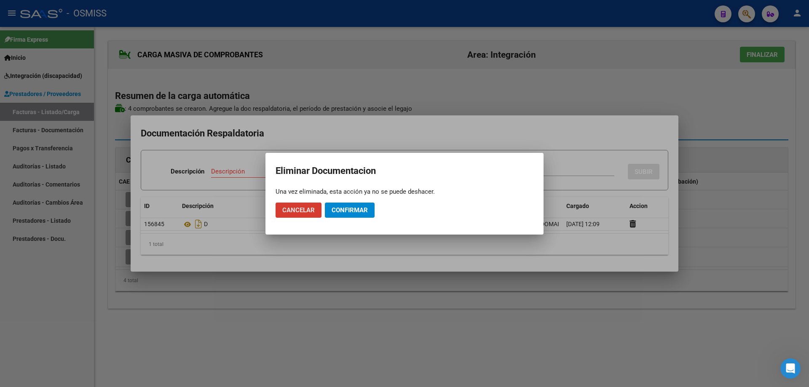
click at [363, 211] on span "Confirmar" at bounding box center [349, 210] width 36 height 8
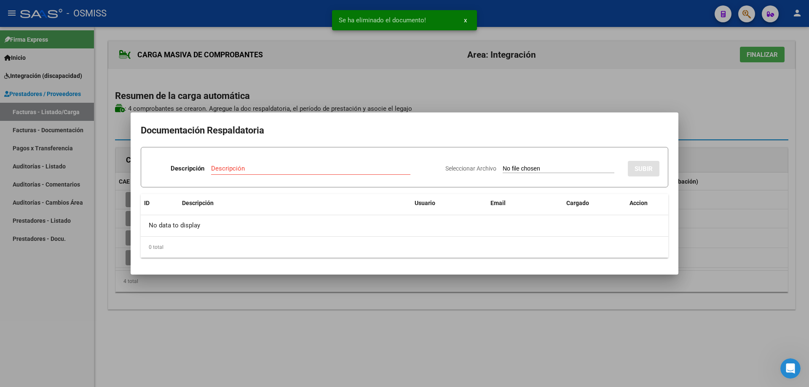
click at [297, 170] on input "Descripción" at bounding box center [310, 169] width 199 height 8
click at [502, 169] on input "Seleccionar Archivo" at bounding box center [558, 169] width 112 height 8
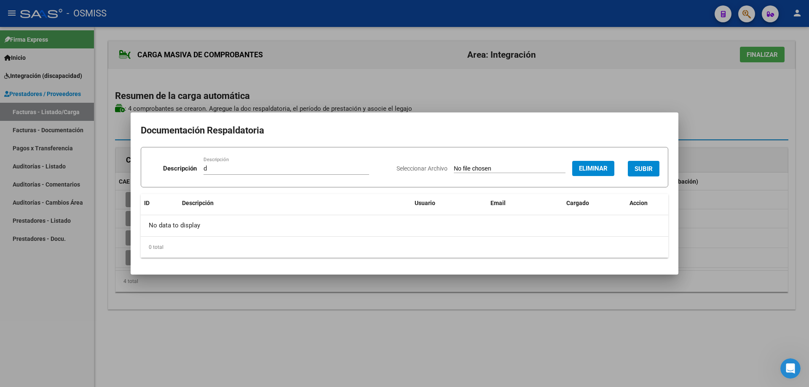
click at [647, 164] on button "SUBIR" at bounding box center [643, 169] width 32 height 16
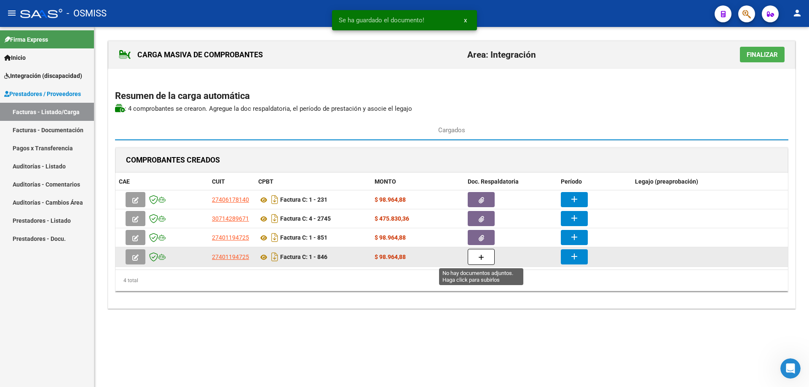
click at [484, 257] on button "button" at bounding box center [480, 257] width 27 height 16
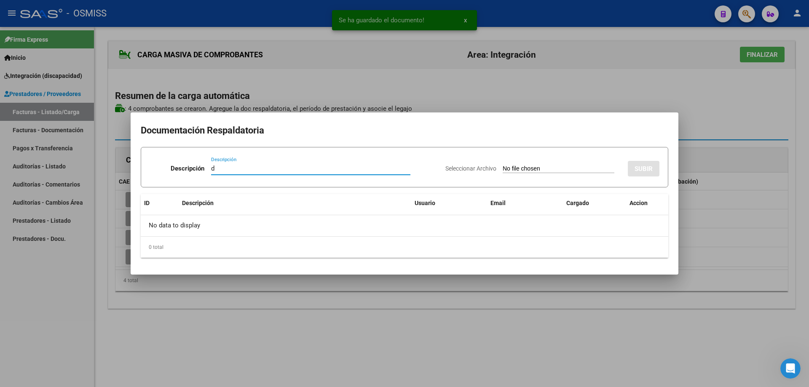
click at [502, 171] on input "Seleccionar Archivo" at bounding box center [558, 169] width 112 height 8
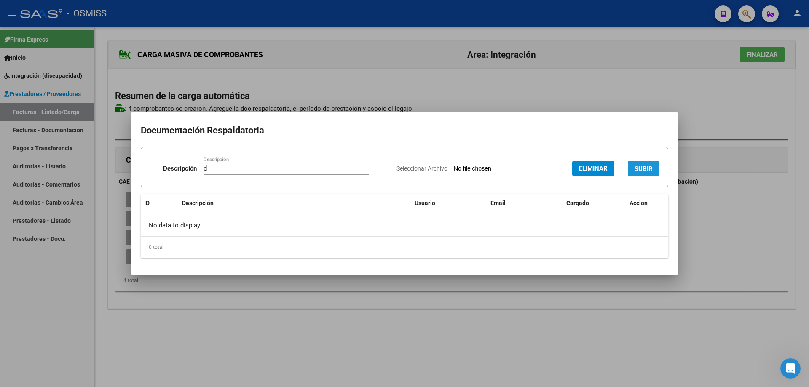
click at [642, 165] on span "SUBIR" at bounding box center [643, 169] width 18 height 8
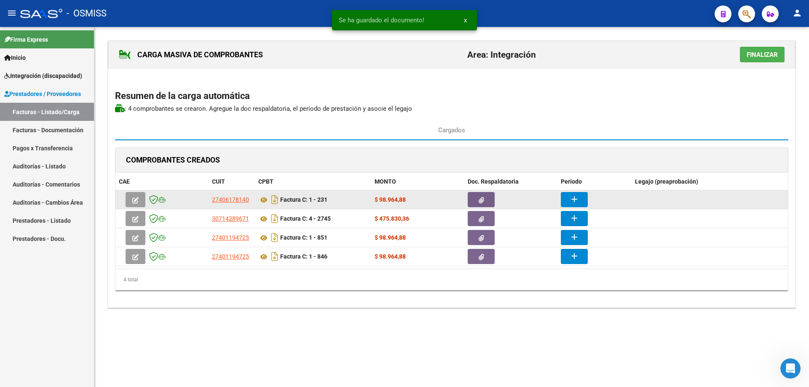
click at [569, 198] on mat-icon "add" at bounding box center [574, 199] width 10 height 10
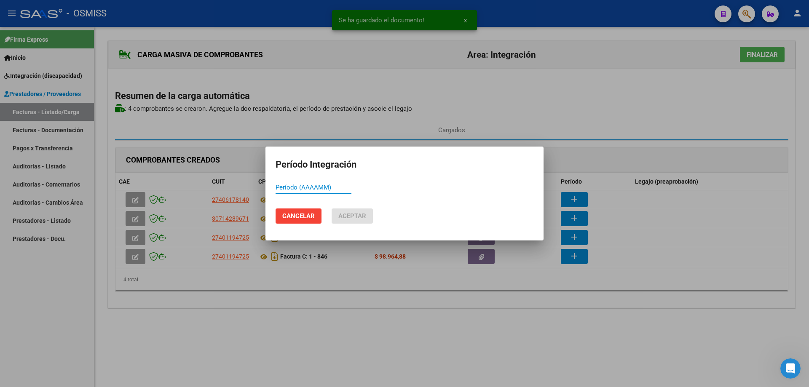
paste input "202509"
click at [349, 219] on span "Aceptar" at bounding box center [352, 216] width 28 height 8
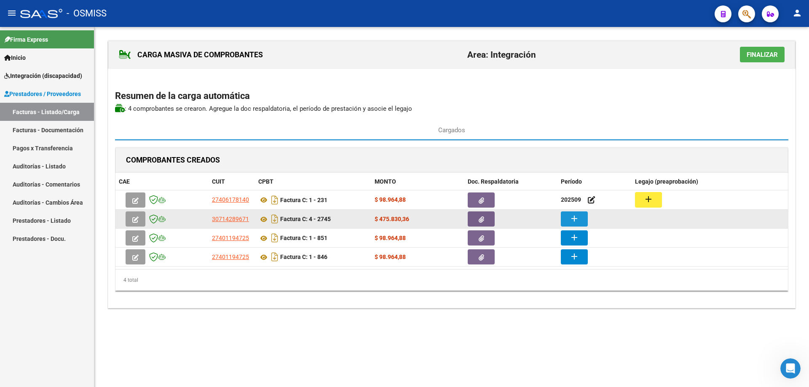
click at [577, 216] on mat-icon "add" at bounding box center [574, 219] width 10 height 10
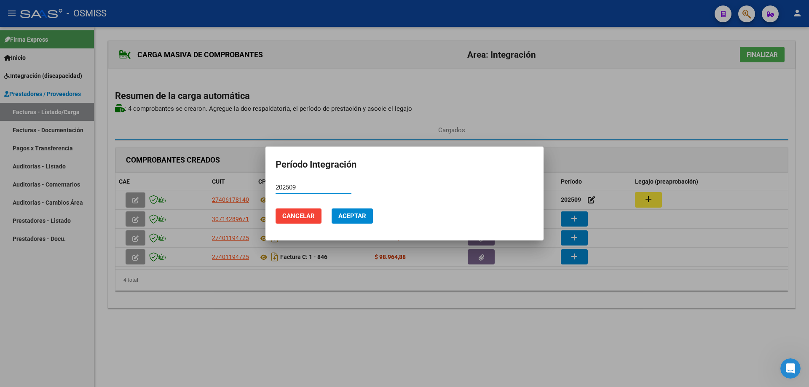
click at [358, 219] on span "Aceptar" at bounding box center [352, 216] width 28 height 8
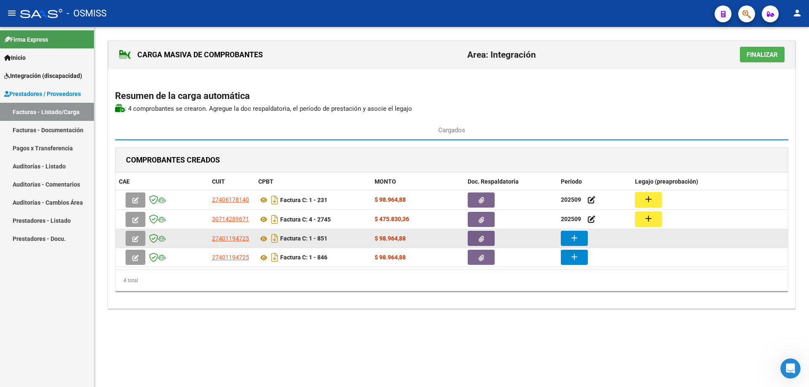
click at [567, 240] on button "add" at bounding box center [574, 238] width 27 height 15
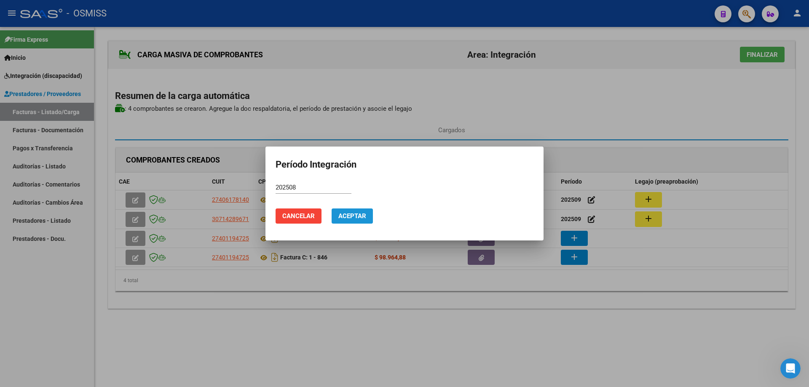
click at [359, 216] on span "Aceptar" at bounding box center [352, 216] width 28 height 8
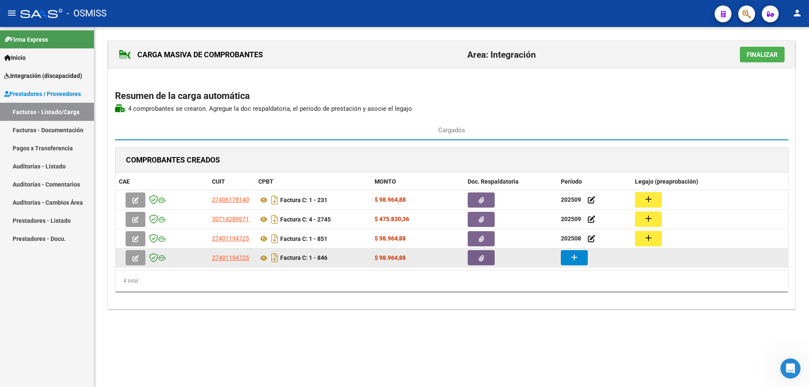
click at [564, 257] on button "add" at bounding box center [574, 257] width 27 height 15
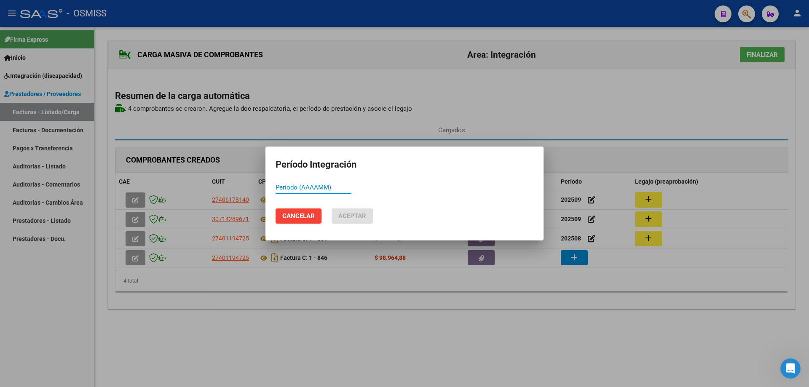
paste input "202509"
click at [349, 217] on span "Aceptar" at bounding box center [352, 216] width 28 height 8
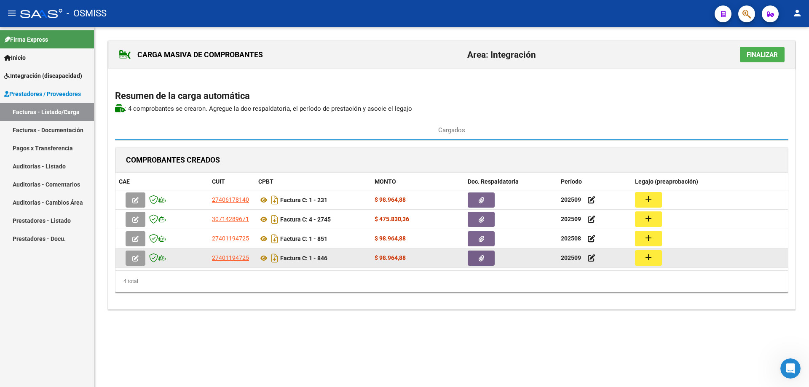
click at [653, 261] on mat-icon "add" at bounding box center [648, 257] width 10 height 10
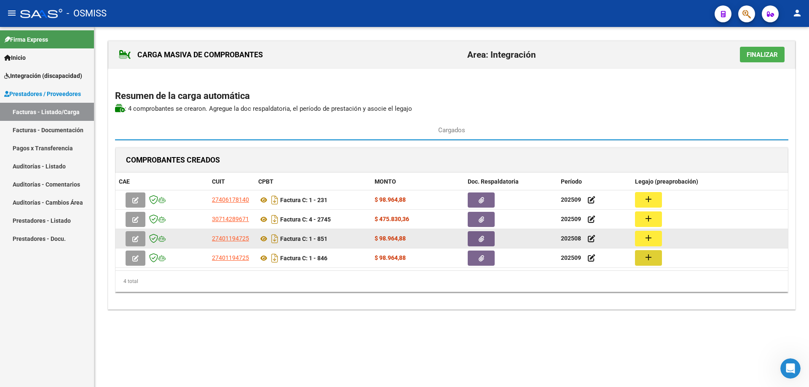
click at [649, 239] on mat-icon "add" at bounding box center [648, 238] width 10 height 10
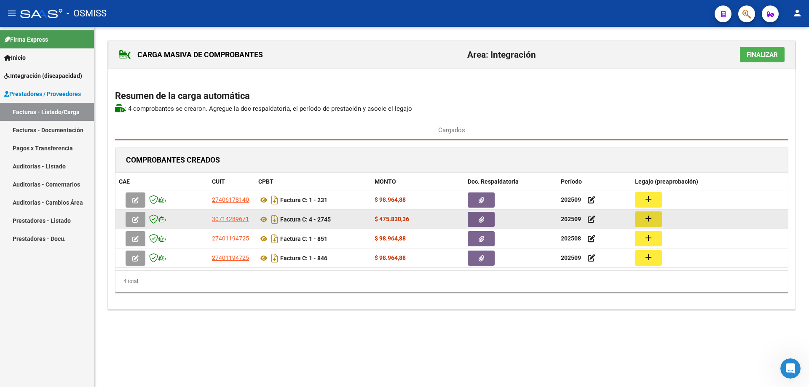
click at [649, 219] on mat-icon "add" at bounding box center [648, 219] width 10 height 10
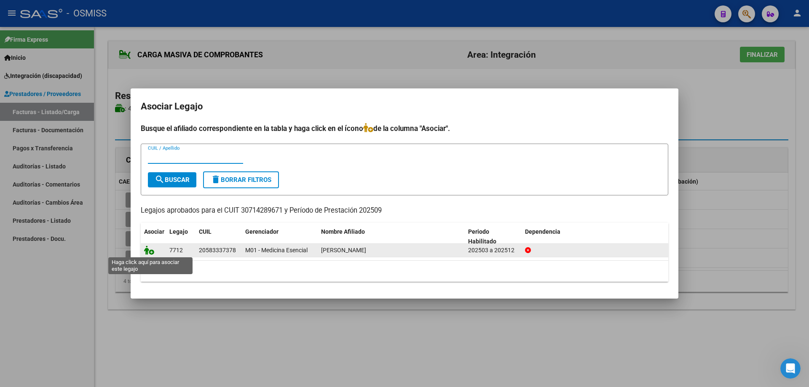
click at [147, 251] on icon at bounding box center [149, 250] width 10 height 9
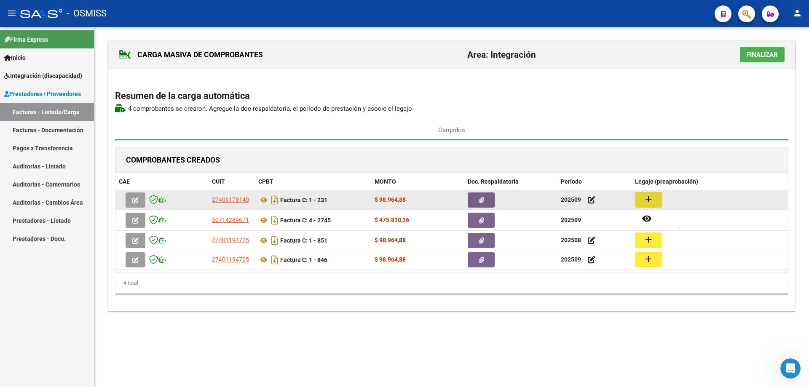
click at [653, 198] on button "add" at bounding box center [648, 200] width 27 height 16
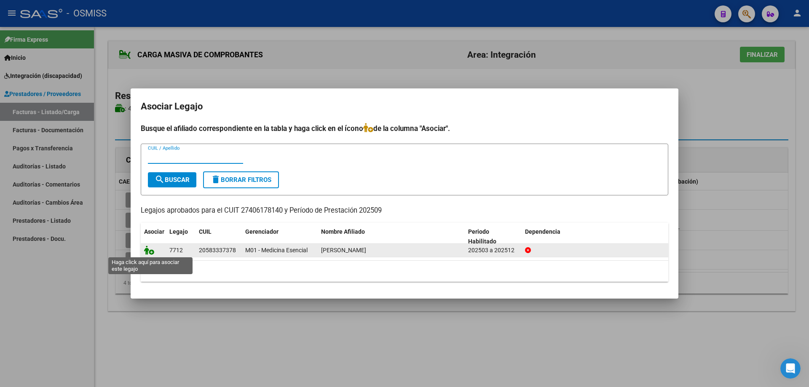
click at [147, 251] on icon at bounding box center [149, 250] width 10 height 9
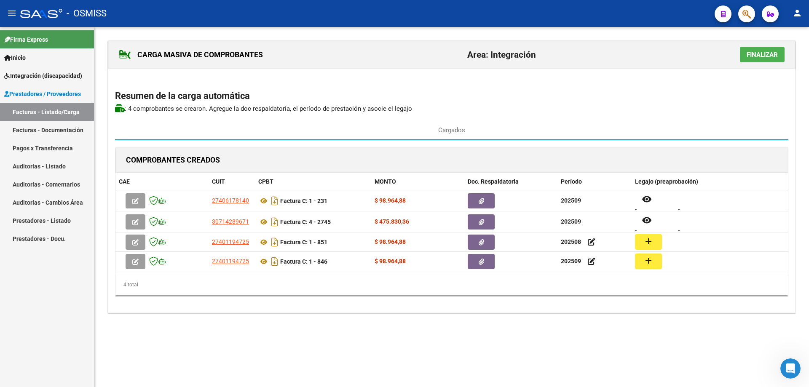
click at [762, 57] on span "Finalizar" at bounding box center [761, 55] width 31 height 8
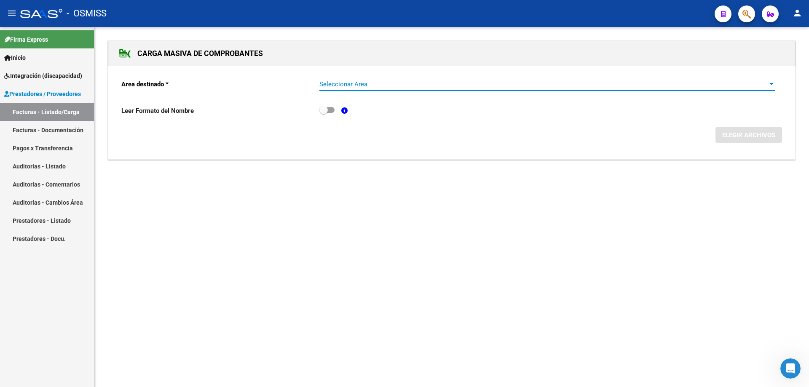
click at [389, 85] on span "Seleccionar Area" at bounding box center [543, 84] width 448 height 8
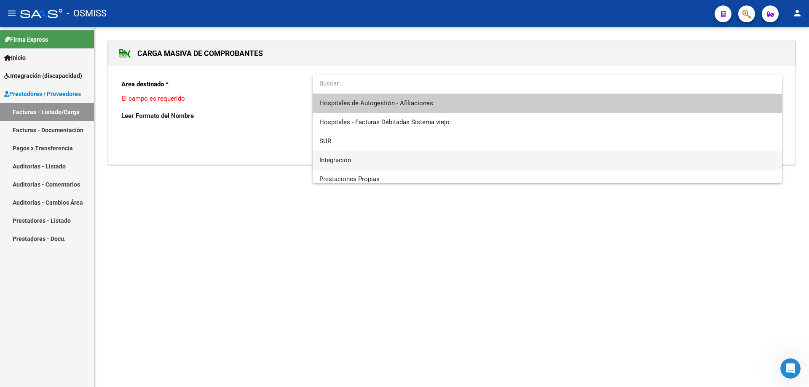
click at [378, 155] on span "Integración" at bounding box center [547, 160] width 456 height 19
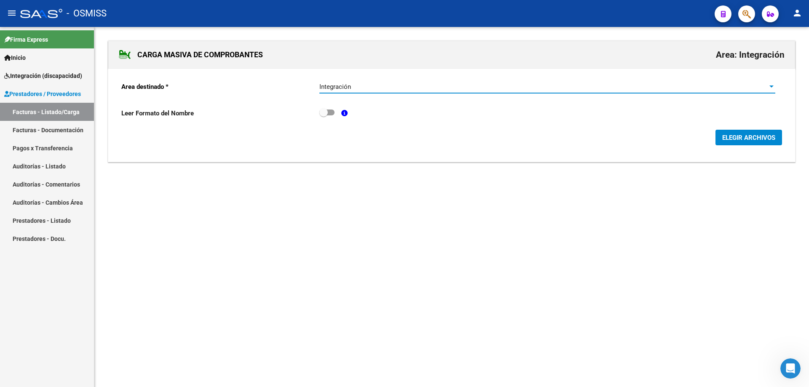
click at [740, 132] on button "ELEGIR ARCHIVOS" at bounding box center [748, 138] width 67 height 16
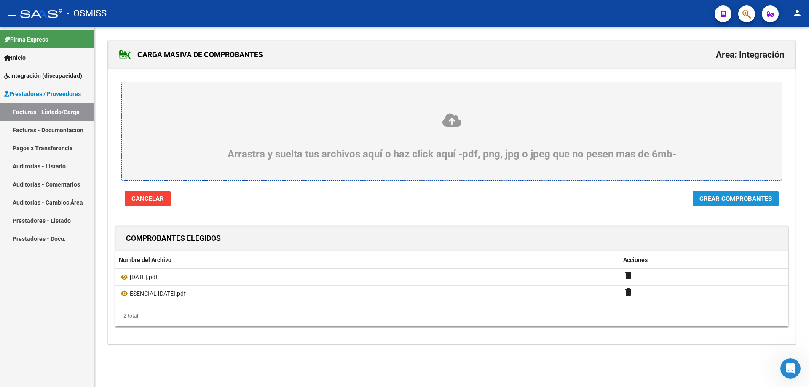
click at [744, 202] on span "Crear Comprobantes" at bounding box center [735, 199] width 72 height 8
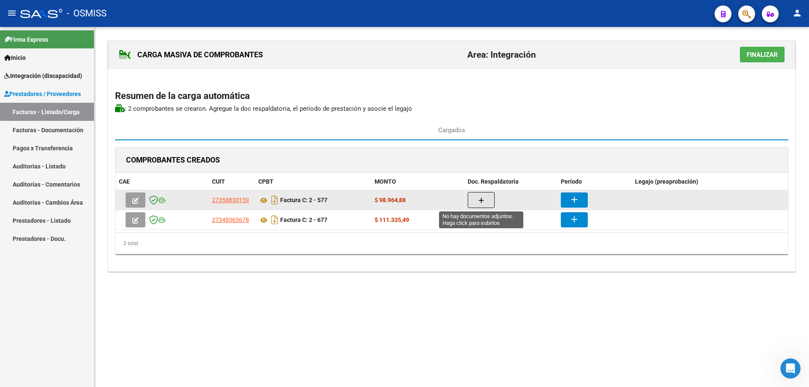
click at [480, 200] on icon "button" at bounding box center [481, 201] width 6 height 6
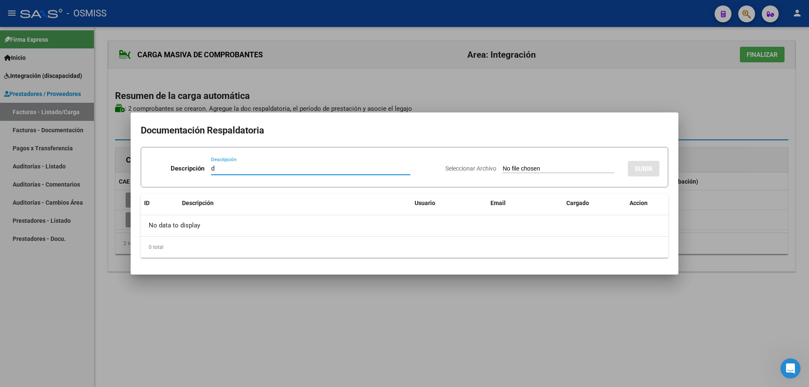
click at [509, 170] on input "Seleccionar Archivo" at bounding box center [558, 169] width 112 height 8
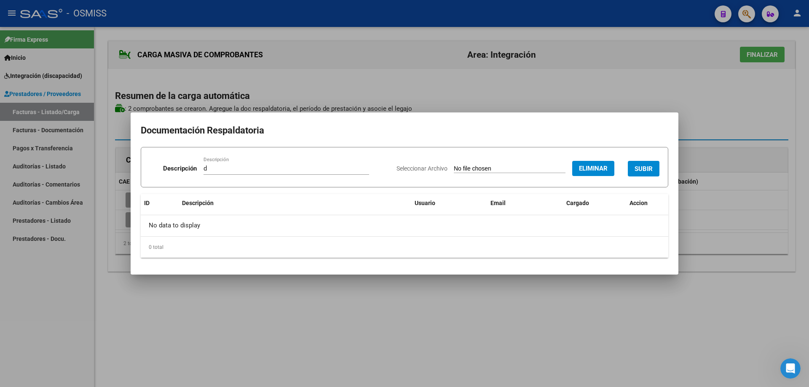
click at [636, 169] on span "SUBIR" at bounding box center [643, 169] width 18 height 8
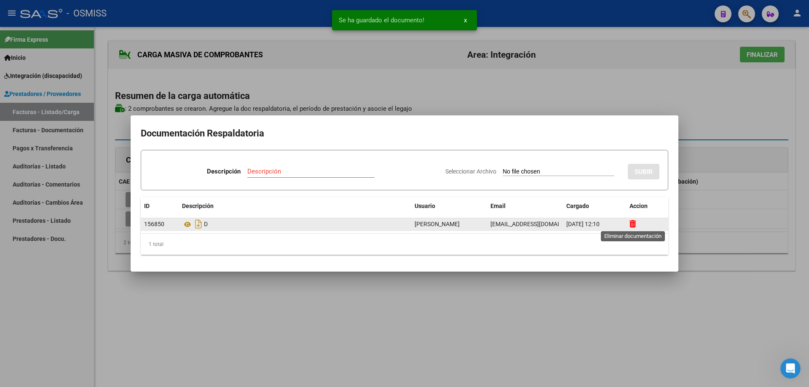
click at [633, 226] on icon at bounding box center [632, 224] width 6 height 8
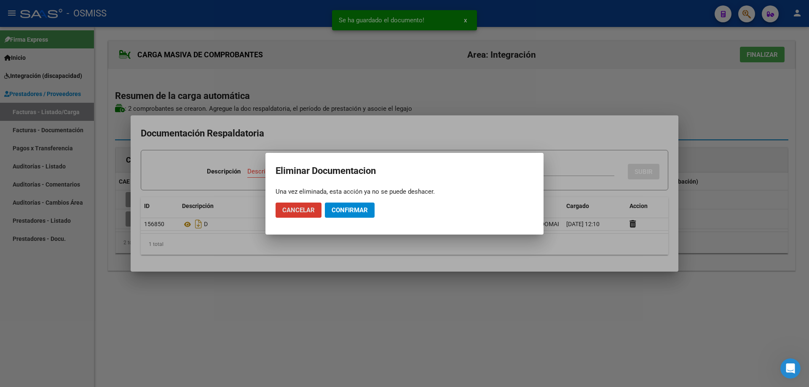
click at [363, 206] on span "Confirmar" at bounding box center [349, 210] width 36 height 8
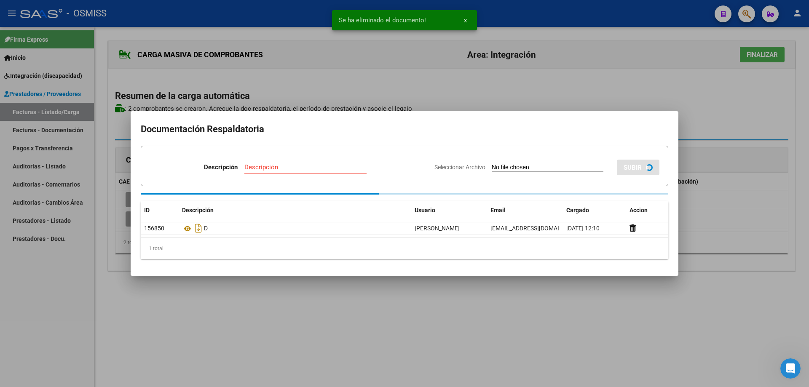
click at [289, 173] on div "Descripción" at bounding box center [305, 167] width 122 height 13
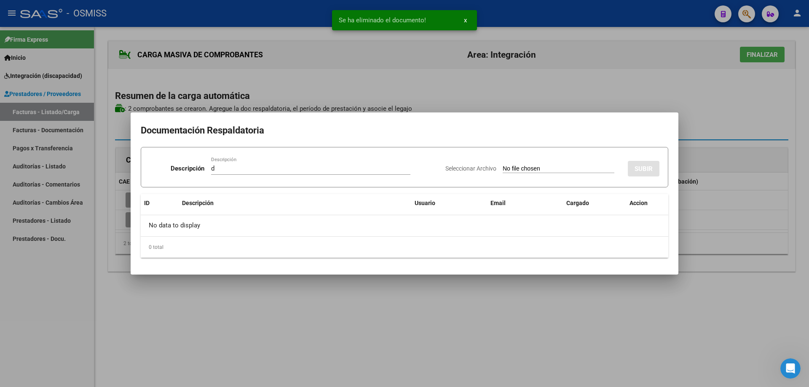
click at [506, 165] on div "Seleccionar Archivo SUBIR" at bounding box center [552, 167] width 214 height 26
click at [506, 168] on input "Seleccionar Archivo" at bounding box center [558, 169] width 112 height 8
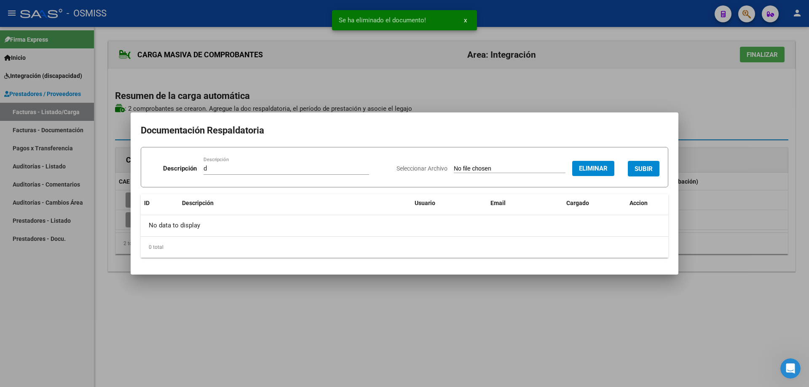
click at [633, 166] on button "SUBIR" at bounding box center [643, 169] width 32 height 16
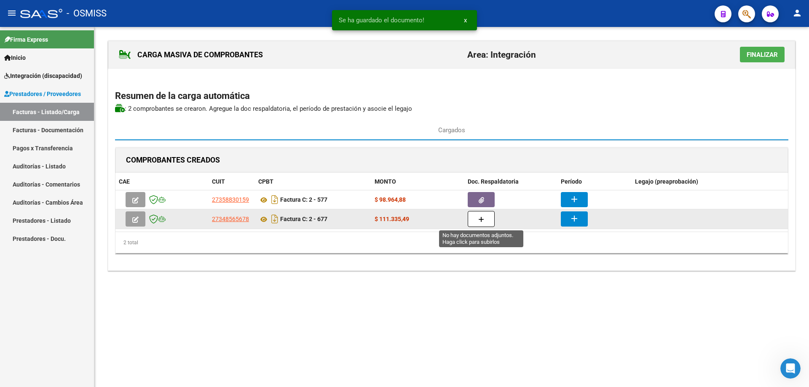
click at [488, 222] on button "button" at bounding box center [480, 219] width 27 height 16
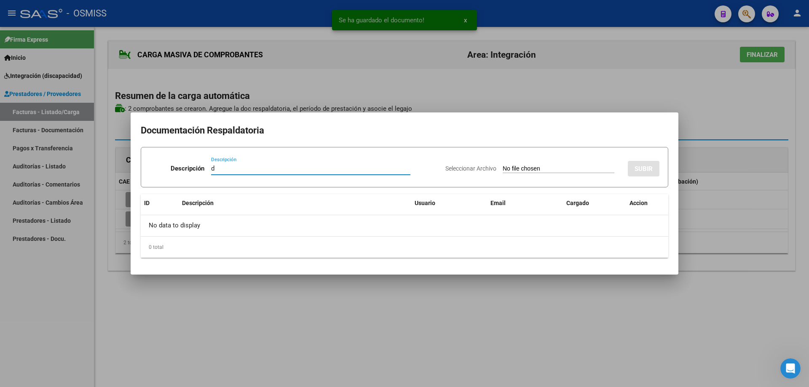
click at [505, 171] on input "Seleccionar Archivo" at bounding box center [558, 169] width 112 height 8
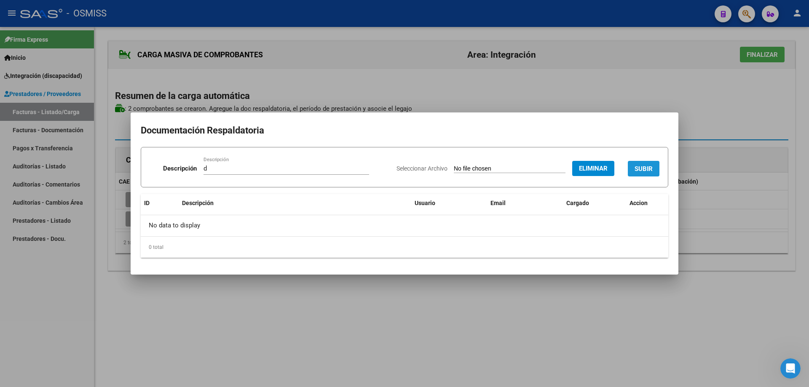
click at [636, 171] on span "SUBIR" at bounding box center [643, 169] width 18 height 8
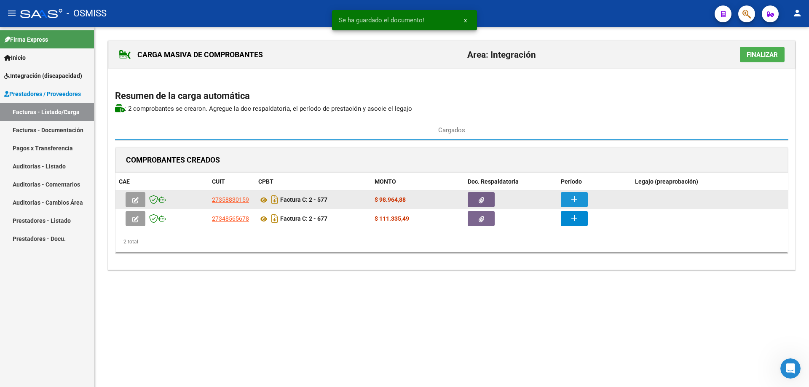
click at [586, 195] on button "add" at bounding box center [574, 199] width 27 height 15
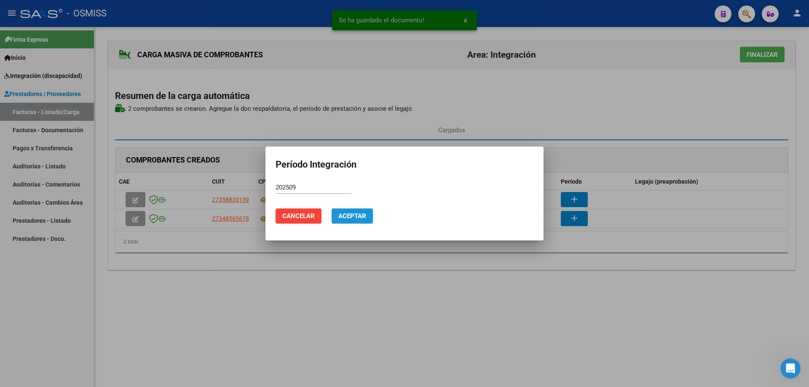
click at [345, 214] on span "Aceptar" at bounding box center [352, 216] width 28 height 8
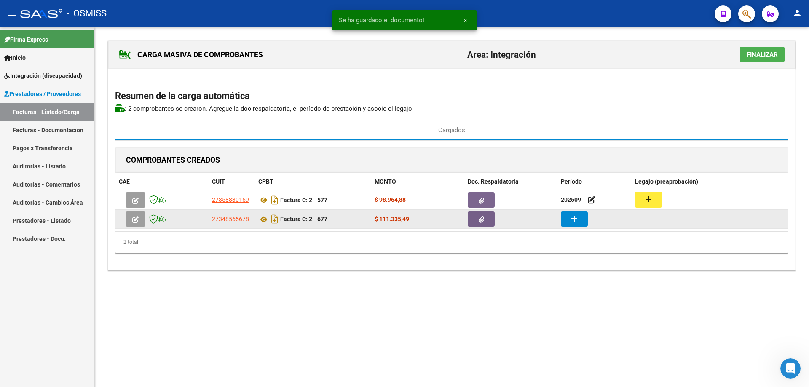
click at [571, 220] on mat-icon "add" at bounding box center [574, 219] width 10 height 10
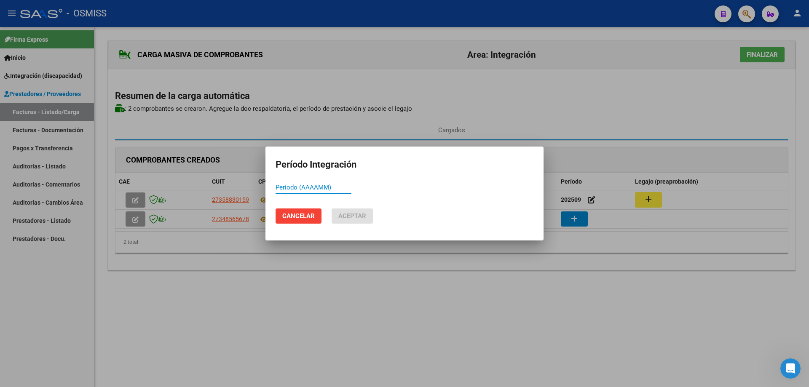
paste input "202509"
click at [347, 217] on span "Aceptar" at bounding box center [352, 216] width 28 height 8
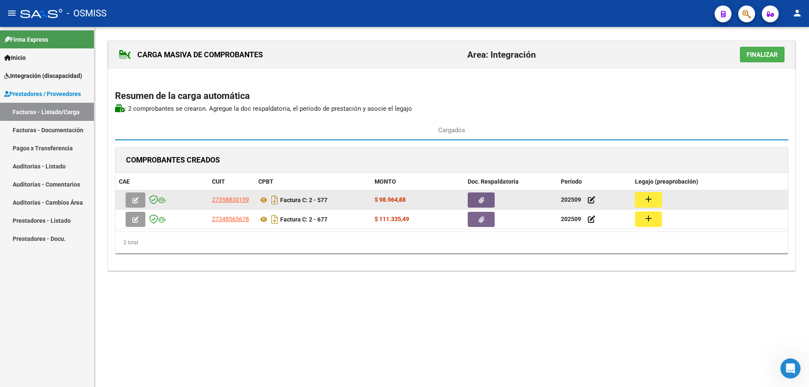
click at [656, 200] on button "add" at bounding box center [648, 200] width 27 height 16
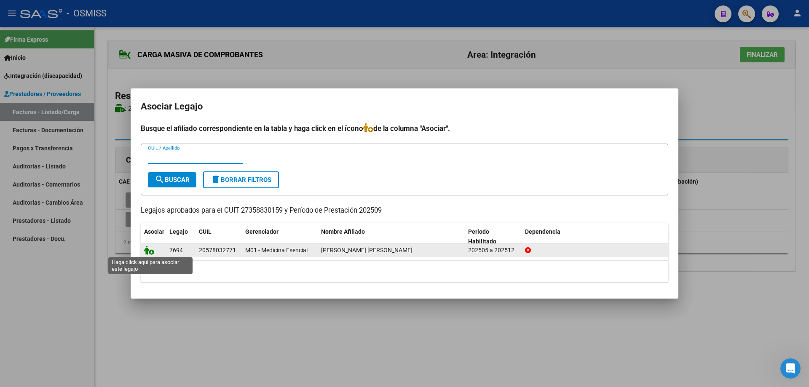
click at [152, 248] on icon at bounding box center [149, 250] width 10 height 9
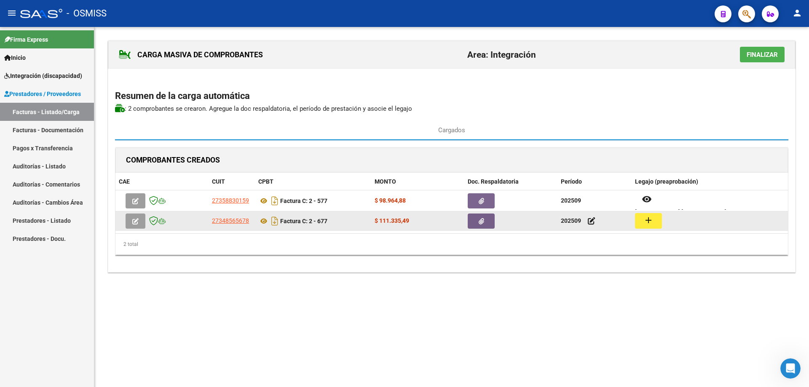
click at [640, 222] on button "add" at bounding box center [648, 221] width 27 height 16
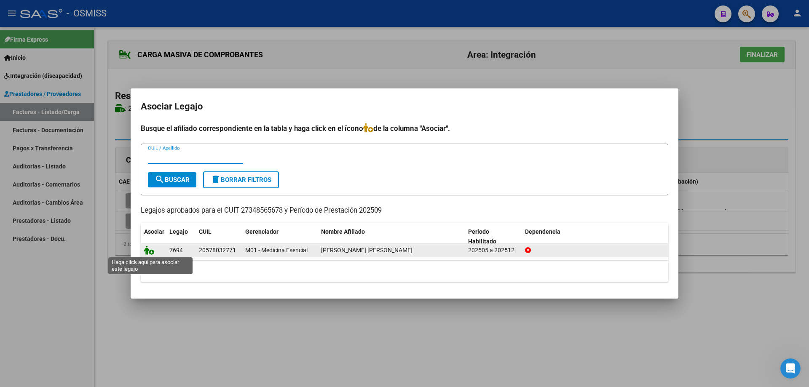
click at [151, 253] on icon at bounding box center [149, 250] width 10 height 9
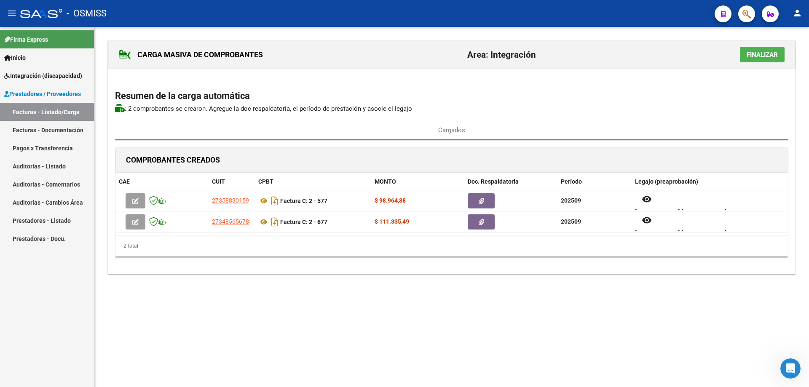
click at [745, 55] on button "Finalizar" at bounding box center [761, 55] width 45 height 16
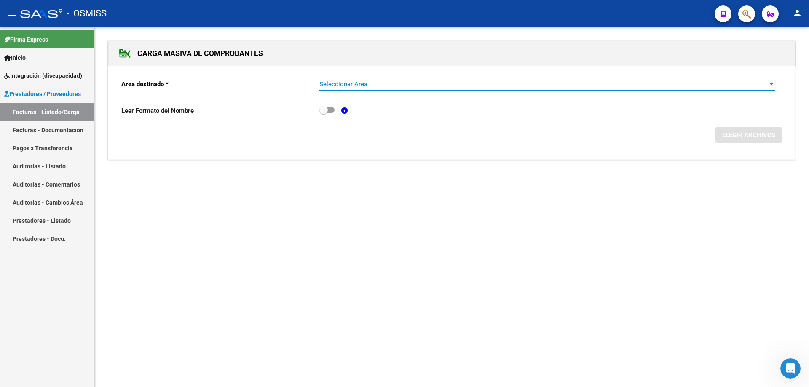
click at [331, 84] on span "Seleccionar Area" at bounding box center [543, 84] width 448 height 8
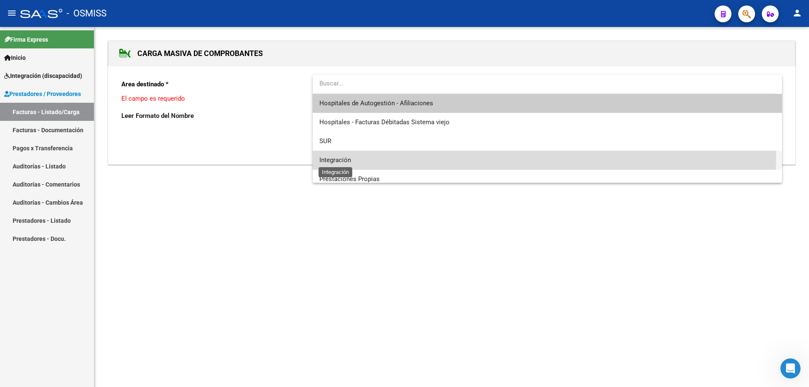
click at [342, 156] on span "Integración" at bounding box center [335, 160] width 32 height 8
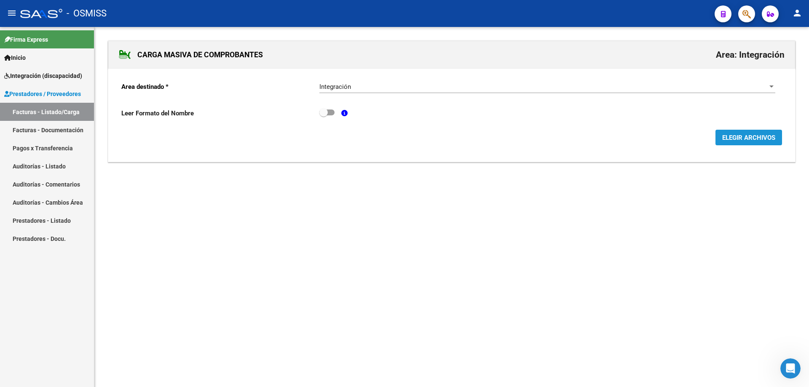
drag, startPoint x: 748, startPoint y: 135, endPoint x: 447, endPoint y: 312, distance: 349.2
click at [747, 135] on span "ELEGIR ARCHIVOS" at bounding box center [748, 138] width 53 height 8
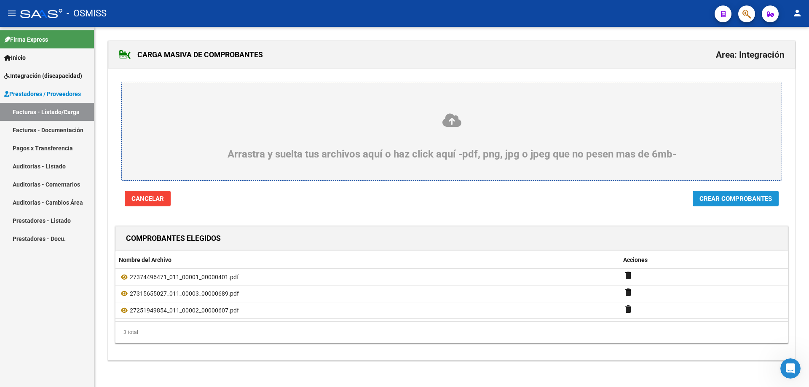
click at [718, 201] on span "Crear Comprobantes" at bounding box center [735, 199] width 72 height 8
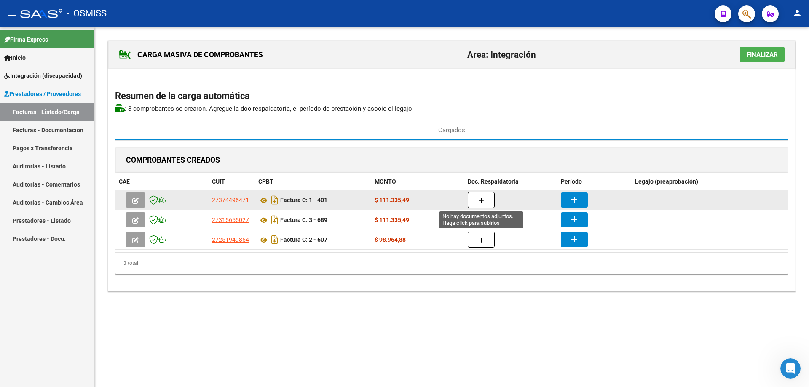
click at [482, 200] on icon "button" at bounding box center [481, 201] width 6 height 6
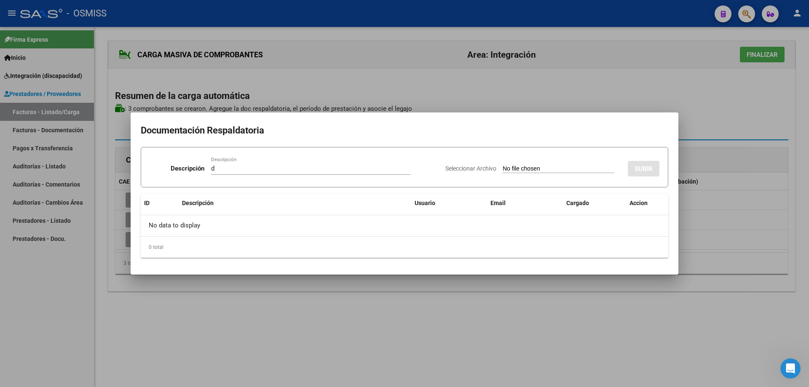
click at [510, 168] on input "Seleccionar Archivo" at bounding box center [558, 169] width 112 height 8
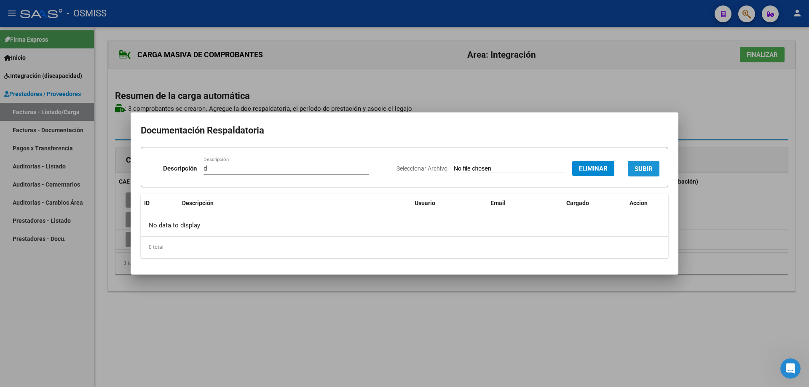
click at [649, 165] on span "SUBIR" at bounding box center [643, 169] width 18 height 8
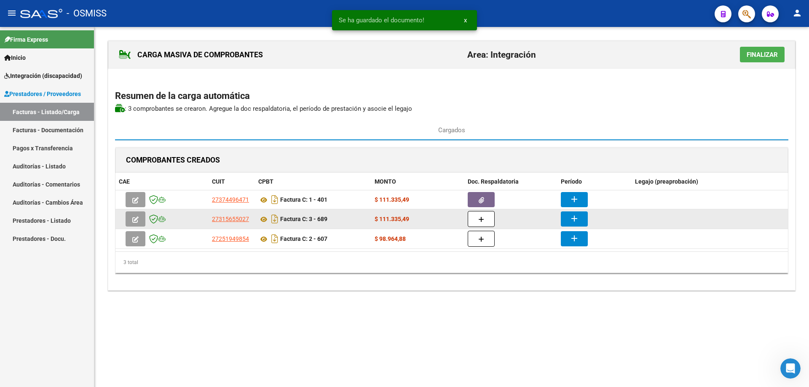
click at [497, 219] on div at bounding box center [510, 219] width 86 height 16
click at [487, 217] on button "button" at bounding box center [480, 219] width 27 height 16
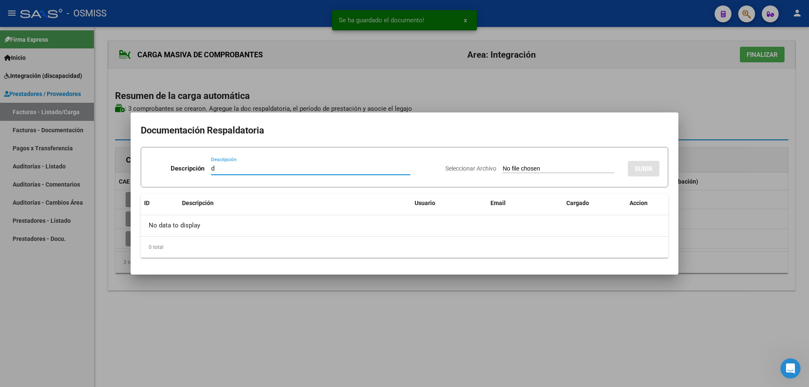
click at [507, 167] on input "Seleccionar Archivo" at bounding box center [558, 169] width 112 height 8
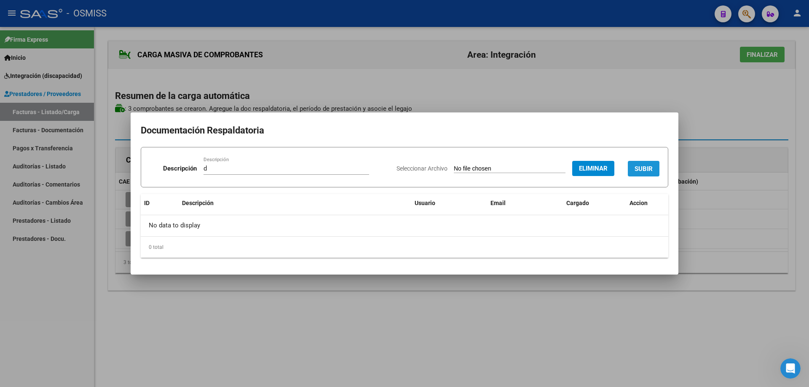
click at [652, 166] on button "SUBIR" at bounding box center [643, 169] width 32 height 16
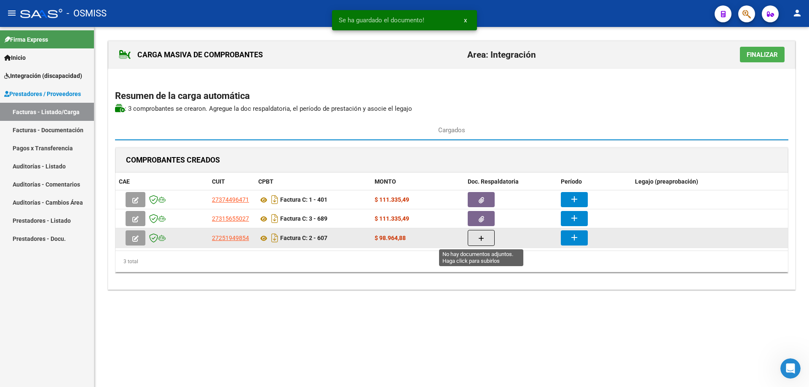
click at [482, 238] on icon "button" at bounding box center [481, 238] width 6 height 6
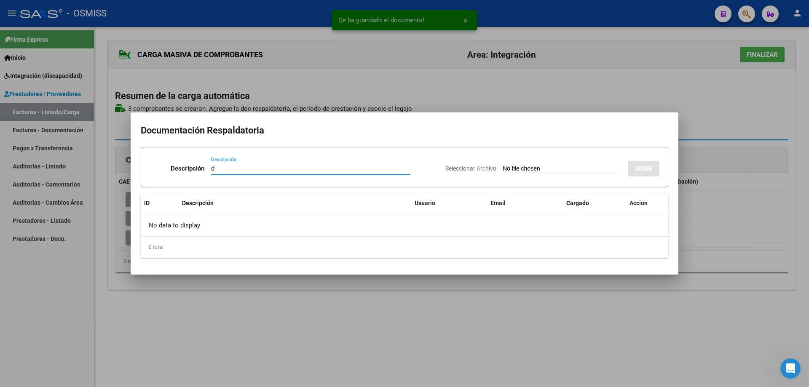
click at [520, 166] on input "Seleccionar Archivo" at bounding box center [558, 169] width 112 height 8
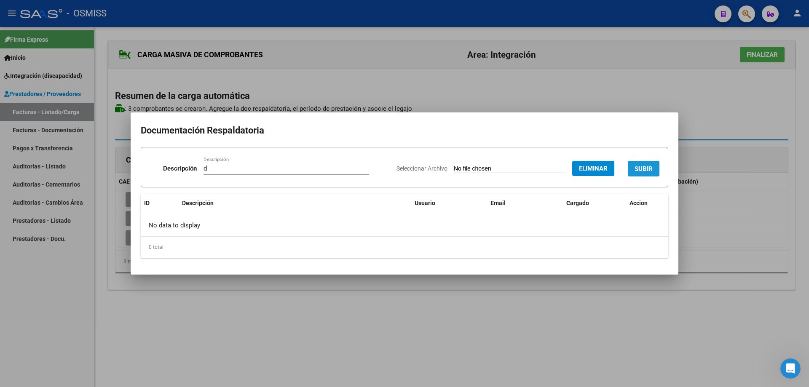
click at [645, 163] on button "SUBIR" at bounding box center [643, 169] width 32 height 16
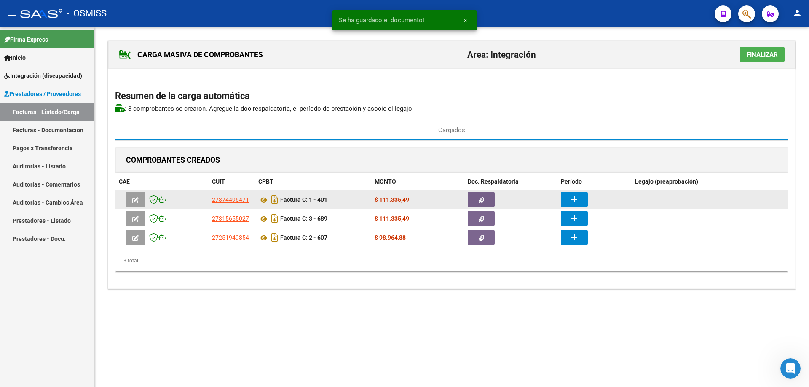
click at [569, 196] on mat-icon "add" at bounding box center [574, 199] width 10 height 10
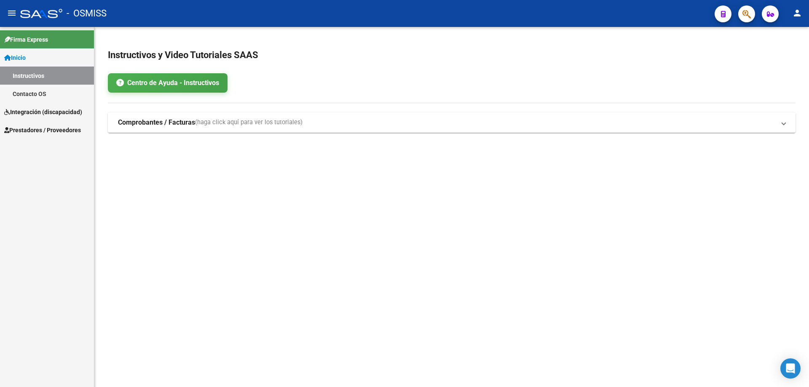
click at [46, 112] on span "Integración (discapacidad)" at bounding box center [43, 111] width 78 height 9
click at [50, 70] on link "Integración (discapacidad)" at bounding box center [47, 76] width 94 height 18
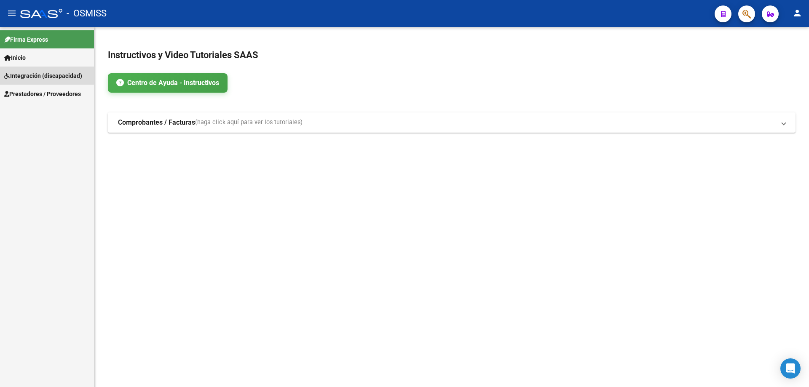
click at [44, 75] on span "Integración (discapacidad)" at bounding box center [43, 75] width 78 height 9
click at [48, 93] on link "Legajos" at bounding box center [47, 94] width 94 height 18
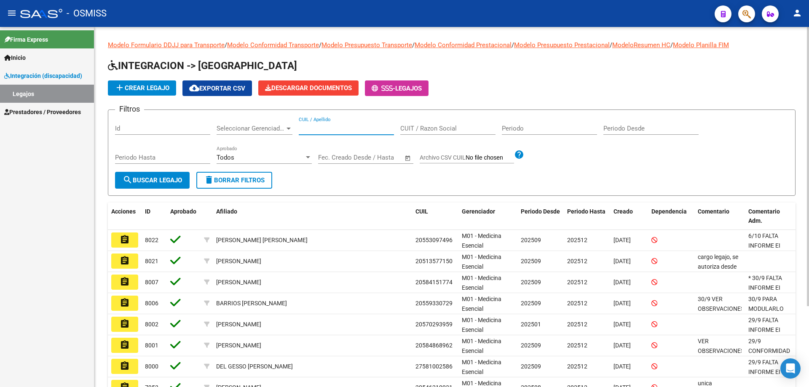
click at [316, 129] on input "CUIL / Apellido" at bounding box center [346, 129] width 95 height 8
type input "figueroa"
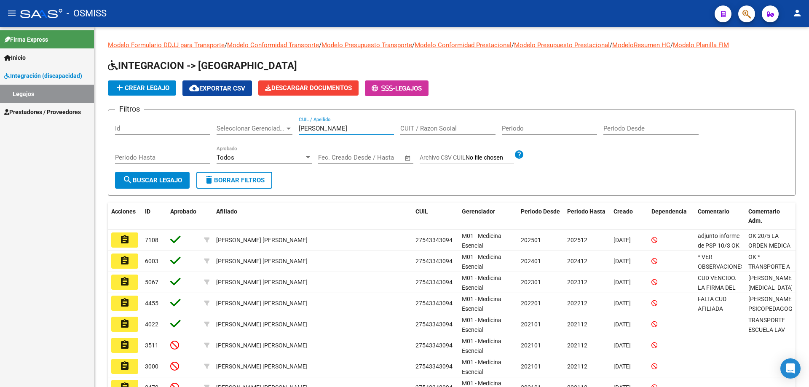
click at [127, 239] on mat-icon "assignment" at bounding box center [125, 240] width 10 height 10
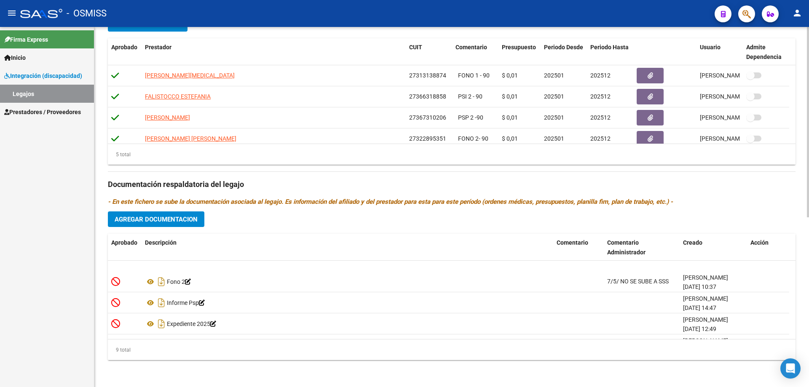
scroll to position [114, 0]
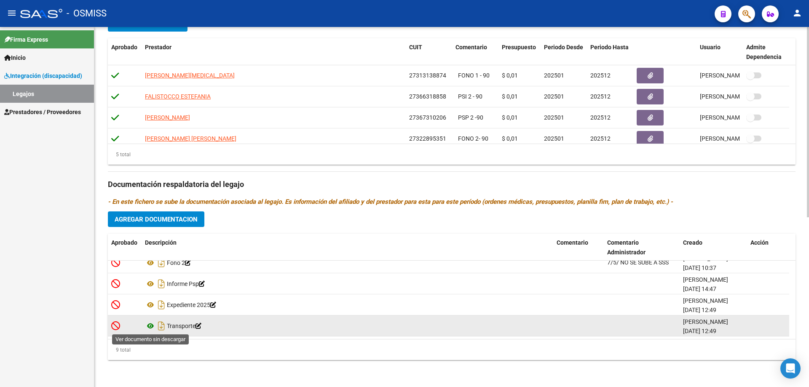
click at [151, 327] on icon at bounding box center [150, 326] width 11 height 10
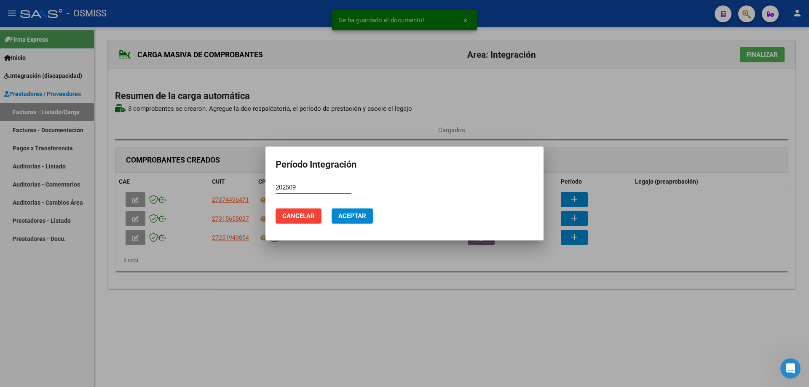
type input "202509"
click at [343, 218] on span "Aceptar" at bounding box center [352, 216] width 28 height 8
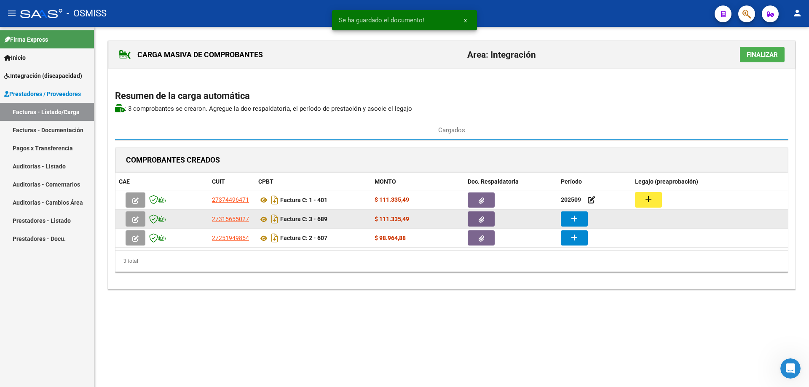
click at [569, 219] on button "add" at bounding box center [574, 218] width 27 height 15
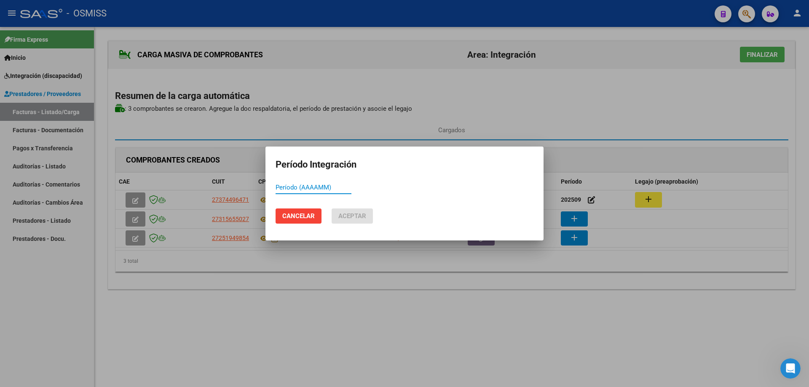
paste input "202509"
type input "202509"
click at [352, 217] on span "Aceptar" at bounding box center [352, 216] width 28 height 8
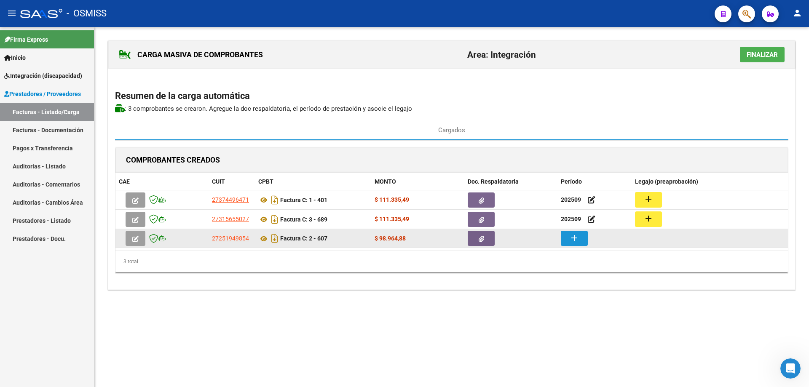
click at [569, 234] on mat-icon "add" at bounding box center [574, 238] width 10 height 10
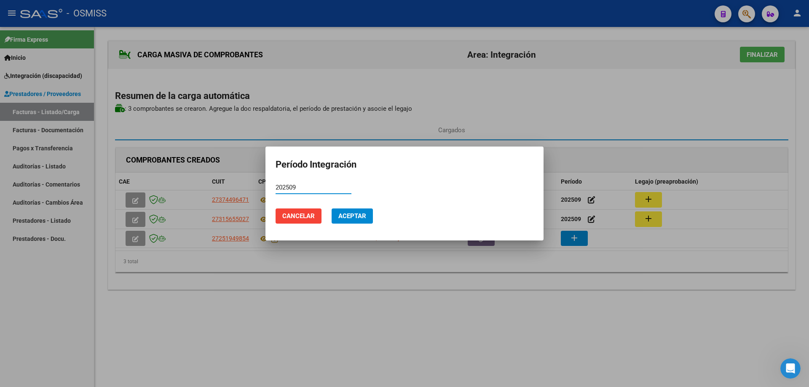
type input "202509"
click at [349, 217] on span "Aceptar" at bounding box center [352, 216] width 28 height 8
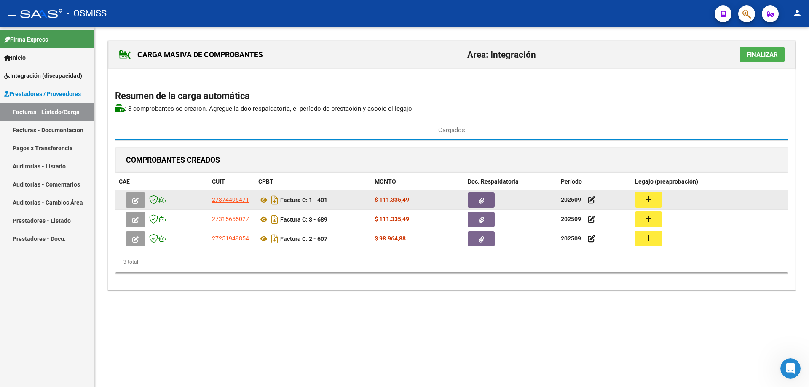
click at [654, 200] on button "add" at bounding box center [648, 200] width 27 height 16
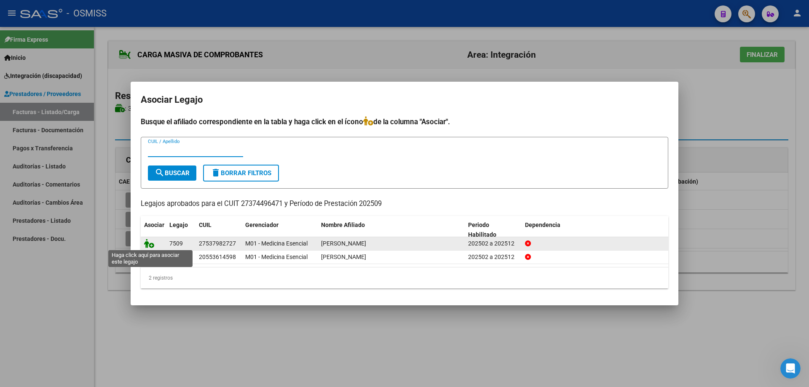
click at [149, 246] on icon at bounding box center [149, 243] width 10 height 9
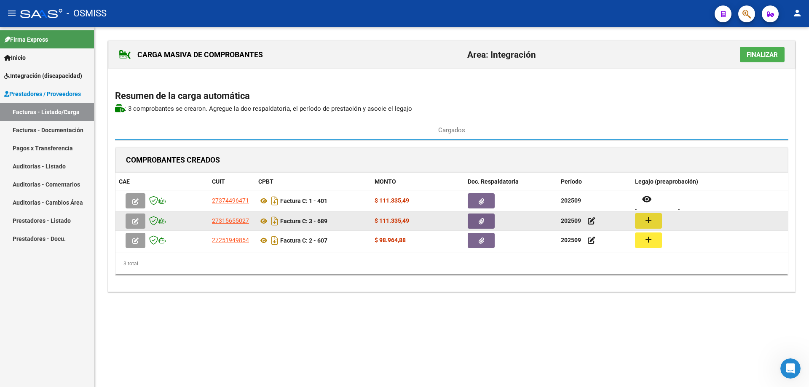
click at [648, 218] on mat-icon "add" at bounding box center [648, 220] width 10 height 10
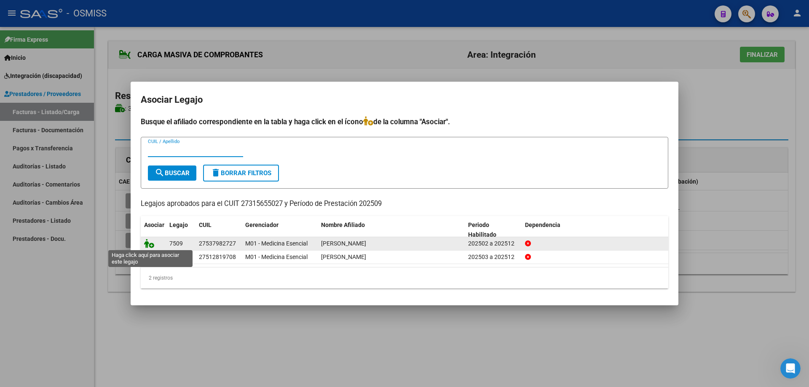
click at [151, 243] on icon at bounding box center [149, 243] width 10 height 9
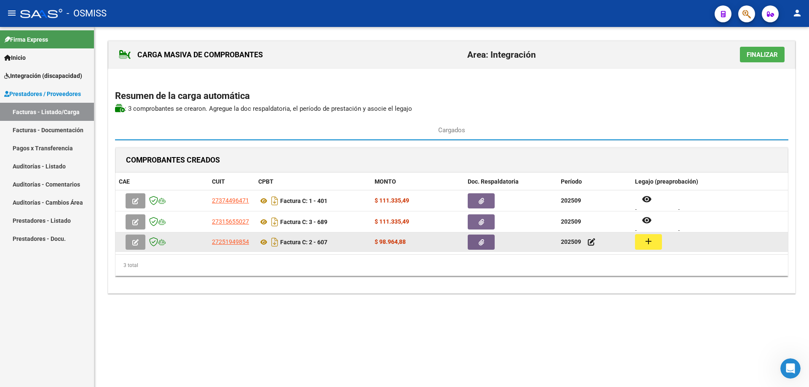
click at [649, 243] on mat-icon "add" at bounding box center [648, 241] width 10 height 10
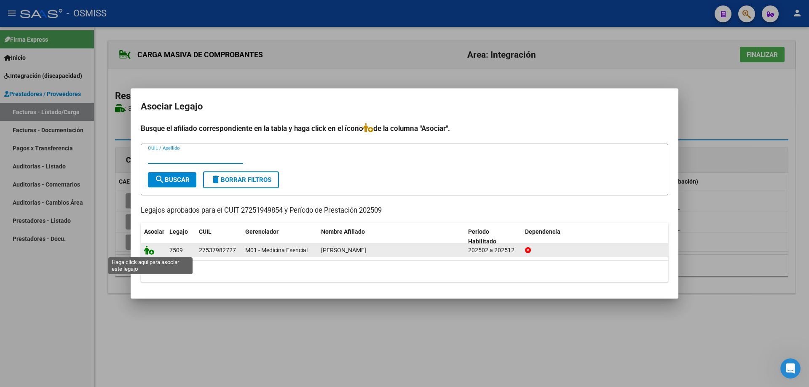
click at [151, 249] on icon at bounding box center [149, 250] width 10 height 9
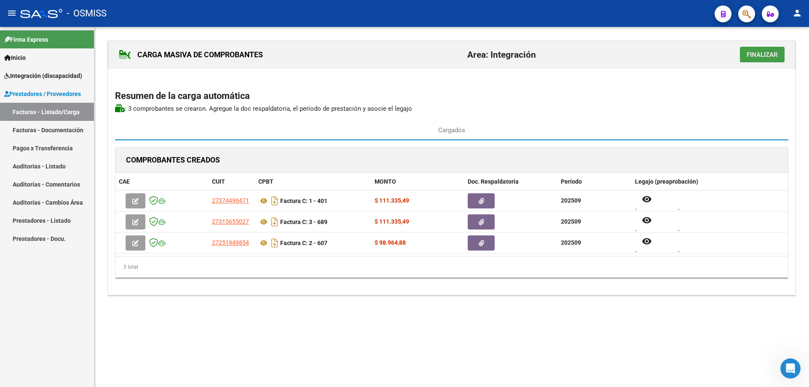
click at [747, 57] on span "Finalizar" at bounding box center [761, 55] width 31 height 8
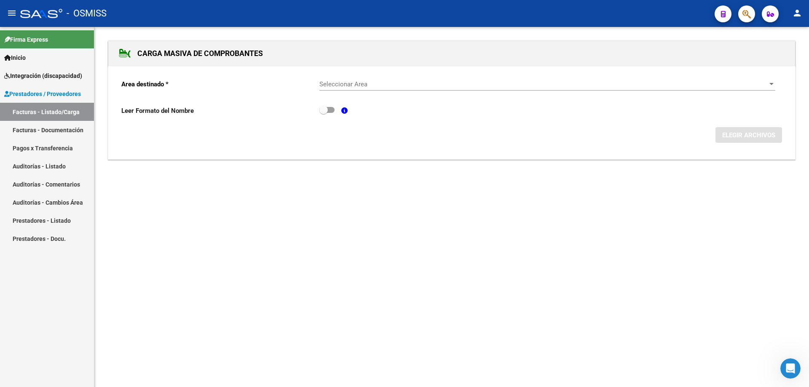
click at [359, 84] on span "Seleccionar Area" at bounding box center [543, 84] width 448 height 8
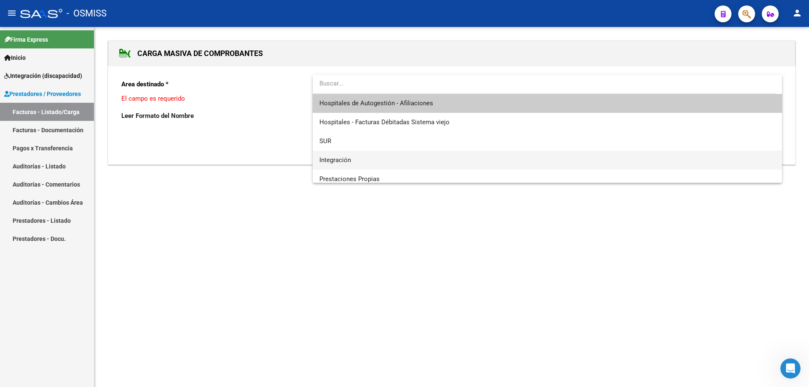
click at [363, 153] on span "Integración" at bounding box center [547, 160] width 456 height 19
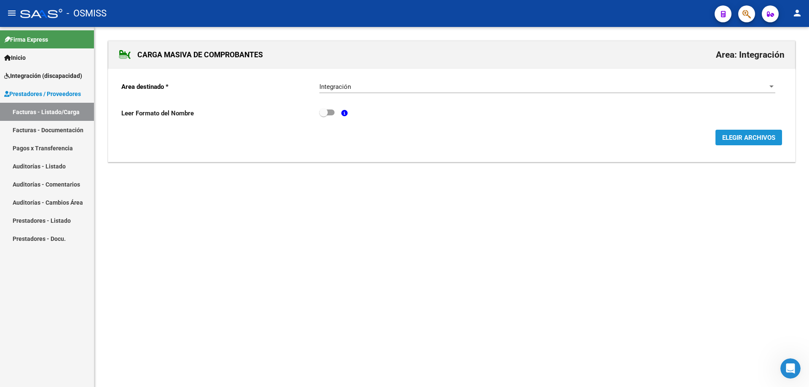
click at [738, 134] on span "ELEGIR ARCHIVOS" at bounding box center [748, 138] width 53 height 8
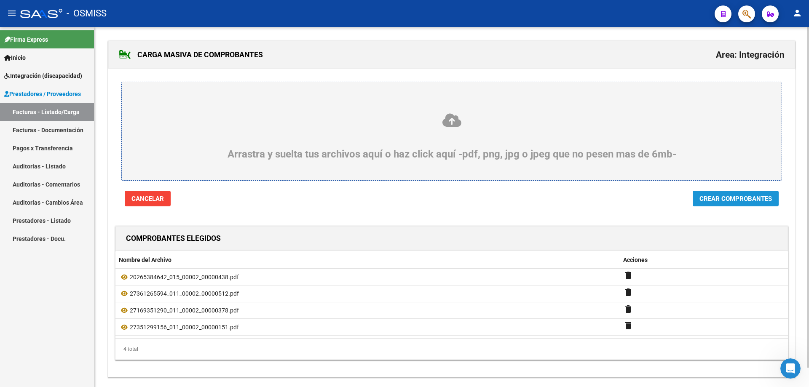
click at [726, 201] on span "Crear Comprobantes" at bounding box center [735, 199] width 72 height 8
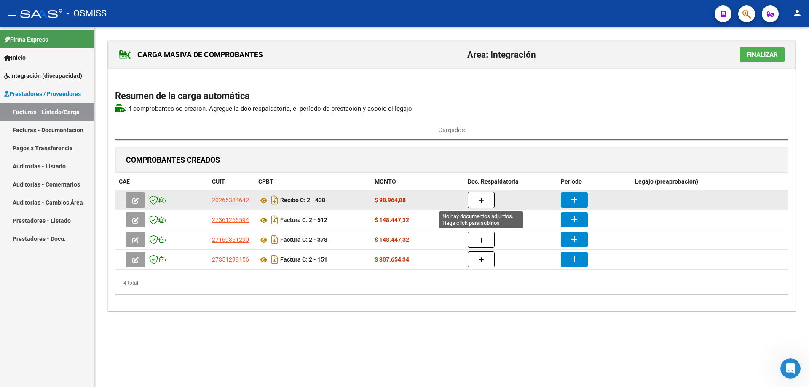
click at [488, 201] on button "button" at bounding box center [480, 200] width 27 height 16
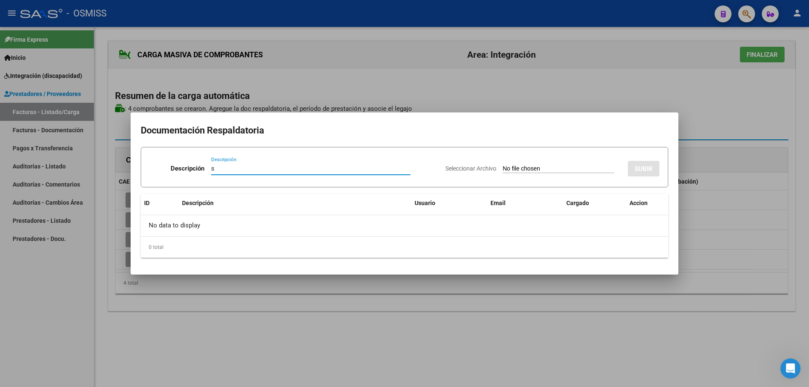
type input "s"
click at [502, 166] on input "Seleccionar Archivo" at bounding box center [558, 169] width 112 height 8
type input "C:\fakepath\asistencia Lencioni septiembre.pdf"
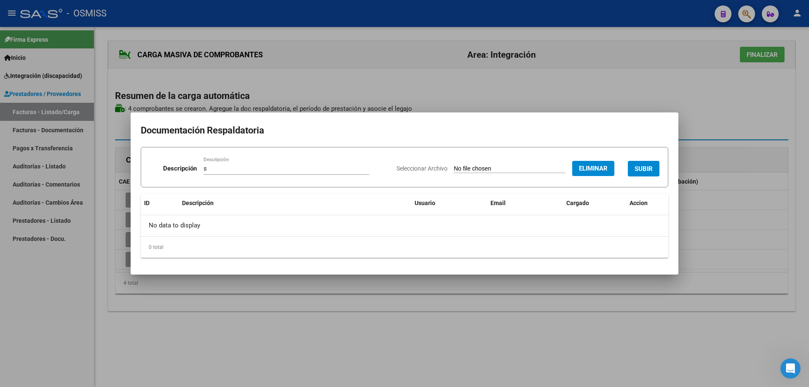
click at [647, 167] on span "SUBIR" at bounding box center [643, 169] width 18 height 8
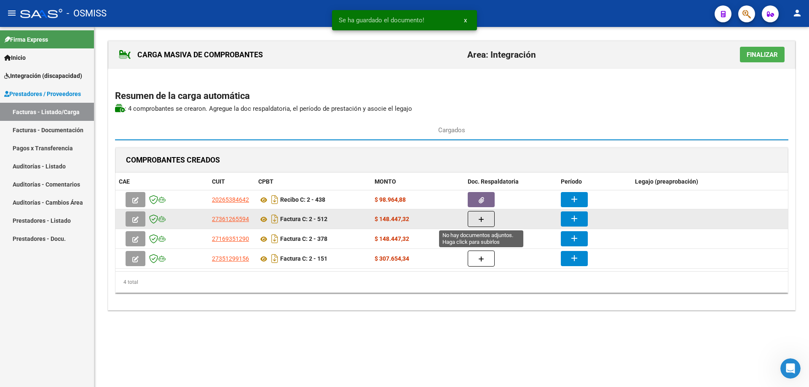
click at [481, 222] on icon "button" at bounding box center [481, 219] width 6 height 6
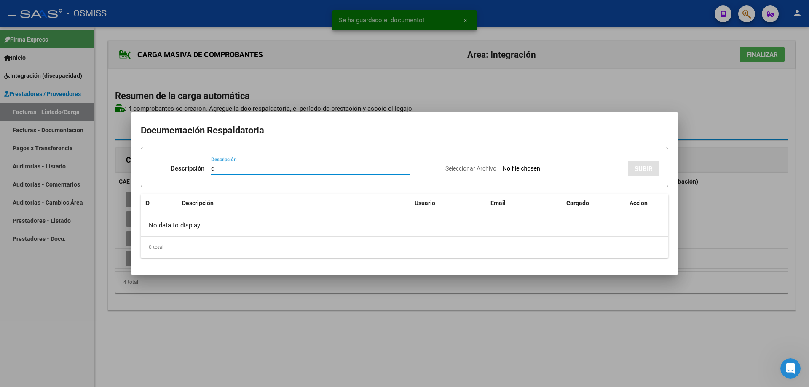
type input "d"
click at [502, 169] on input "Seleccionar Archivo" at bounding box center [558, 169] width 112 height 8
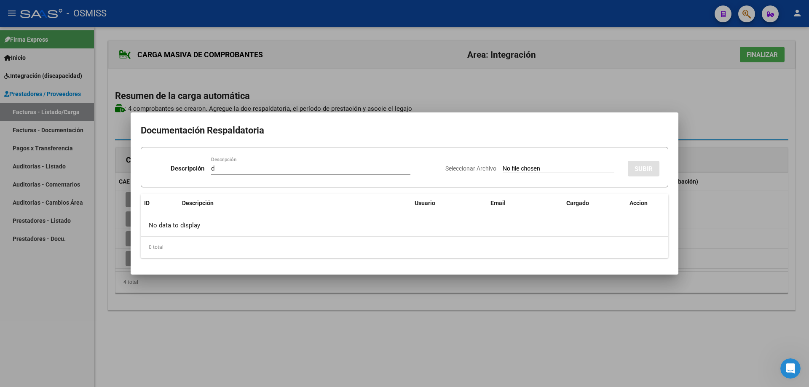
type input "C:\fakepath\planilla de asistencia septiembre .pdf"
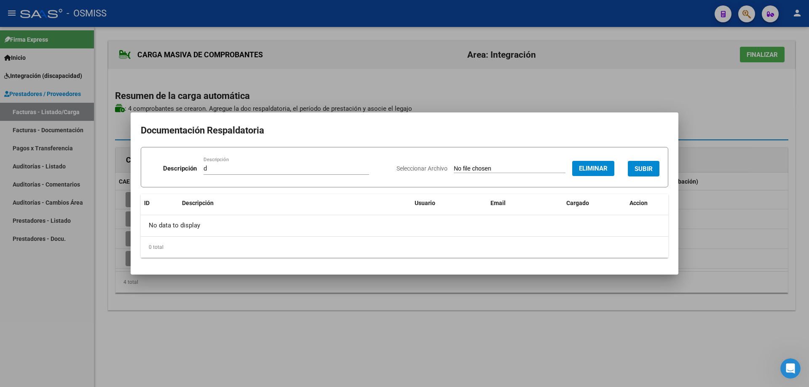
click at [643, 165] on span "SUBIR" at bounding box center [643, 169] width 18 height 8
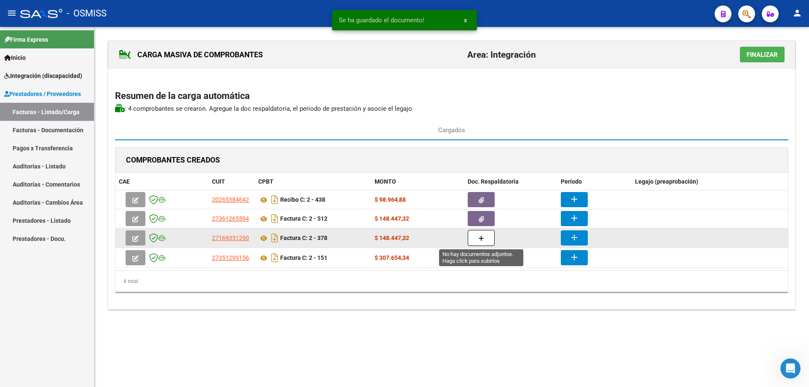
click at [481, 240] on icon "button" at bounding box center [481, 238] width 6 height 6
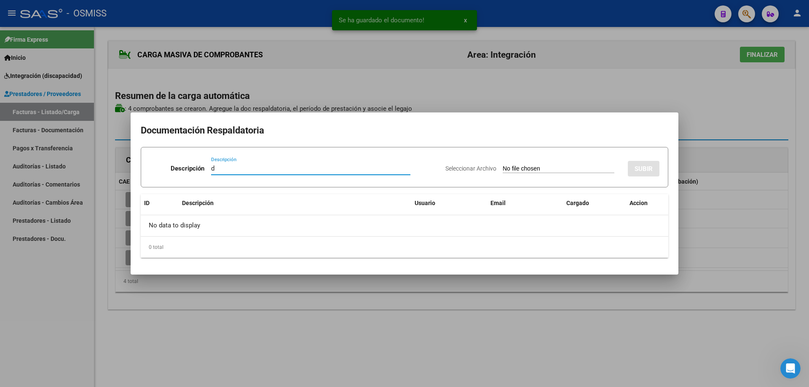
type input "d"
click at [507, 168] on input "Seleccionar Archivo" at bounding box center [558, 169] width 112 height 8
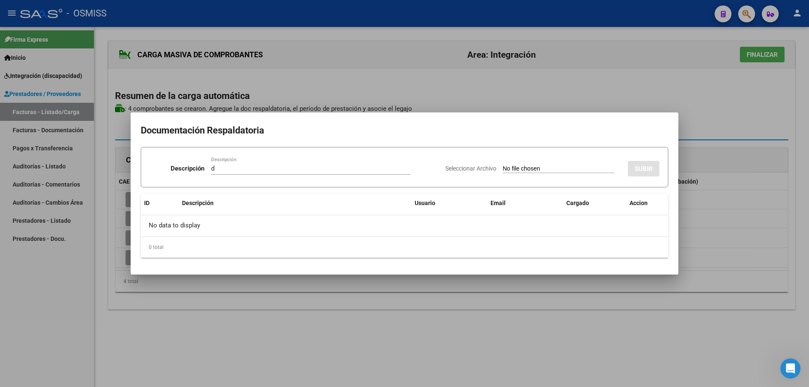
type input "C:\fakepath\Asist sept Tizi.pdf"
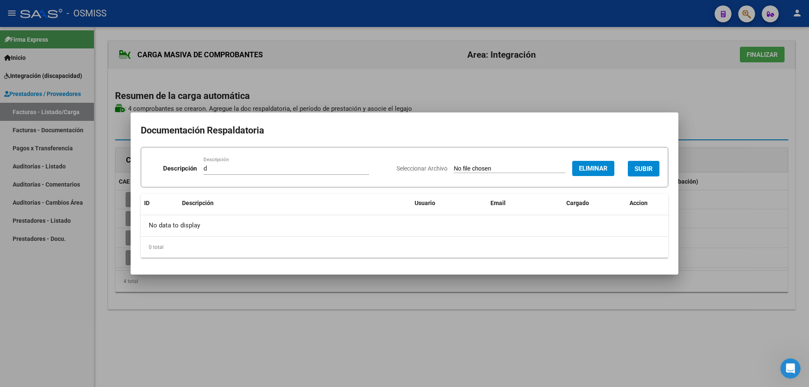
click at [641, 166] on span "SUBIR" at bounding box center [643, 169] width 18 height 8
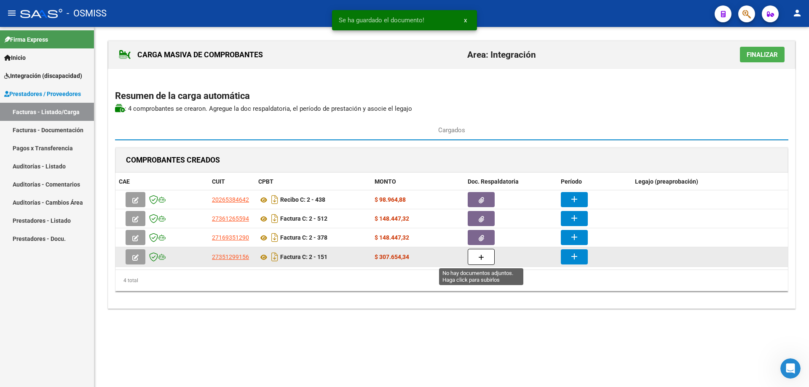
click at [478, 255] on button "button" at bounding box center [480, 257] width 27 height 16
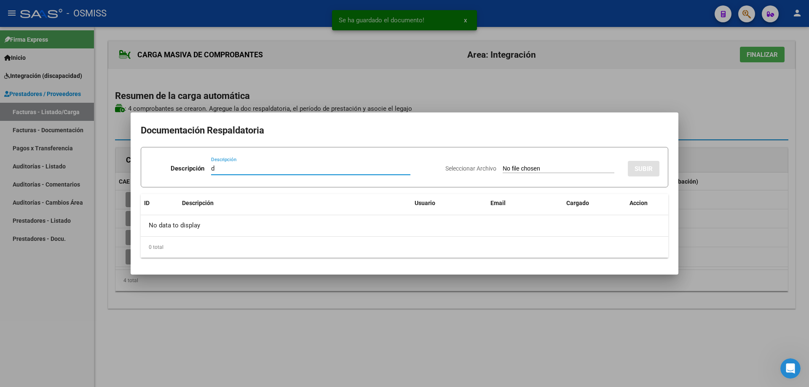
type input "d"
click at [506, 170] on input "Seleccionar Archivo" at bounding box center [558, 169] width 112 height 8
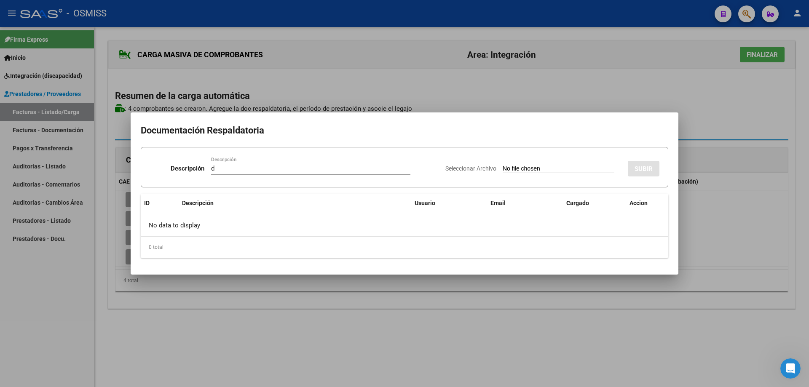
type input "C:\fakepath\ASISTENCIA AUTORIZACION2025 SEPTIEMBRE.pdf"
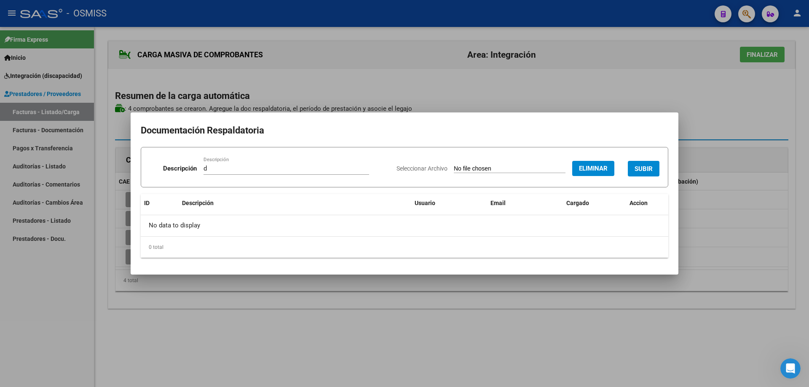
click at [647, 168] on span "SUBIR" at bounding box center [643, 169] width 18 height 8
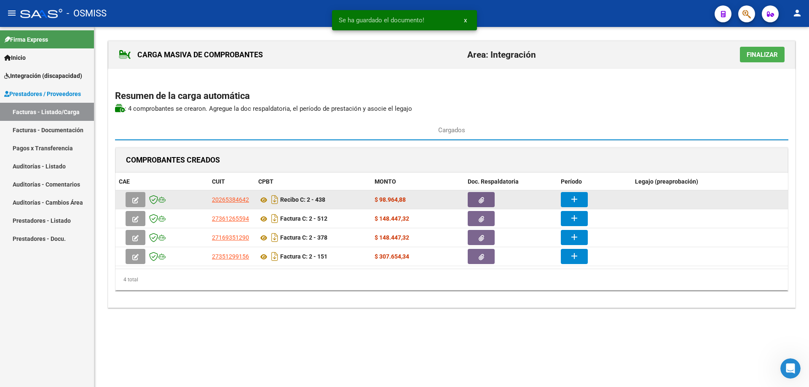
click at [571, 196] on mat-icon "add" at bounding box center [574, 199] width 10 height 10
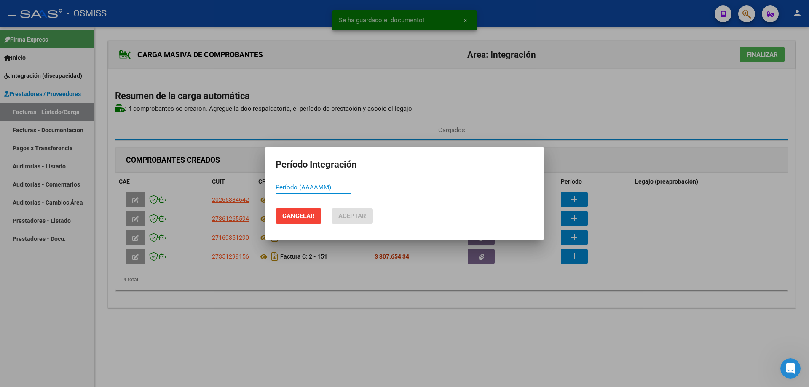
paste input "202509"
type input "202509"
click at [350, 213] on span "Aceptar" at bounding box center [352, 216] width 28 height 8
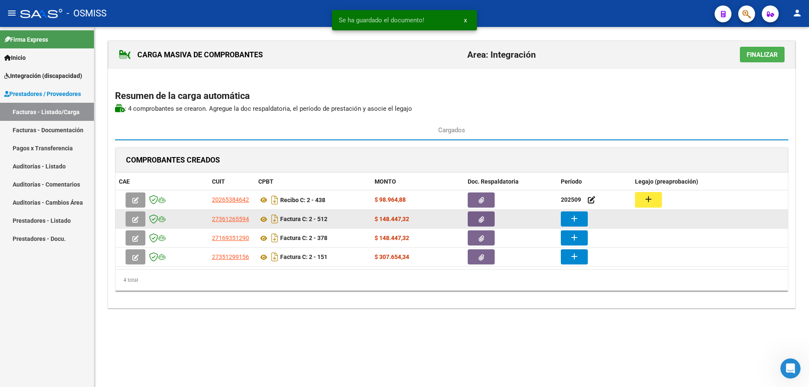
click at [576, 219] on mat-icon "add" at bounding box center [574, 219] width 10 height 10
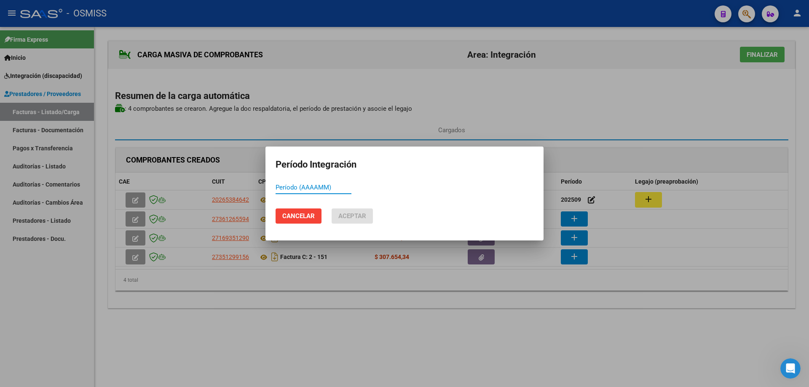
paste input "202509"
type input "202509"
click at [346, 213] on span "Aceptar" at bounding box center [352, 216] width 28 height 8
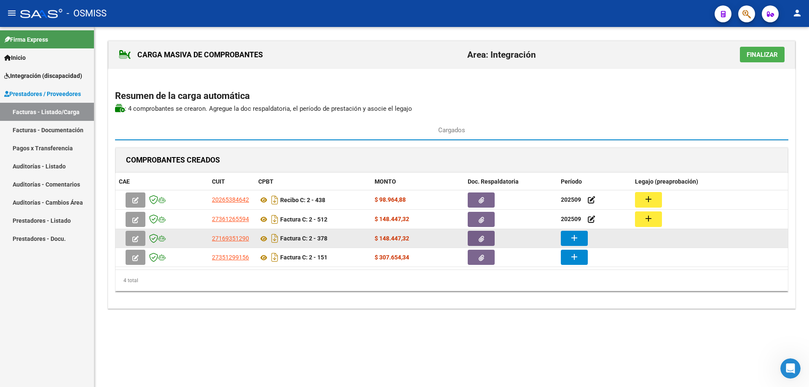
click at [573, 236] on mat-icon "add" at bounding box center [574, 238] width 10 height 10
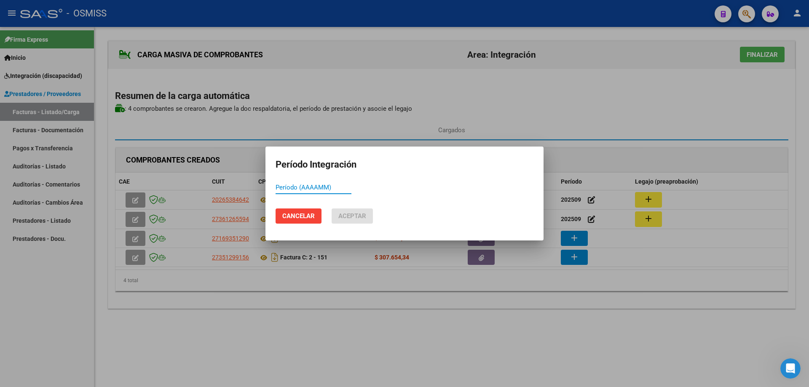
paste input "202509"
type input "202509"
click at [334, 216] on button "Aceptar" at bounding box center [351, 215] width 41 height 15
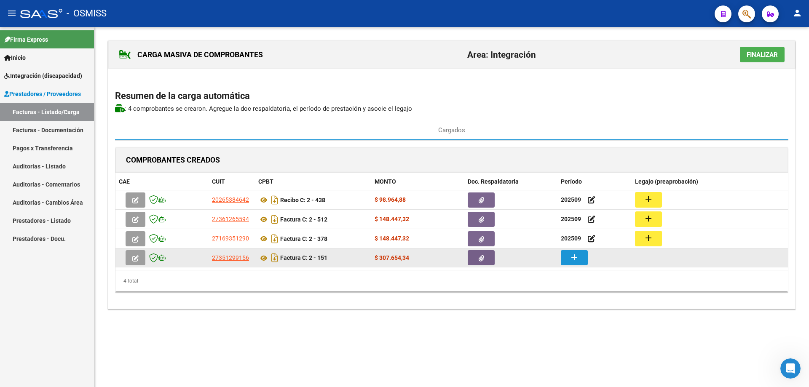
click at [571, 259] on mat-icon "add" at bounding box center [574, 257] width 10 height 10
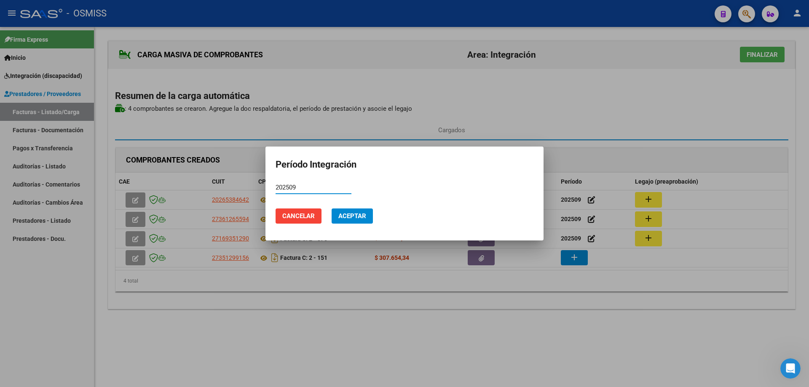
type input "202509"
click at [341, 217] on span "Aceptar" at bounding box center [352, 216] width 28 height 8
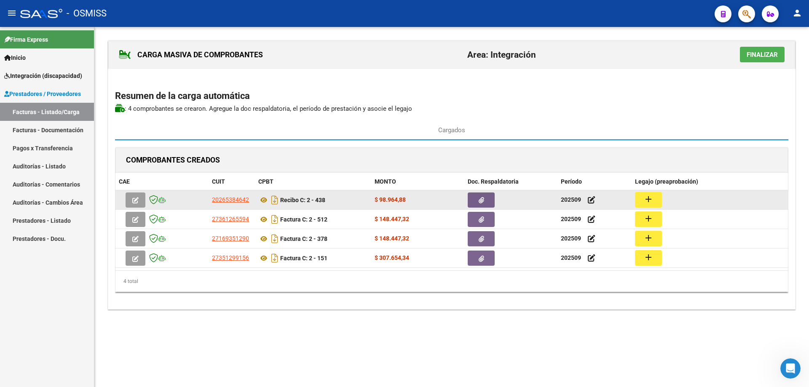
click at [647, 200] on mat-icon "add" at bounding box center [648, 199] width 10 height 10
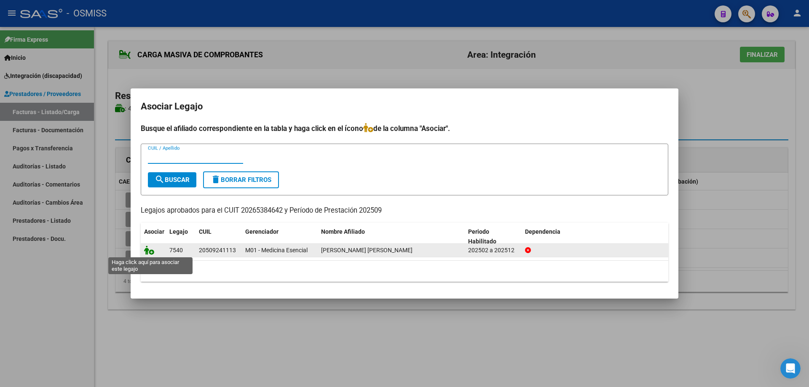
click at [151, 248] on icon at bounding box center [149, 250] width 10 height 9
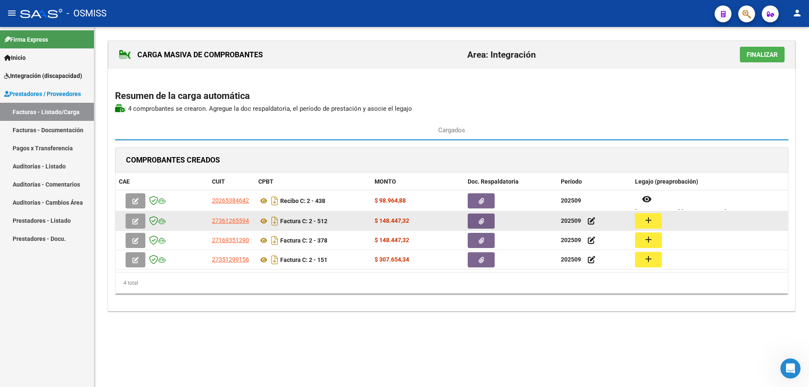
click at [652, 220] on mat-icon "add" at bounding box center [648, 220] width 10 height 10
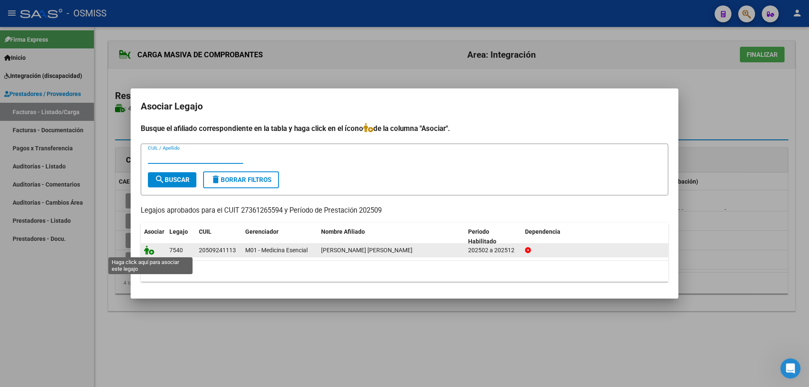
click at [152, 251] on icon at bounding box center [149, 250] width 10 height 9
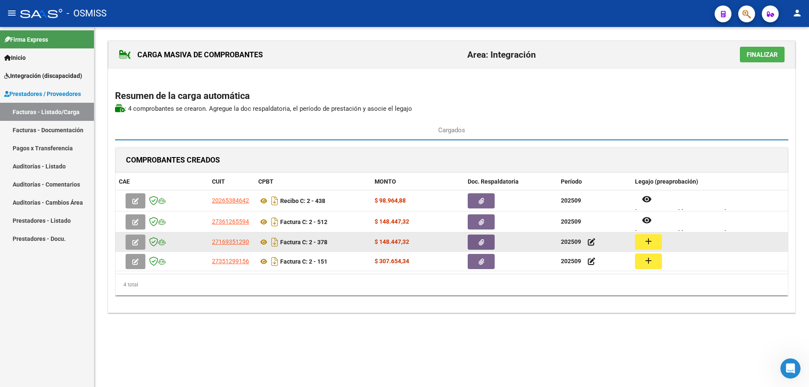
click at [648, 236] on mat-icon "add" at bounding box center [648, 241] width 10 height 10
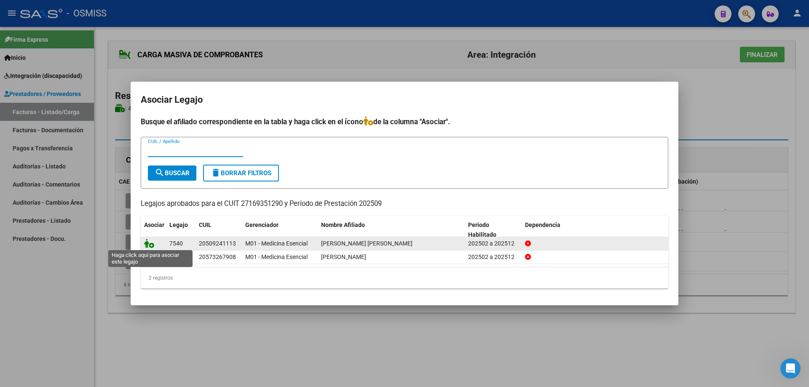
click at [147, 246] on icon at bounding box center [149, 243] width 10 height 9
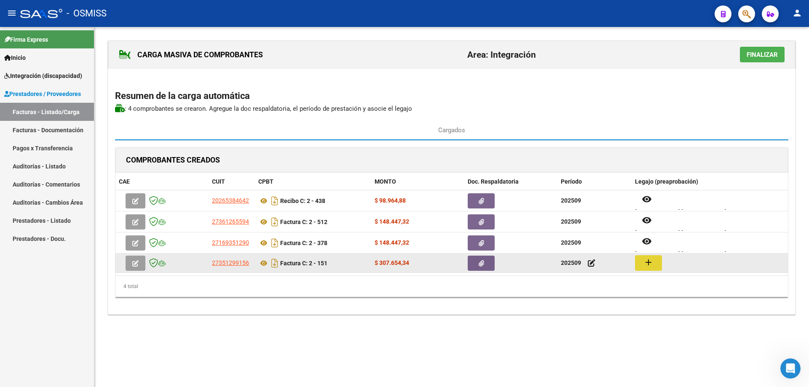
click at [649, 261] on mat-icon "add" at bounding box center [648, 262] width 10 height 10
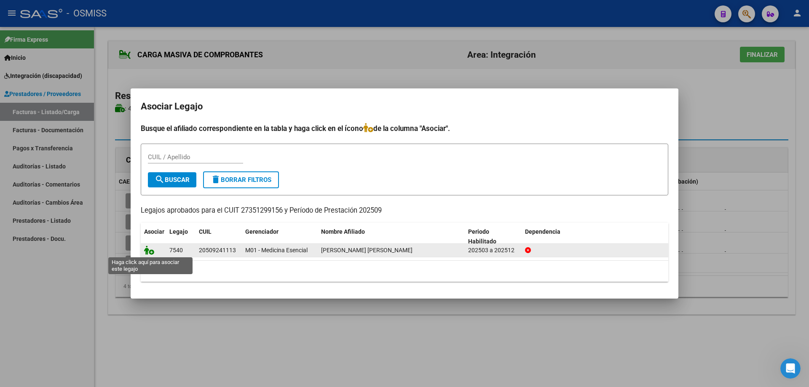
click at [148, 249] on icon at bounding box center [149, 250] width 10 height 9
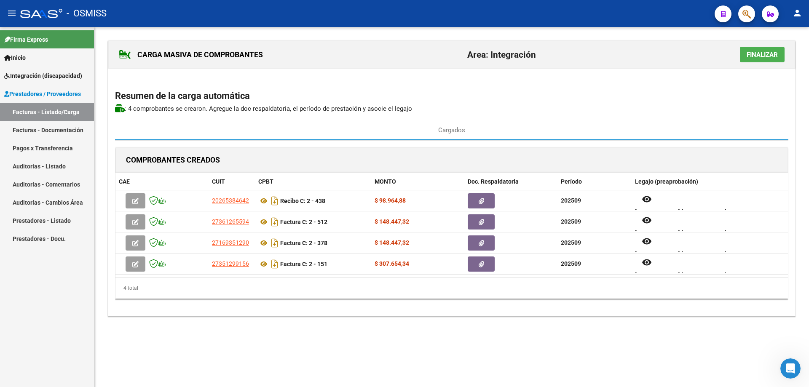
click at [766, 54] on span "Finalizar" at bounding box center [761, 55] width 31 height 8
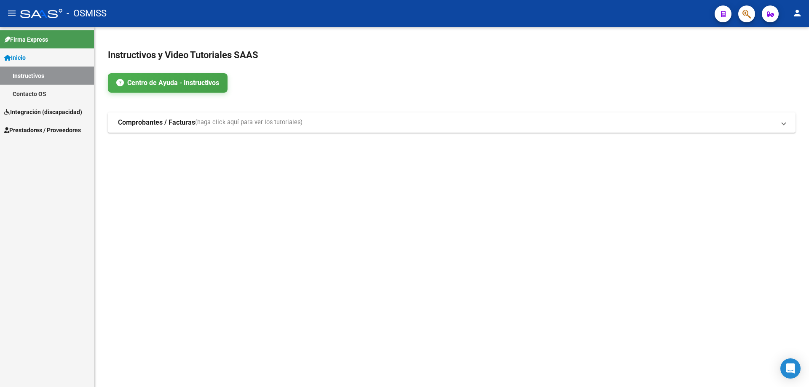
click at [35, 112] on span "Integración (discapacidad)" at bounding box center [43, 111] width 78 height 9
click at [29, 97] on link "Legajos" at bounding box center [47, 94] width 94 height 18
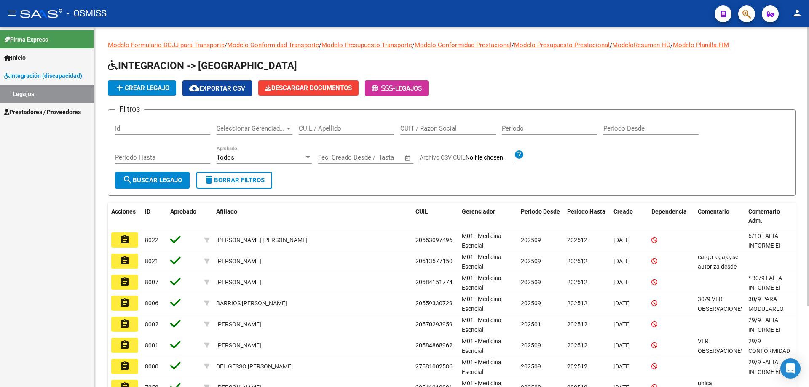
click at [418, 129] on input "CUIT / Razon Social" at bounding box center [447, 129] width 95 height 8
click at [358, 131] on input "CUIL / Apellido" at bounding box center [346, 129] width 95 height 8
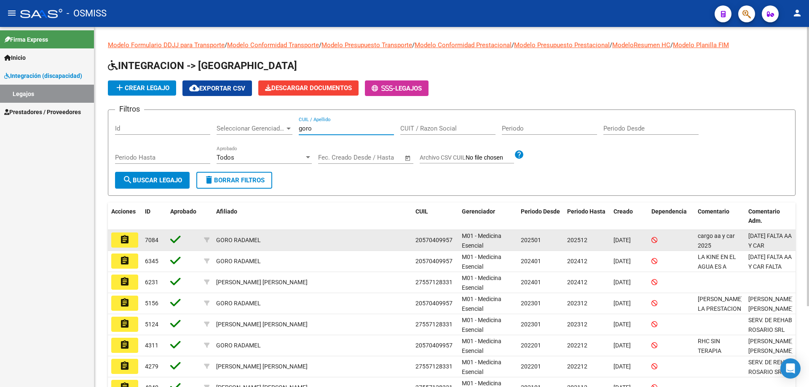
type input "goro"
click at [128, 239] on mat-icon "assignment" at bounding box center [125, 240] width 10 height 10
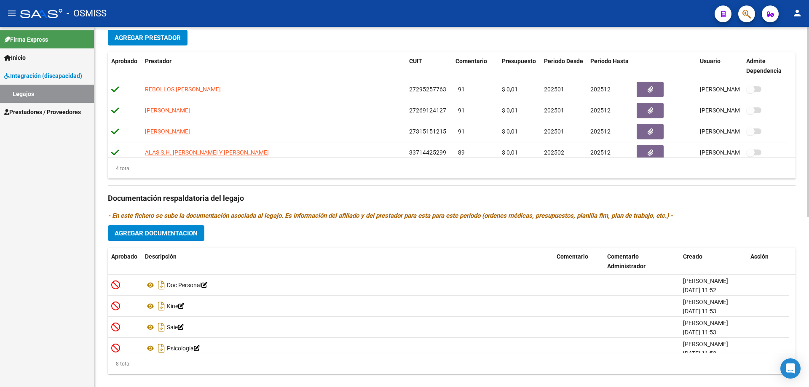
scroll to position [321, 0]
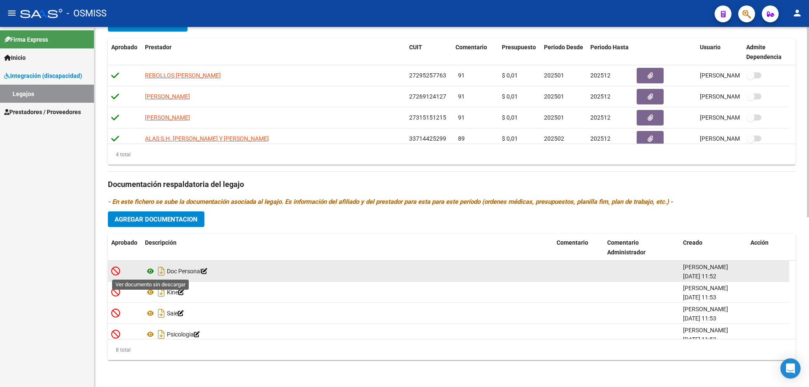
click at [150, 272] on icon at bounding box center [150, 271] width 11 height 10
